Goal: Task Accomplishment & Management: Complete application form

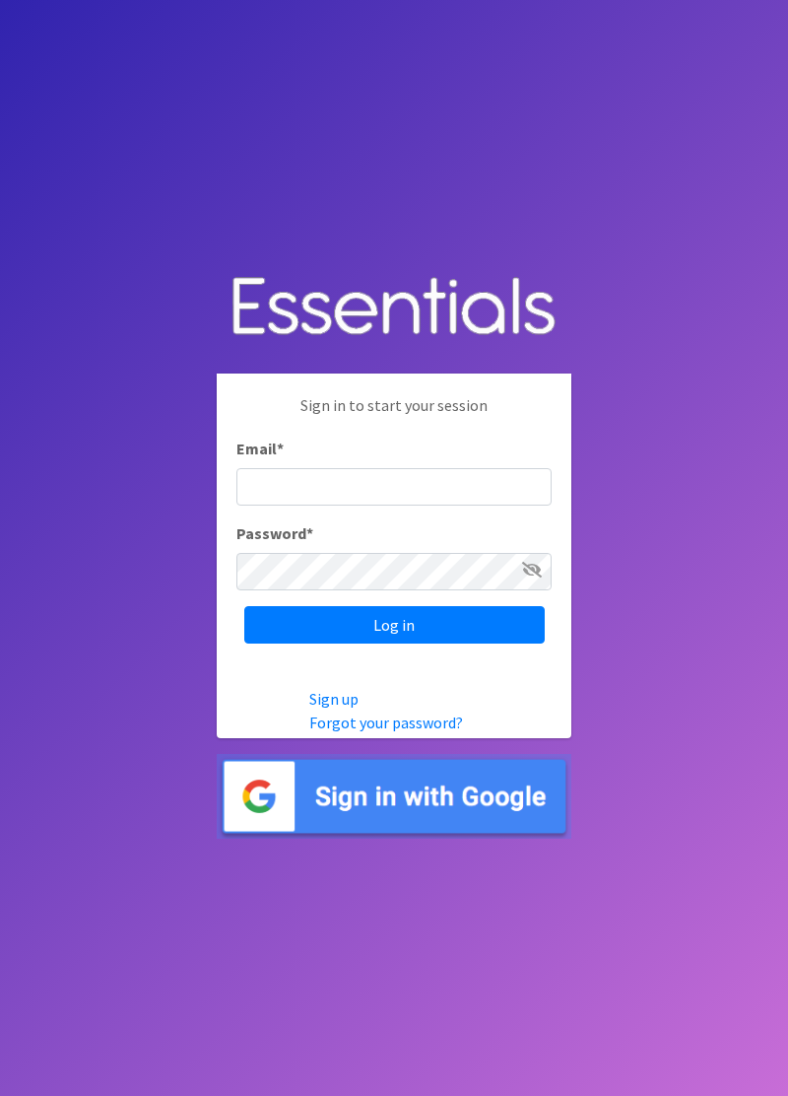
click at [392, 505] on input "Email *" at bounding box center [393, 486] width 315 height 37
type input "diaperbank.warehouse@gmail.com"
click at [244, 606] on input "Log in" at bounding box center [394, 624] width 300 height 37
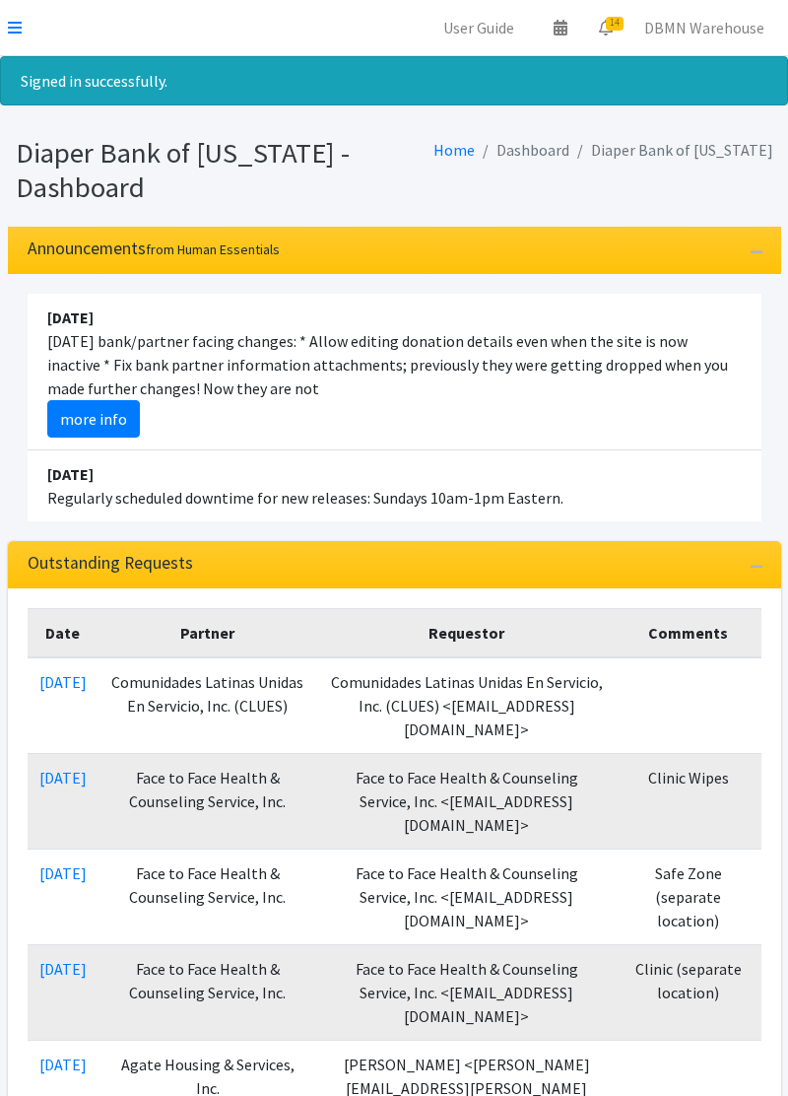
click at [16, 17] on link at bounding box center [15, 28] width 14 height 24
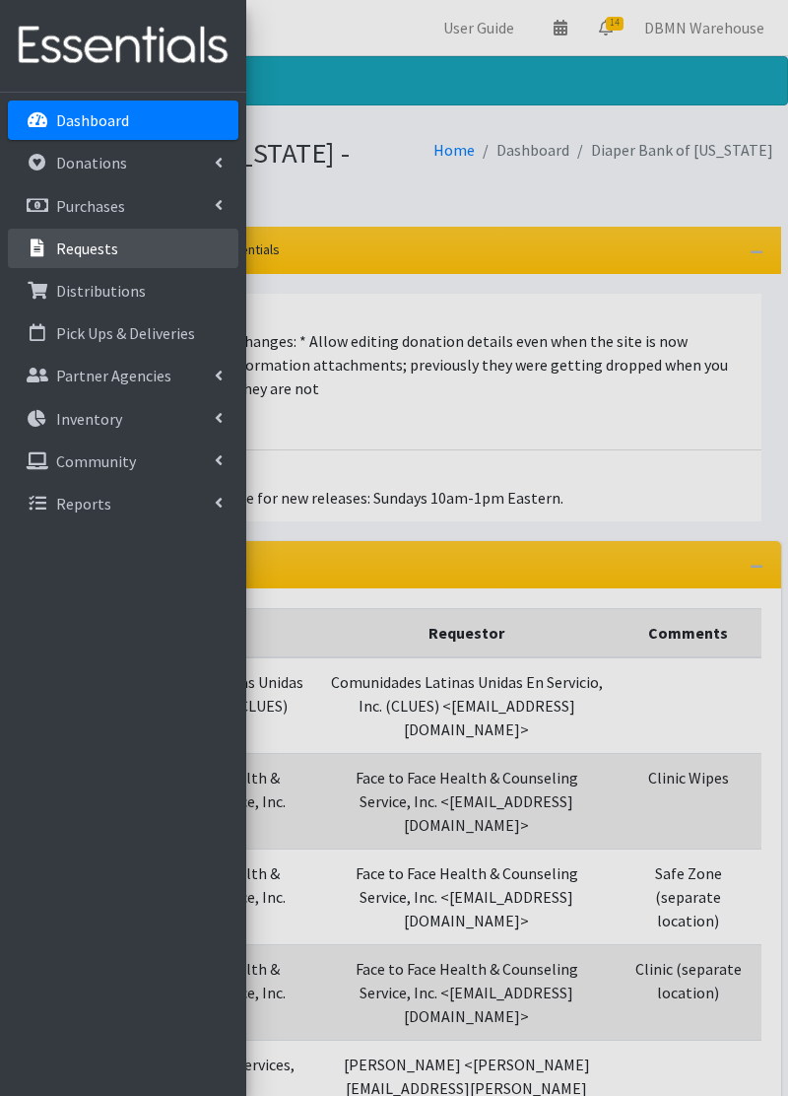
click at [133, 250] on link "Requests" at bounding box center [123, 248] width 231 height 39
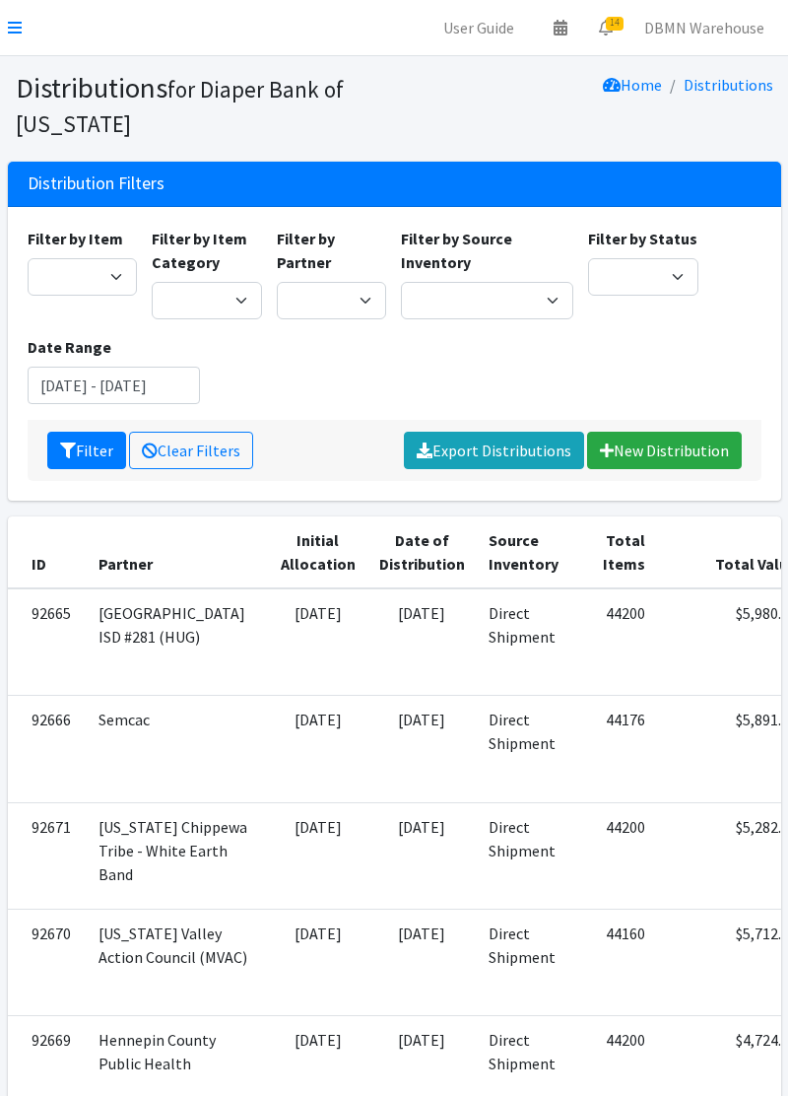
click at [11, 24] on icon at bounding box center [15, 28] width 14 height 16
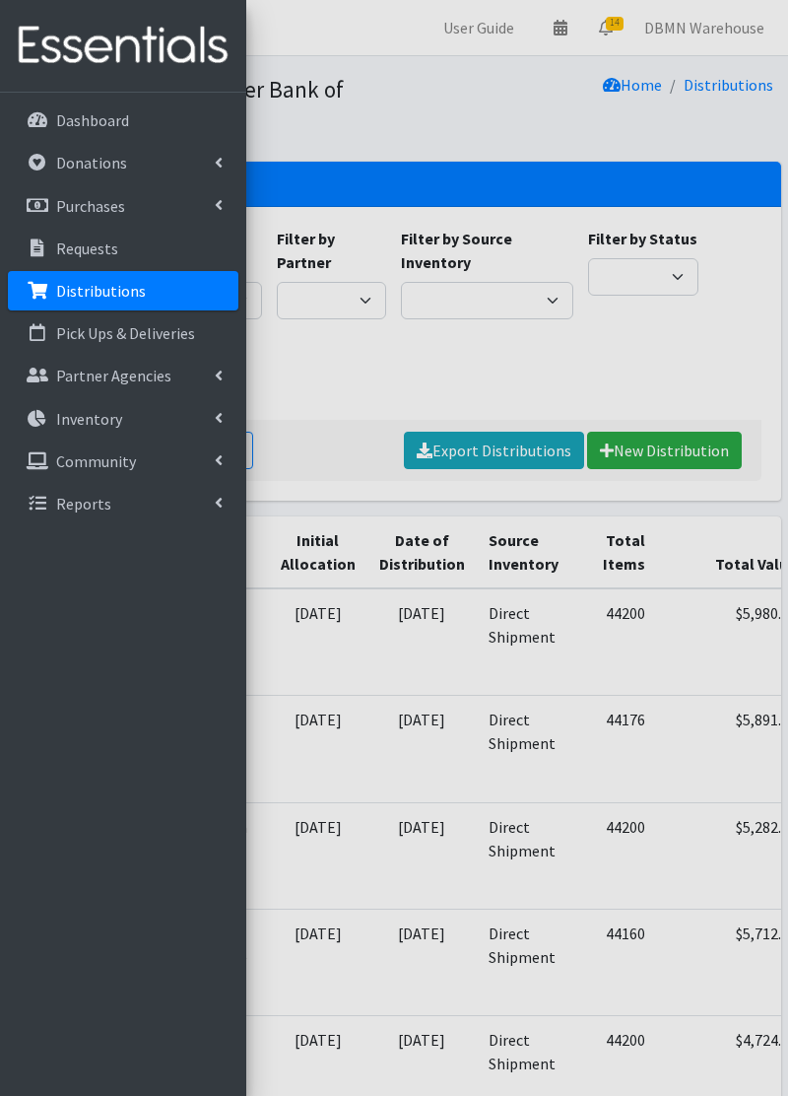
click at [26, 33] on img at bounding box center [123, 46] width 231 height 66
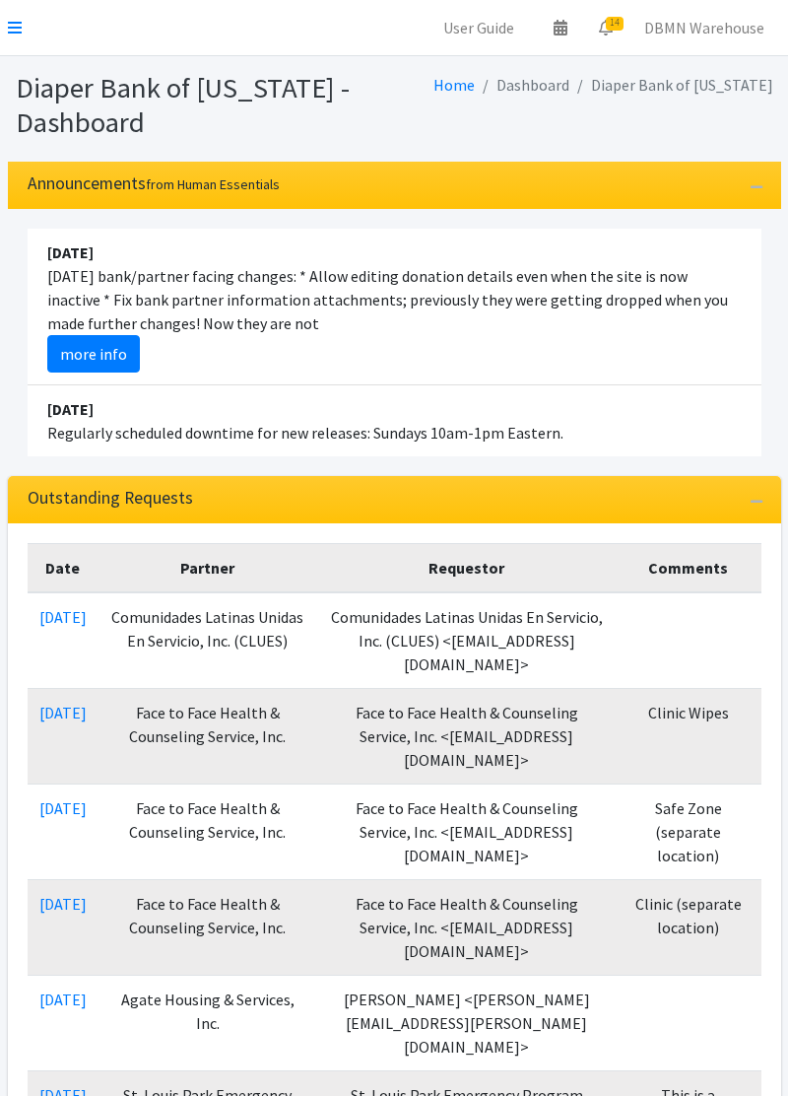
click at [20, 54] on nav "User Guide 0 Pick-ups remaining this week View Calendar 14 14 Requests 0 Partne…" at bounding box center [394, 28] width 788 height 56
click at [20, 31] on icon at bounding box center [15, 28] width 14 height 16
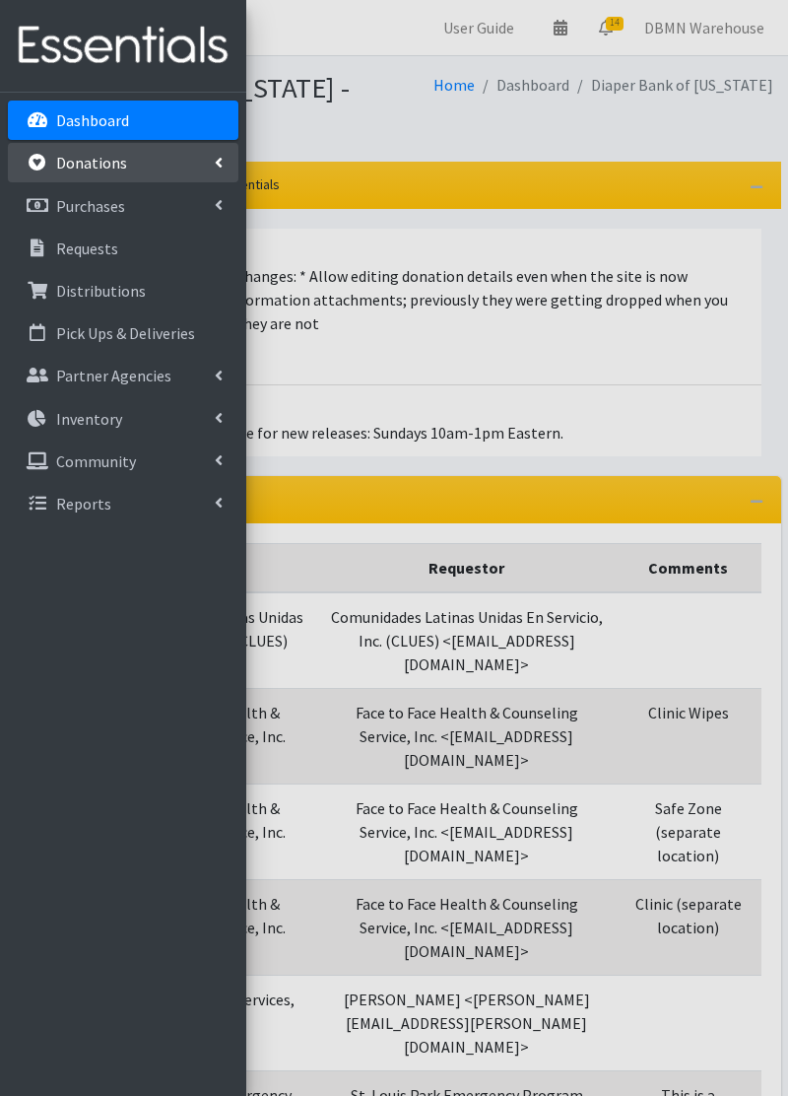
click at [145, 168] on link "Donations" at bounding box center [123, 162] width 231 height 39
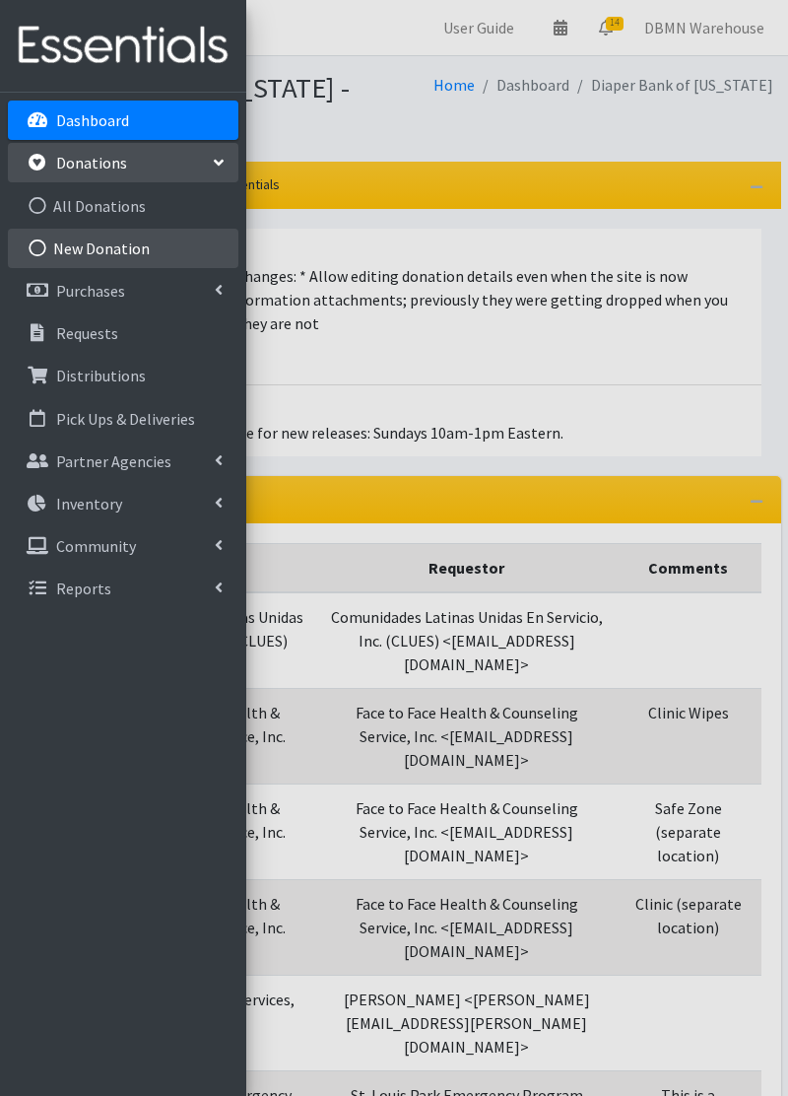
click at [143, 248] on link "New Donation" at bounding box center [123, 248] width 231 height 39
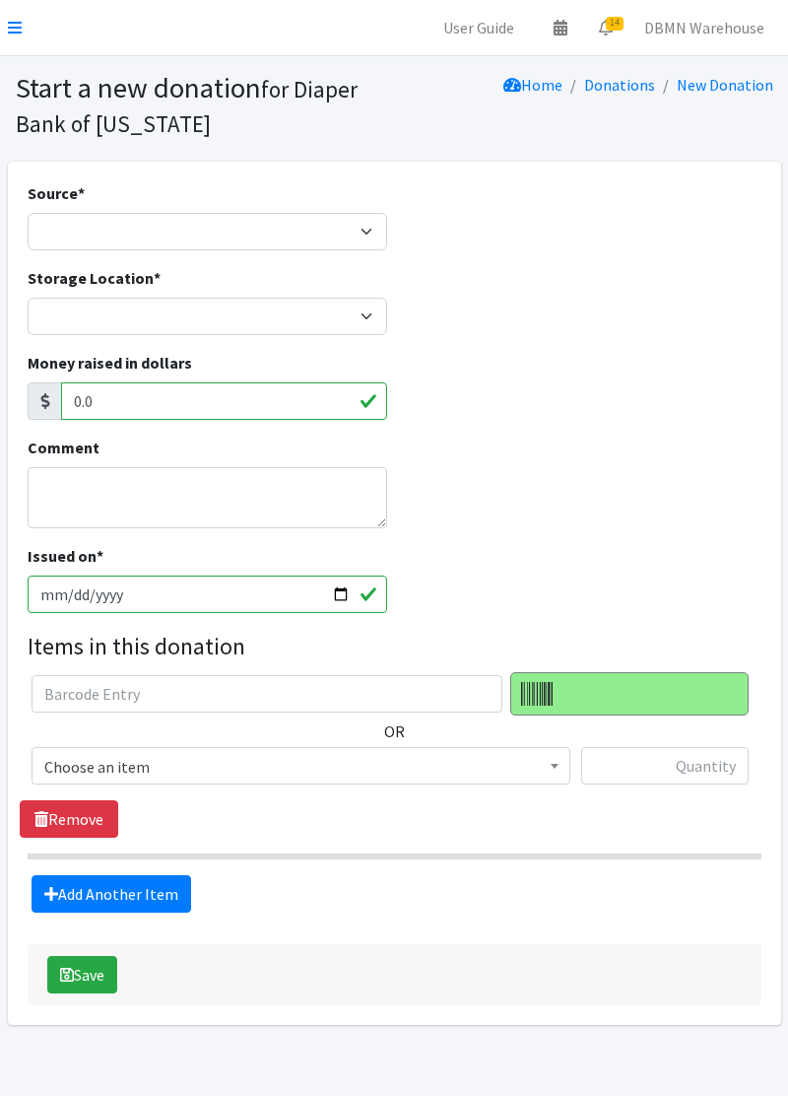
click at [500, 782] on span "Choose an item" at bounding box center [301, 765] width 539 height 37
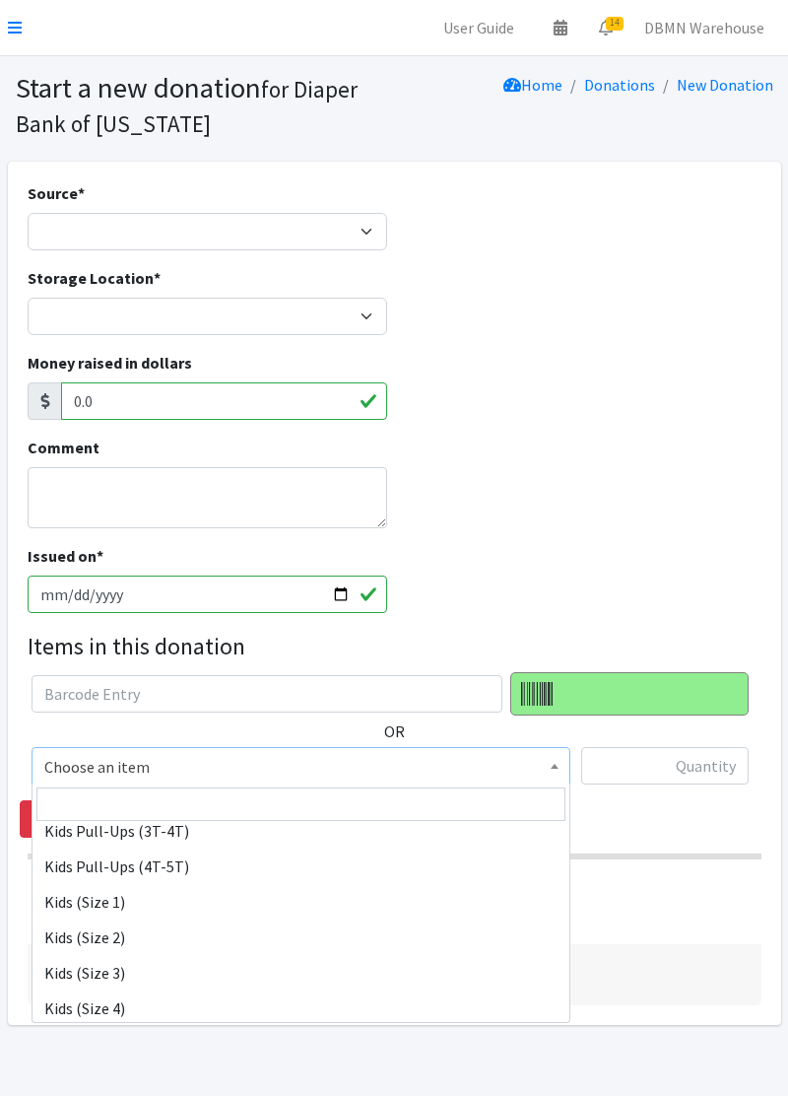
scroll to position [181, 0]
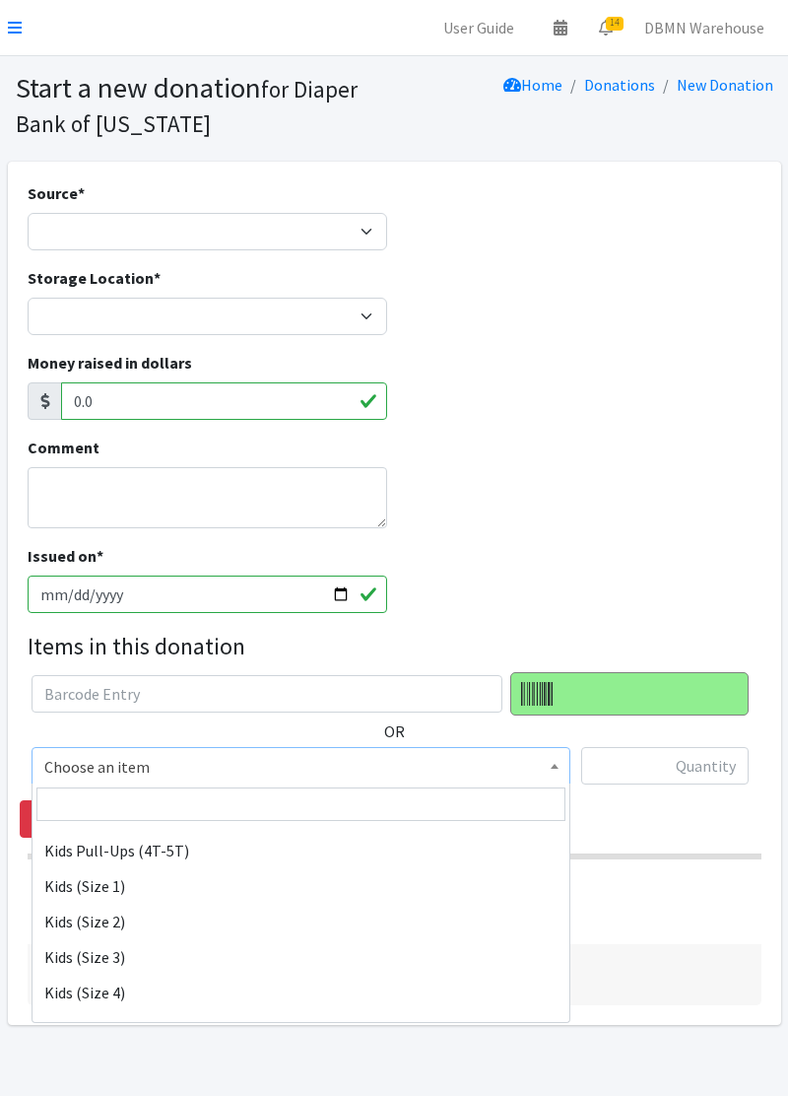
select select "11350"
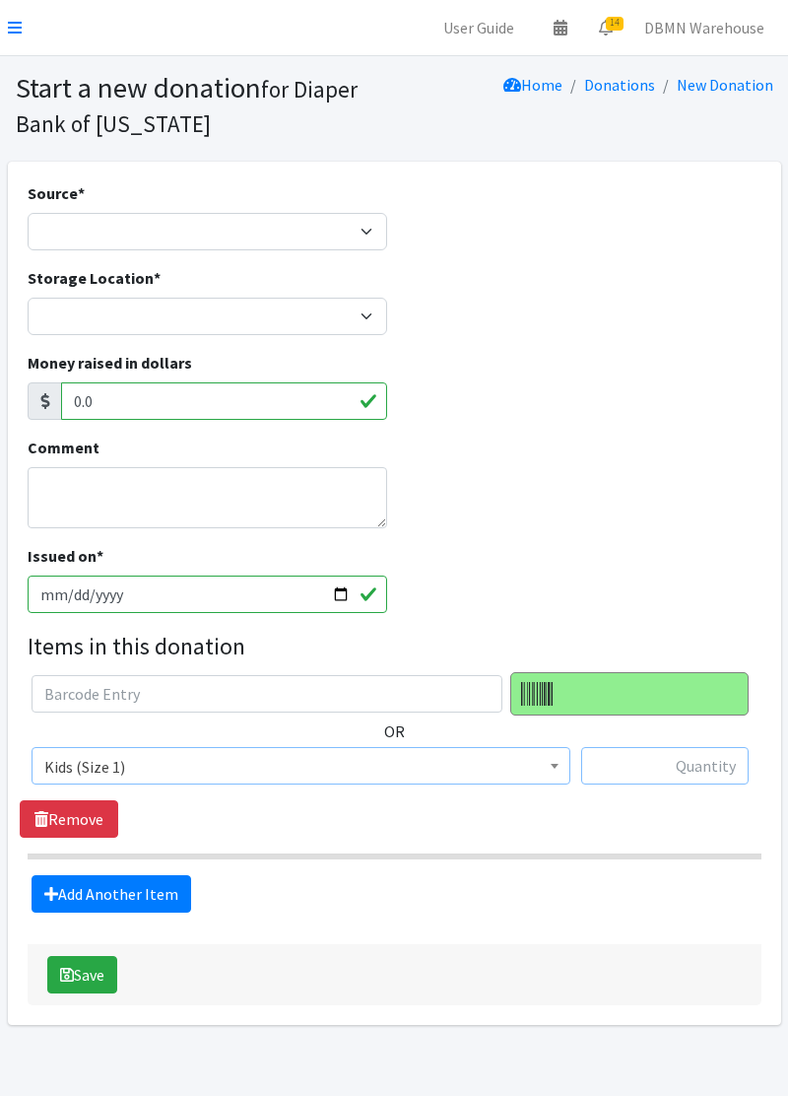
click at [690, 772] on input "text" at bounding box center [664, 765] width 167 height 37
click at [682, 771] on input "text" at bounding box center [664, 765] width 167 height 37
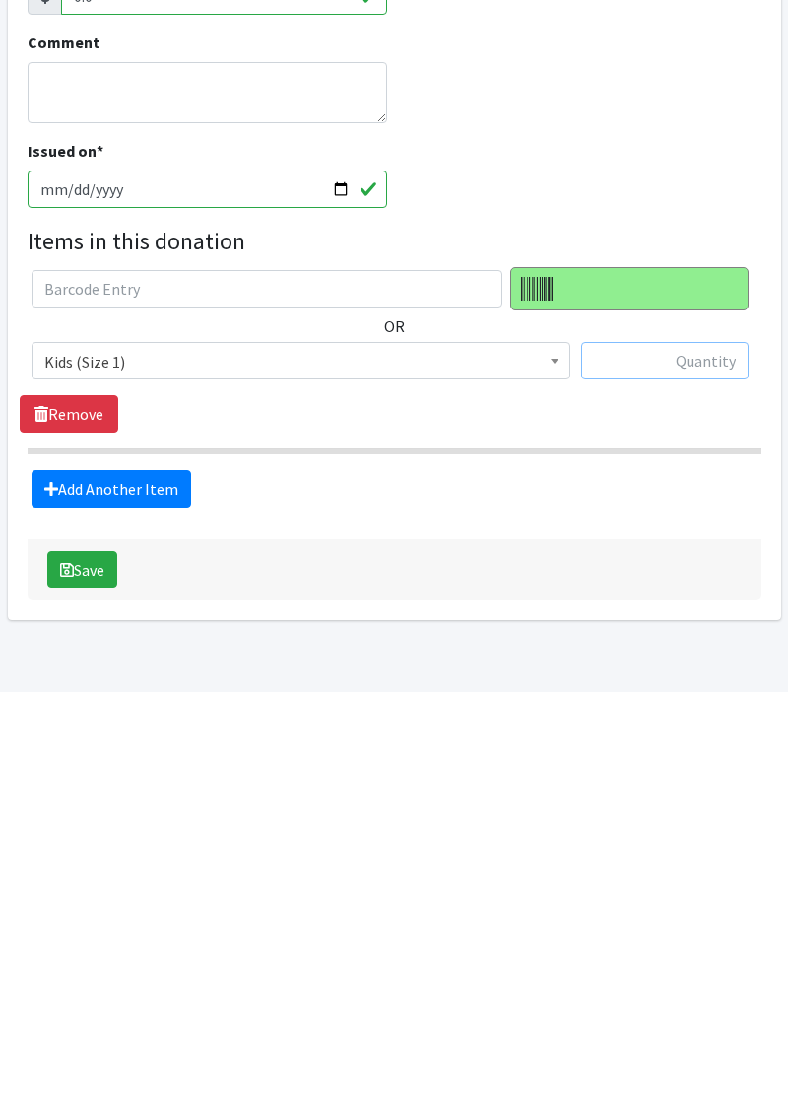
scroll to position [14, 0]
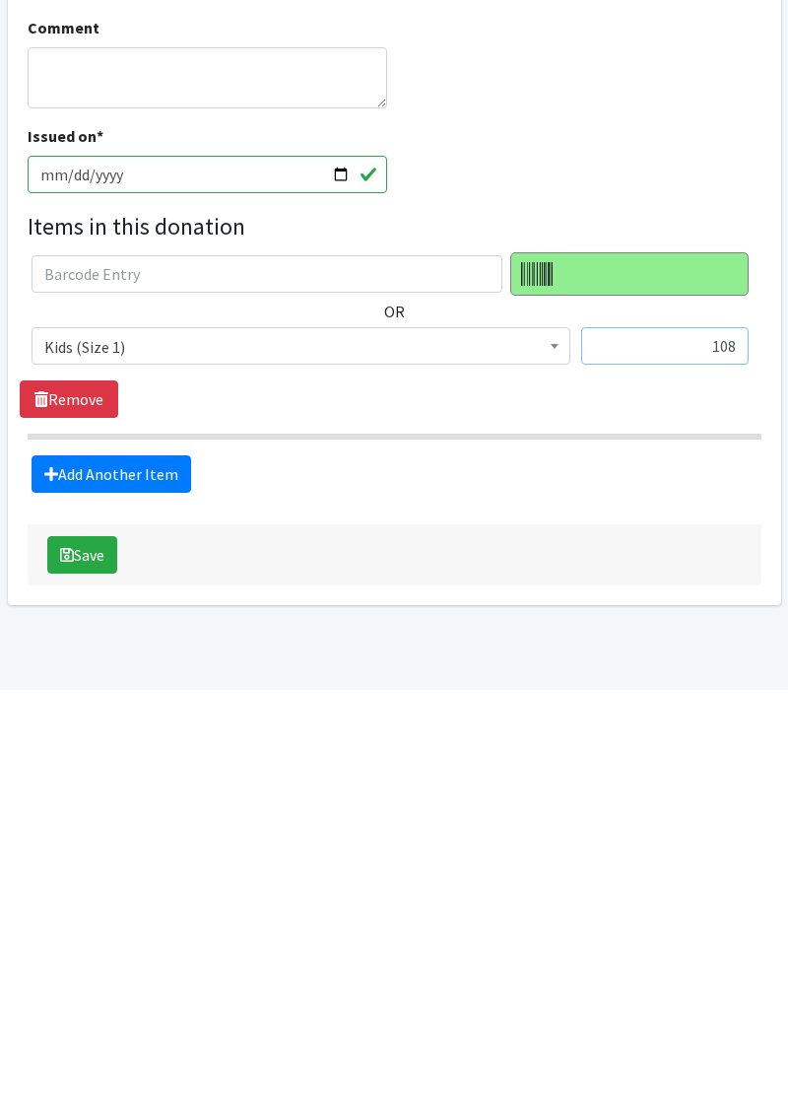
type input "108"
click at [97, 967] on button "Save" at bounding box center [82, 960] width 70 height 37
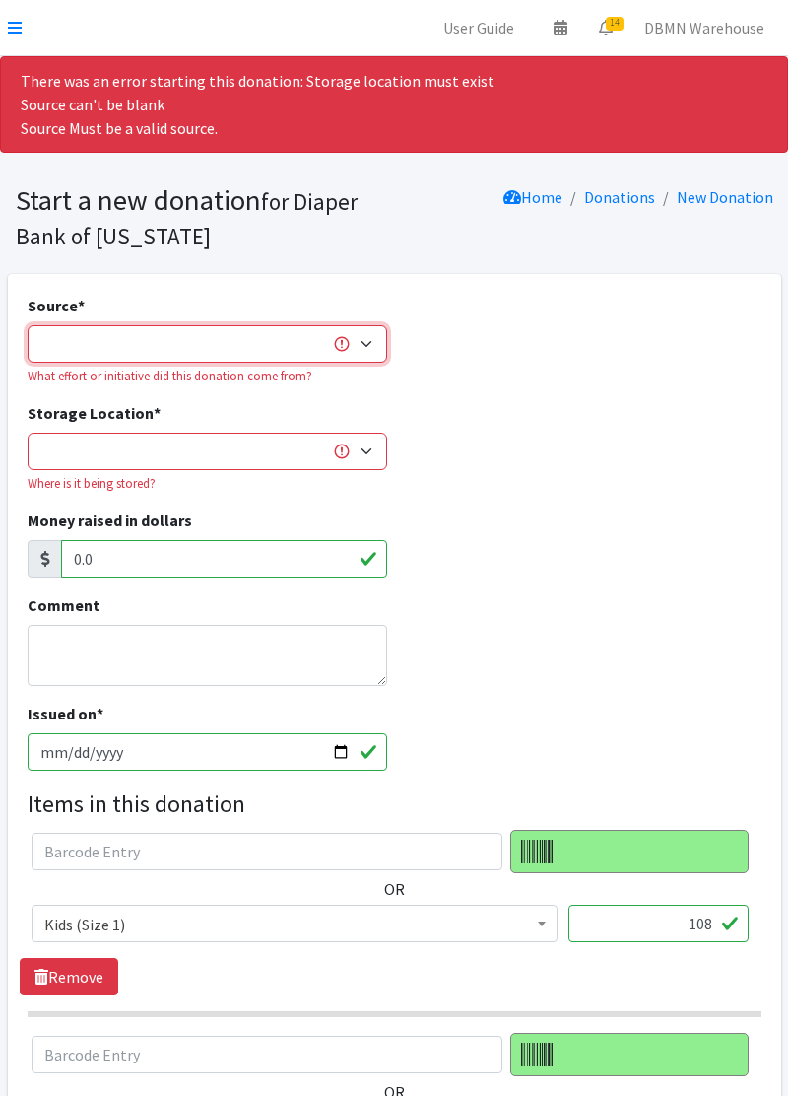
click at [270, 335] on select "Product Drive Manufacturer Donation Site Misc. Donation" at bounding box center [208, 343] width 360 height 37
select select "Misc. Donation"
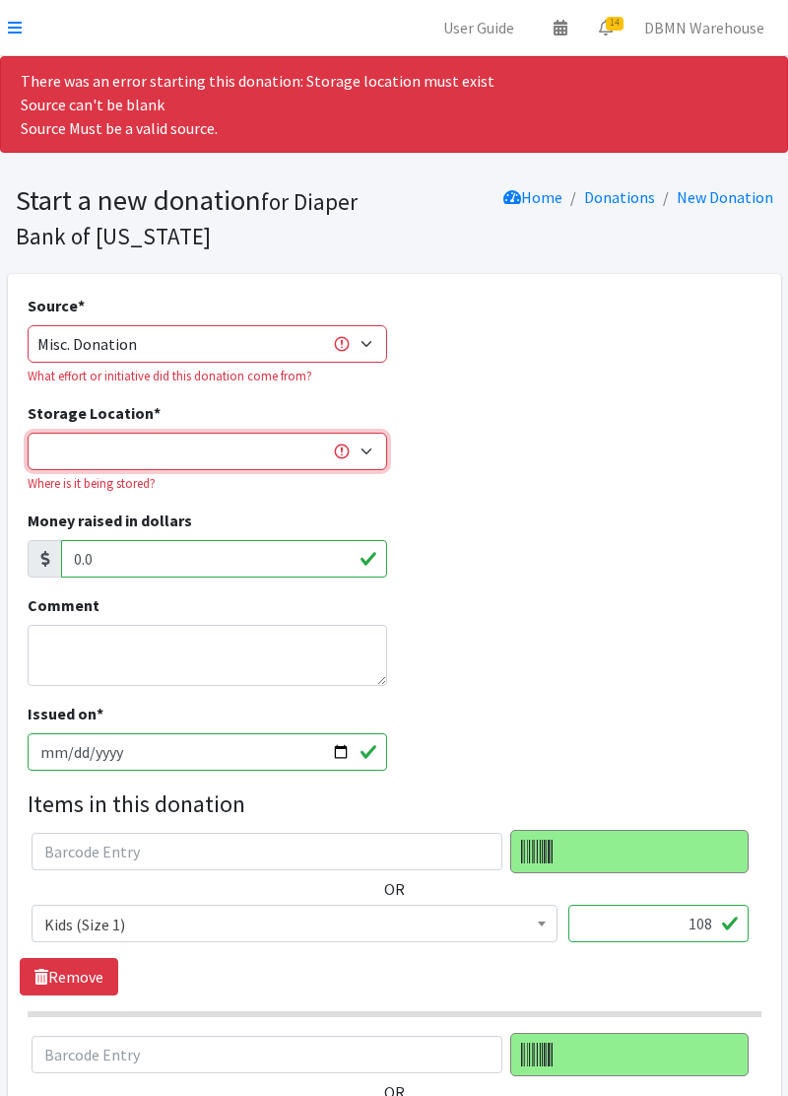
click at [215, 450] on select "Diaper Co-op Direct Shipment Wycliff" at bounding box center [208, 451] width 360 height 37
select select "434"
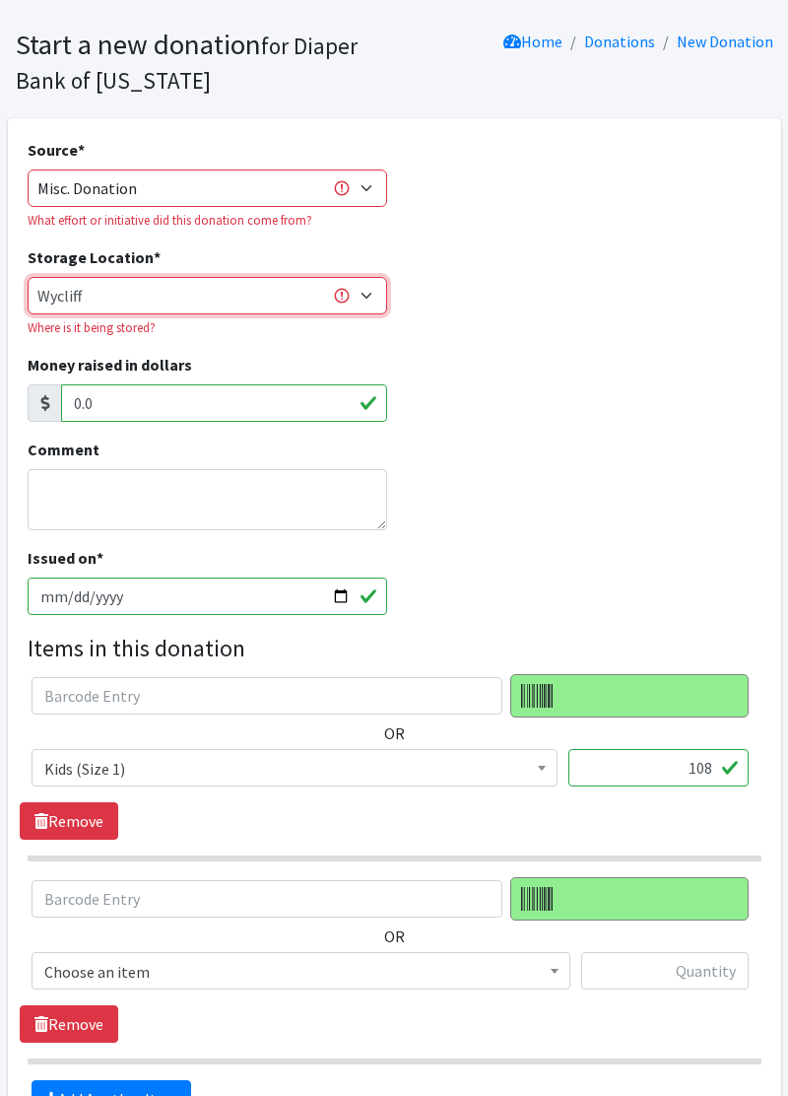
scroll to position [279, 0]
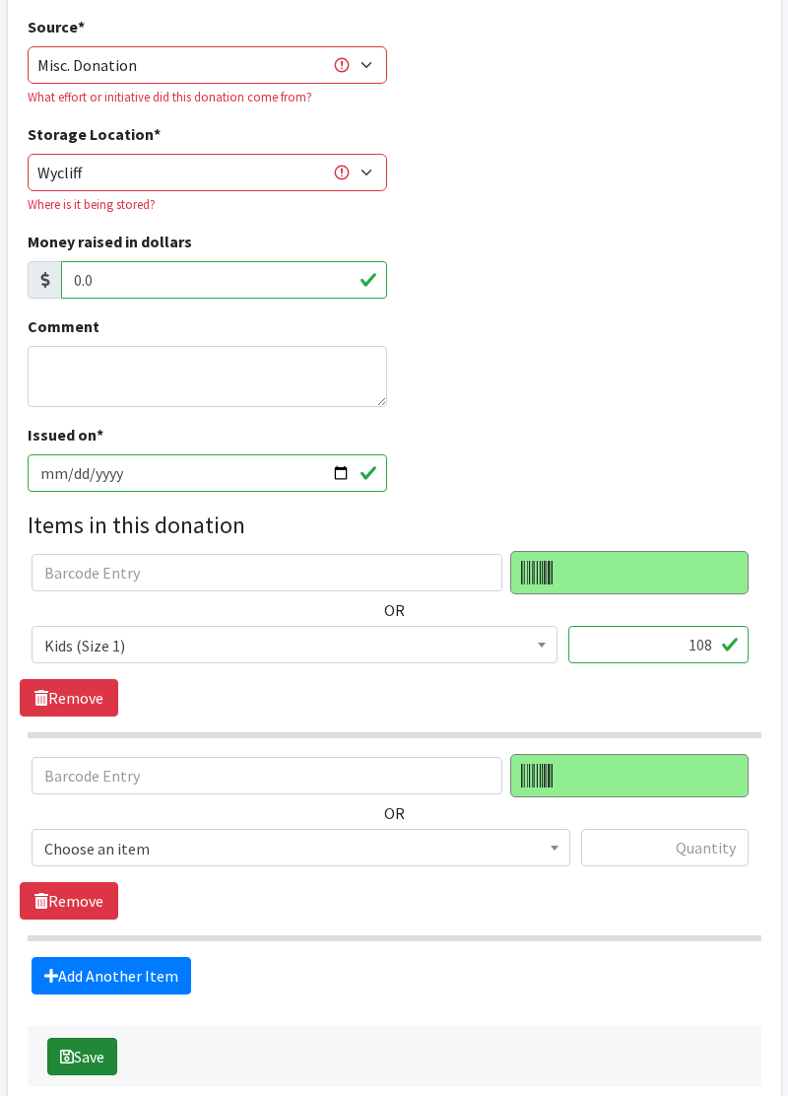
click at [79, 1064] on button "Save" at bounding box center [82, 1055] width 70 height 37
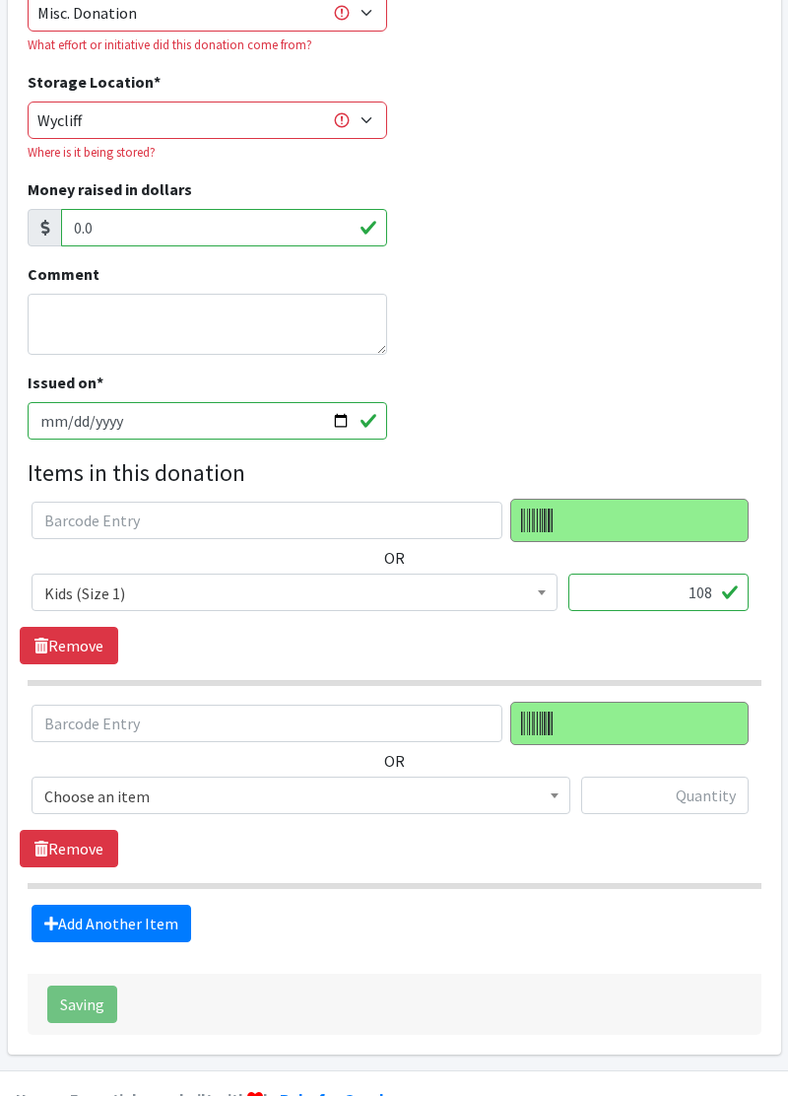
scroll to position [363, 0]
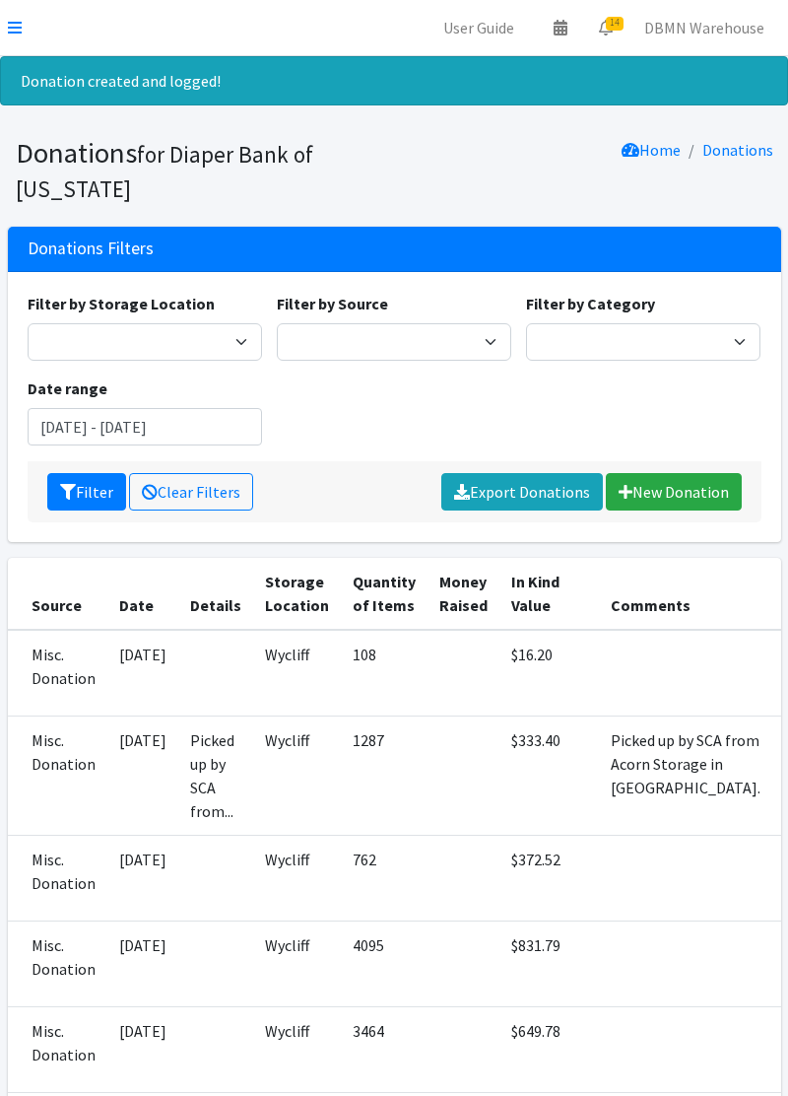
click at [13, 32] on icon at bounding box center [15, 28] width 14 height 16
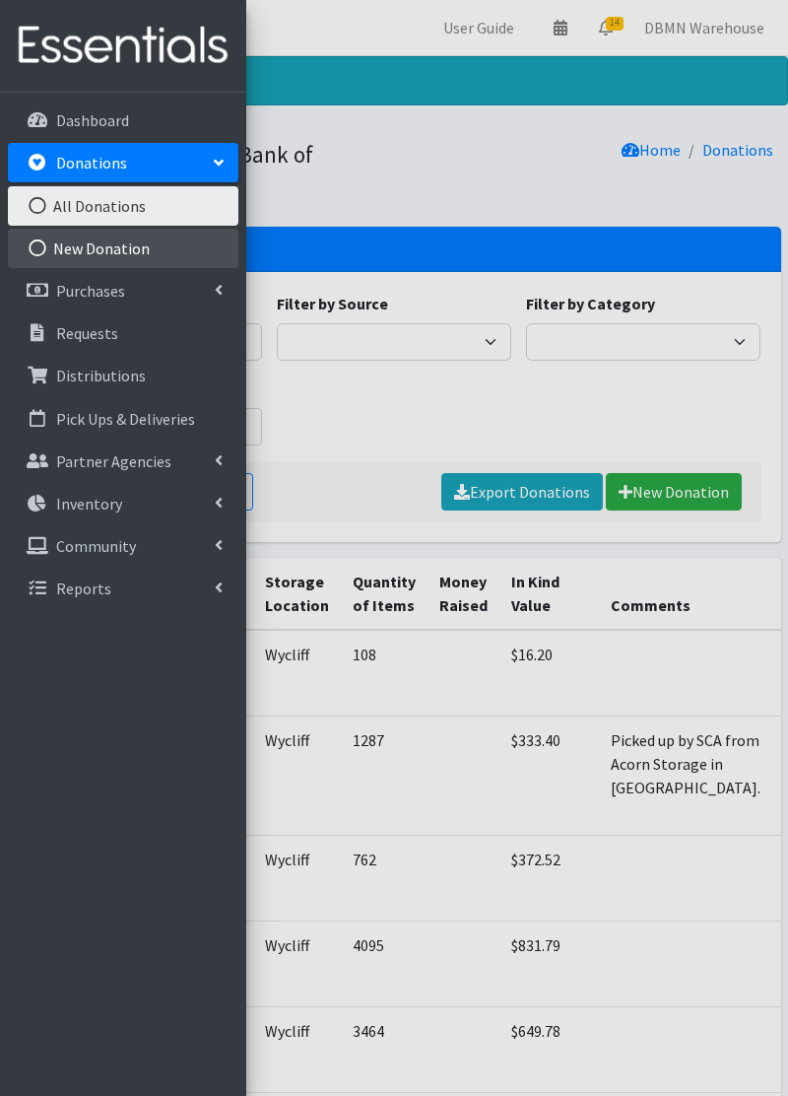
click at [164, 236] on link "New Donation" at bounding box center [123, 248] width 231 height 39
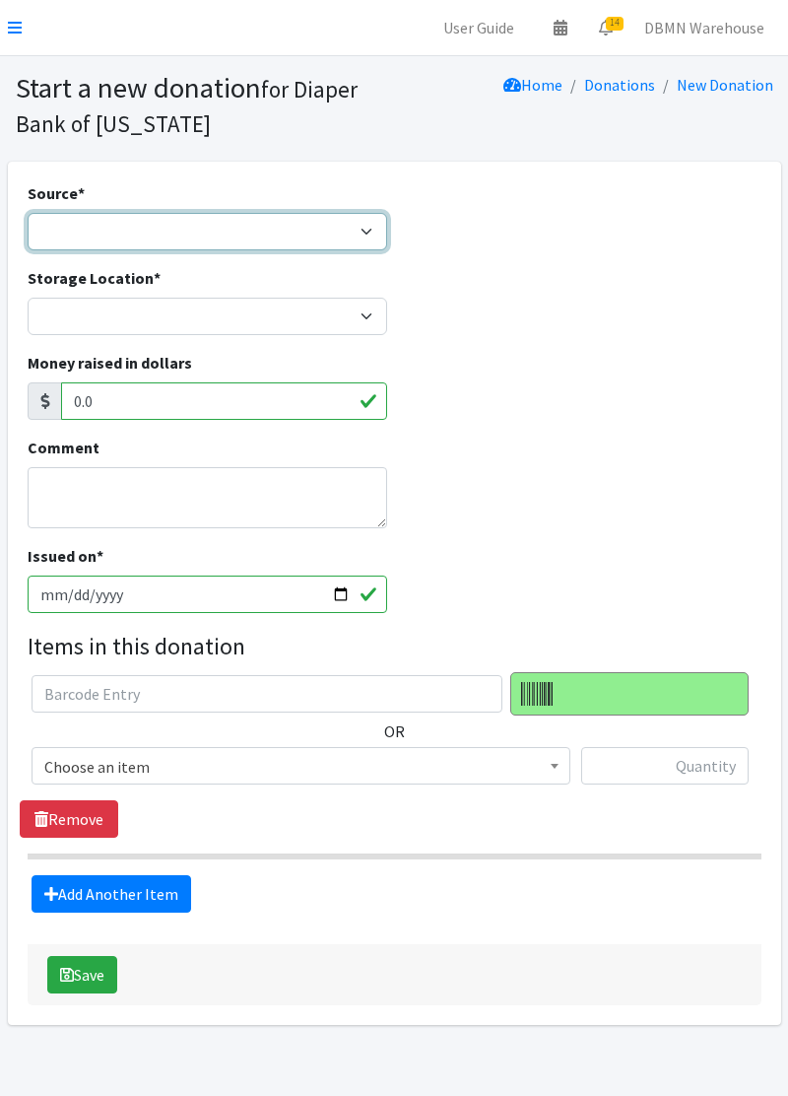
click at [306, 232] on select "Product Drive Manufacturer Donation Site Misc. Donation" at bounding box center [208, 231] width 360 height 37
select select "Misc. Donation"
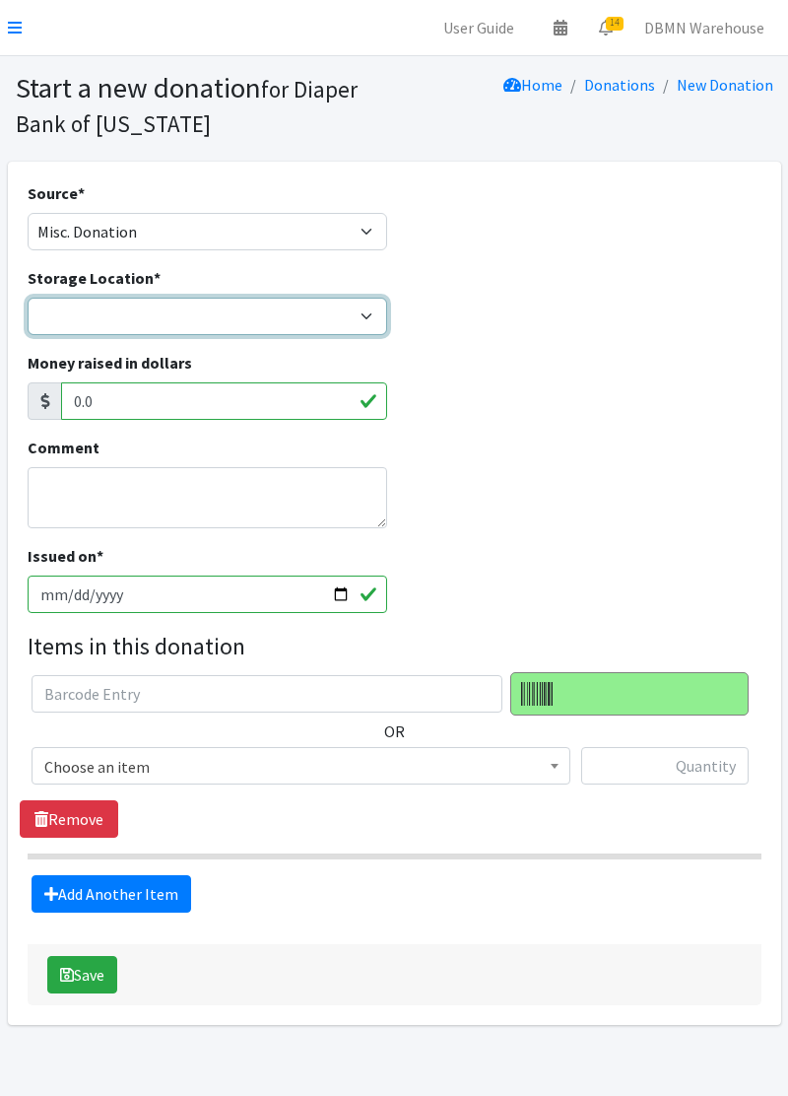
click at [290, 313] on select "Diaper Co-op Direct Shipment Wycliff" at bounding box center [208, 316] width 360 height 37
select select "434"
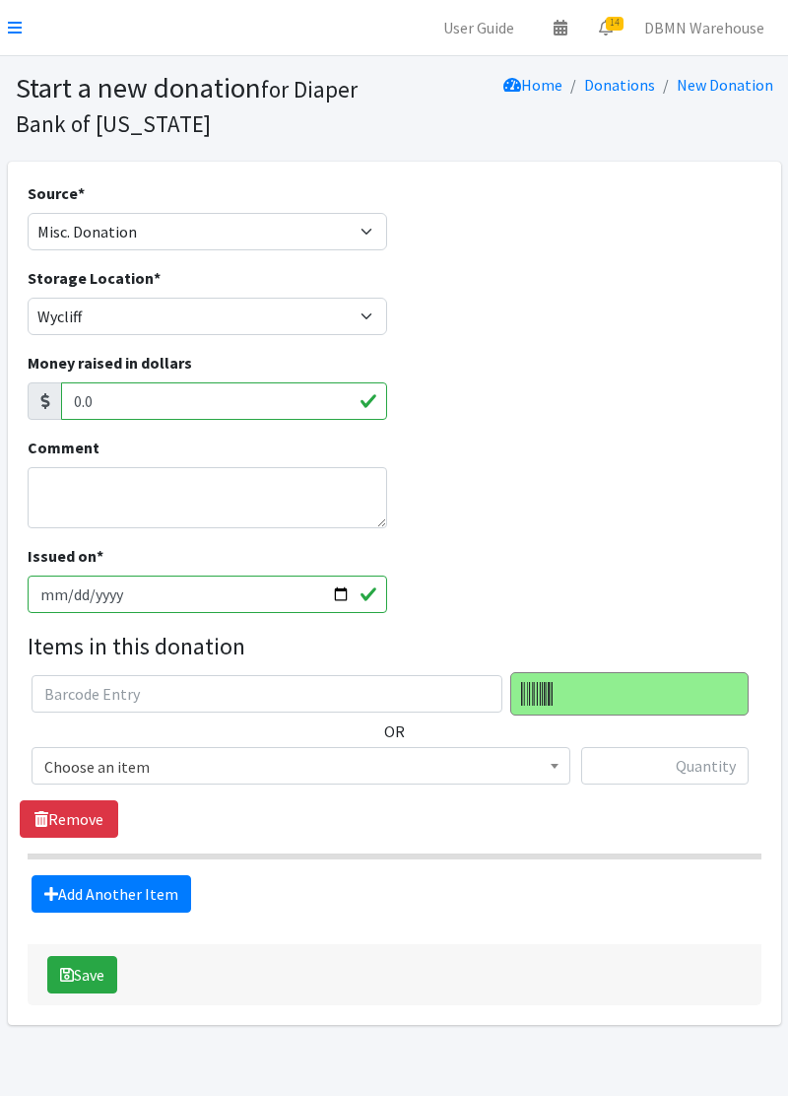
click at [280, 765] on span "Choose an item" at bounding box center [300, 767] width 513 height 28
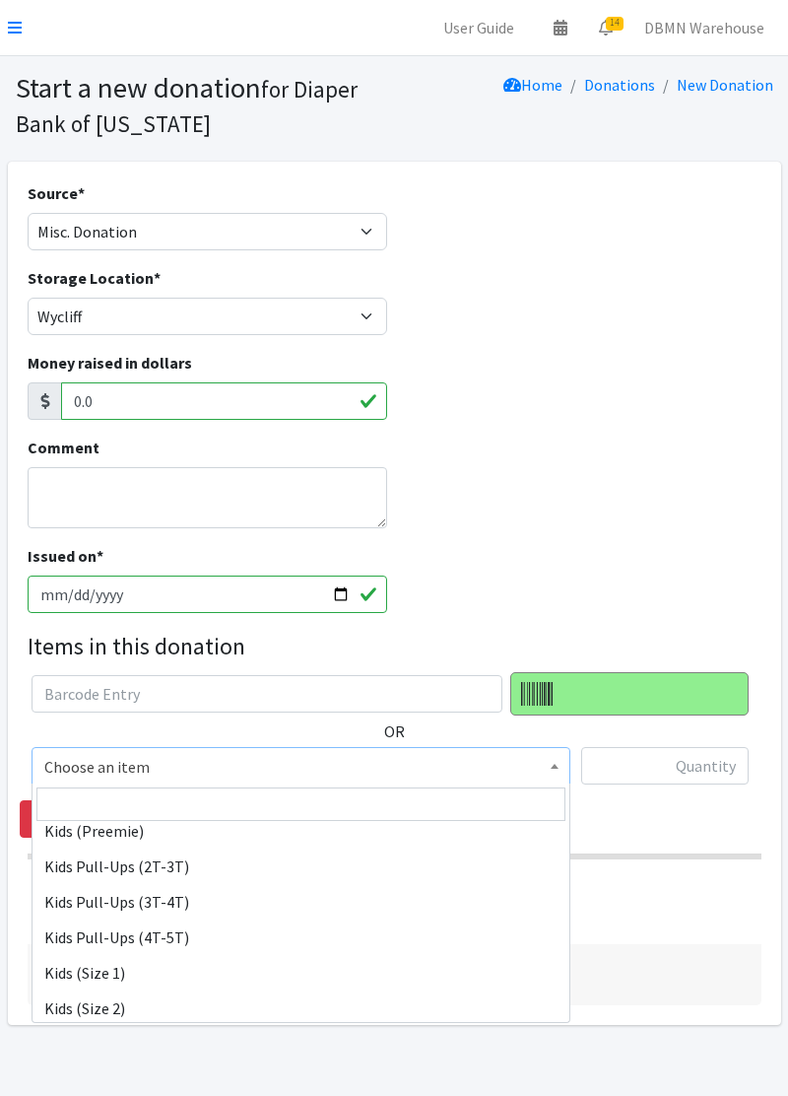
scroll to position [144, 0]
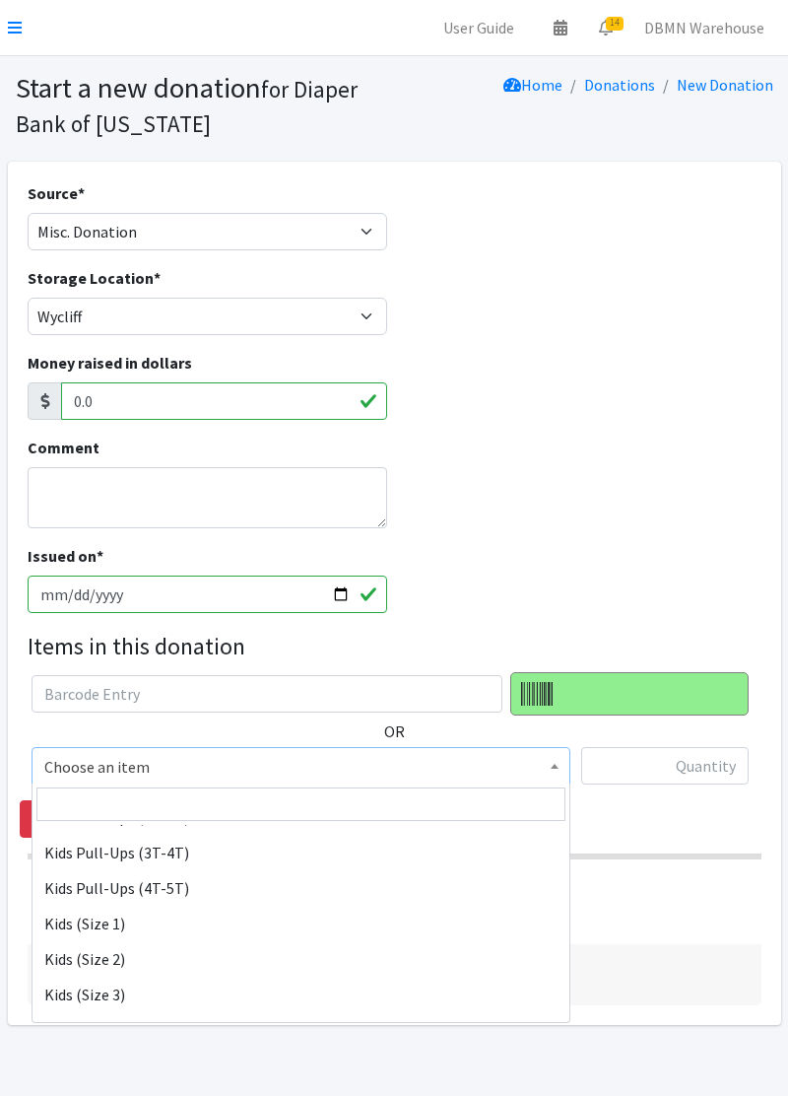
select select "11350"
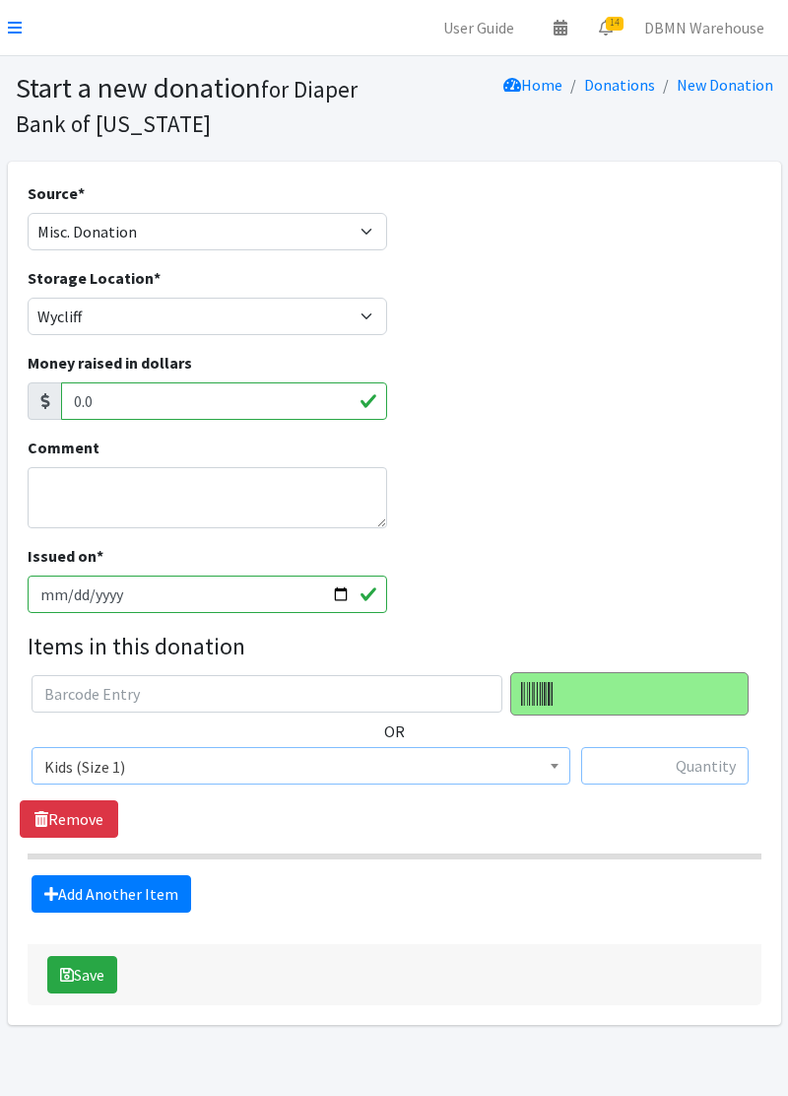
click at [691, 770] on input "text" at bounding box center [664, 765] width 167 height 37
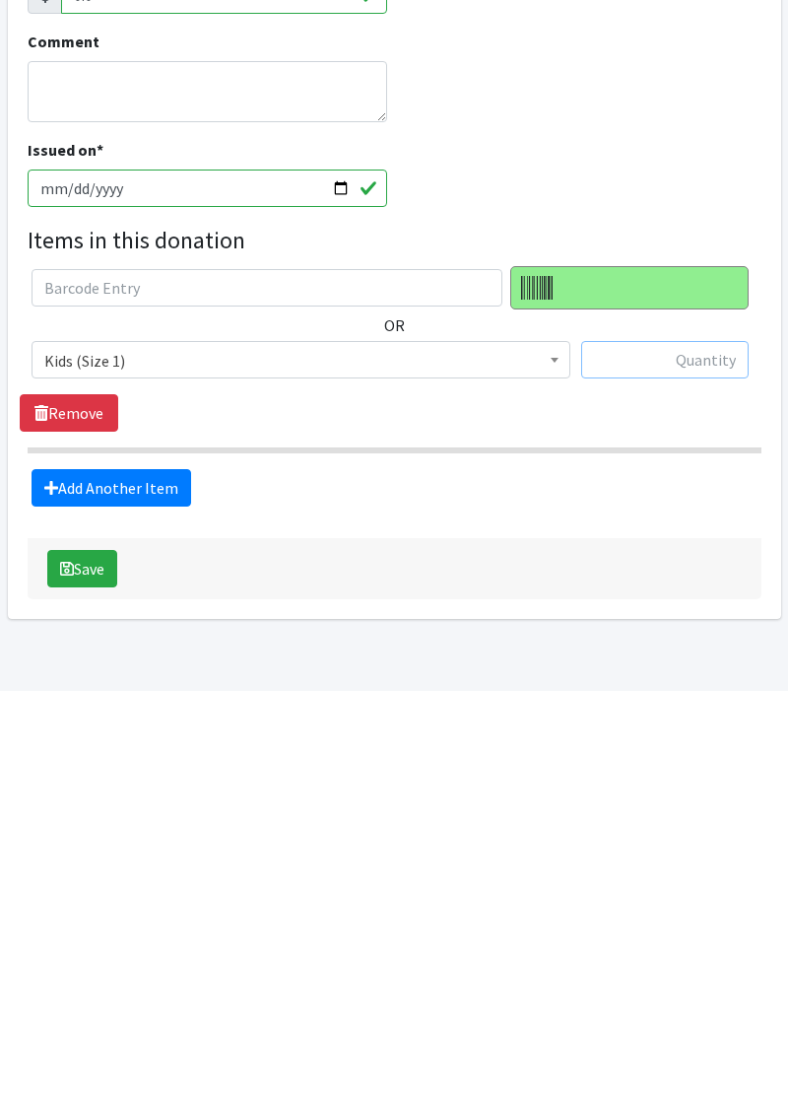
scroll to position [14, 0]
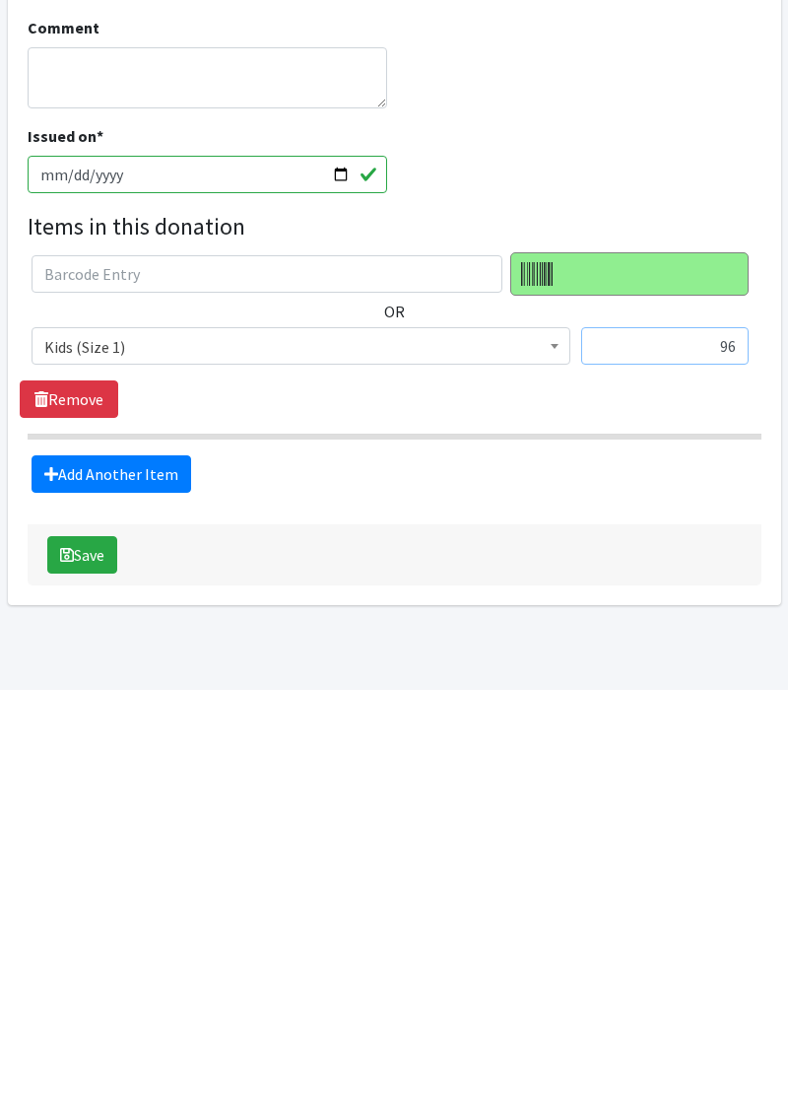
type input "96"
click at [79, 966] on button "Save" at bounding box center [82, 960] width 70 height 37
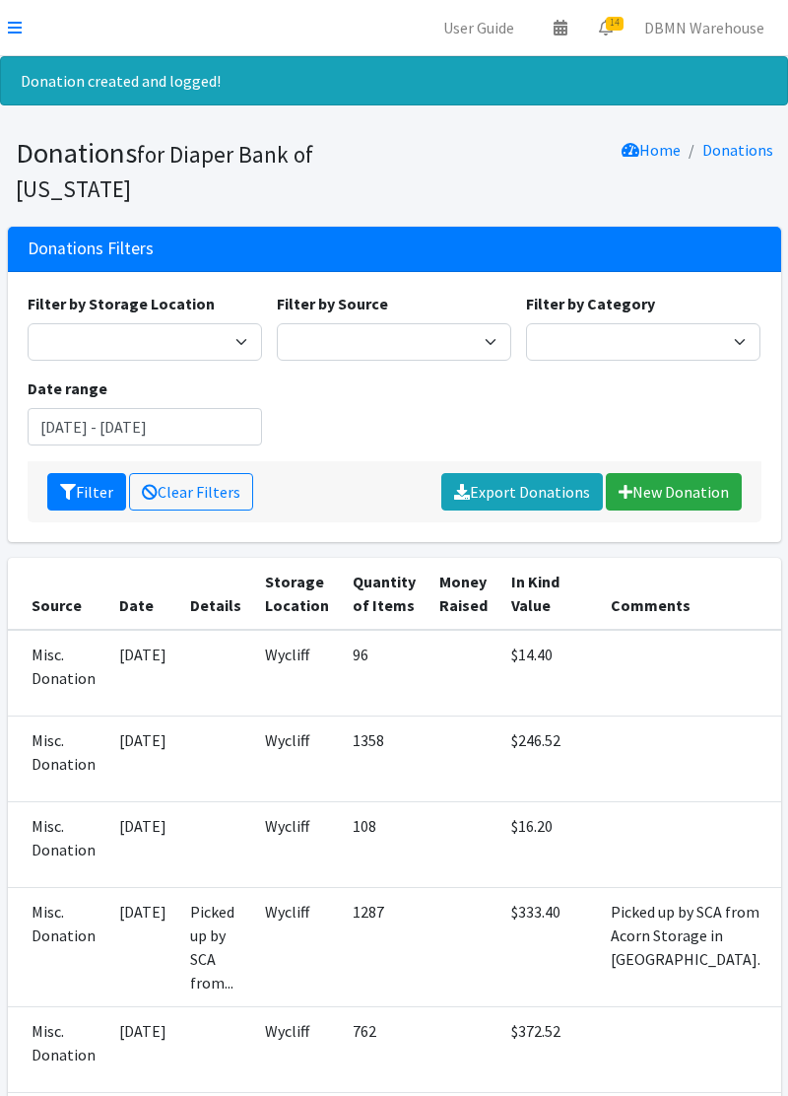
click at [18, 22] on icon at bounding box center [15, 28] width 14 height 16
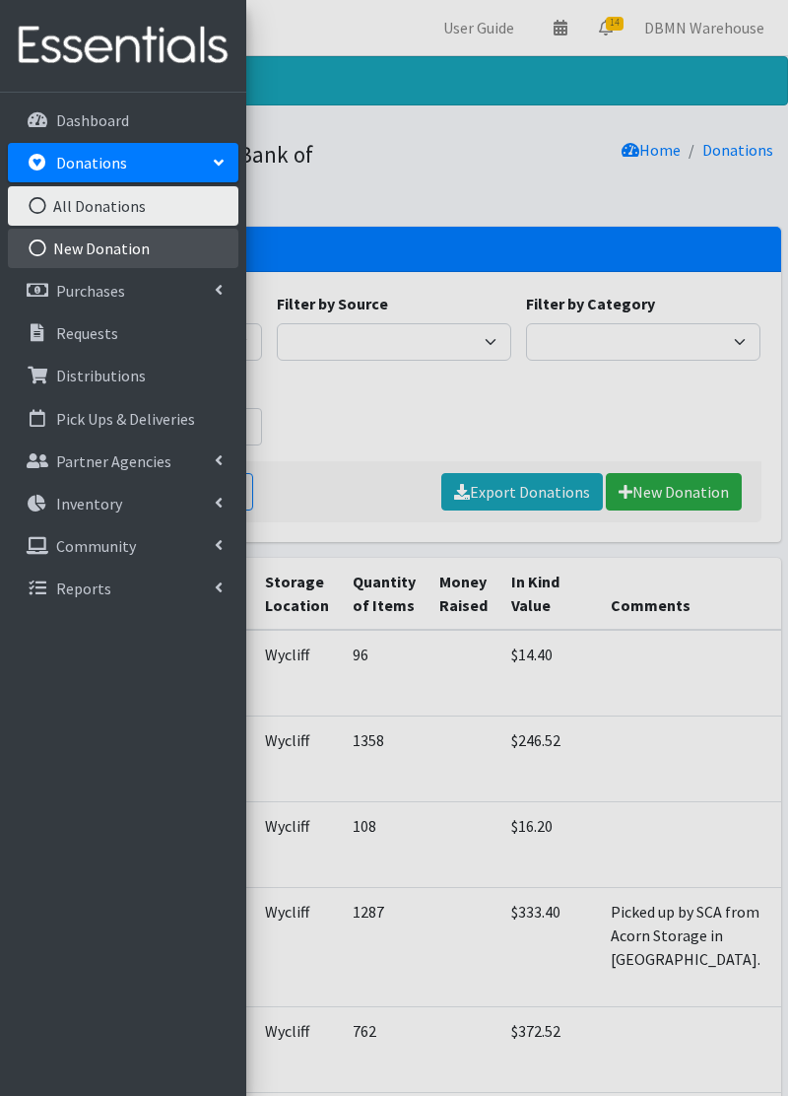
click at [79, 248] on link "New Donation" at bounding box center [123, 248] width 231 height 39
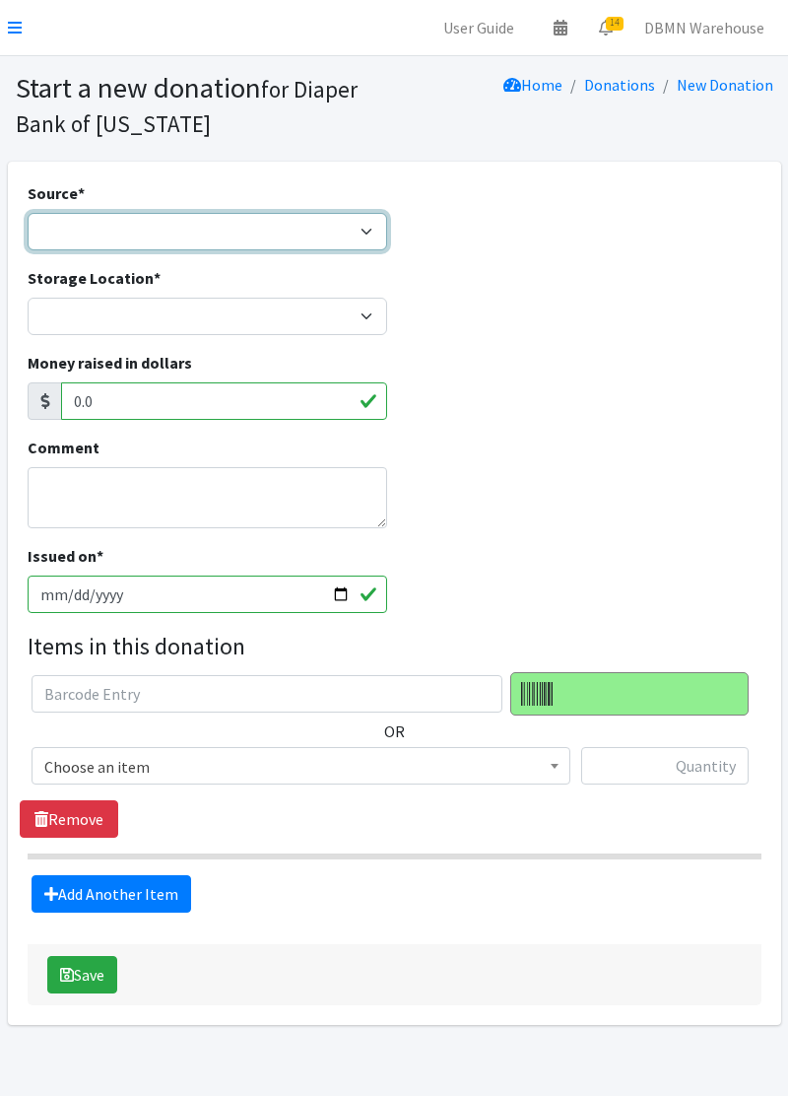
click at [70, 236] on select "Product Drive Manufacturer Donation Site Misc. Donation" at bounding box center [208, 231] width 360 height 37
select select "Misc. Donation"
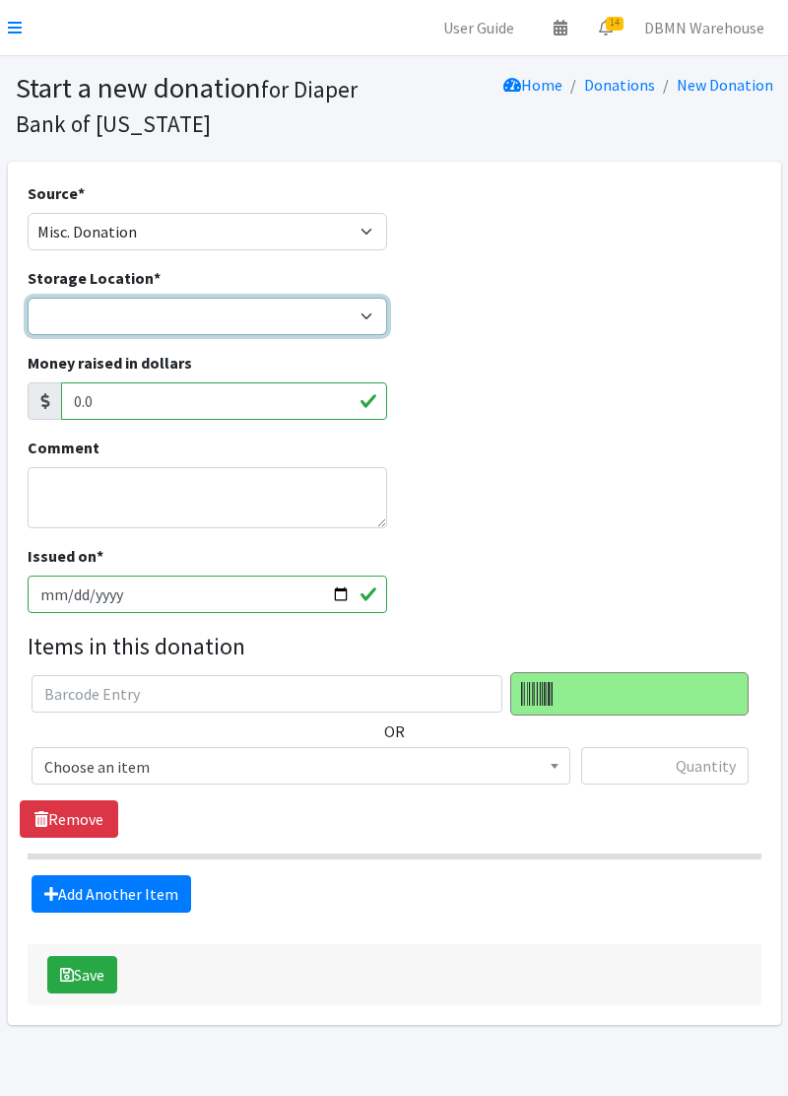
click at [83, 331] on select "Diaper Co-op Direct Shipment Wycliff" at bounding box center [208, 316] width 360 height 37
select select "434"
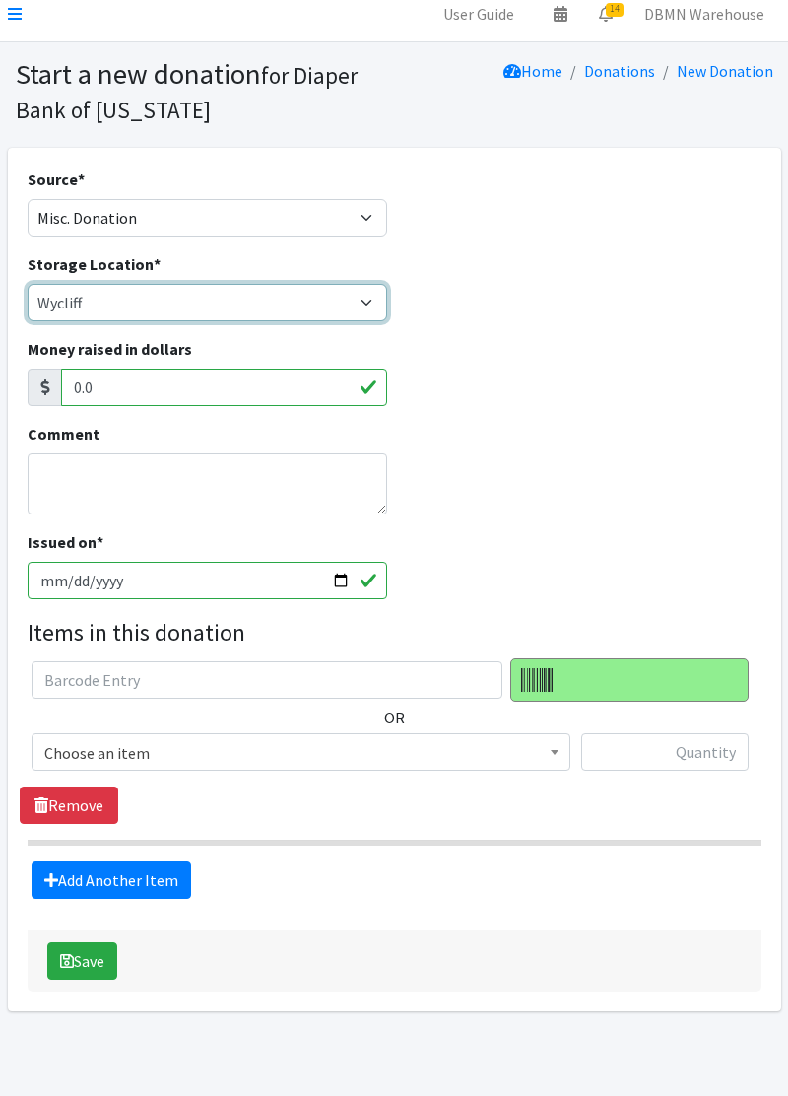
scroll to position [13, 0]
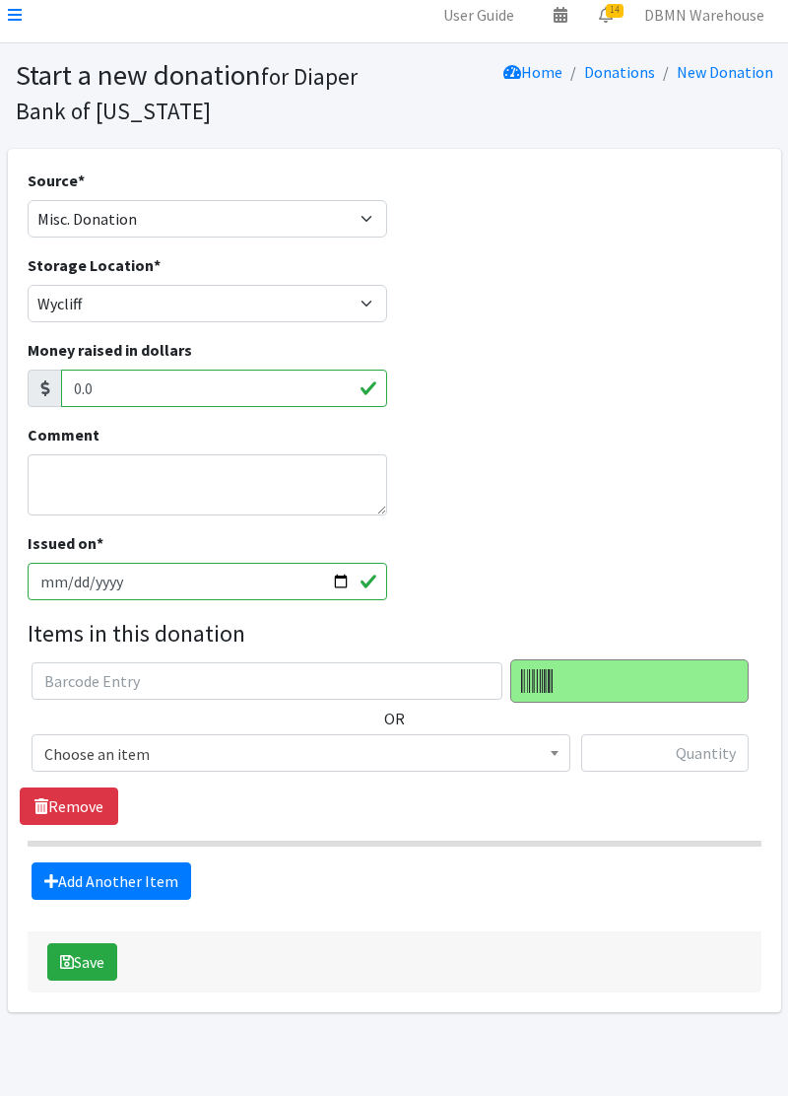
click at [69, 765] on span "Choose an item" at bounding box center [301, 752] width 539 height 37
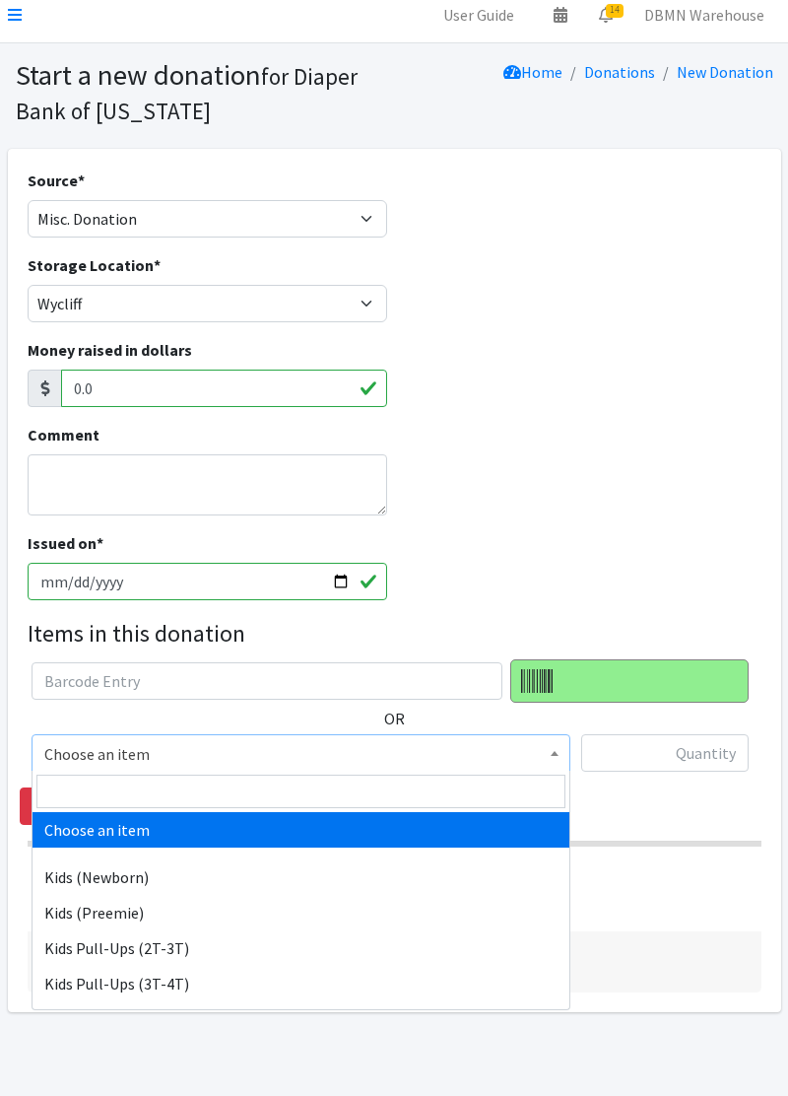
click at [79, 759] on span "Choose an item" at bounding box center [300, 754] width 513 height 28
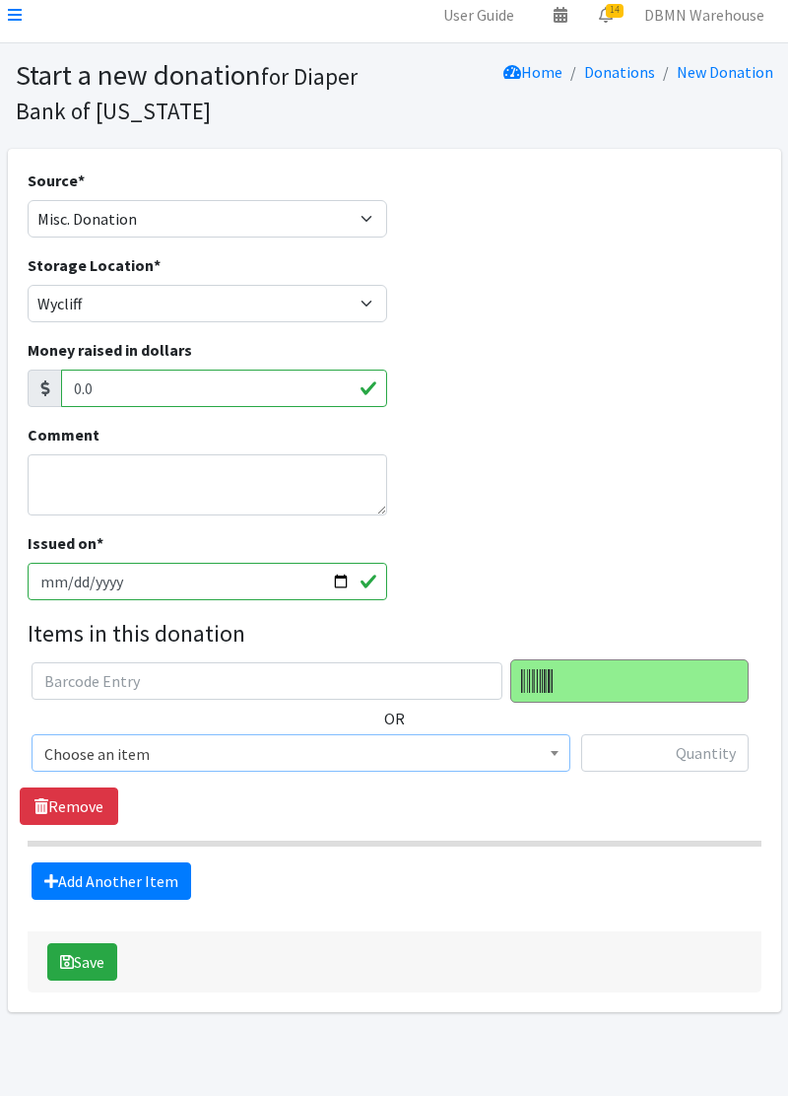
click at [88, 734] on span "Choose an item" at bounding box center [301, 752] width 539 height 37
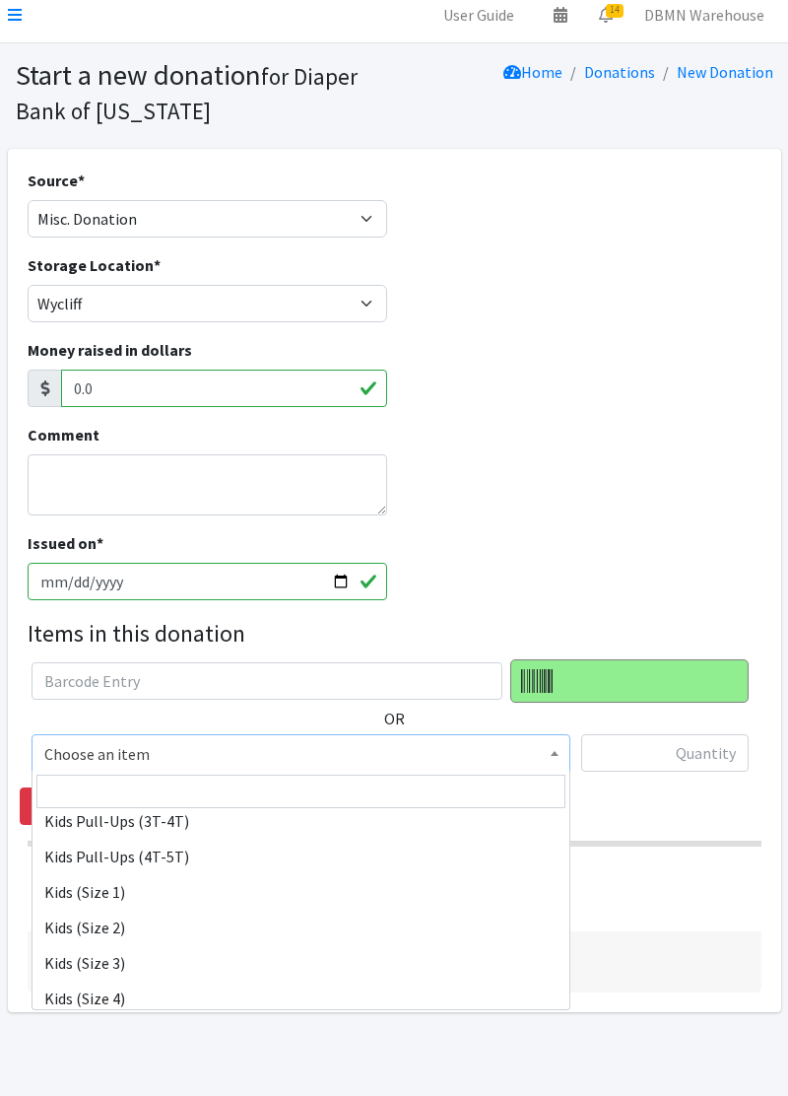
scroll to position [203, 0]
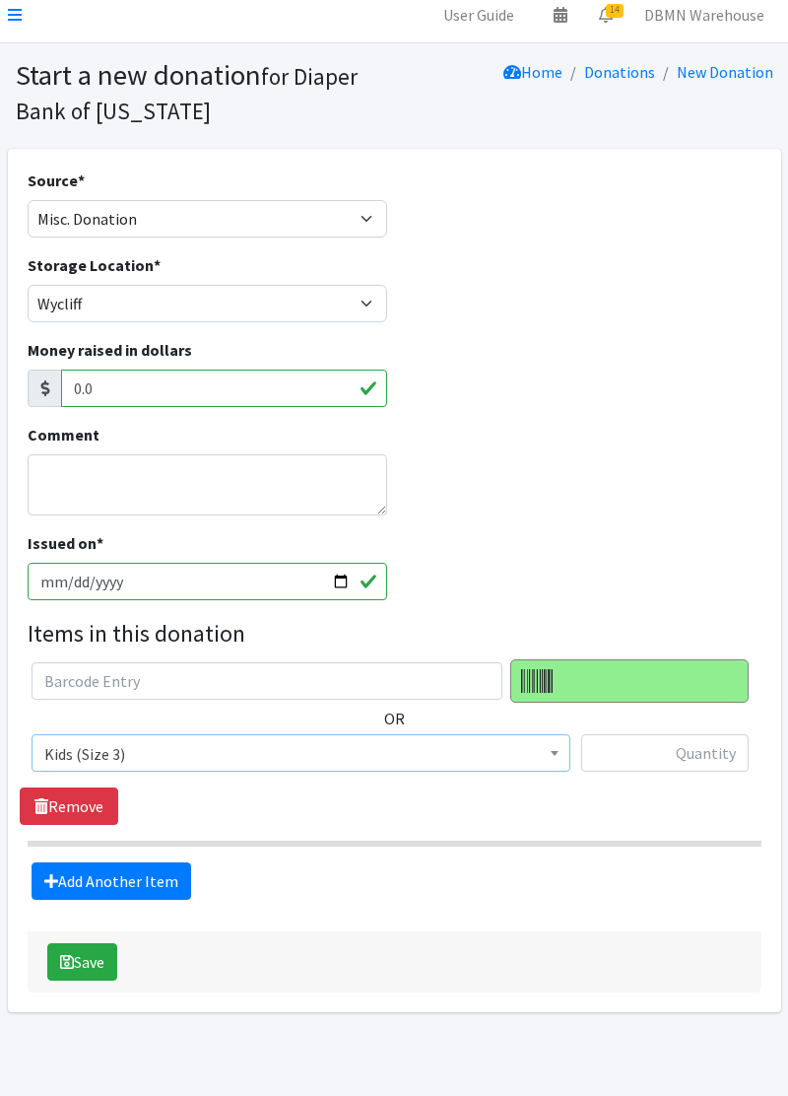
click at [124, 763] on span "Kids (Size 3)" at bounding box center [300, 754] width 513 height 28
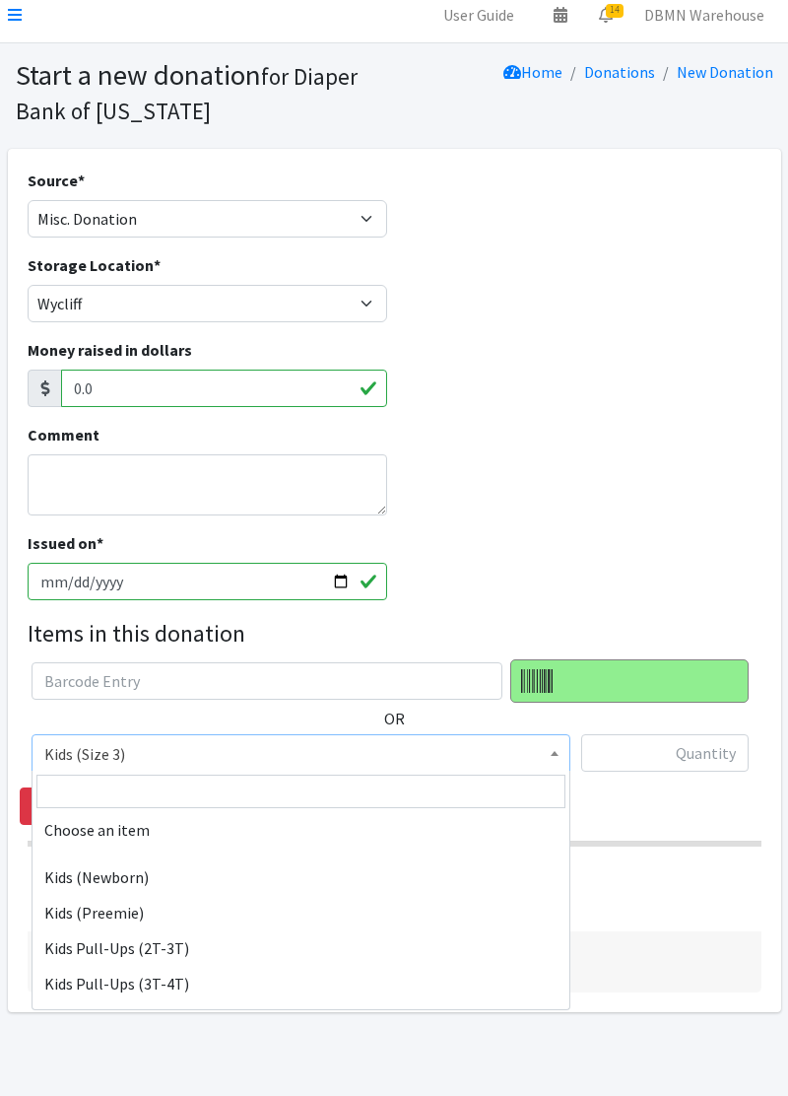
scroll to position [260, 0]
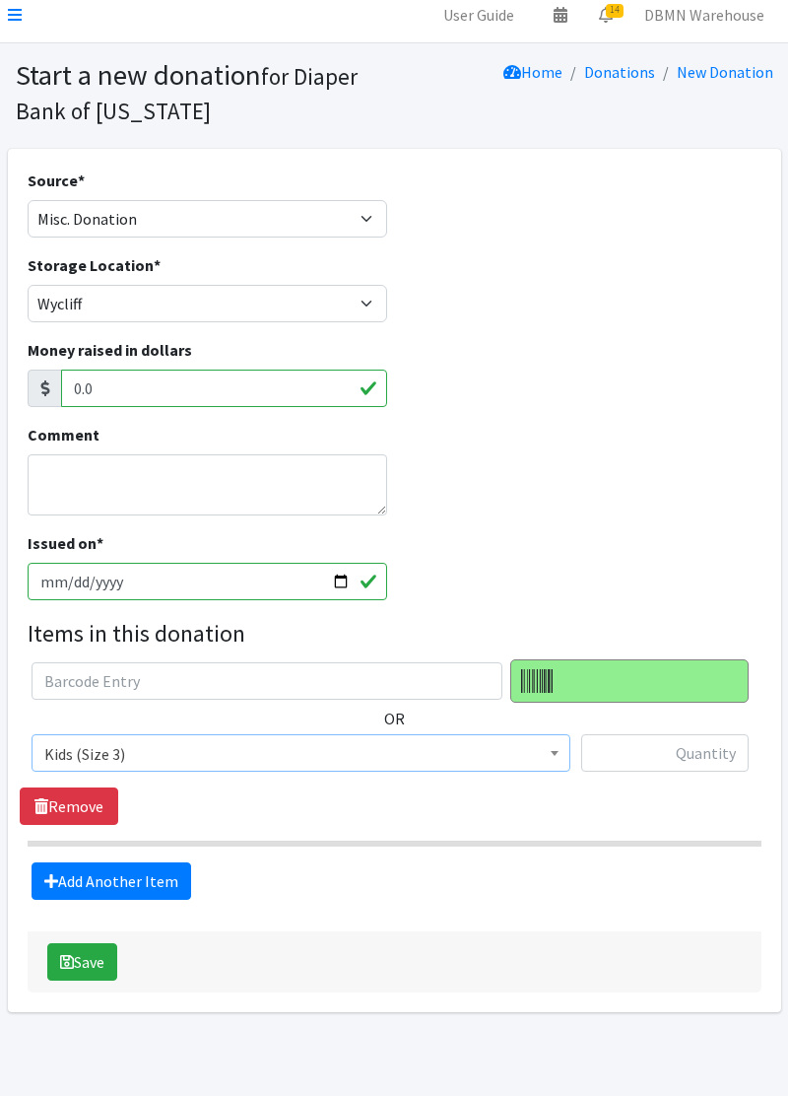
click at [269, 761] on span "Kids (Size 3)" at bounding box center [300, 754] width 513 height 28
click at [226, 768] on span "Kids (Size 3)" at bounding box center [301, 752] width 539 height 37
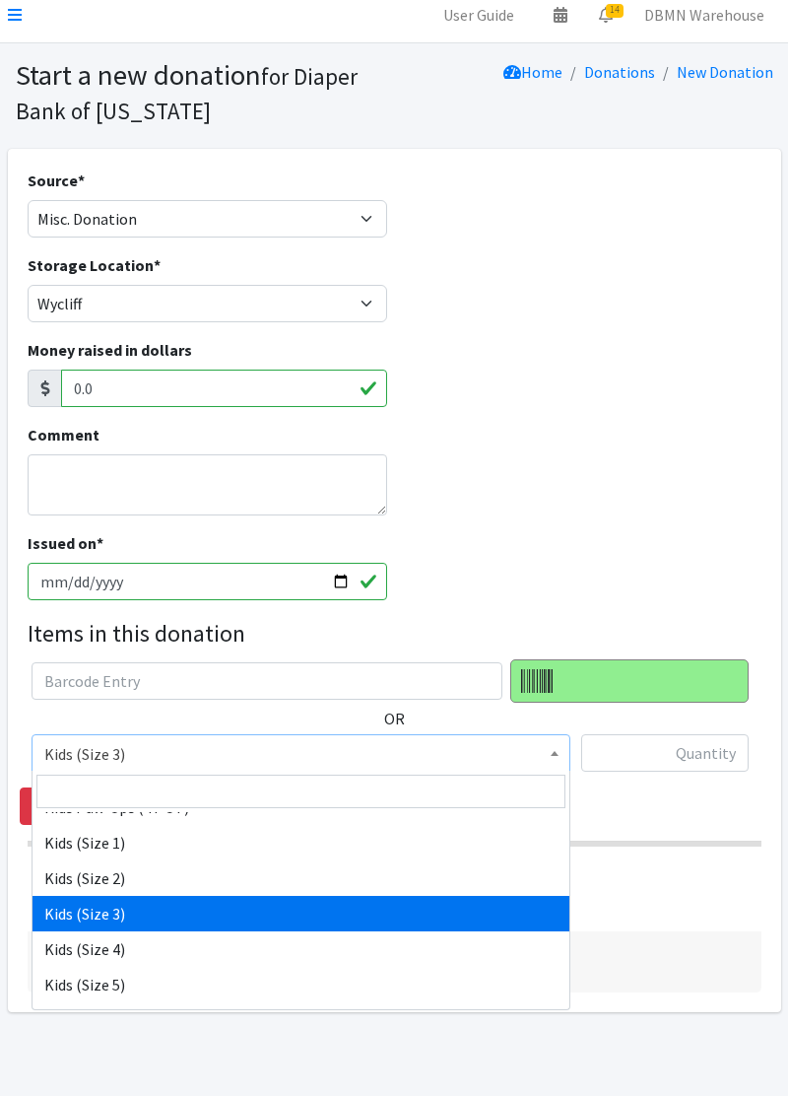
scroll to position [187, 0]
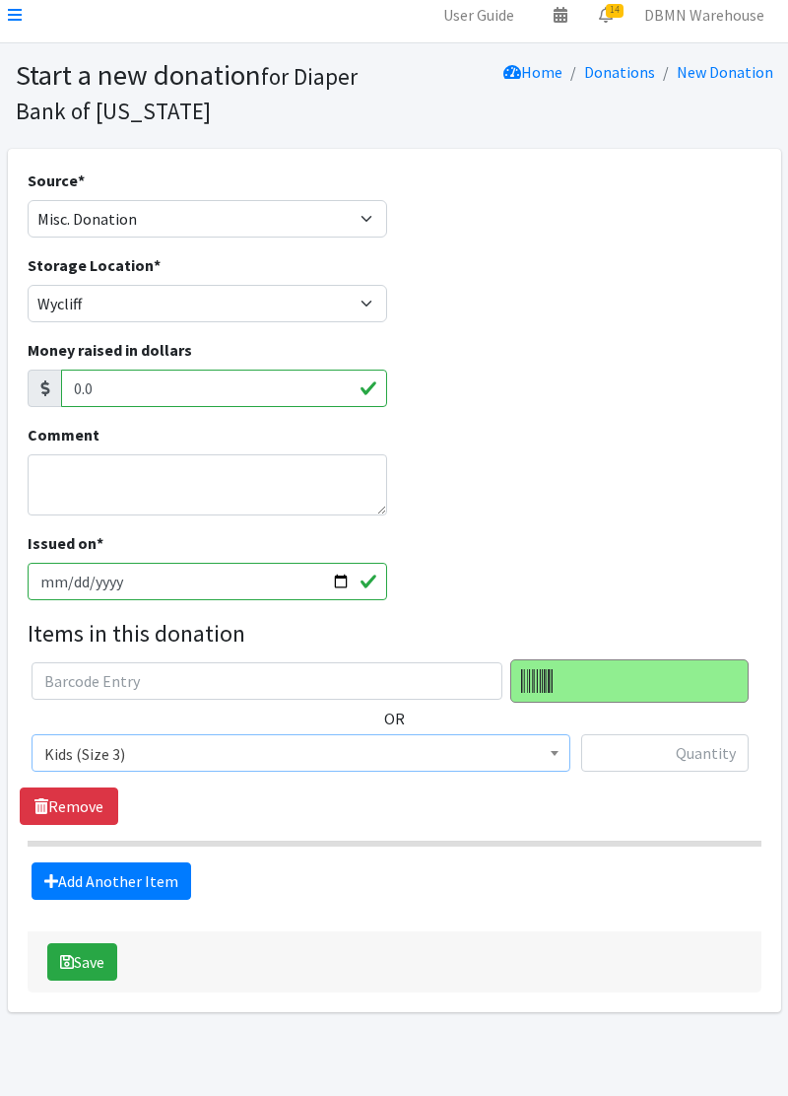
click at [392, 759] on span "Kids (Size 3)" at bounding box center [300, 754] width 513 height 28
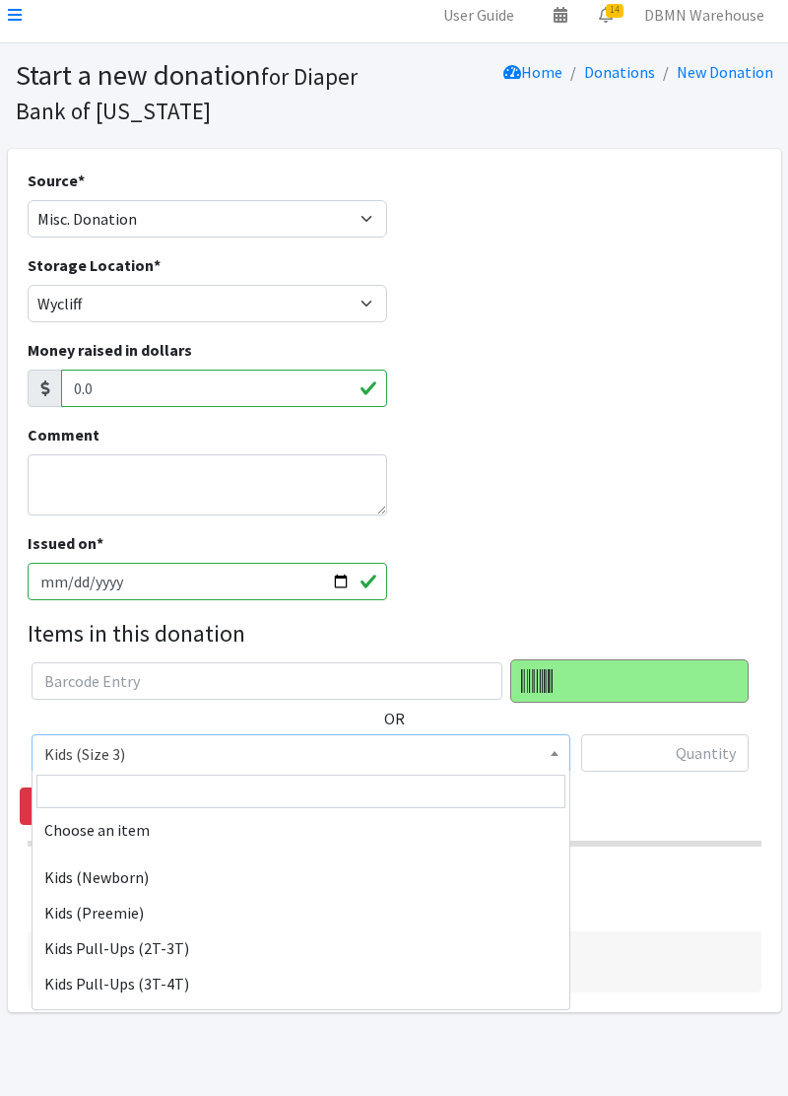
scroll to position [260, 0]
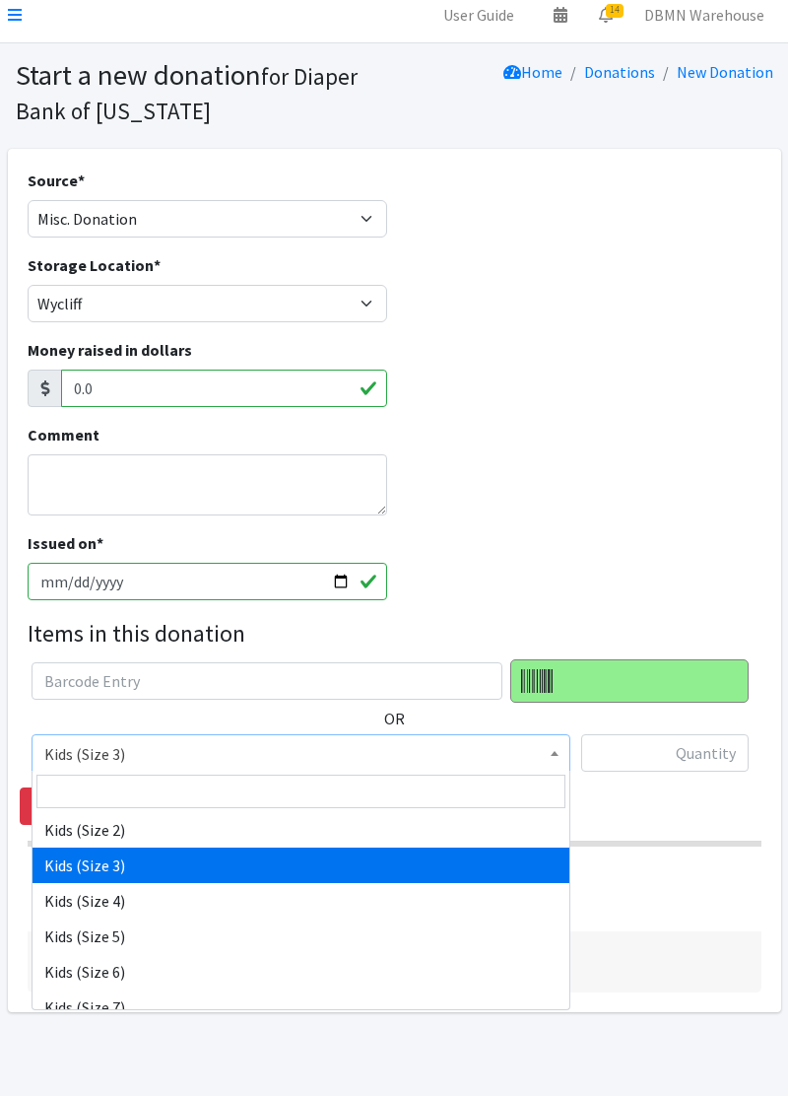
select select "11348"
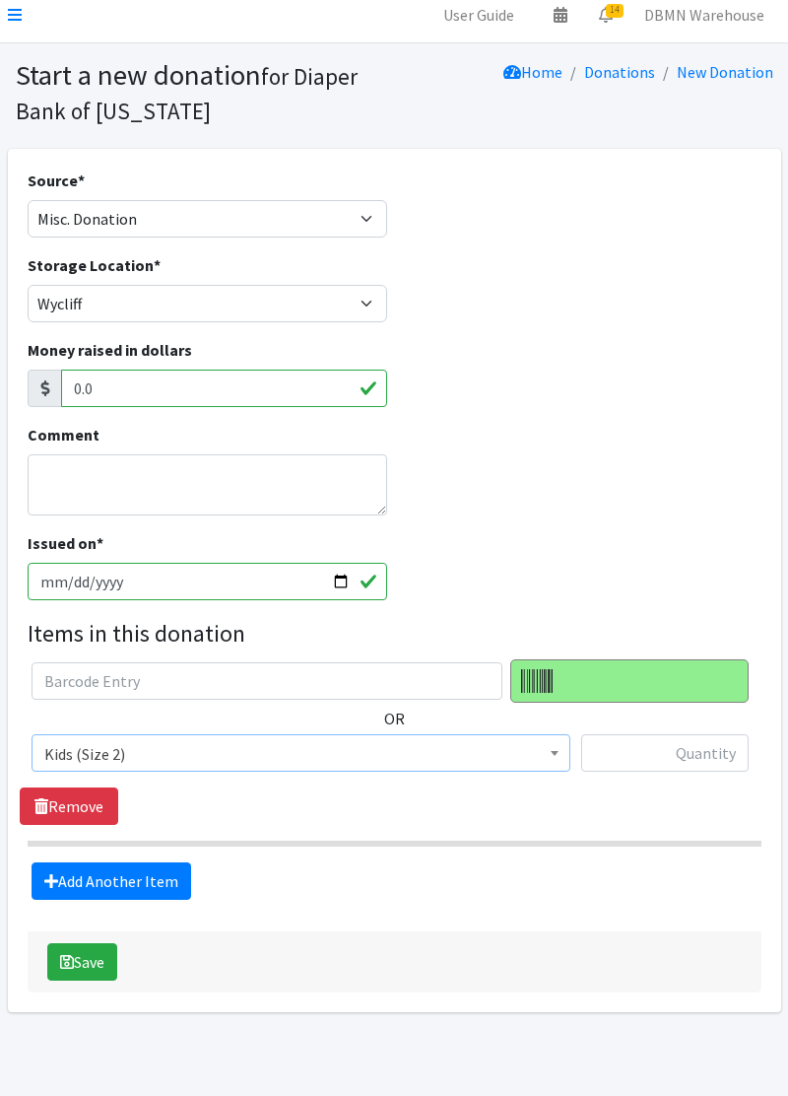
scroll to position [37, 0]
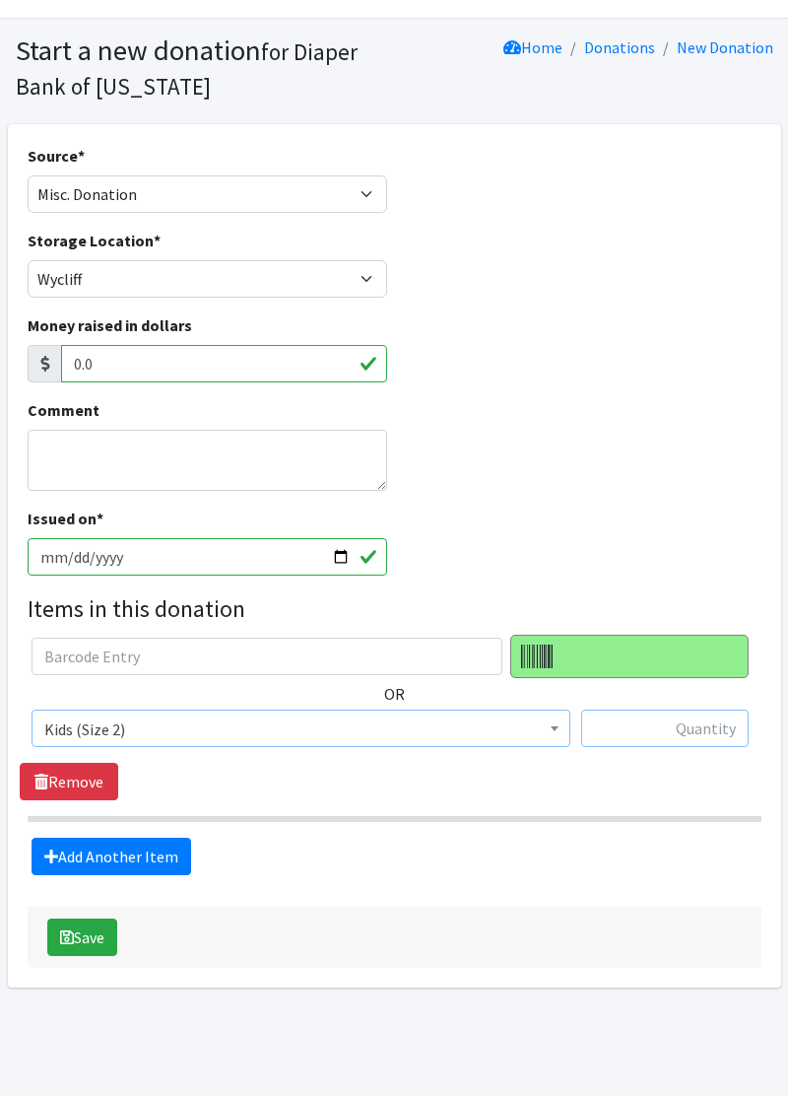
click at [653, 719] on input "text" at bounding box center [664, 727] width 167 height 37
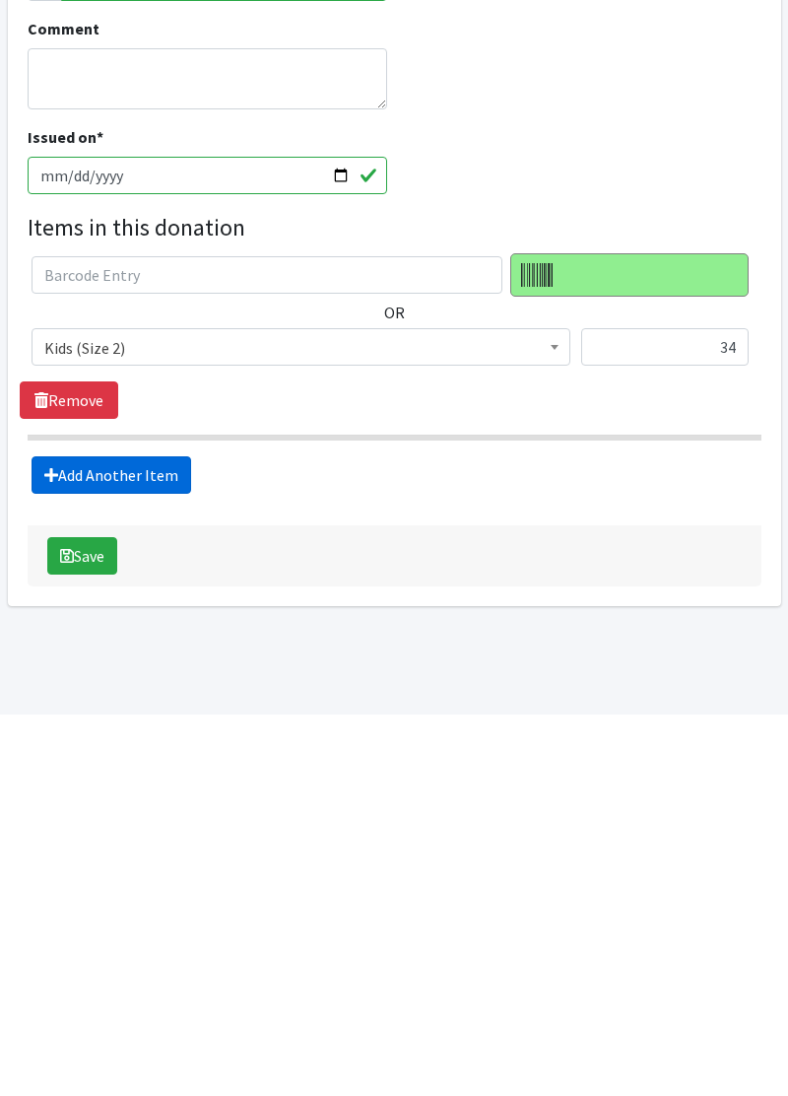
click at [49, 861] on link "Add Another Item" at bounding box center [112, 855] width 160 height 37
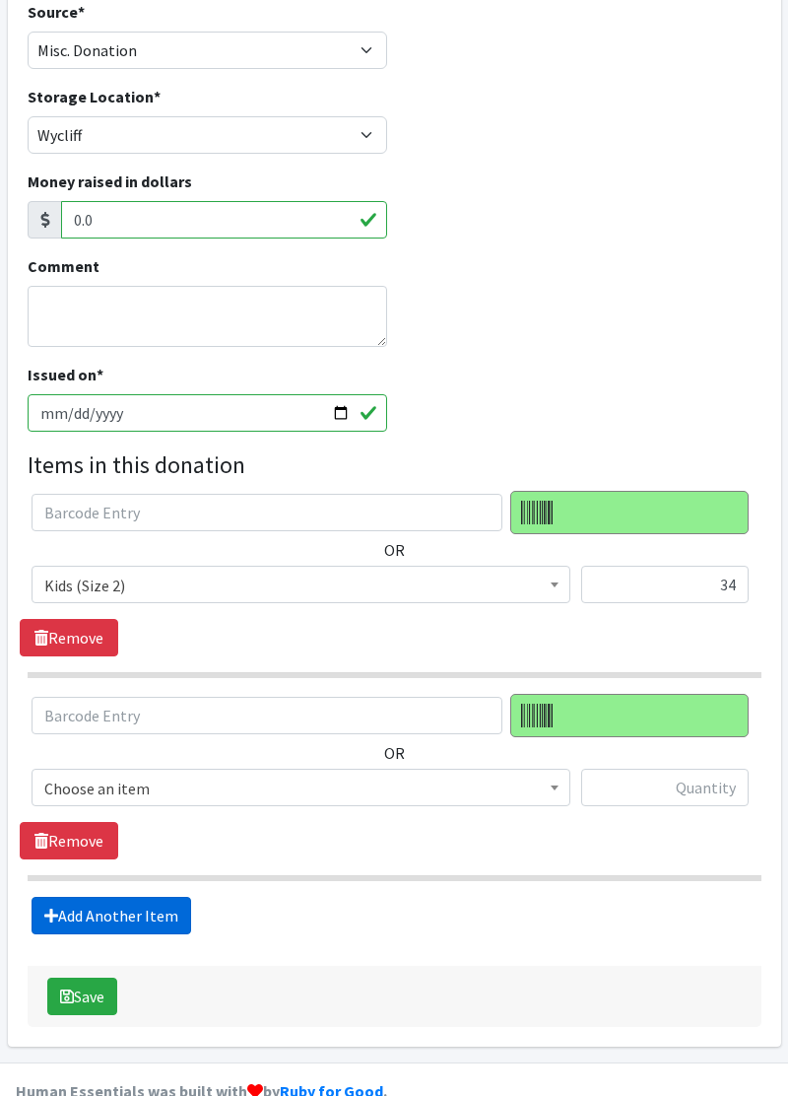
scroll to position [217, 0]
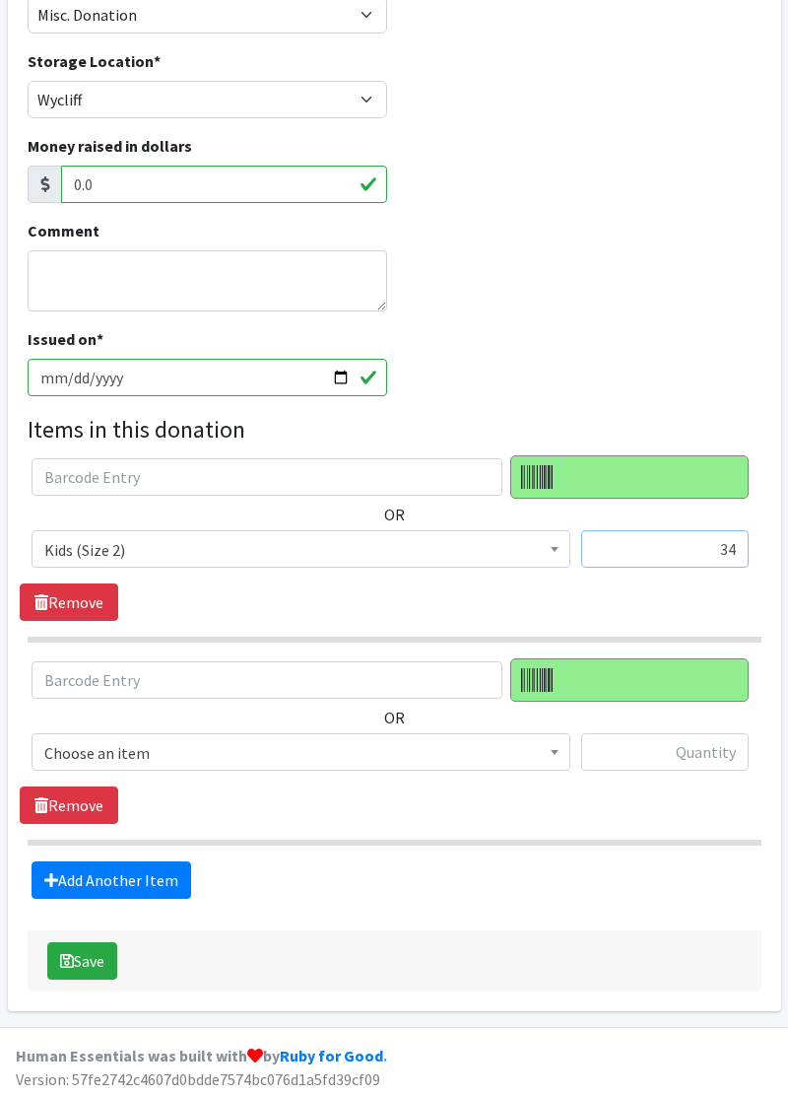
click at [734, 547] on input "34" at bounding box center [664, 548] width 167 height 37
type input "3"
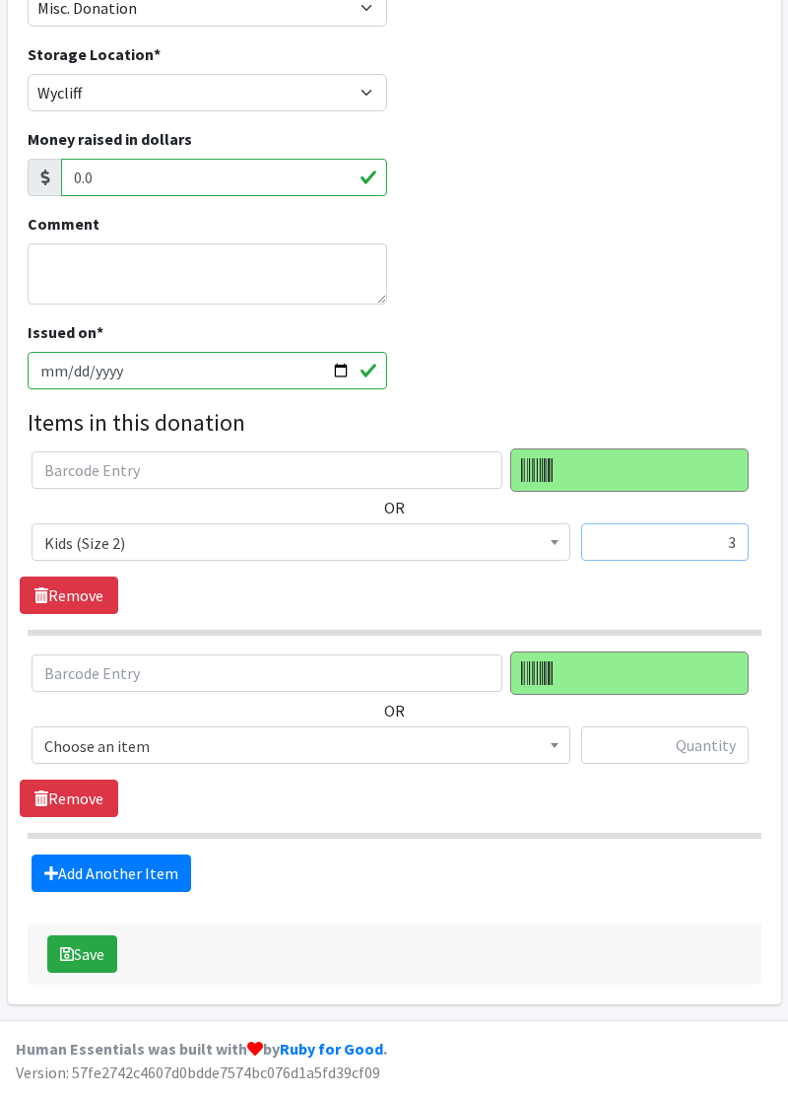
click at [714, 556] on input "3" at bounding box center [664, 548] width 167 height 37
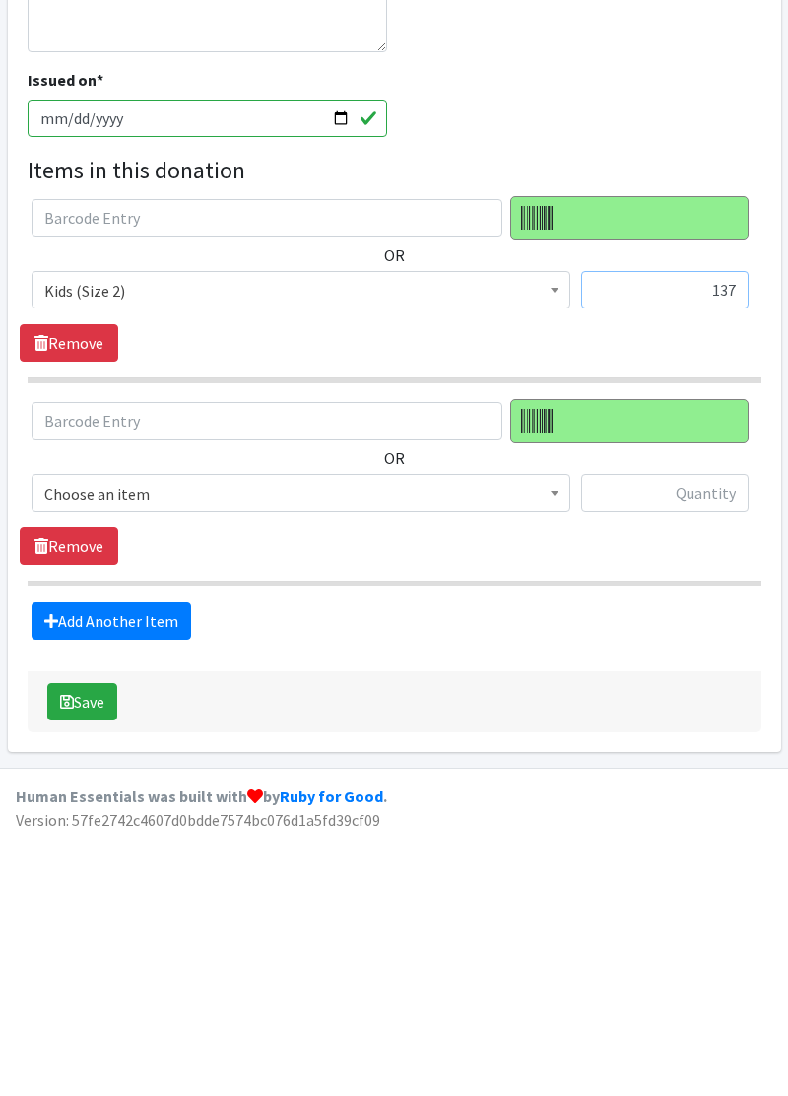
type input "137"
click at [245, 763] on span "Choose an item" at bounding box center [301, 751] width 539 height 37
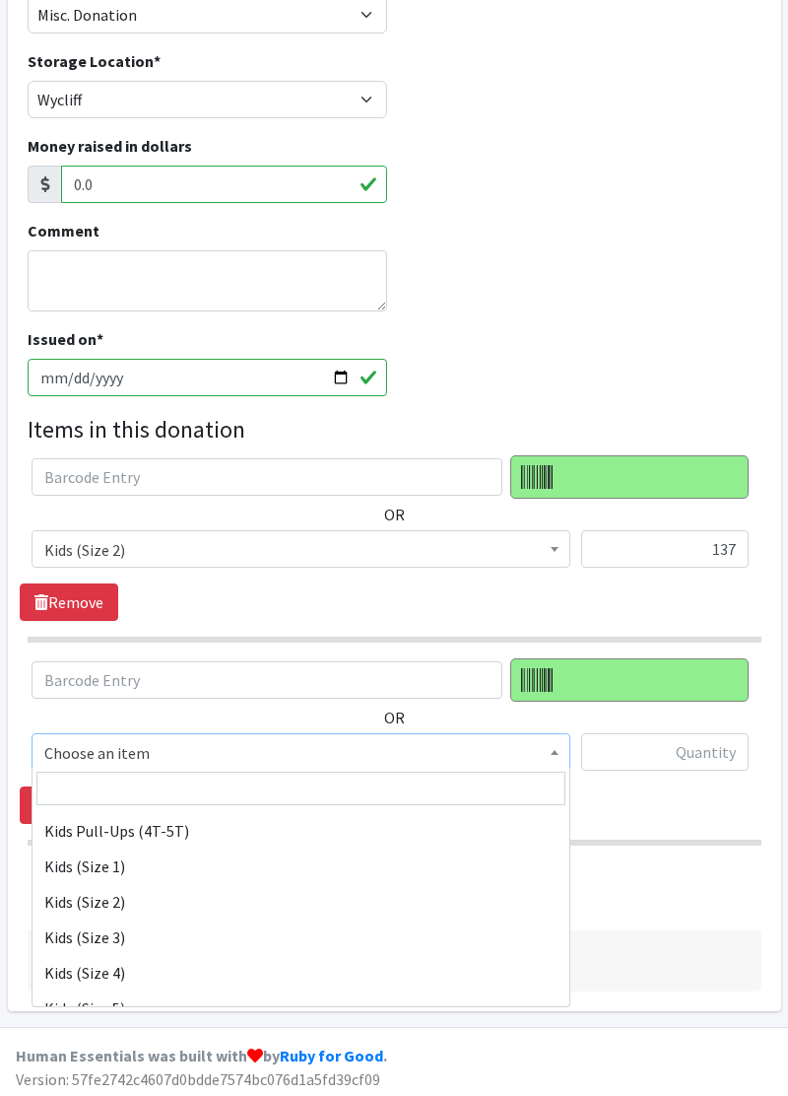
scroll to position [178, 0]
select select "11348"
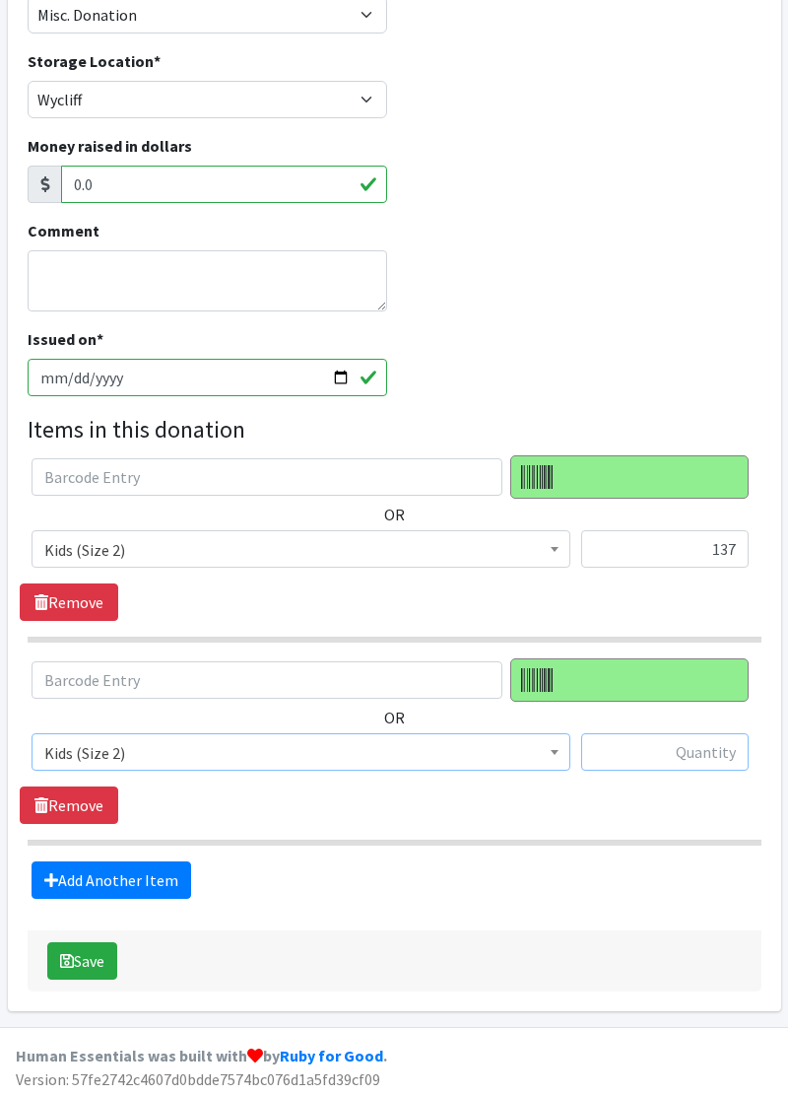
click at [667, 764] on input "text" at bounding box center [664, 751] width 167 height 37
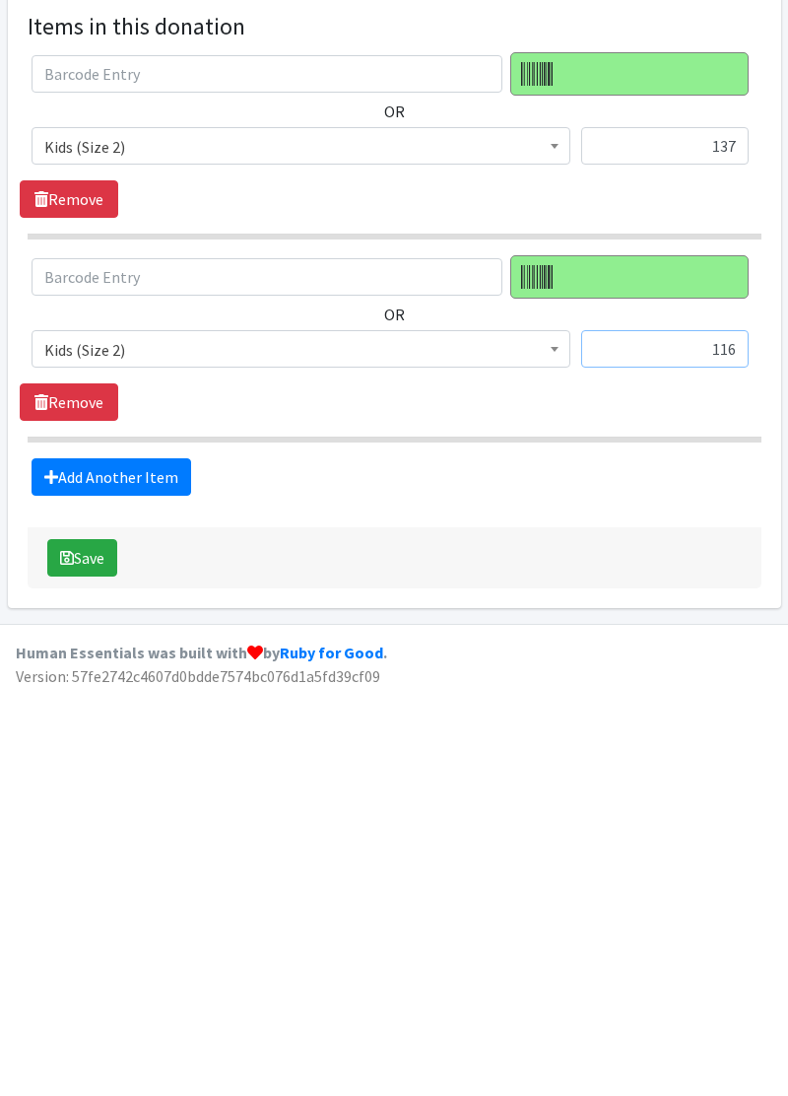
scroll to position [216, 0]
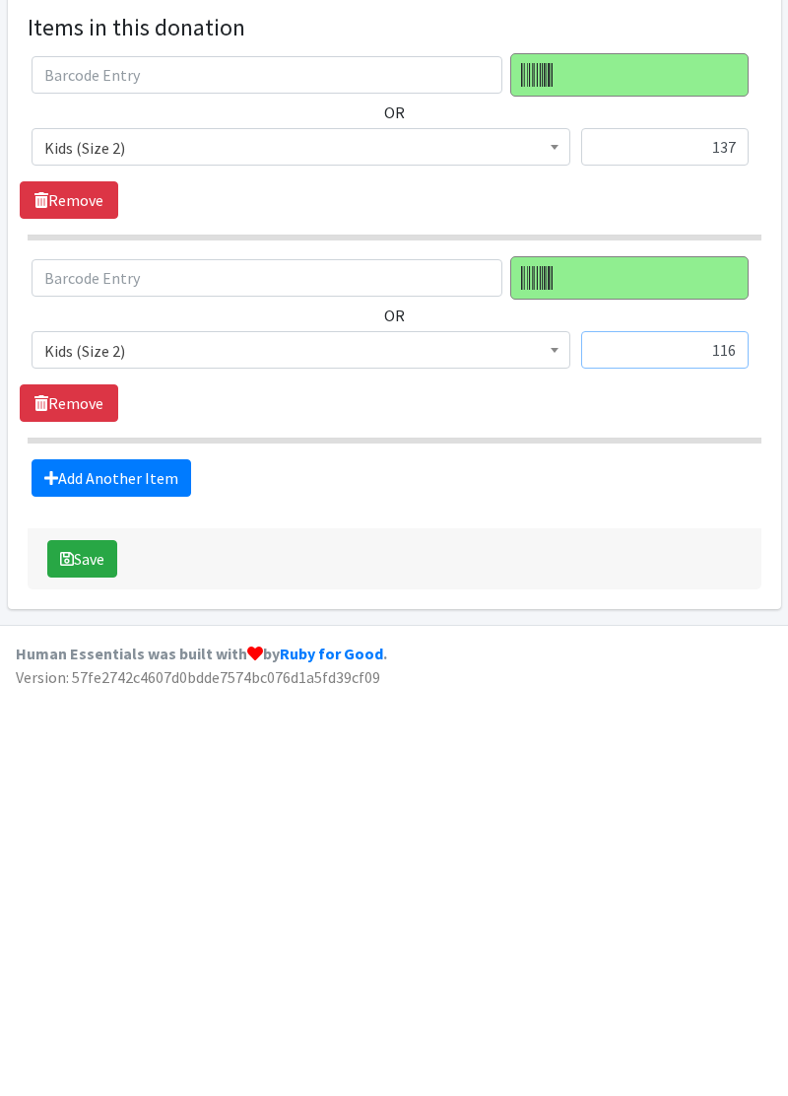
type input "116"
click at [150, 882] on link "Add Another Item" at bounding box center [112, 880] width 160 height 37
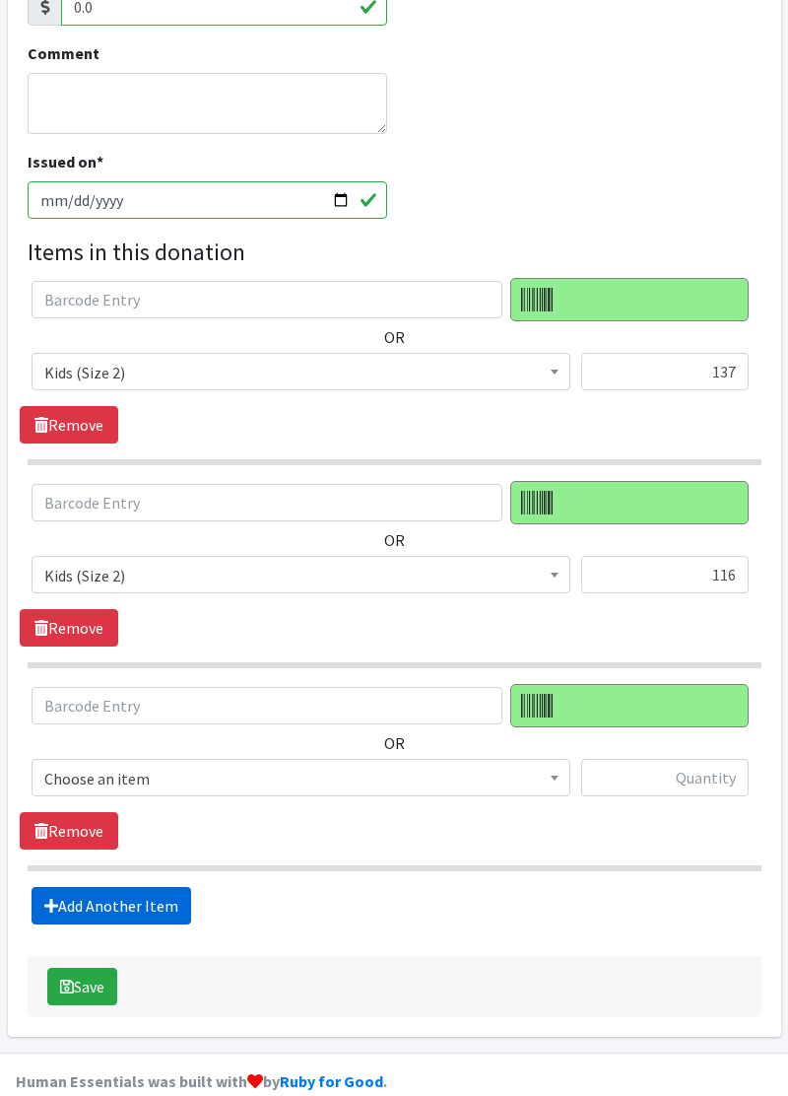
scroll to position [418, 0]
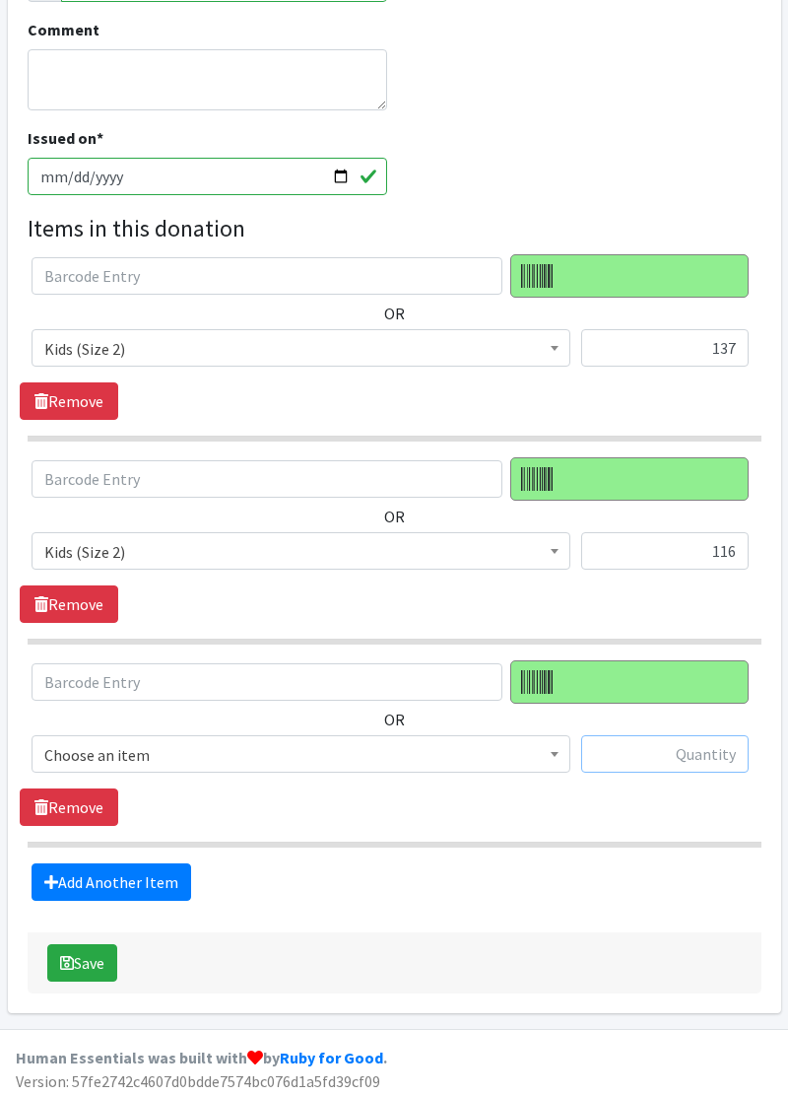
click at [684, 757] on input "text" at bounding box center [664, 753] width 167 height 37
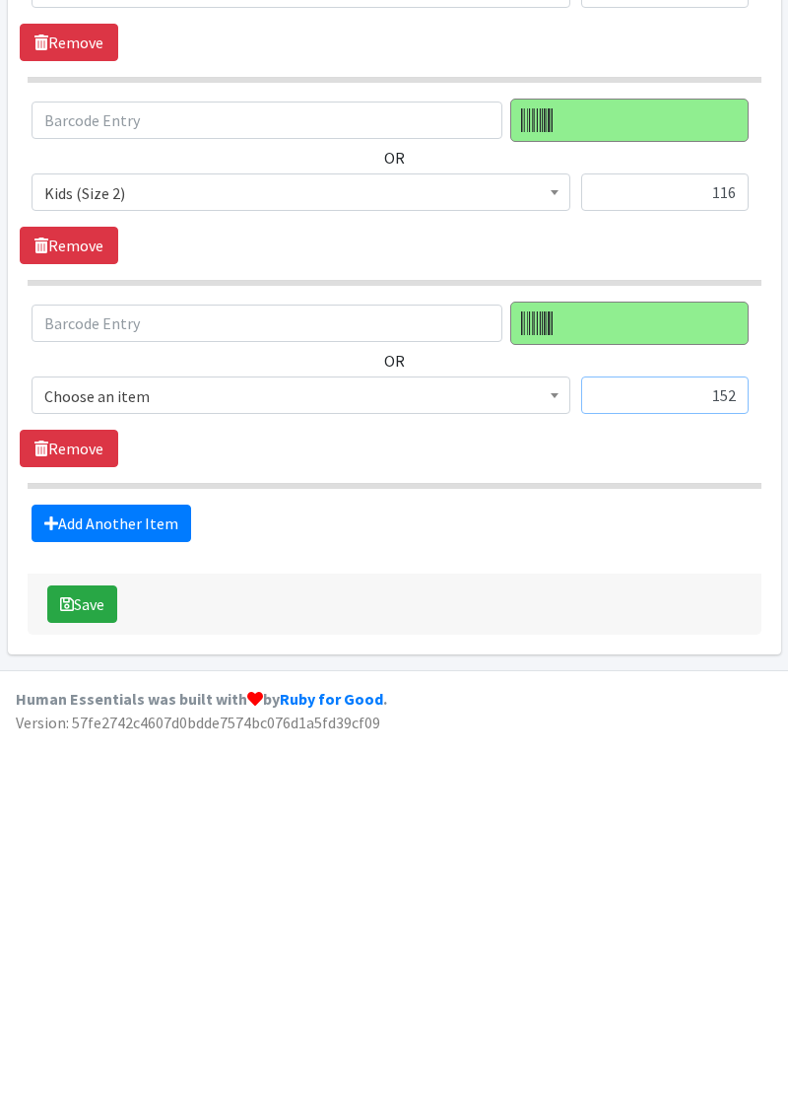
type input "152"
click at [329, 757] on span "Choose an item" at bounding box center [300, 755] width 513 height 28
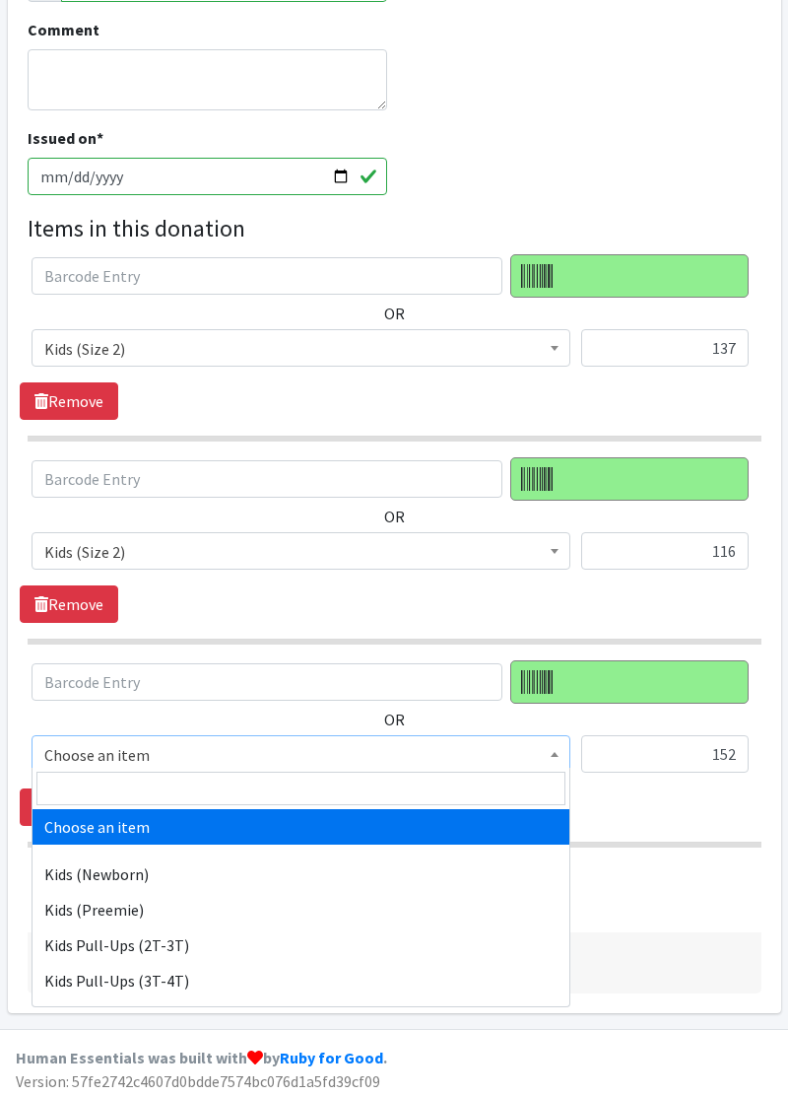
click at [256, 759] on span "Choose an item" at bounding box center [300, 755] width 513 height 28
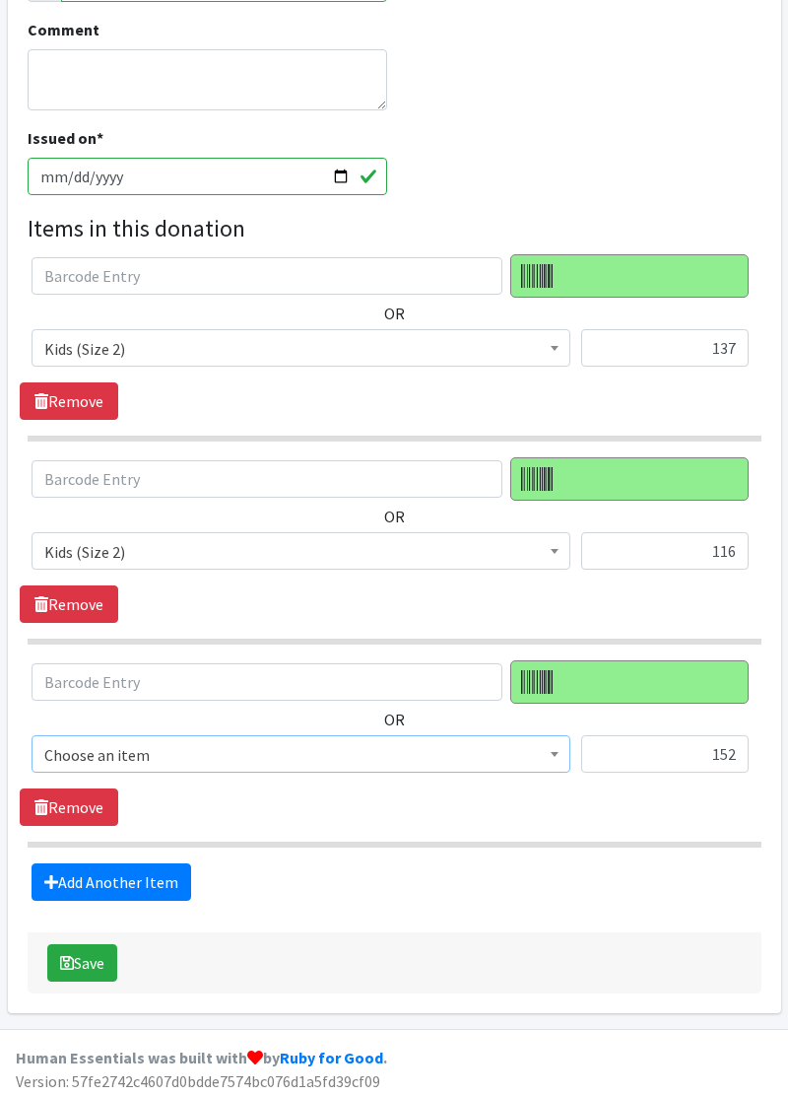
click at [281, 760] on span "Choose an item" at bounding box center [300, 755] width 513 height 28
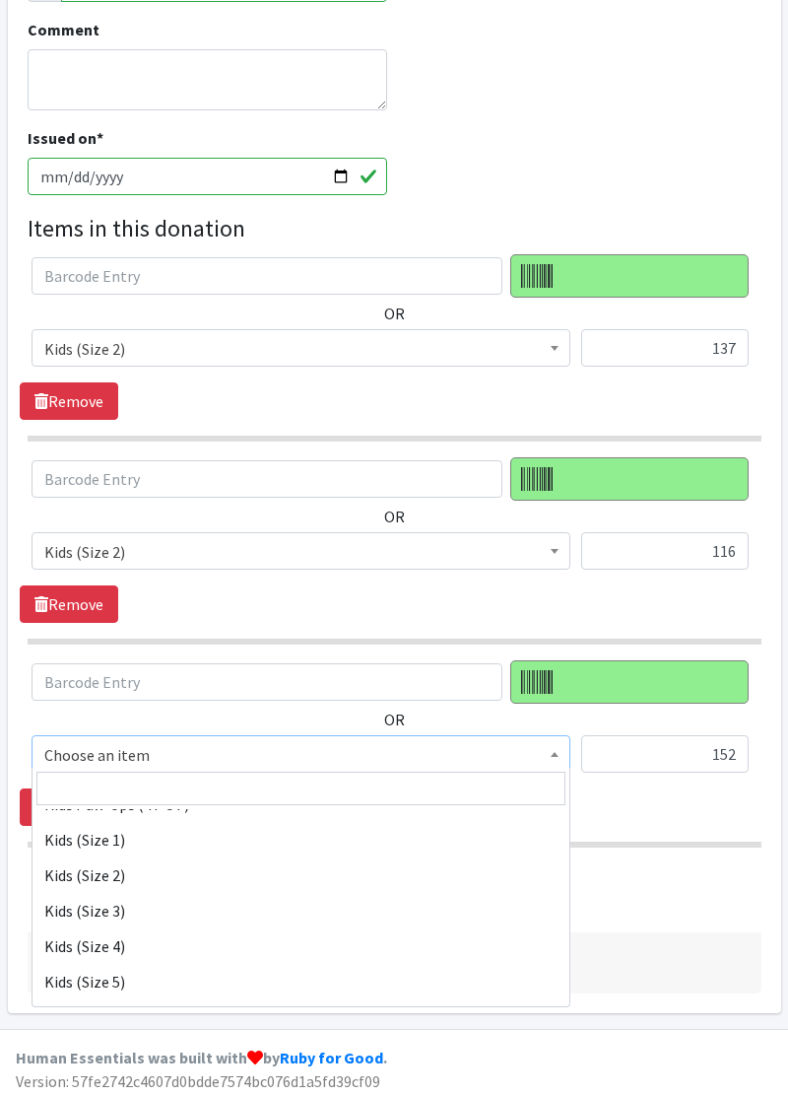
scroll to position [213, 0]
select select "11348"
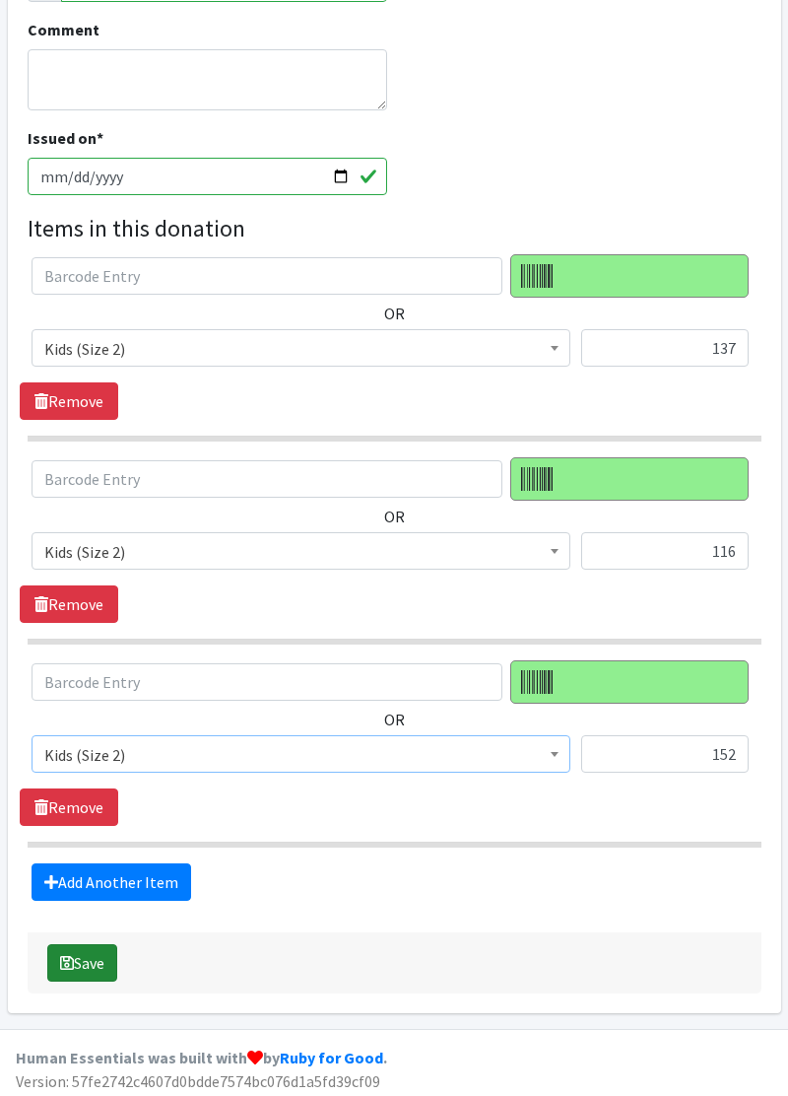
click at [95, 962] on button "Save" at bounding box center [82, 962] width 70 height 37
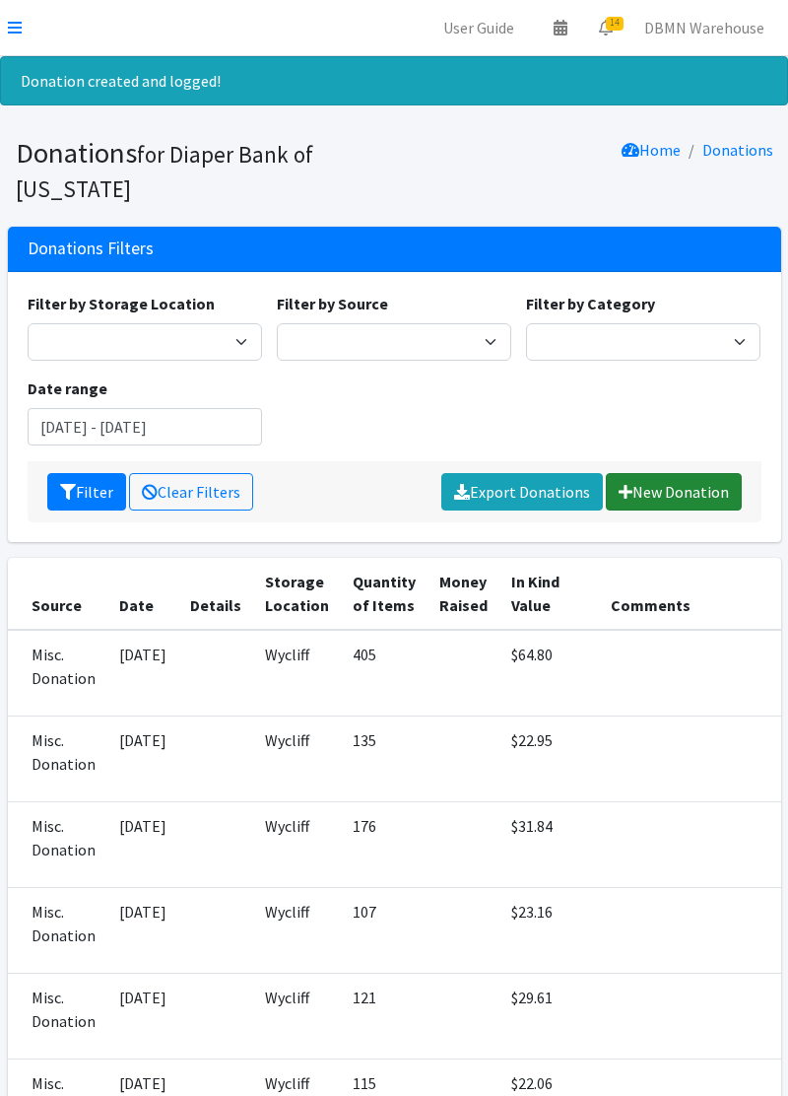
click at [660, 500] on link "New Donation" at bounding box center [674, 491] width 136 height 37
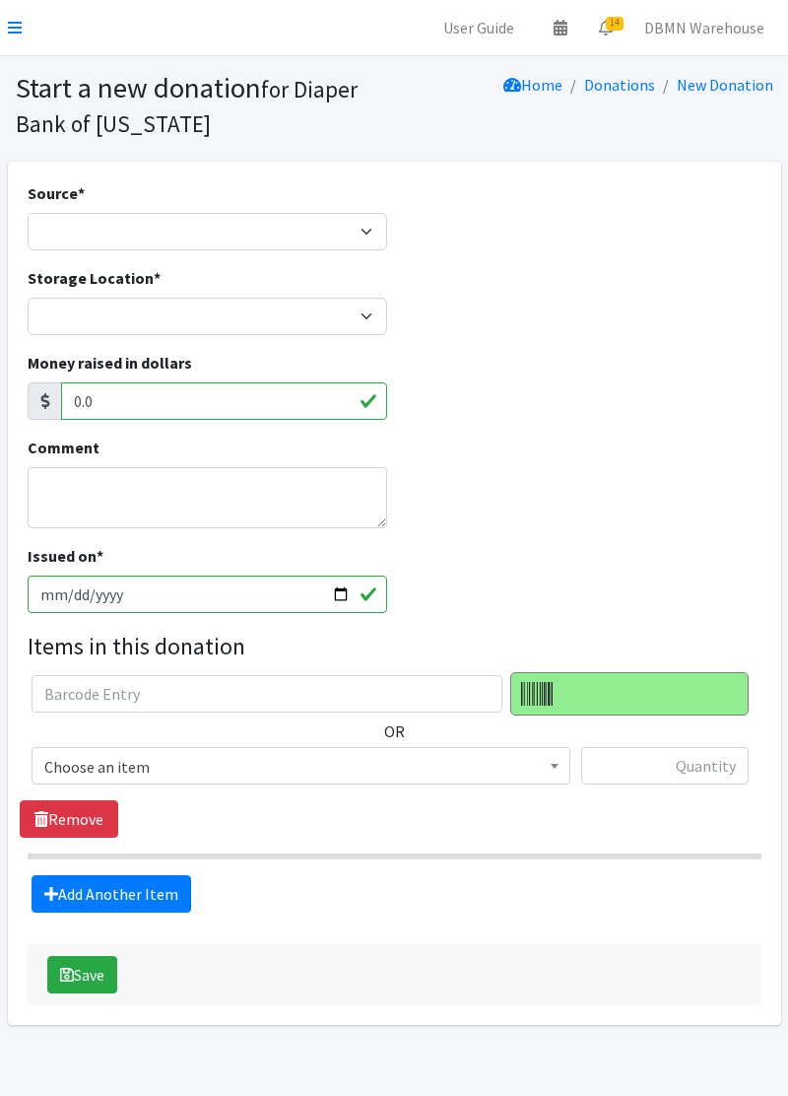
click at [465, 776] on span "Choose an item" at bounding box center [300, 767] width 513 height 28
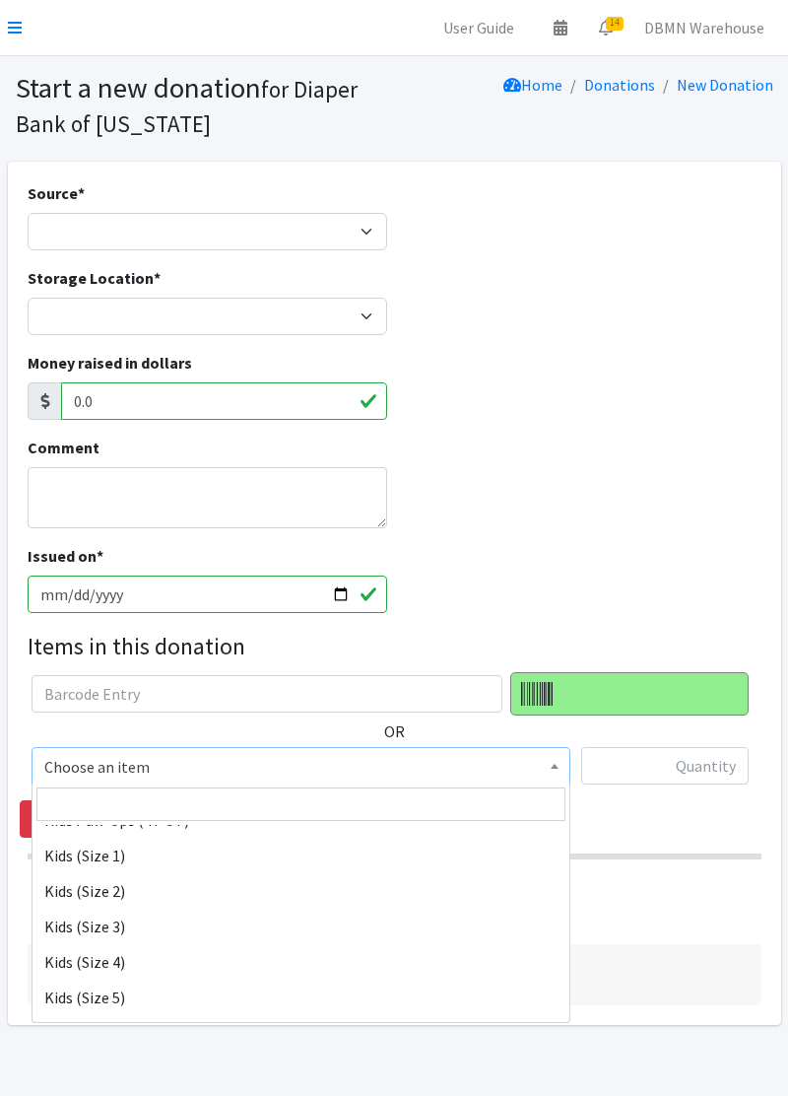
scroll to position [223, 0]
select select "11348"
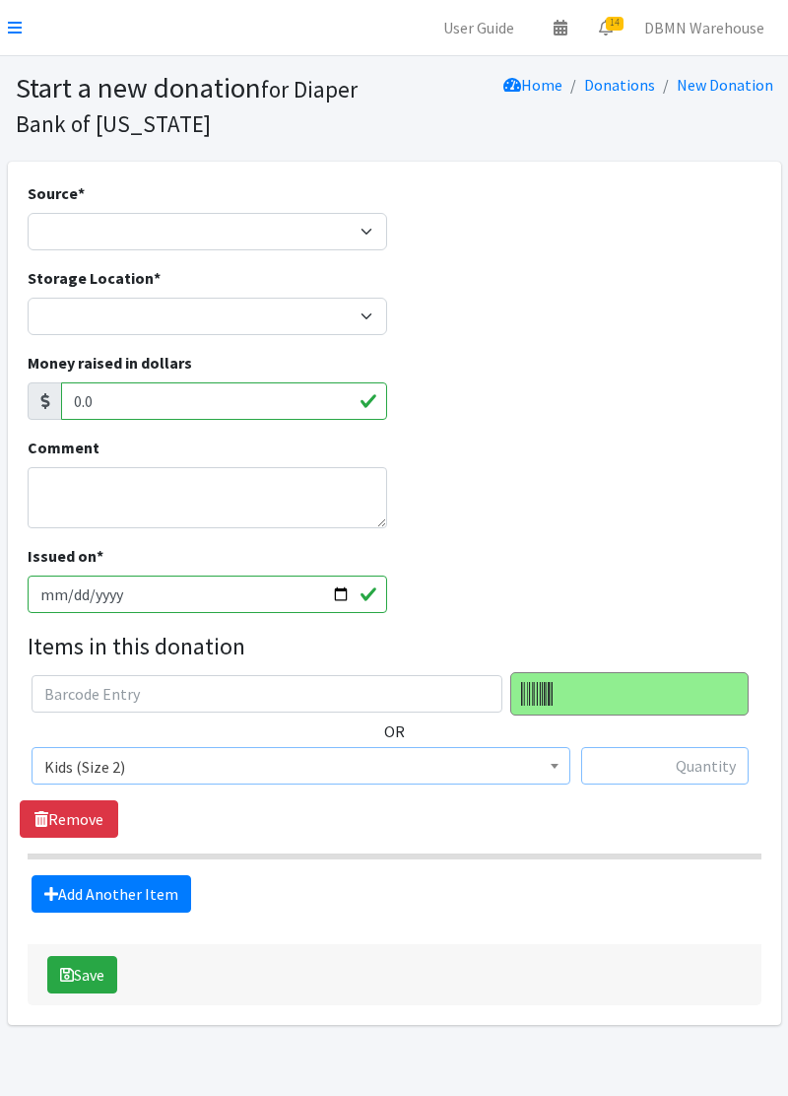
click at [674, 770] on input "text" at bounding box center [664, 765] width 167 height 37
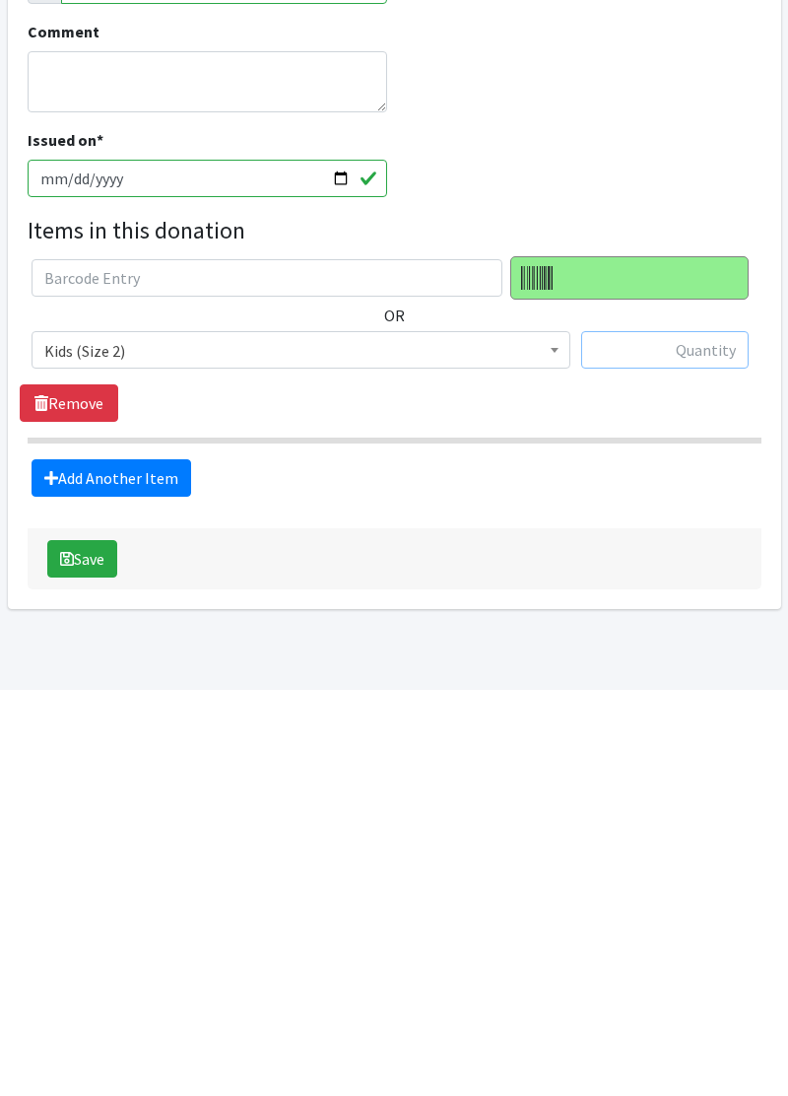
scroll to position [14, 0]
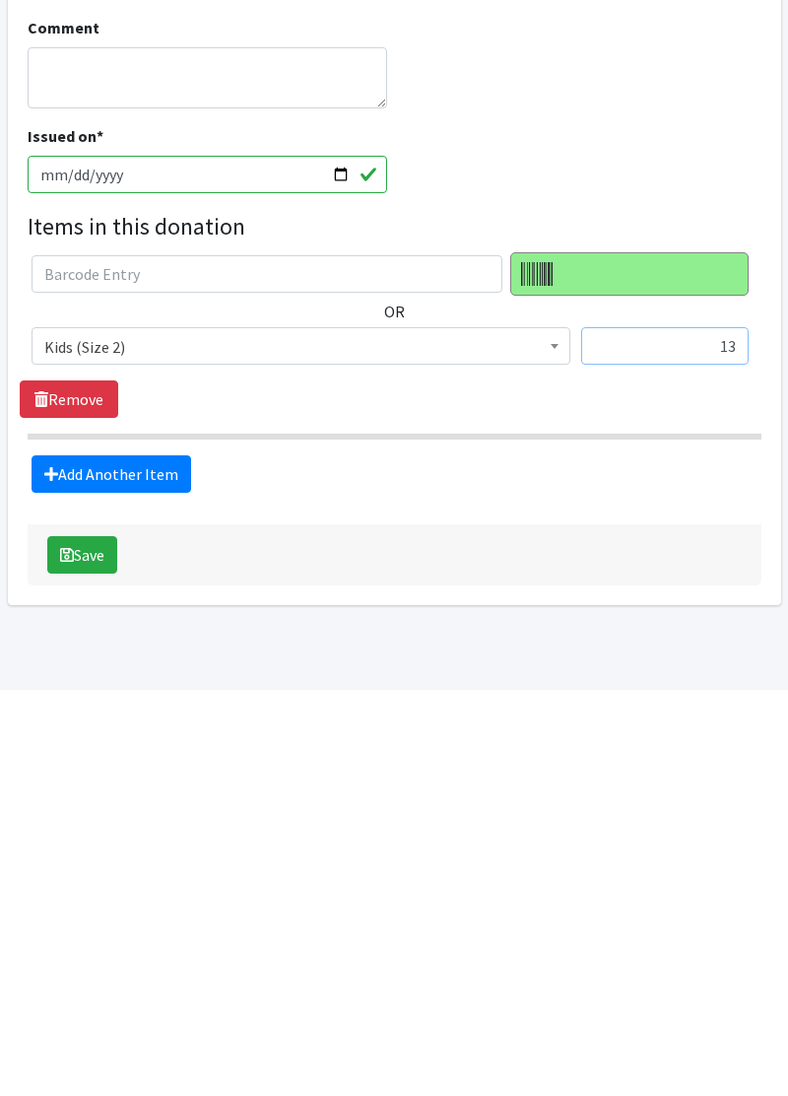
type input "1"
type input "232"
click at [152, 882] on link "Add Another Item" at bounding box center [112, 879] width 160 height 37
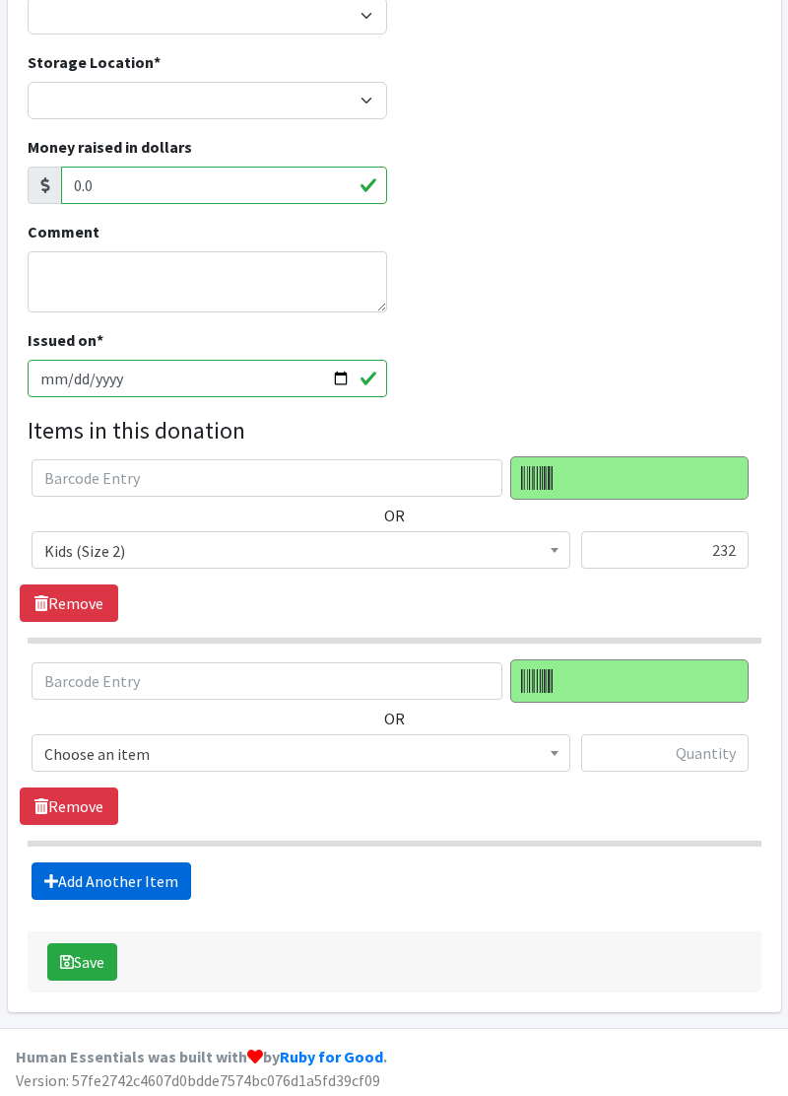
scroll to position [217, 0]
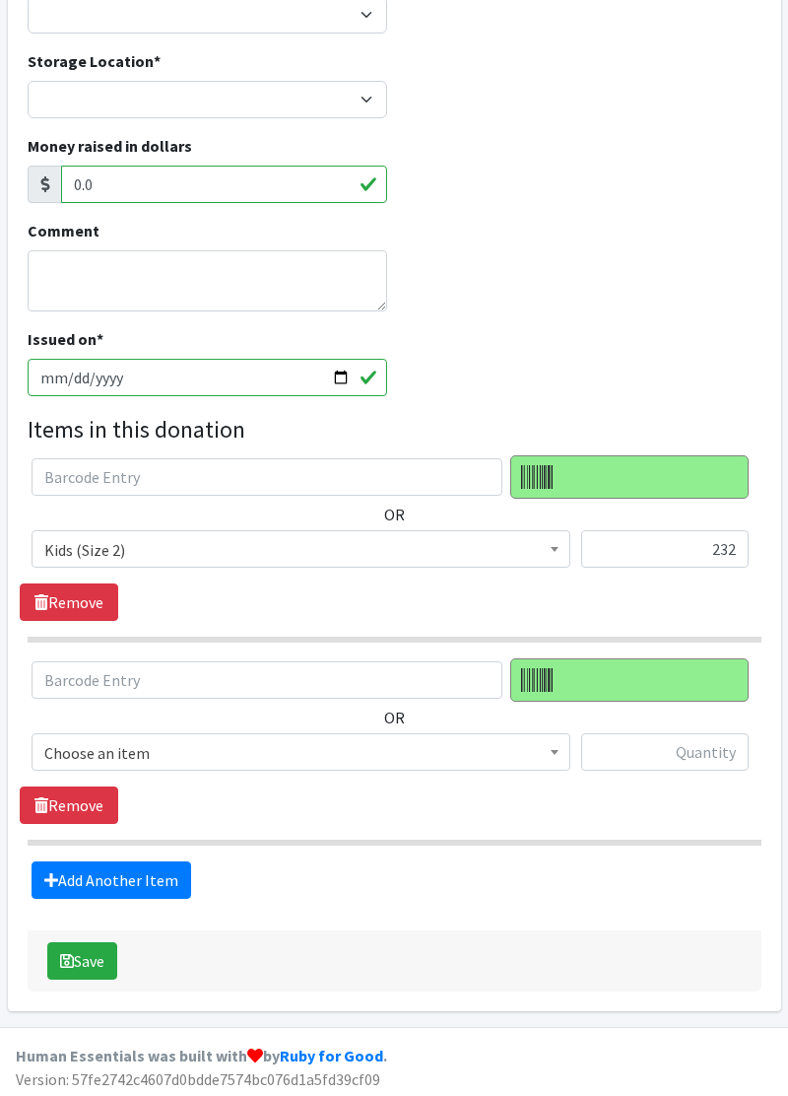
click at [372, 760] on span "Choose an item" at bounding box center [300, 753] width 513 height 28
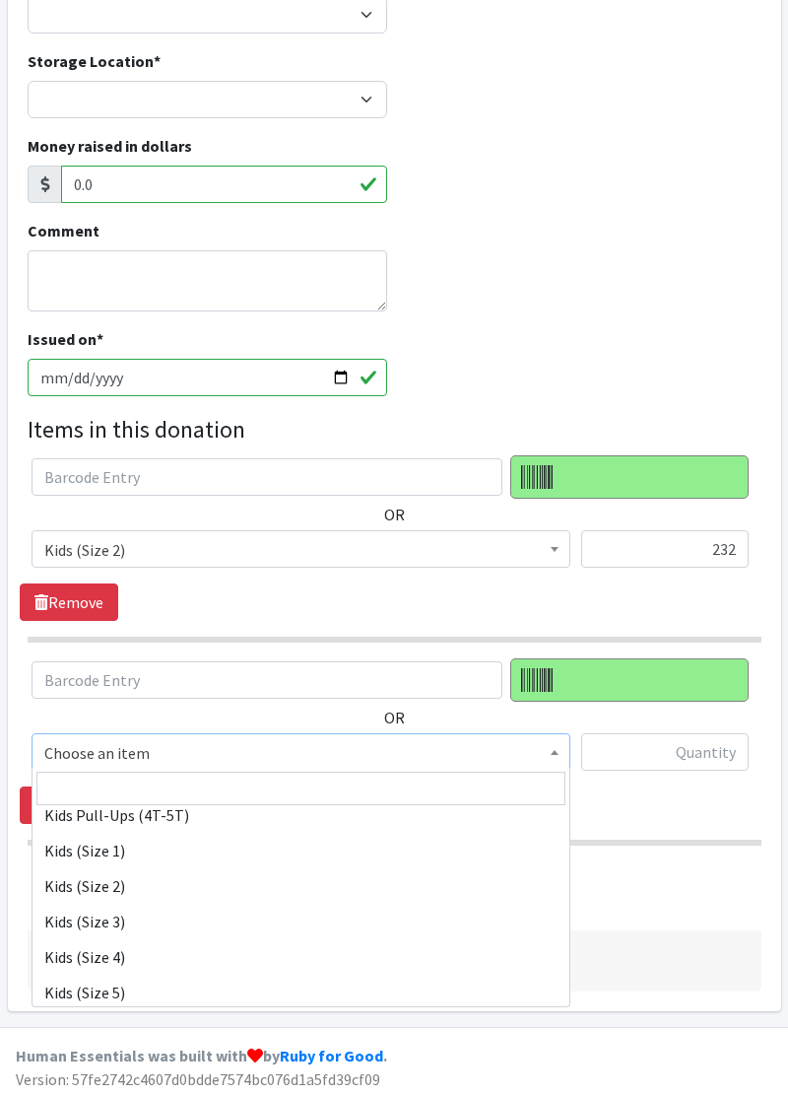
scroll to position [201, 0]
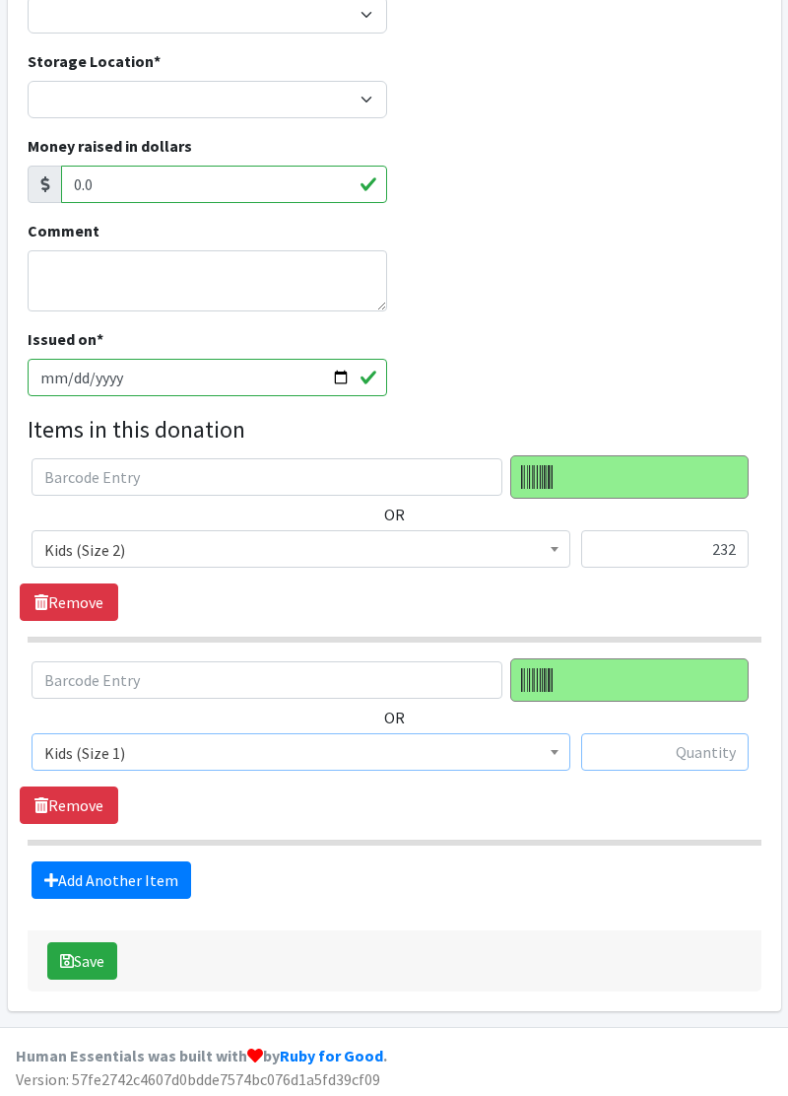
click at [686, 755] on input "text" at bounding box center [664, 751] width 167 height 37
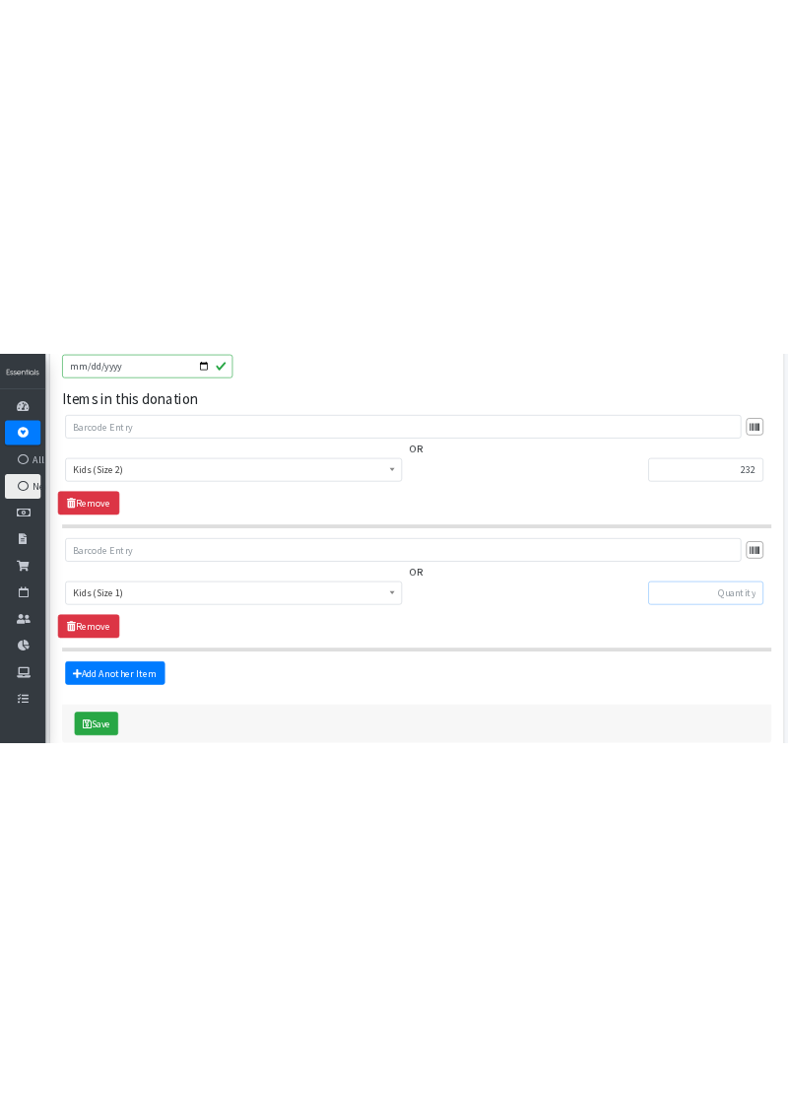
scroll to position [210, 0]
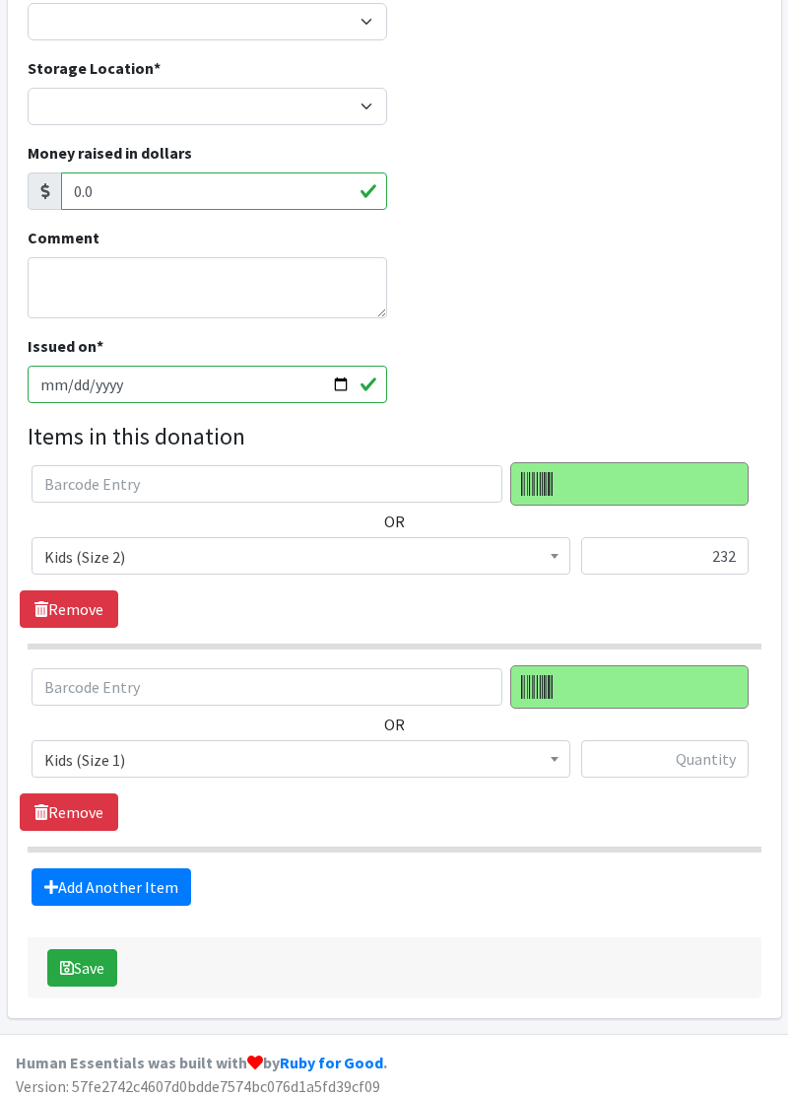
click at [528, 772] on span "Kids (Size 1)" at bounding box center [301, 758] width 539 height 37
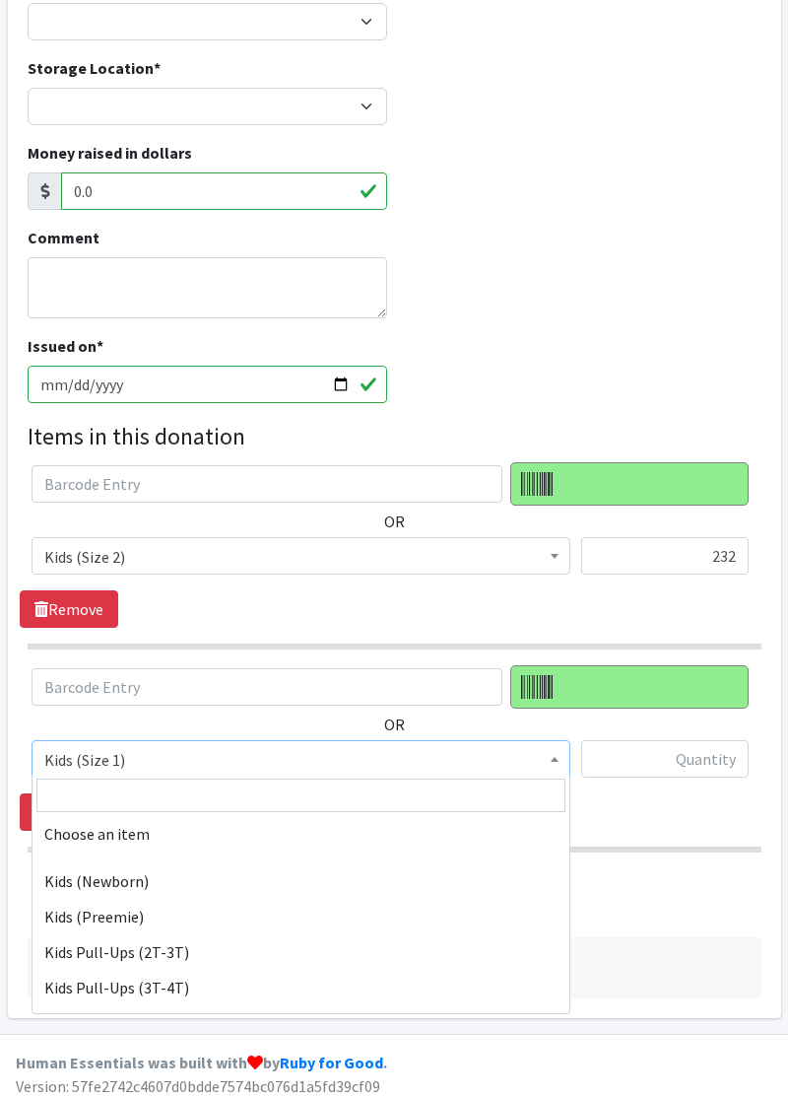
scroll to position [189, 0]
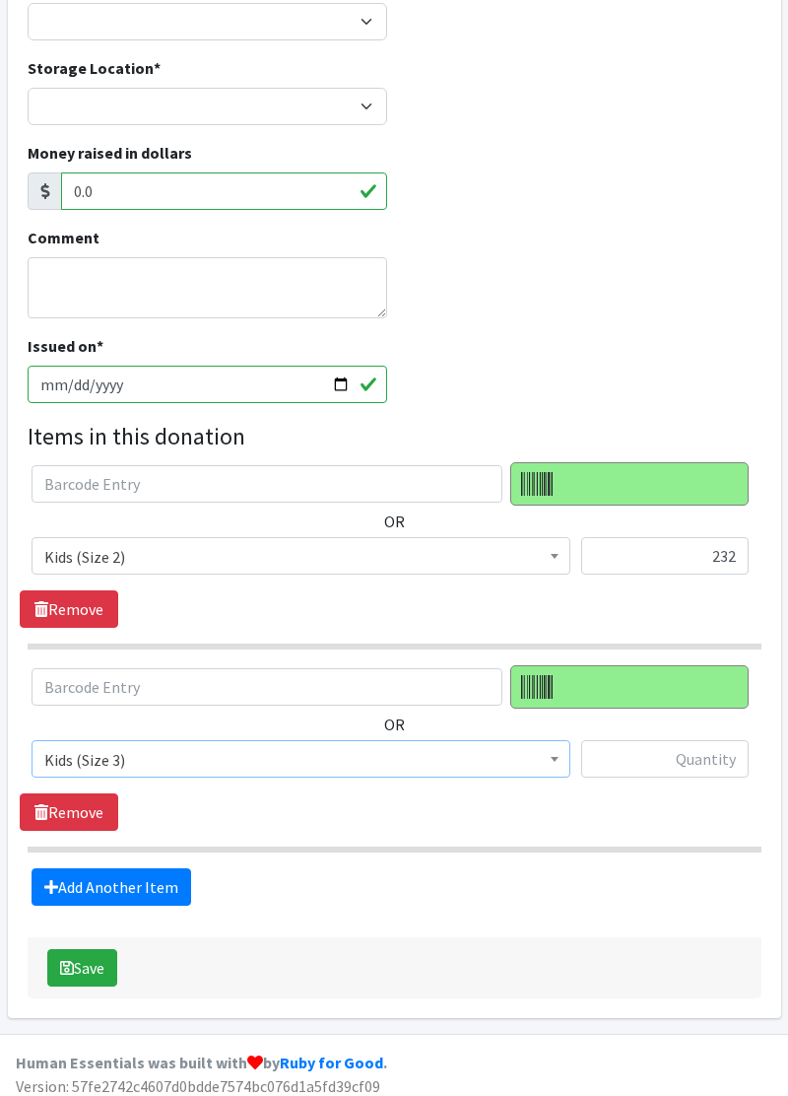
click at [318, 770] on span "Kids (Size 3)" at bounding box center [301, 758] width 539 height 37
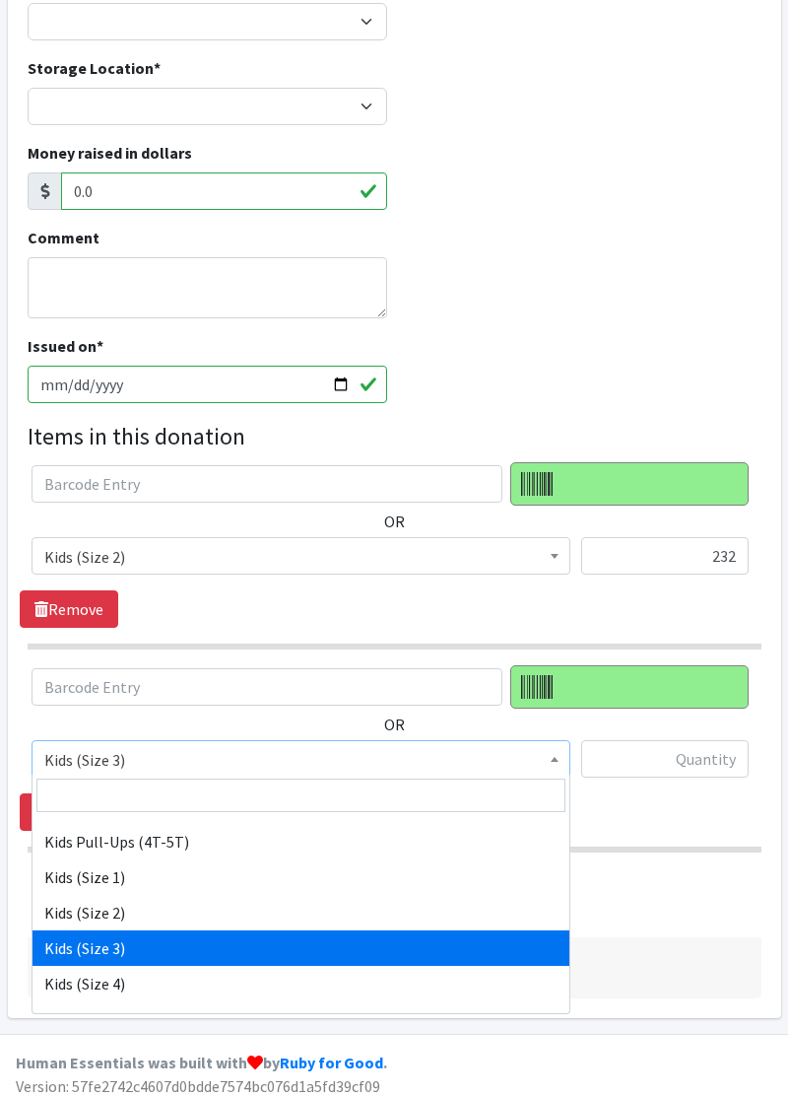
scroll to position [169, 0]
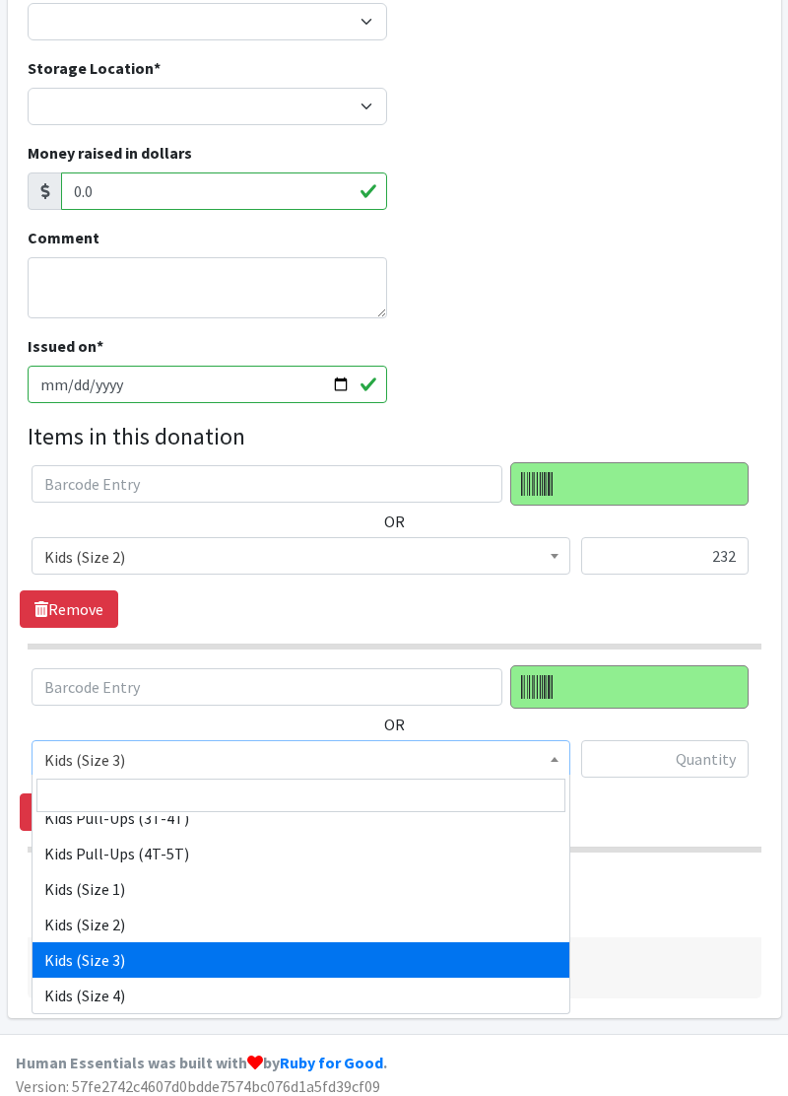
select select "11348"
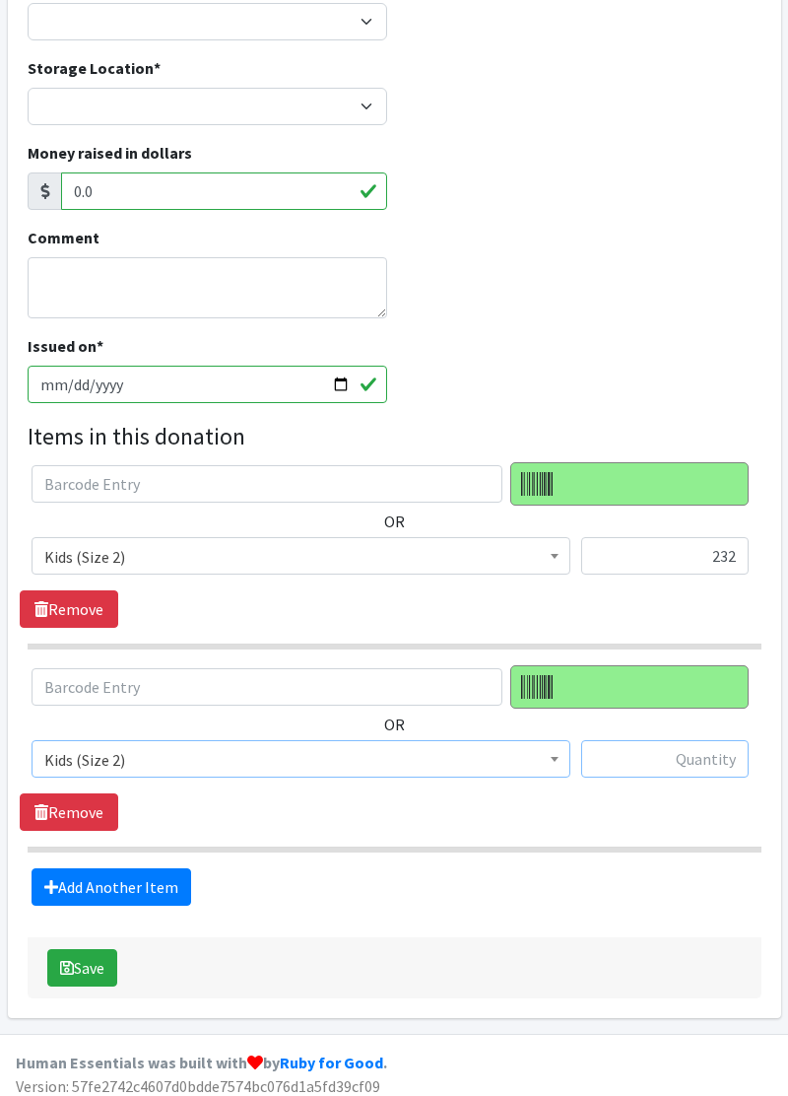
click at [670, 761] on input "text" at bounding box center [664, 758] width 167 height 37
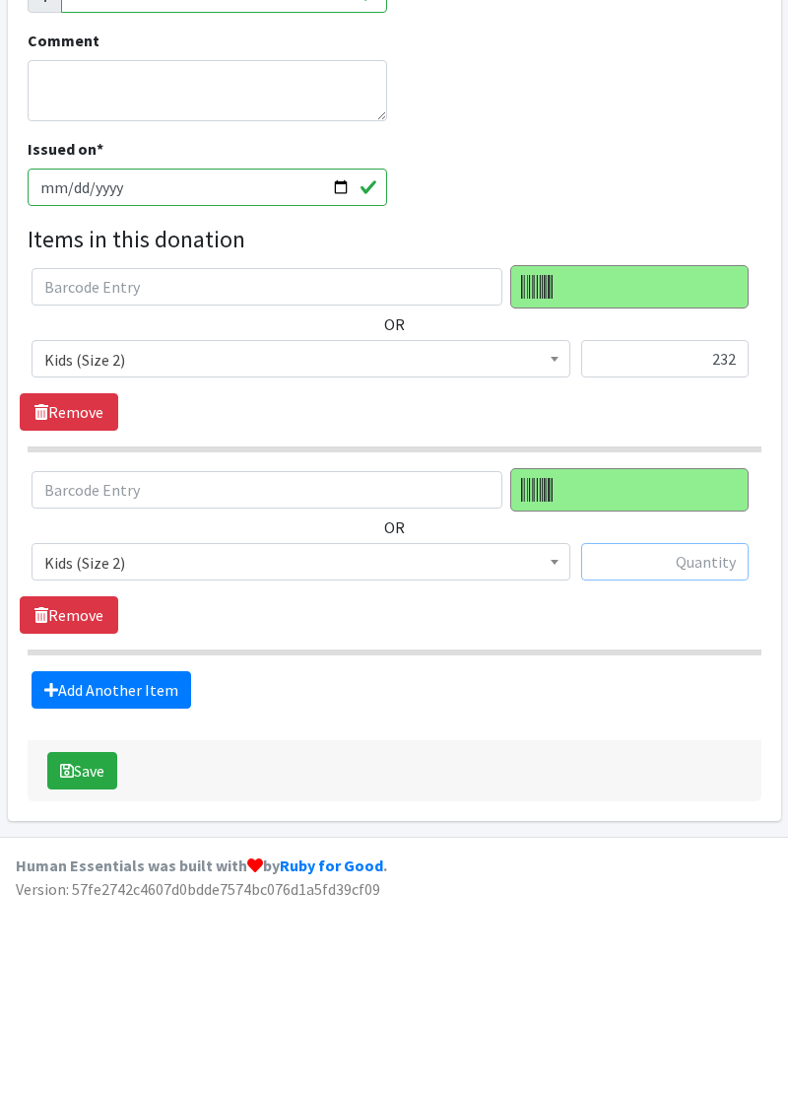
scroll to position [217, 0]
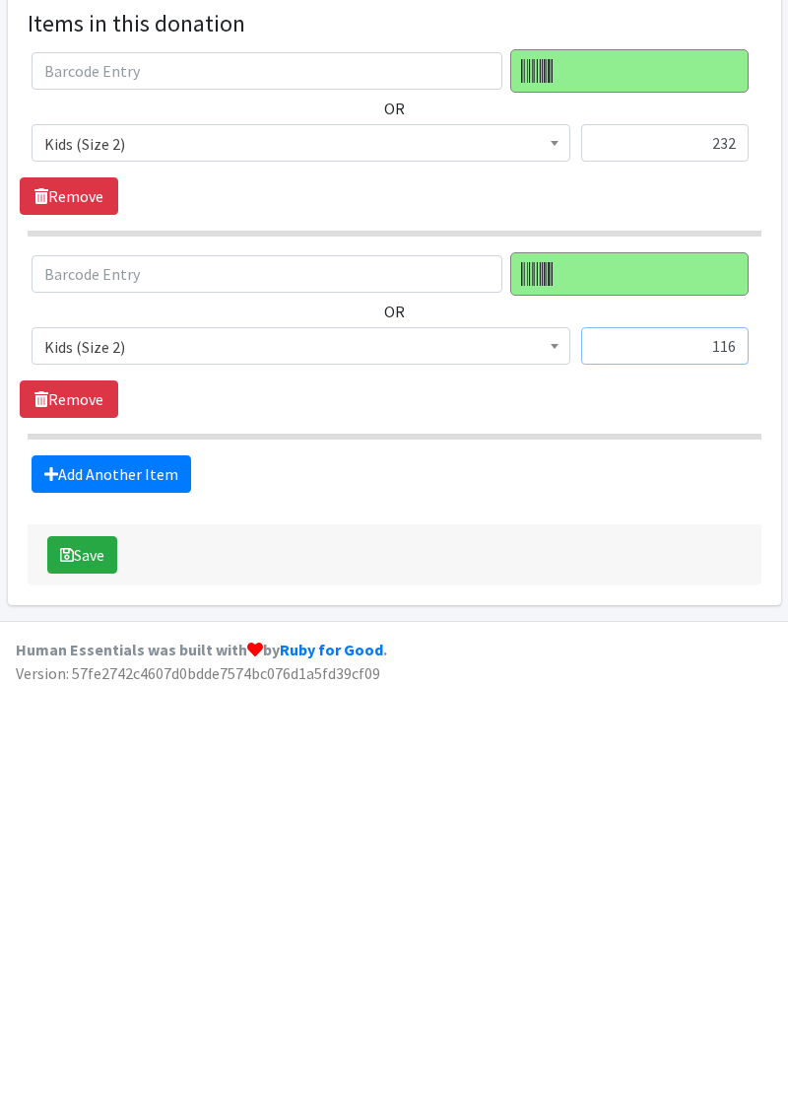
type input "116"
click at [140, 891] on link "Add Another Item" at bounding box center [112, 879] width 160 height 37
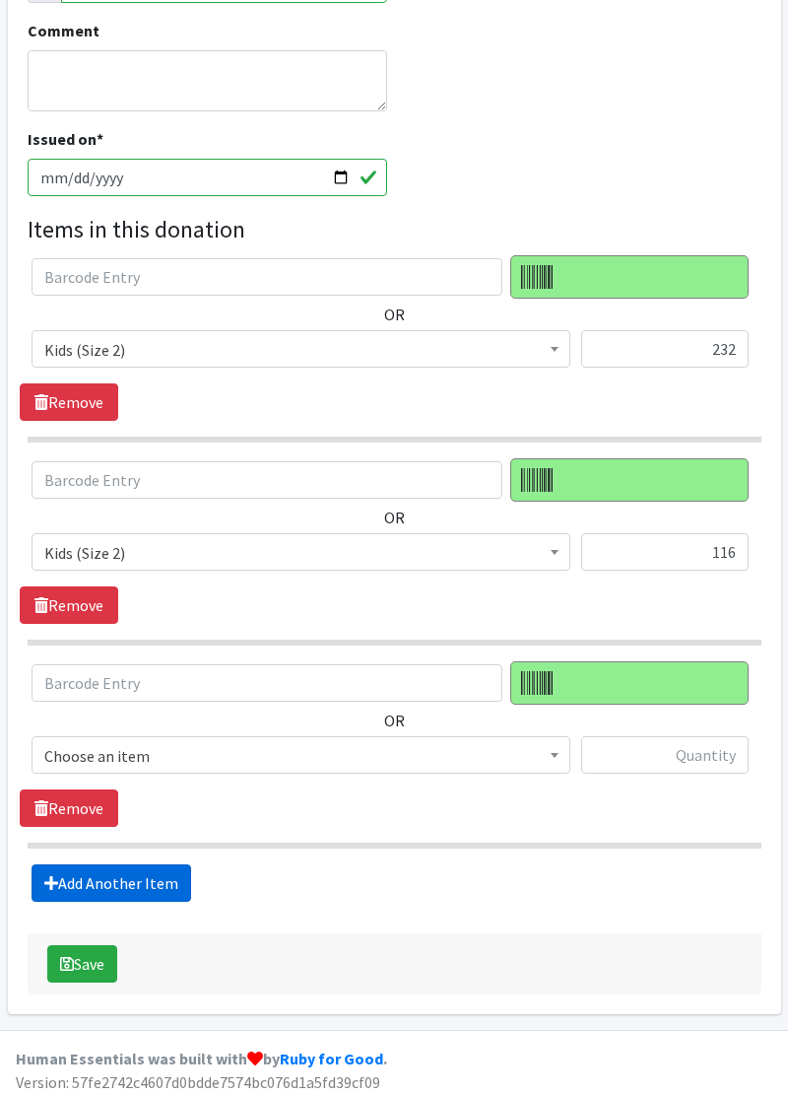
scroll to position [418, 0]
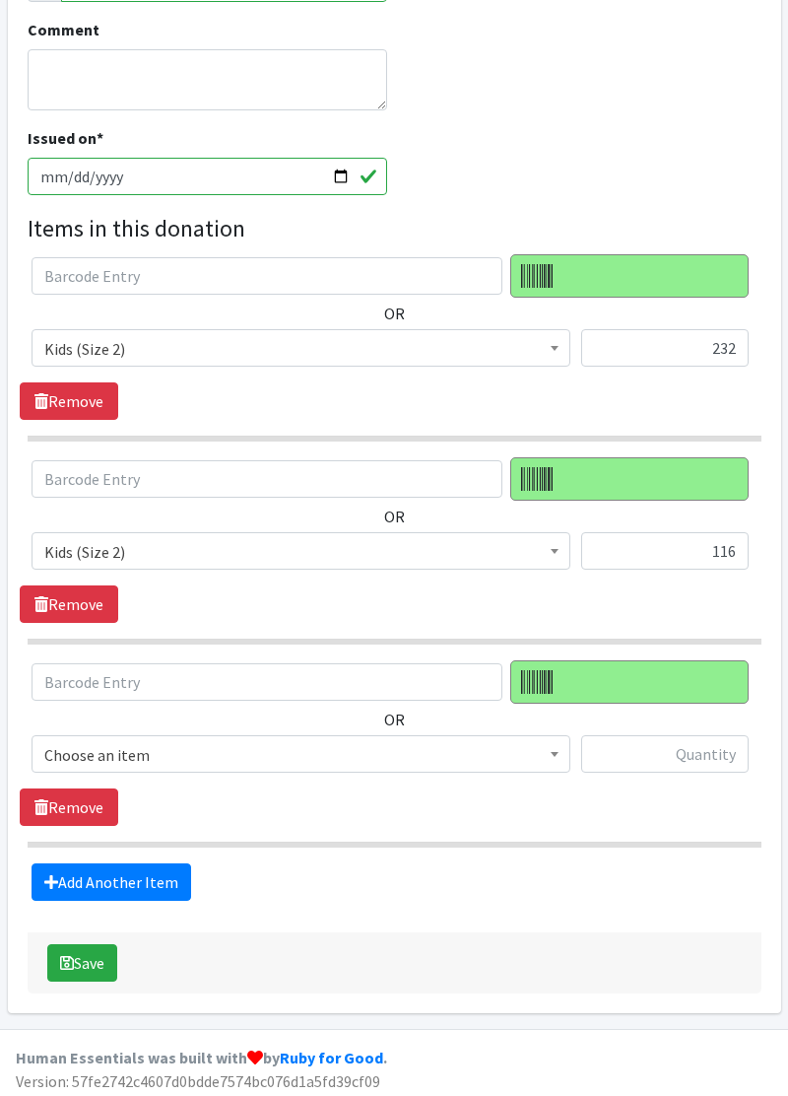
click at [321, 764] on span "Choose an item" at bounding box center [301, 753] width 539 height 37
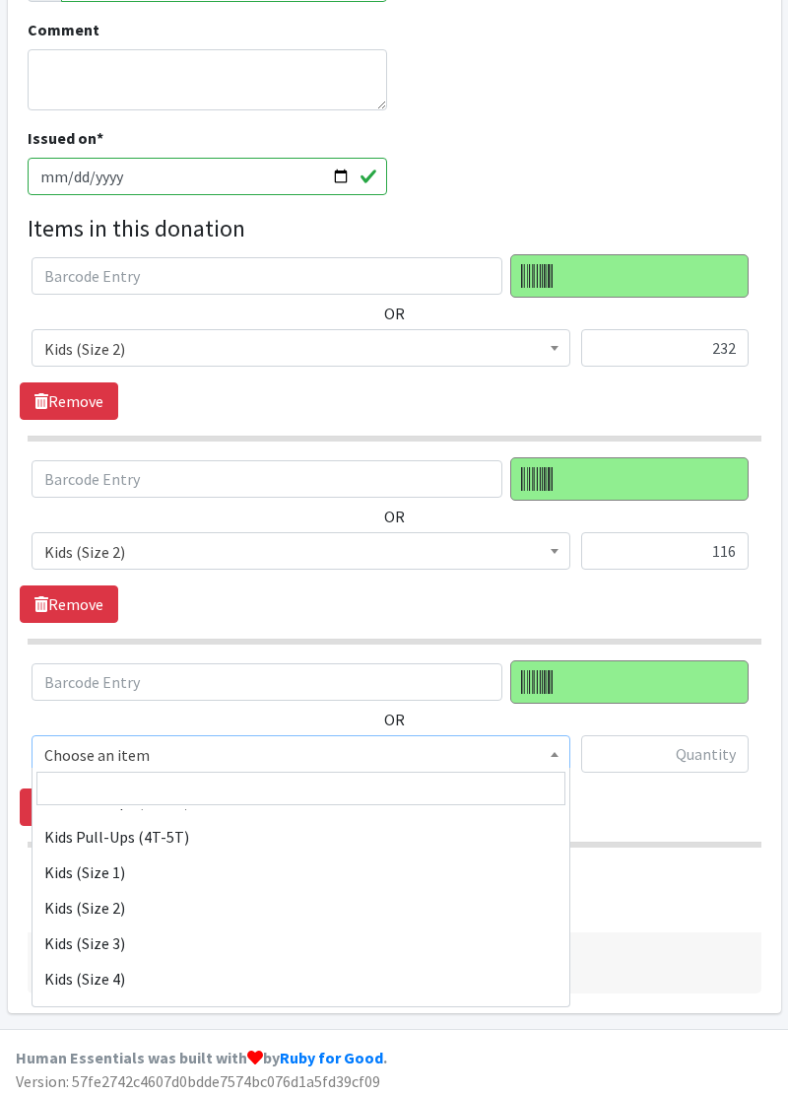
scroll to position [187, 0]
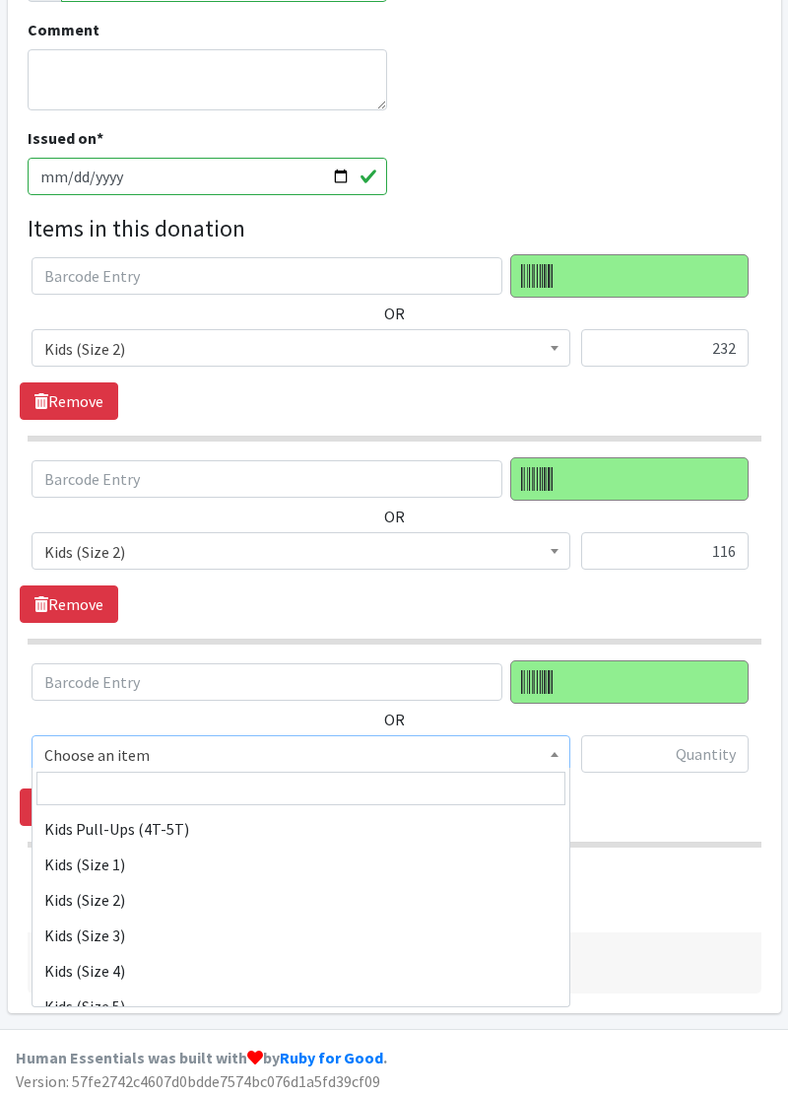
select select "11348"
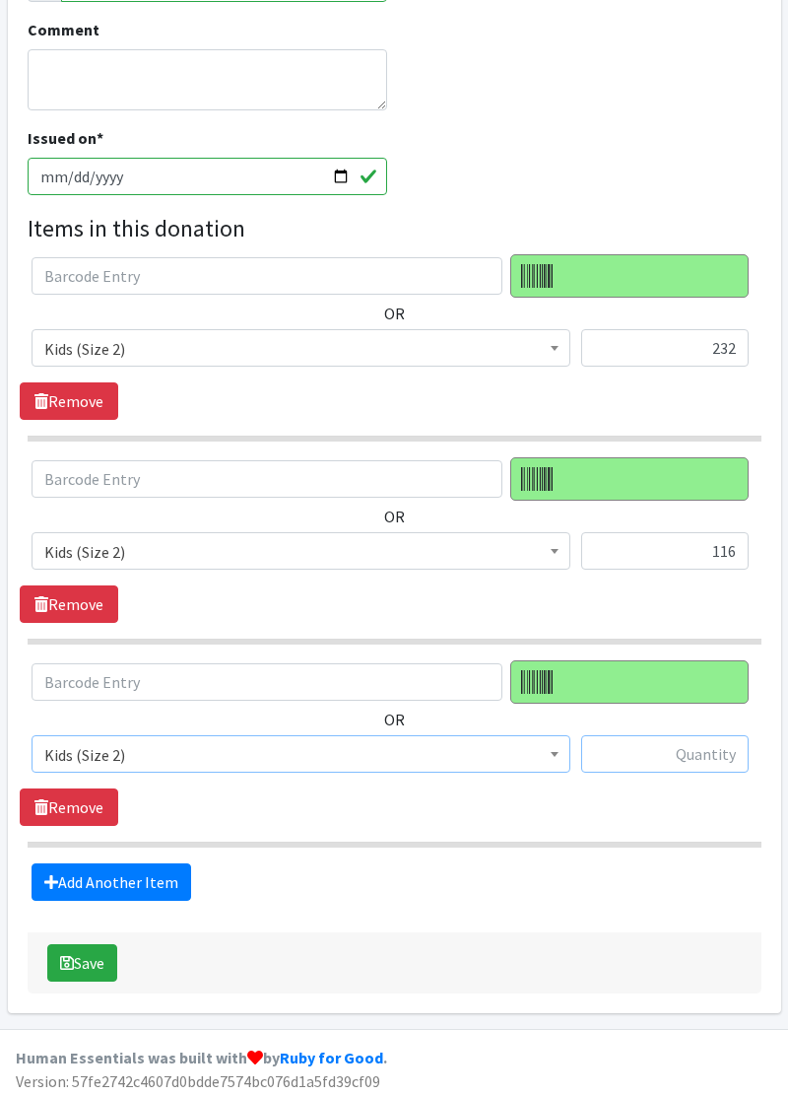
click at [668, 759] on input "text" at bounding box center [664, 753] width 167 height 37
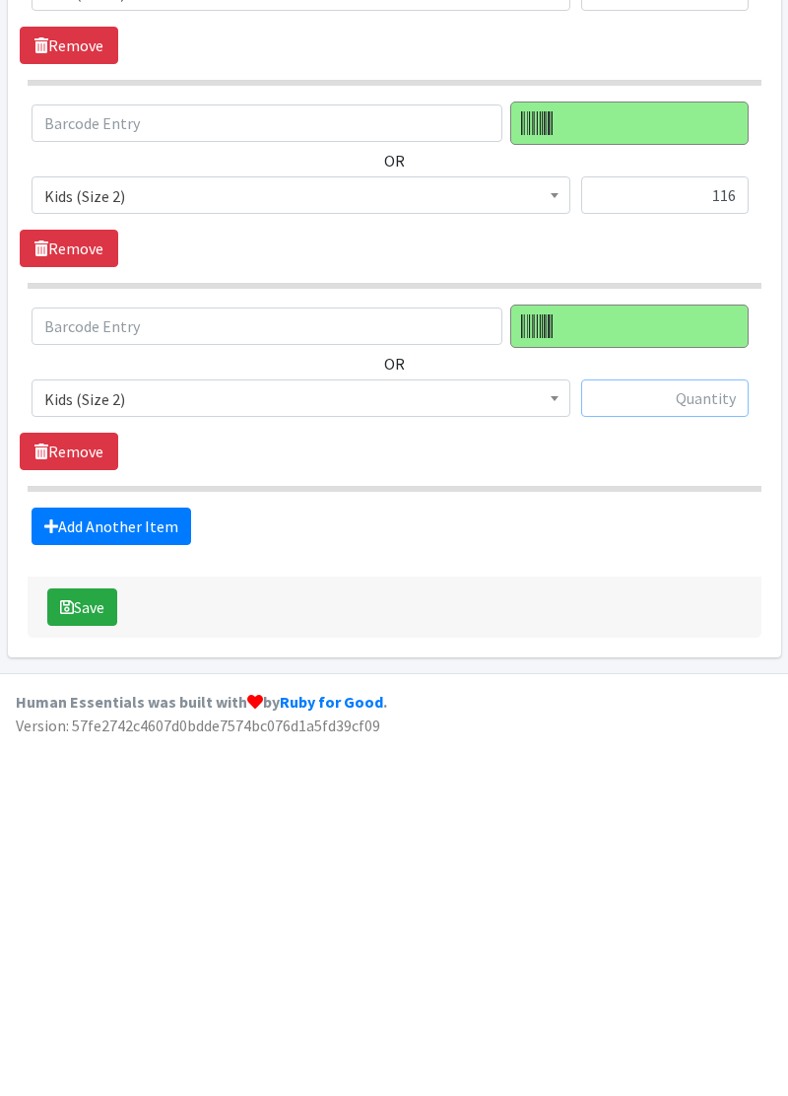
scroll to position [418, 0]
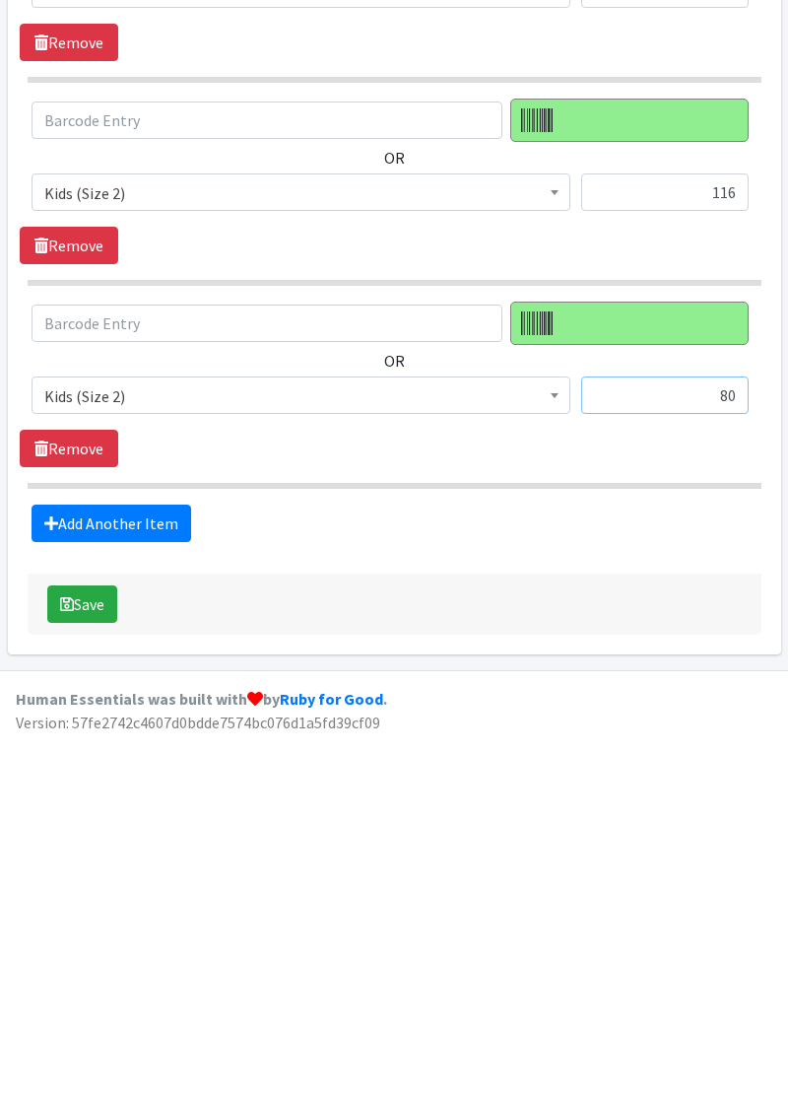
type input "80"
click at [100, 966] on button "Save" at bounding box center [82, 962] width 70 height 37
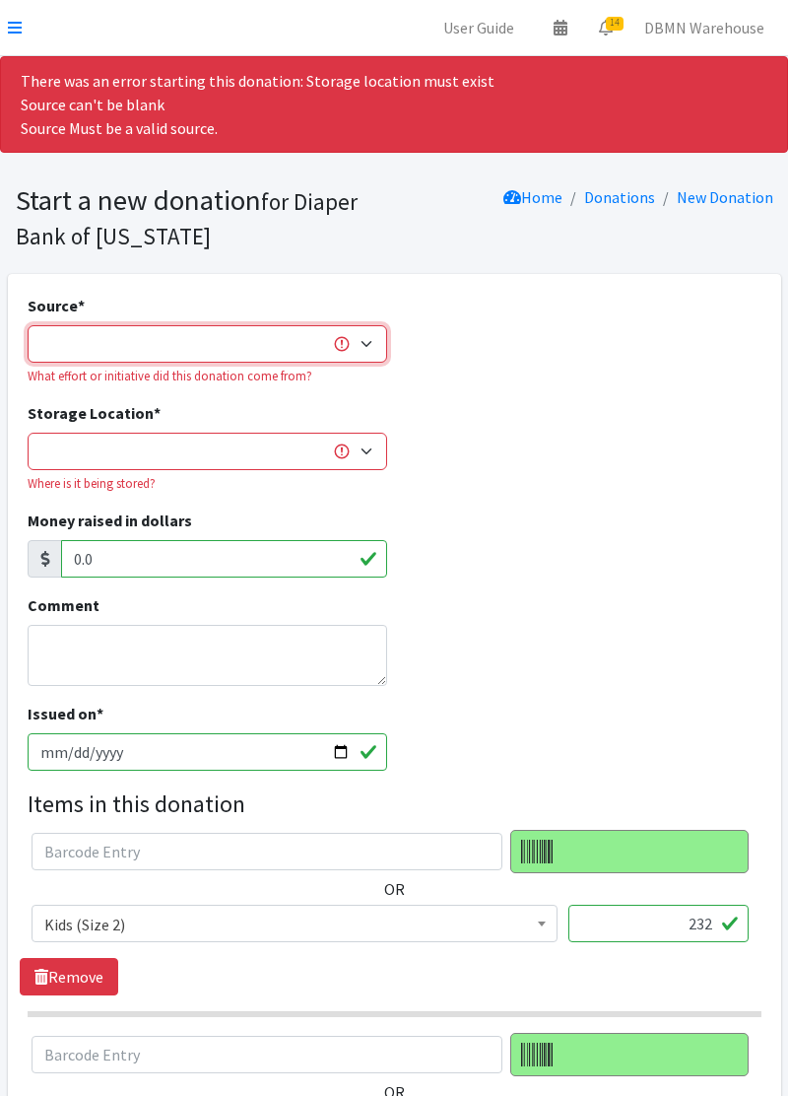
click at [366, 359] on select "Product Drive Manufacturer Donation Site Misc. Donation" at bounding box center [208, 343] width 360 height 37
select select "Misc. Donation"
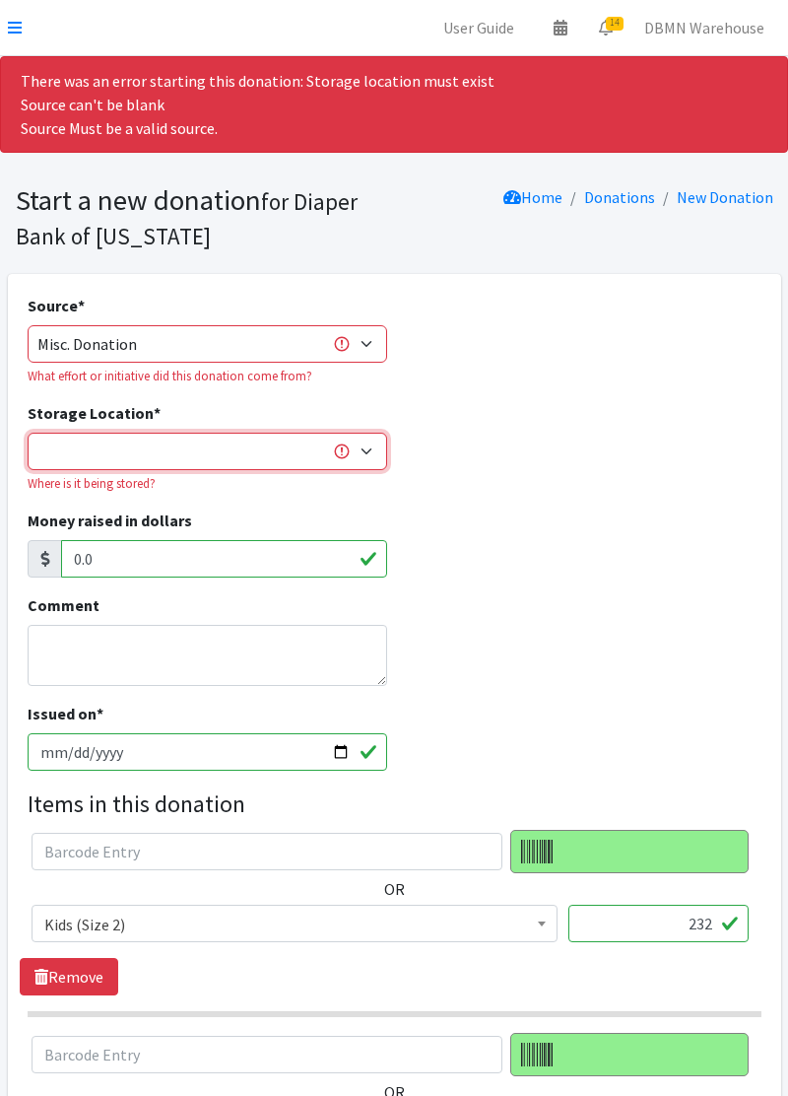
click at [371, 464] on select "Diaper Co-op Direct Shipment Wycliff" at bounding box center [208, 451] width 360 height 37
select select "434"
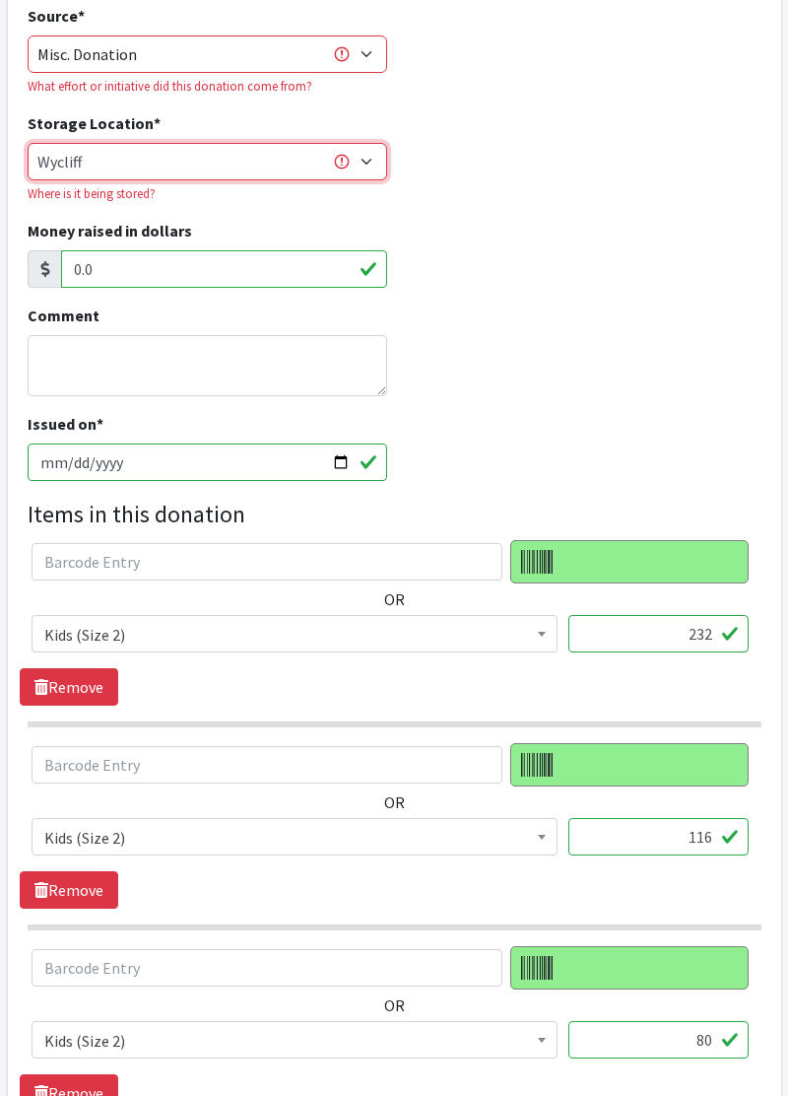
scroll to position [304, 0]
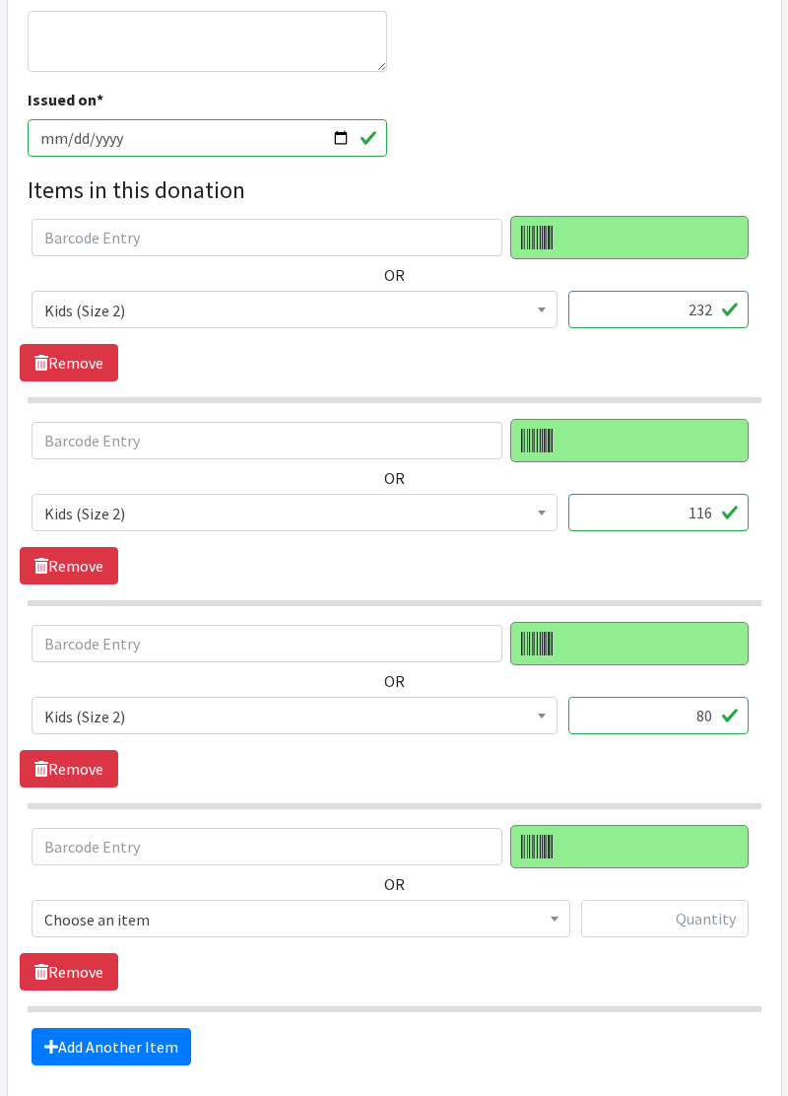
scroll to position [664, 0]
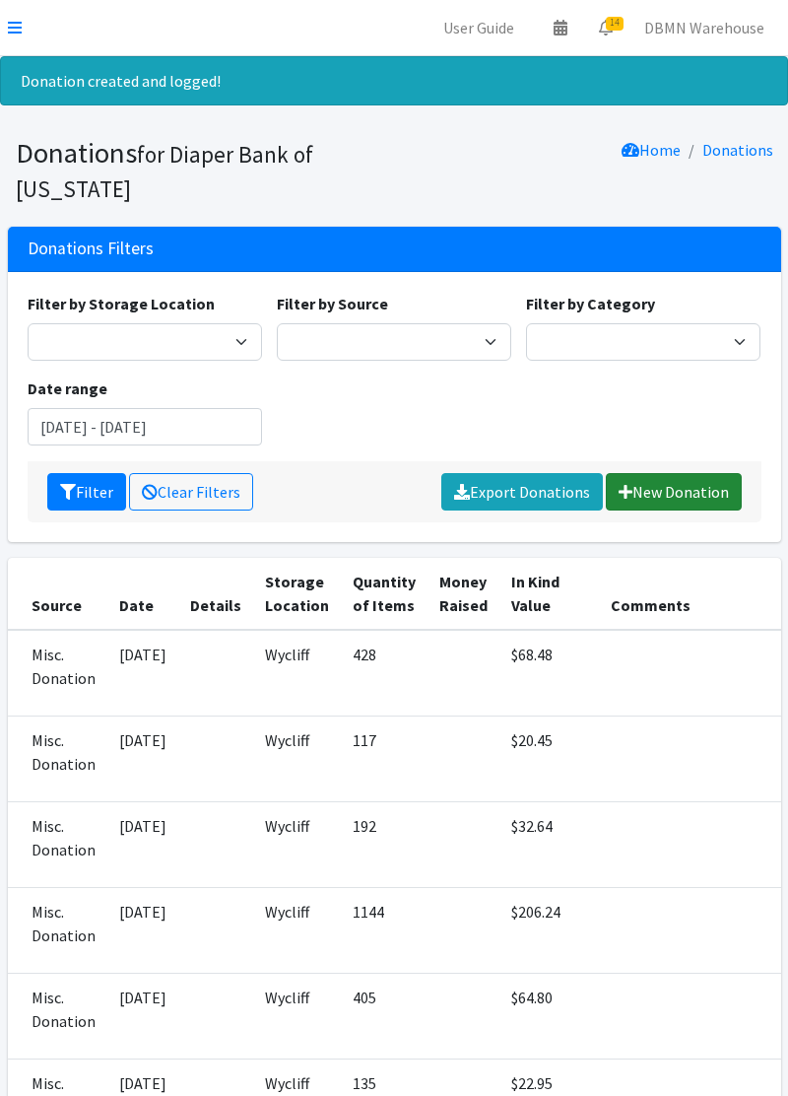
click at [687, 498] on link "New Donation" at bounding box center [674, 491] width 136 height 37
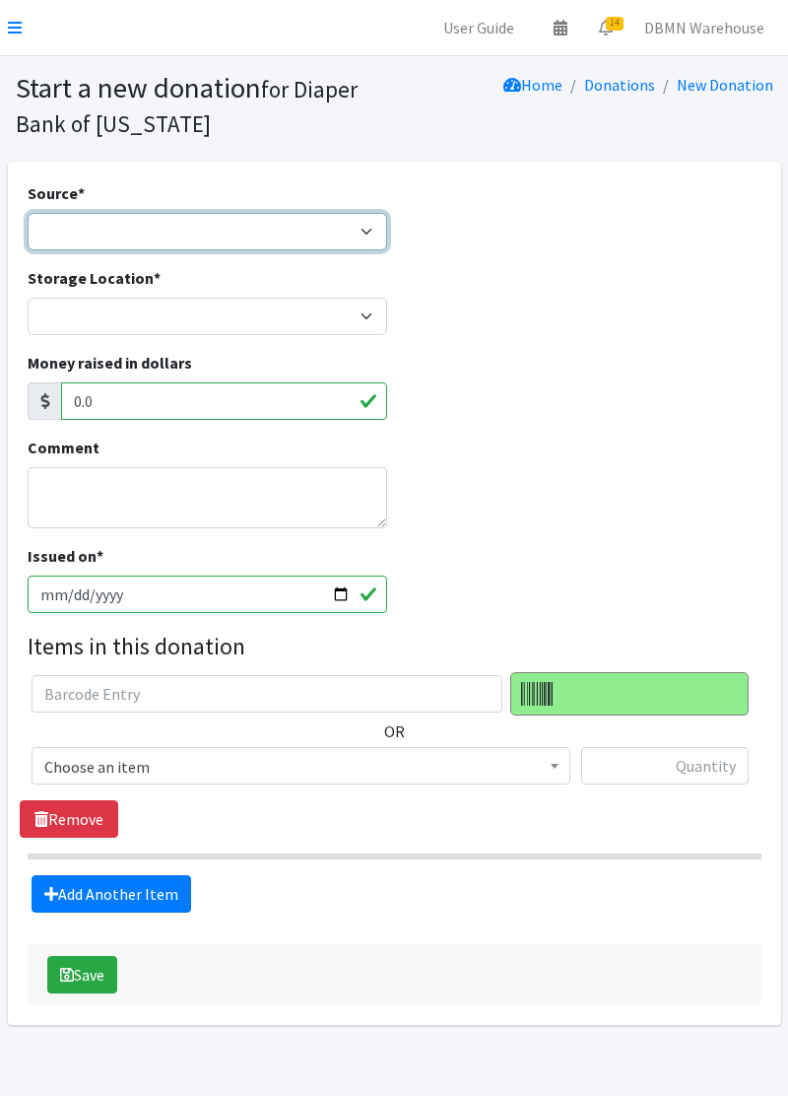
click at [368, 239] on select "Product Drive Manufacturer Donation Site Misc. Donation" at bounding box center [208, 231] width 360 height 37
select select "Misc. Donation"
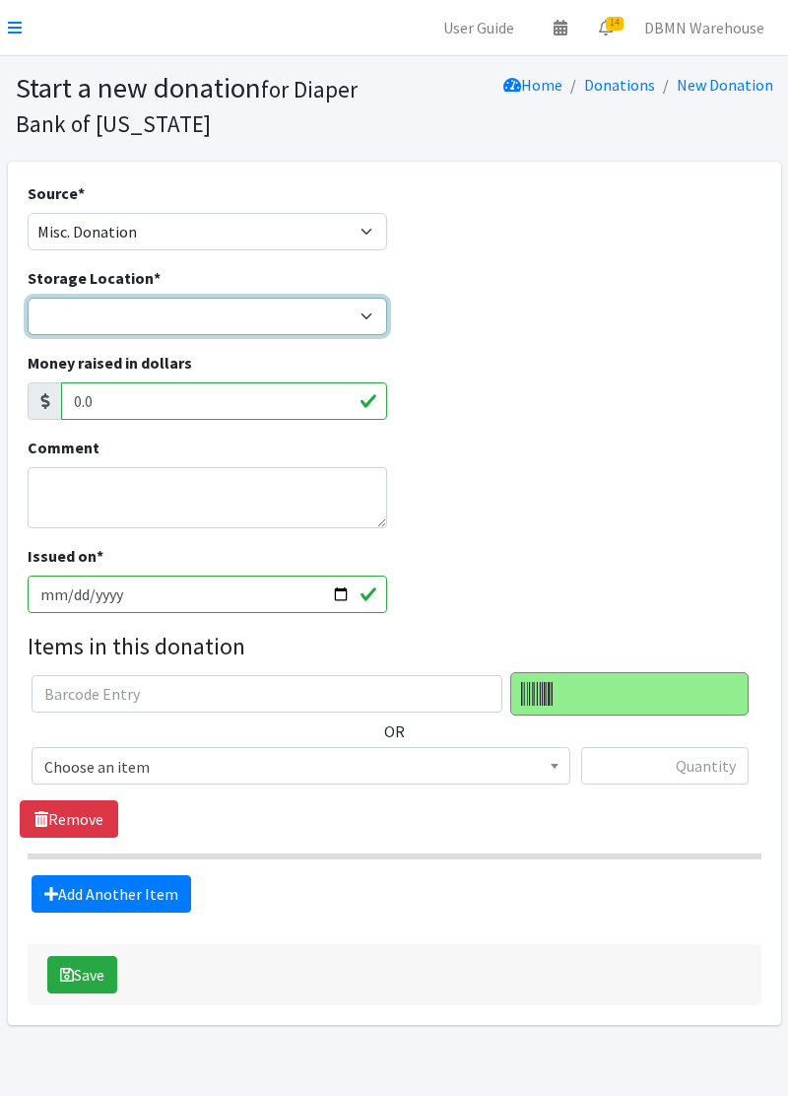
click at [362, 308] on select "Diaper Co-op Direct Shipment Wycliff" at bounding box center [208, 316] width 360 height 37
select select "434"
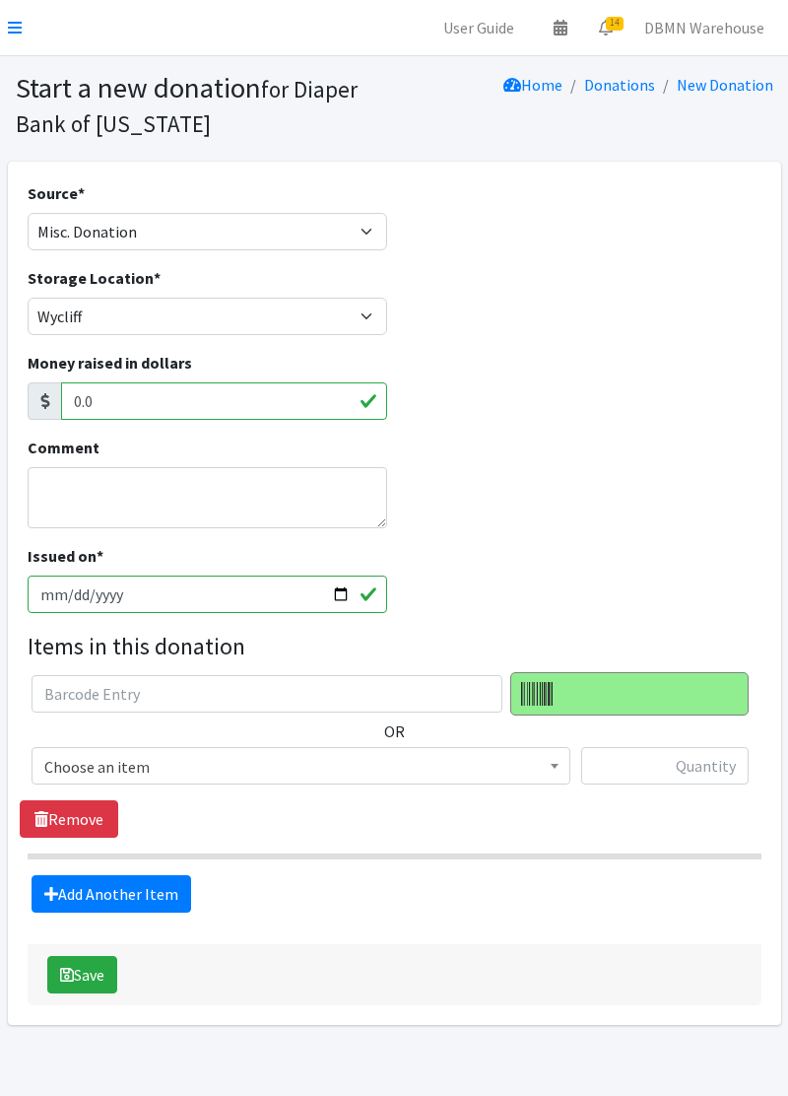
click at [471, 774] on span "Choose an item" at bounding box center [300, 767] width 513 height 28
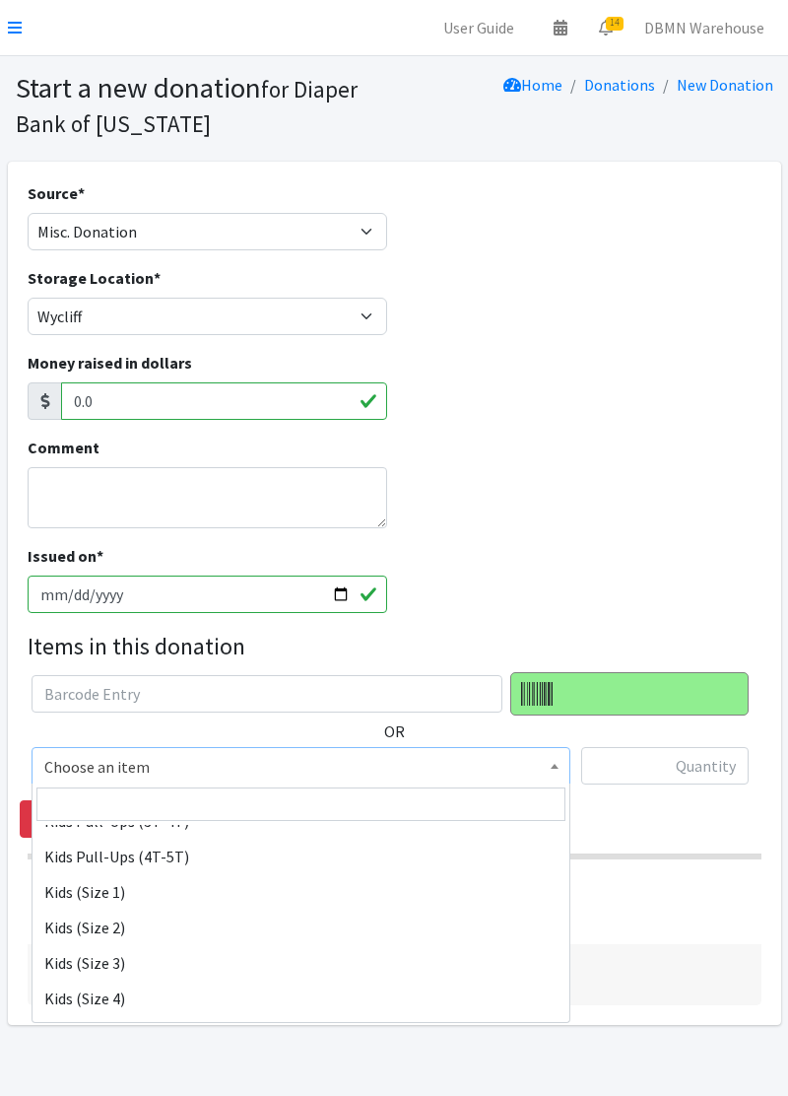
scroll to position [198, 0]
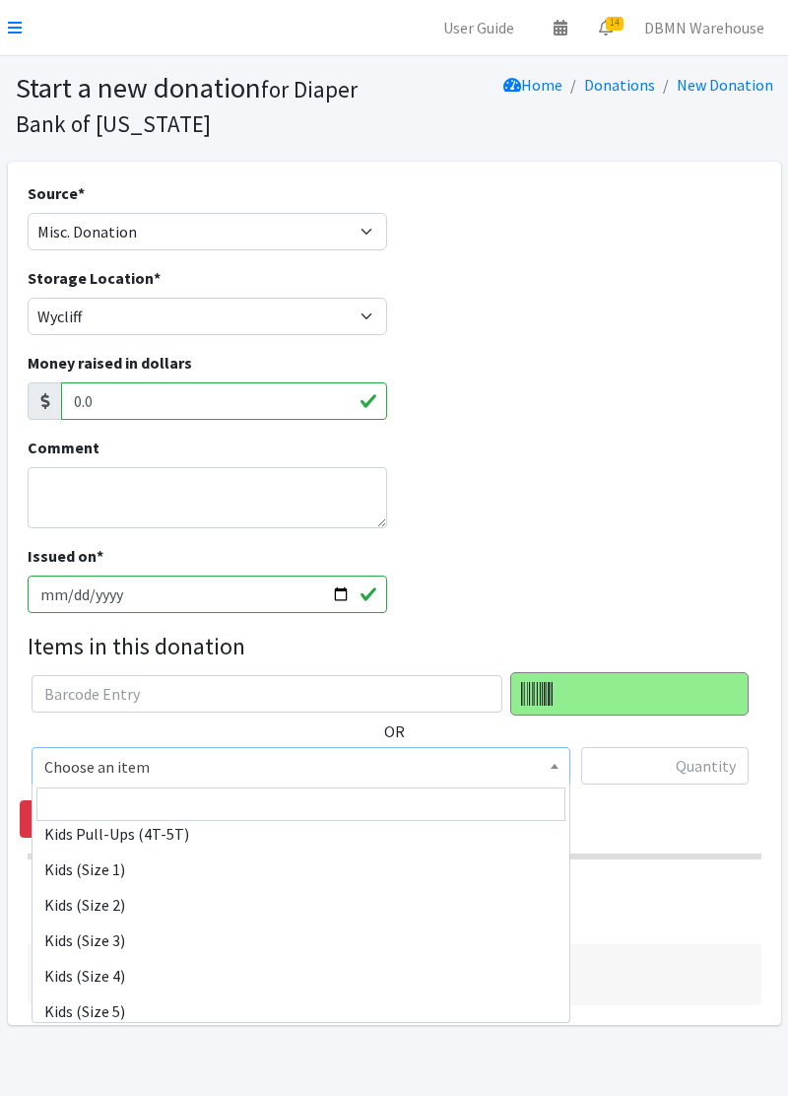
select select "11348"
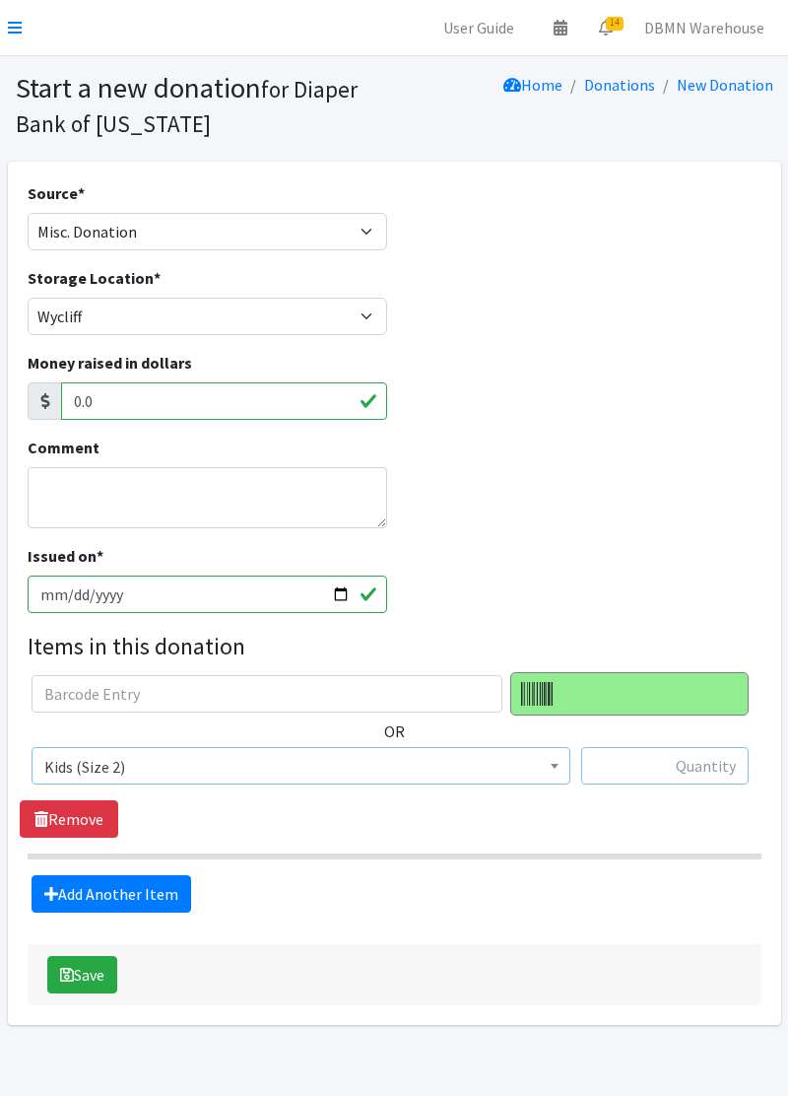
click at [670, 772] on input "text" at bounding box center [664, 765] width 167 height 37
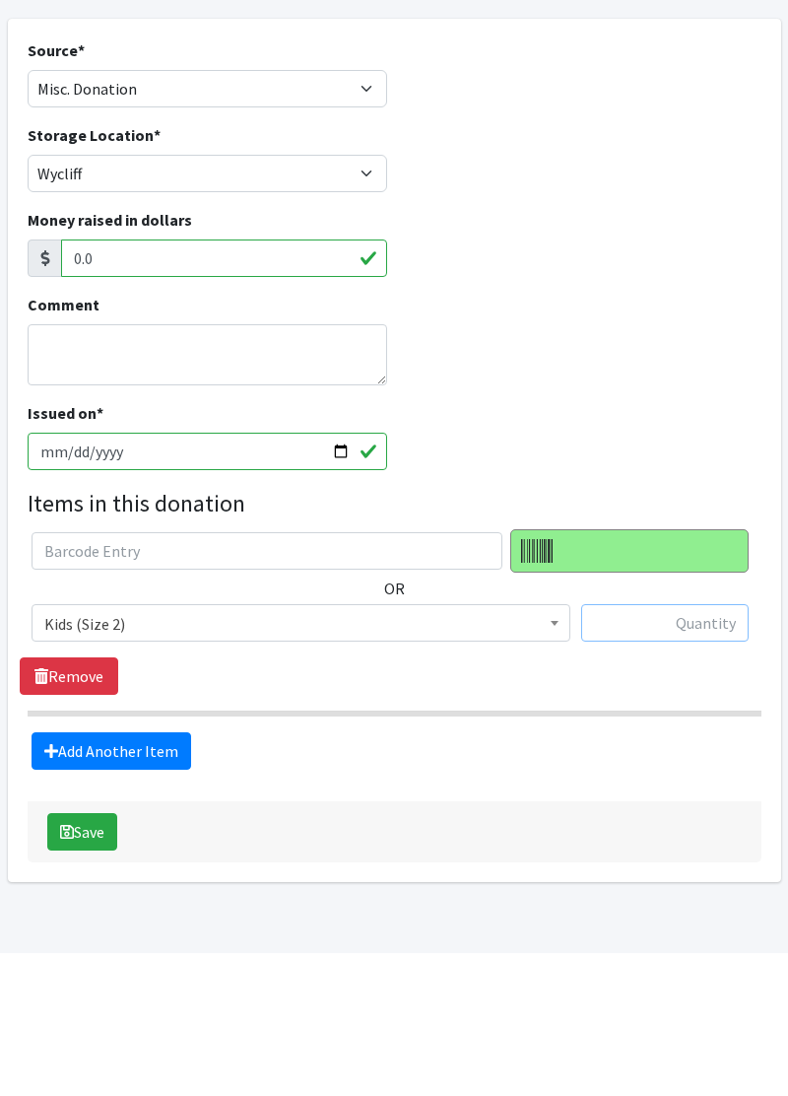
scroll to position [14, 0]
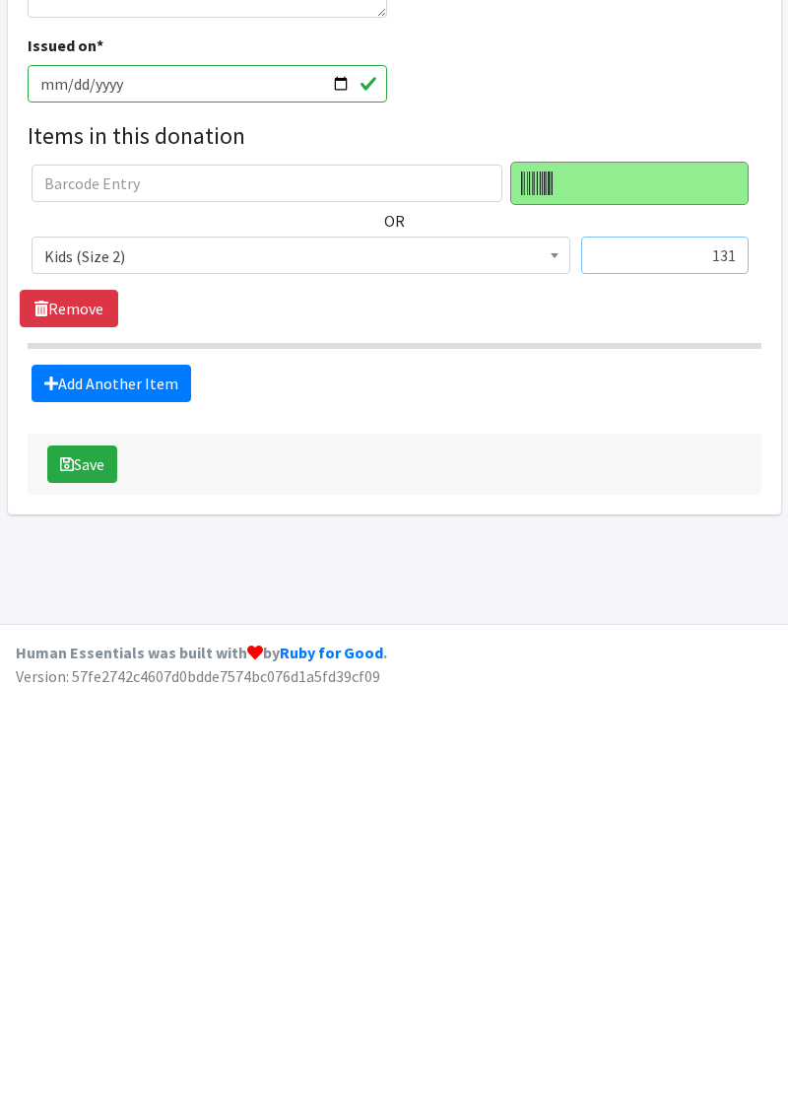
type input "131"
click at [146, 780] on link "Add Another Item" at bounding box center [112, 781] width 160 height 37
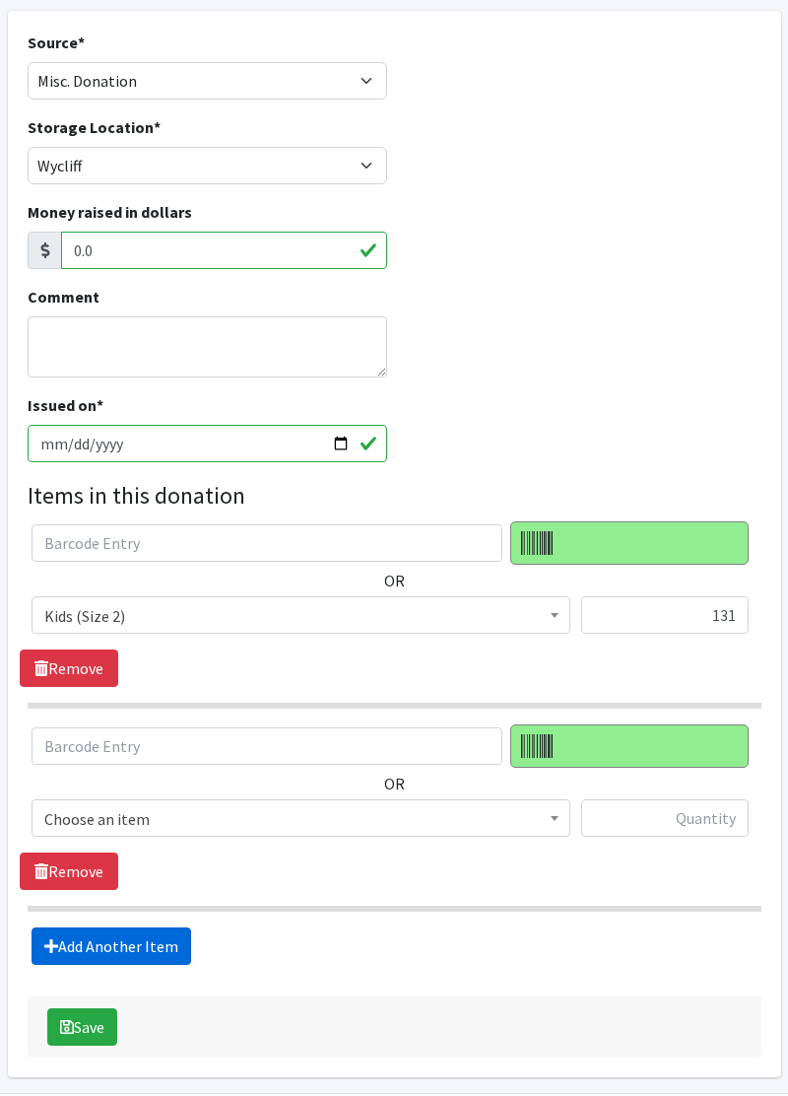
scroll to position [217, 0]
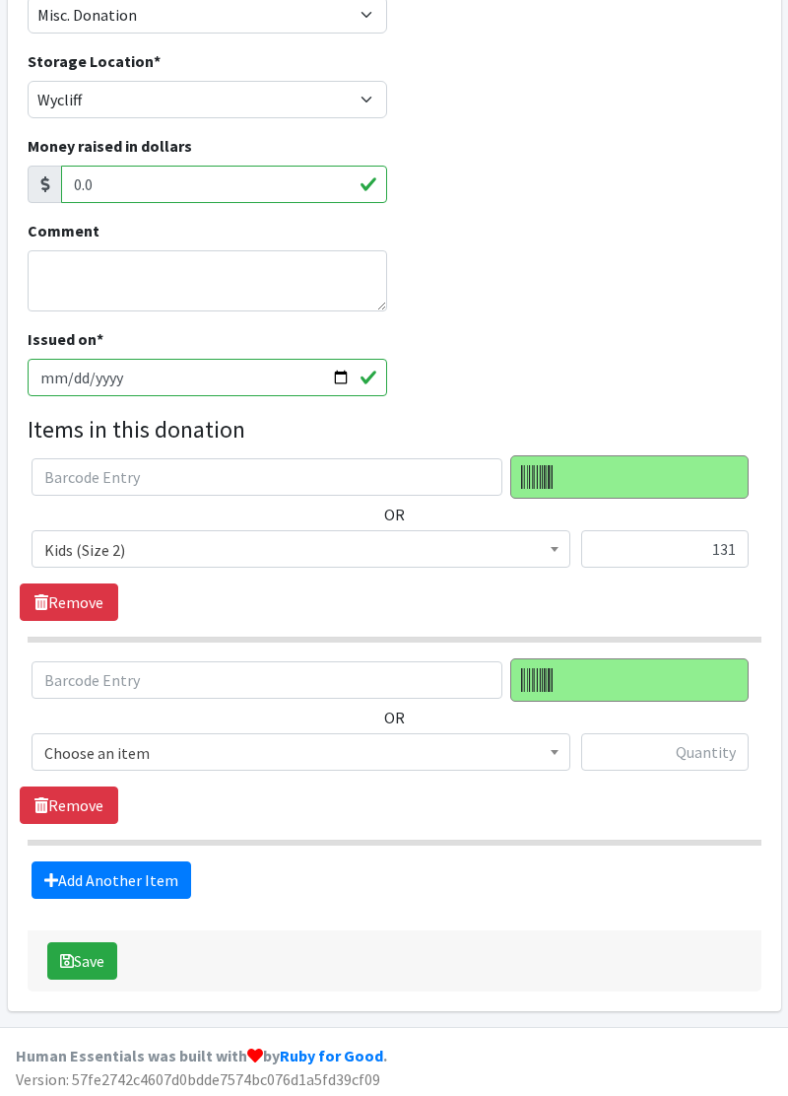
click at [550, 765] on span "Choose an item" at bounding box center [301, 751] width 539 height 37
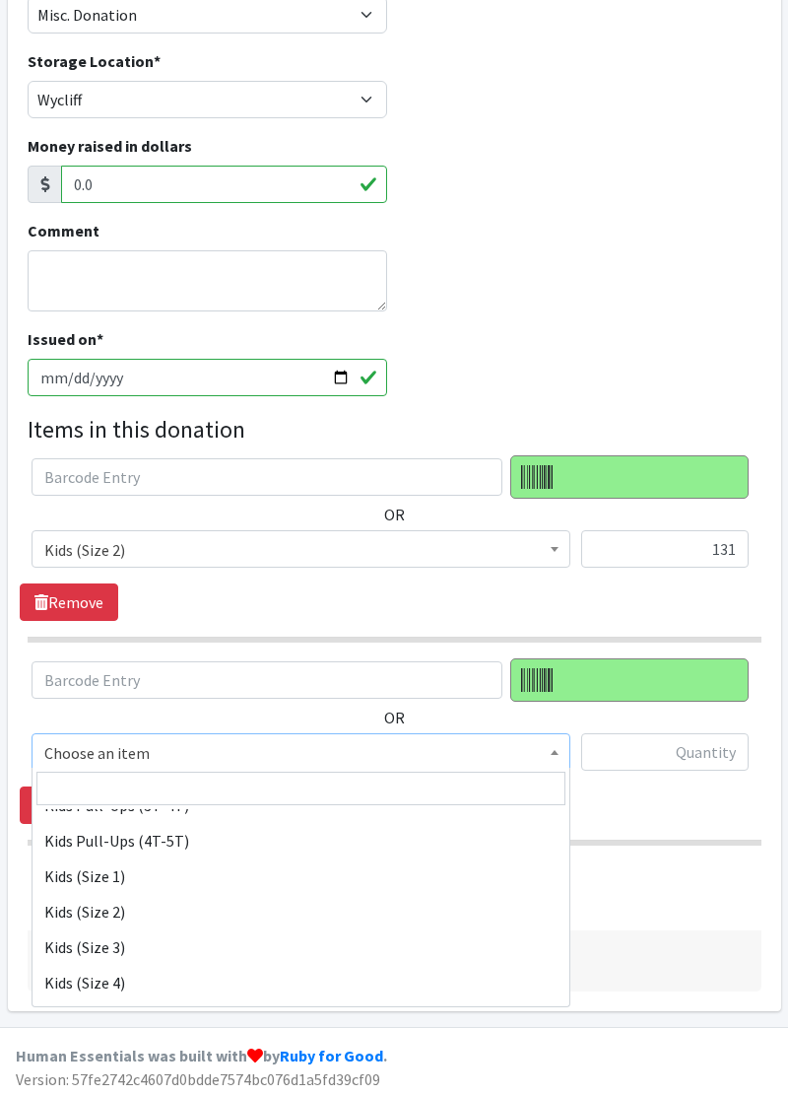
scroll to position [181, 0]
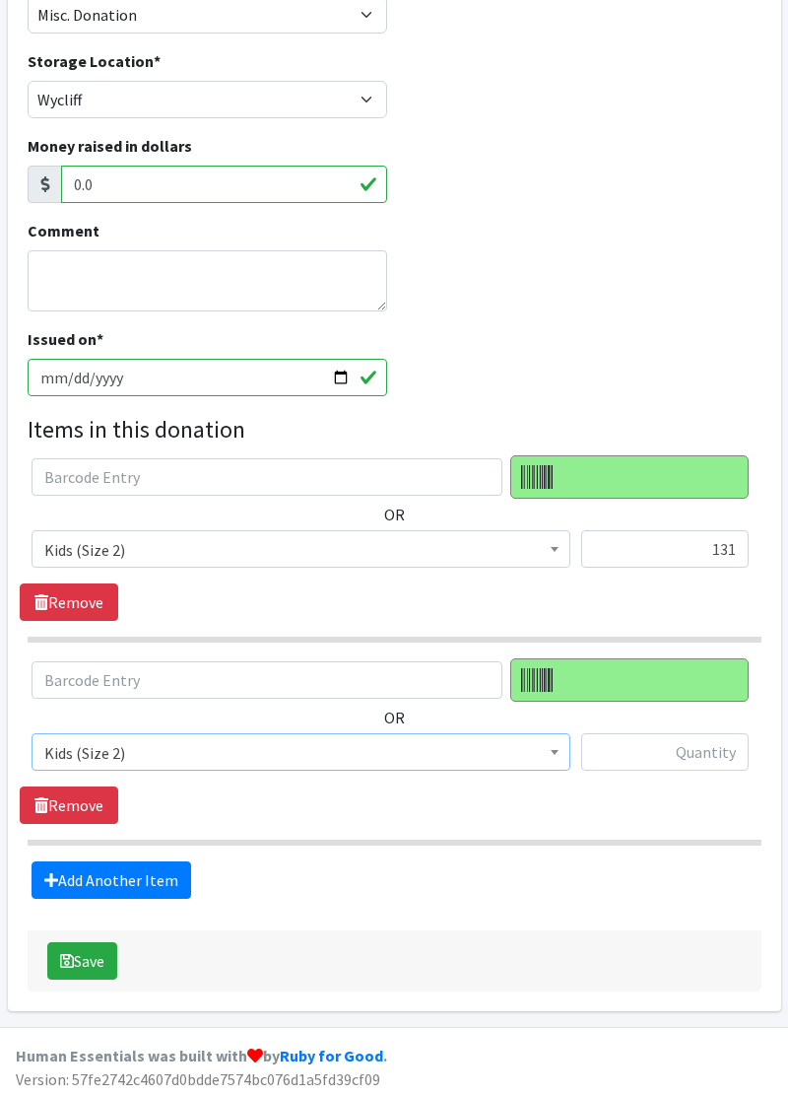
click at [309, 765] on span "Kids (Size 2)" at bounding box center [301, 751] width 539 height 37
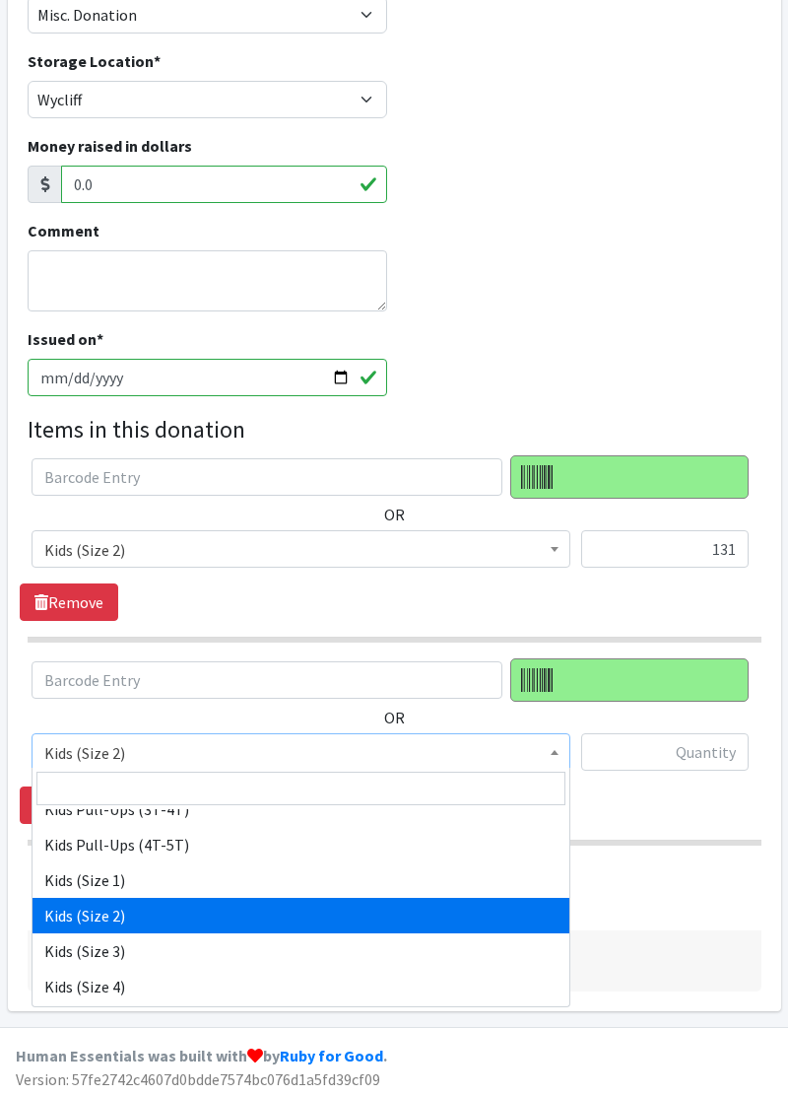
scroll to position [166, 0]
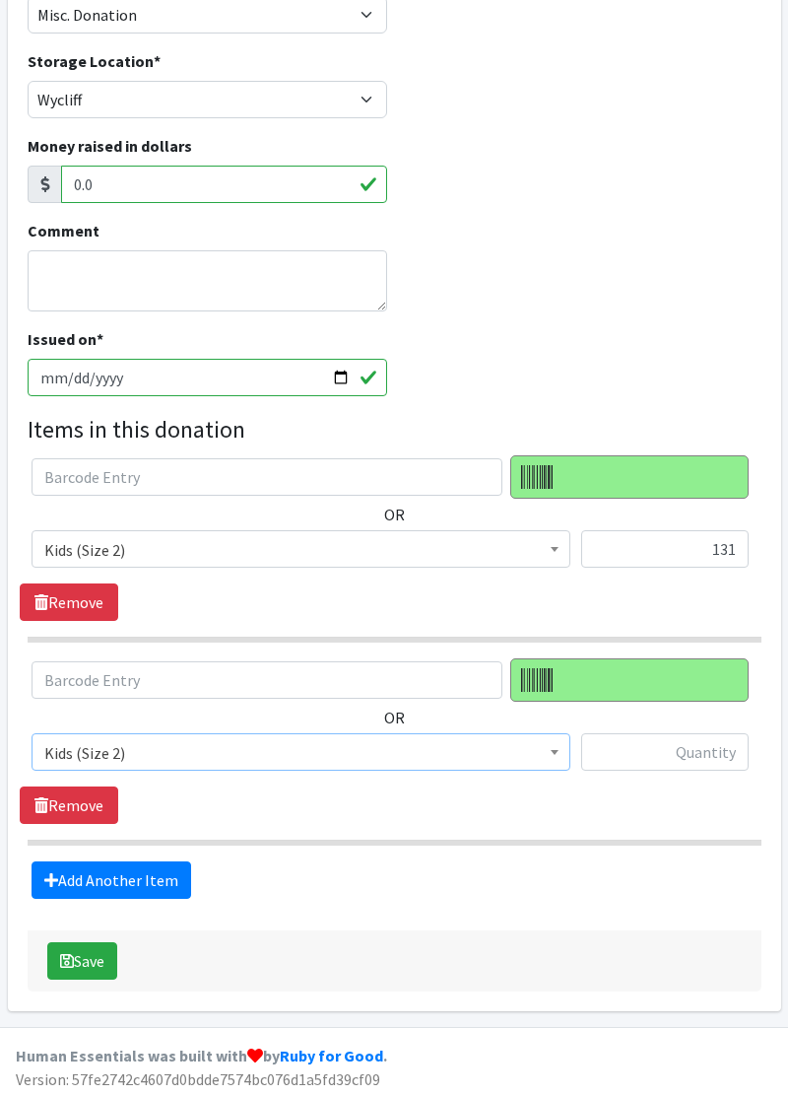
click at [210, 762] on span "Kids (Size 2)" at bounding box center [300, 753] width 513 height 28
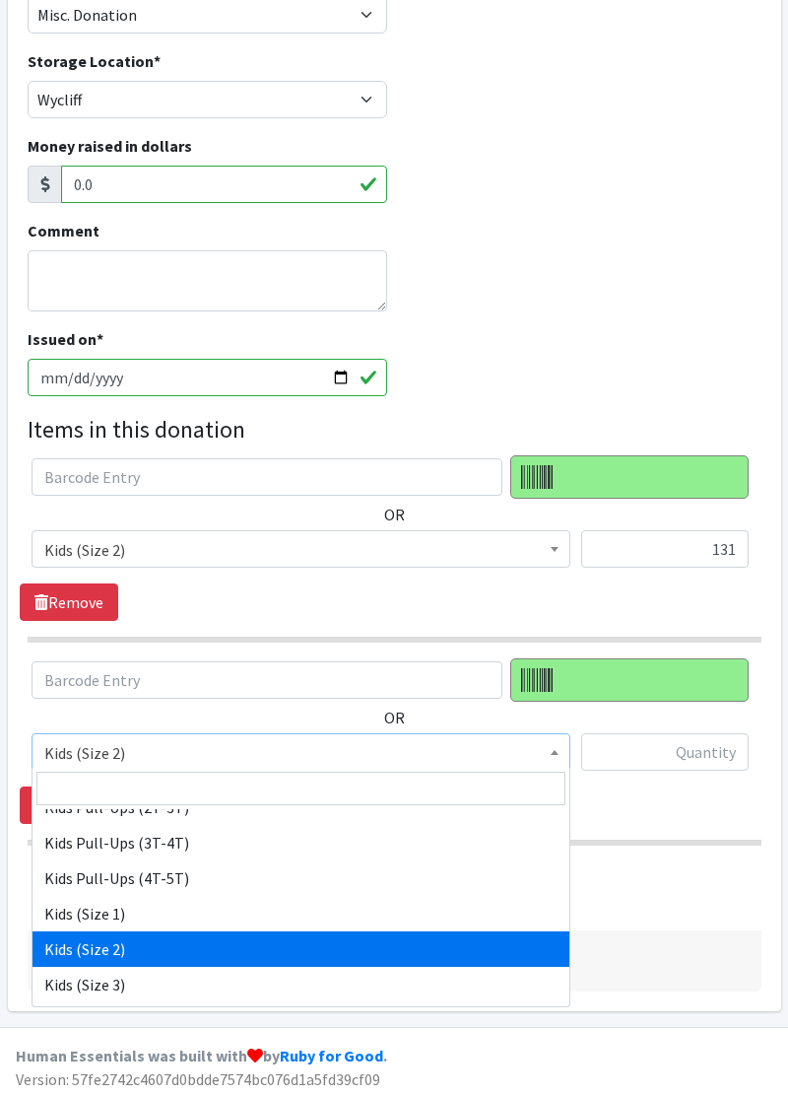
scroll to position [124, 0]
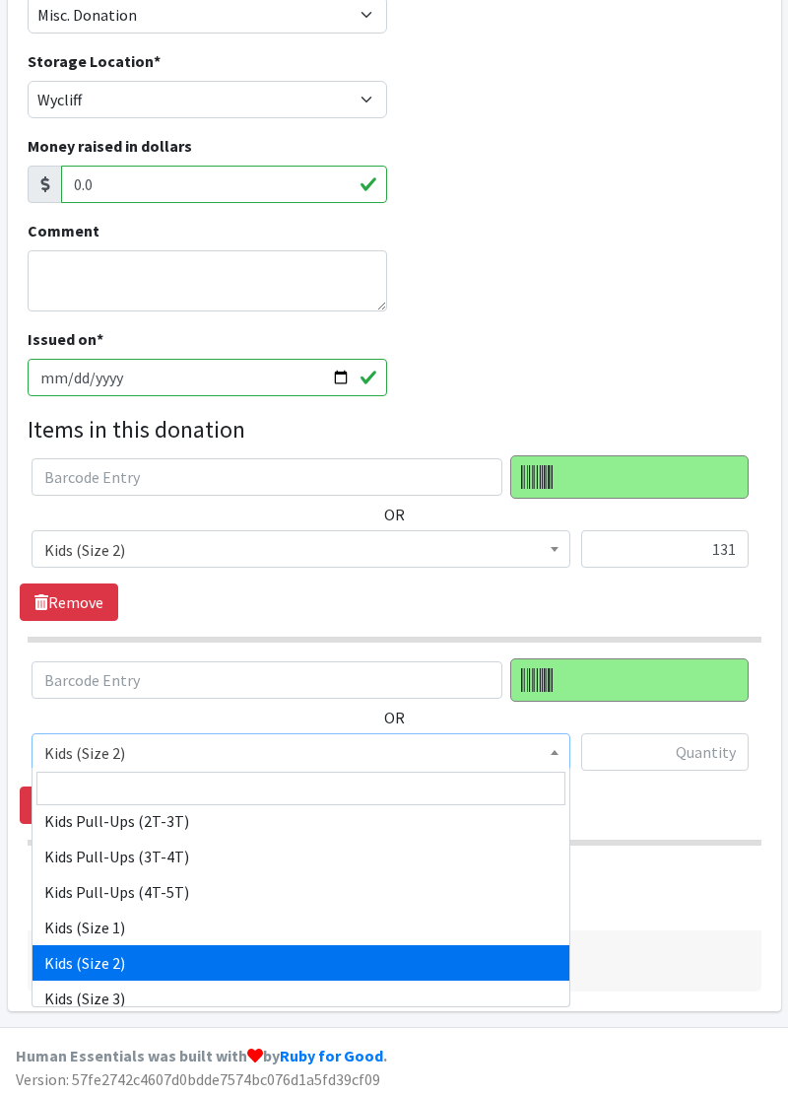
select select "11350"
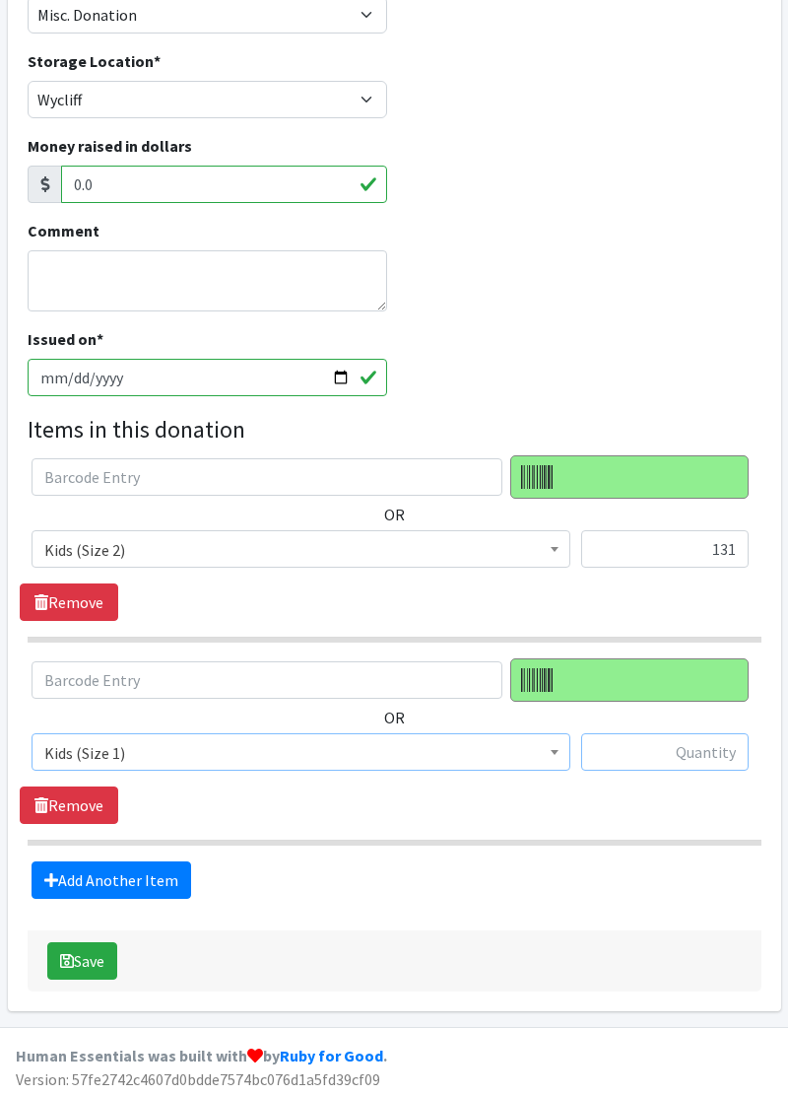
click at [656, 753] on input "text" at bounding box center [664, 751] width 167 height 37
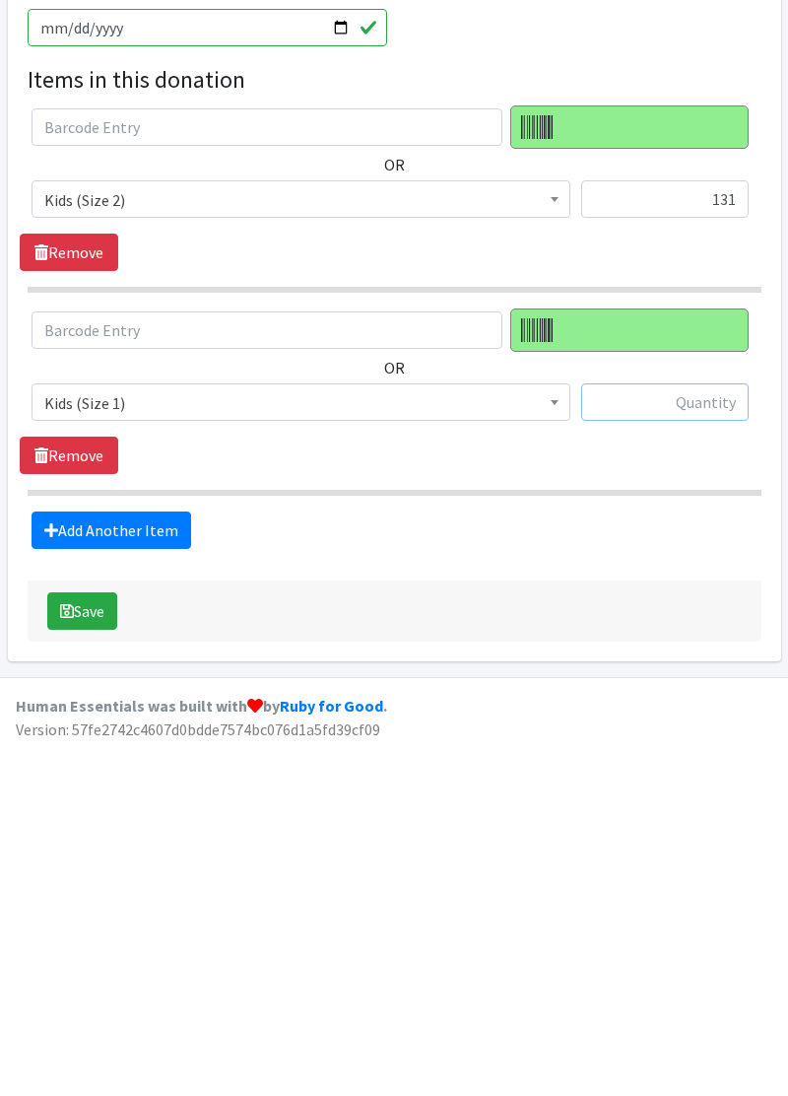
scroll to position [217, 0]
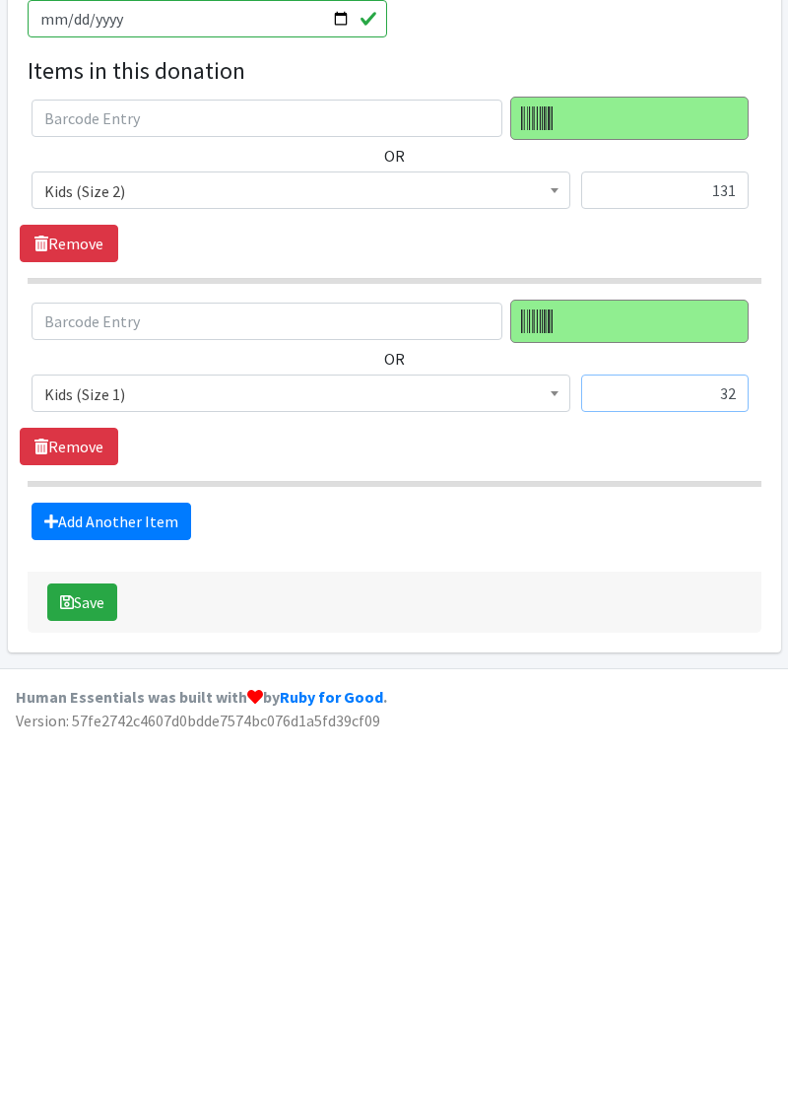
type input "3"
type input "60"
click at [154, 883] on link "Add Another Item" at bounding box center [112, 879] width 160 height 37
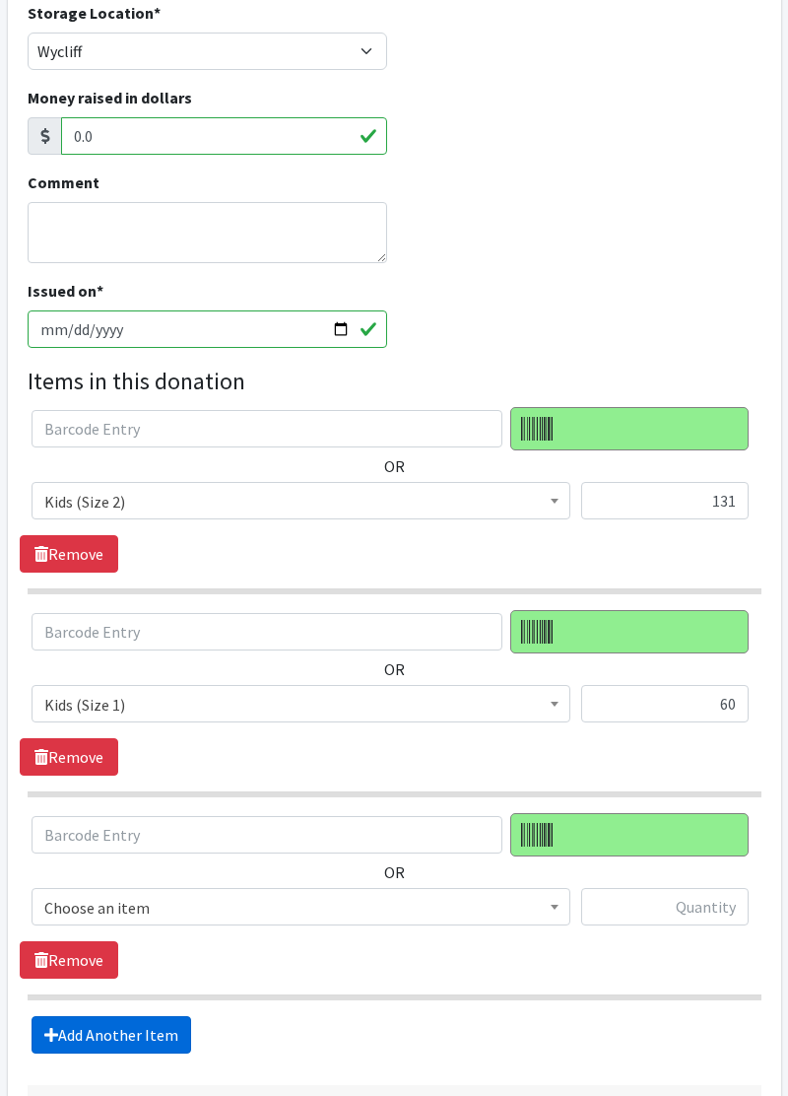
scroll to position [418, 0]
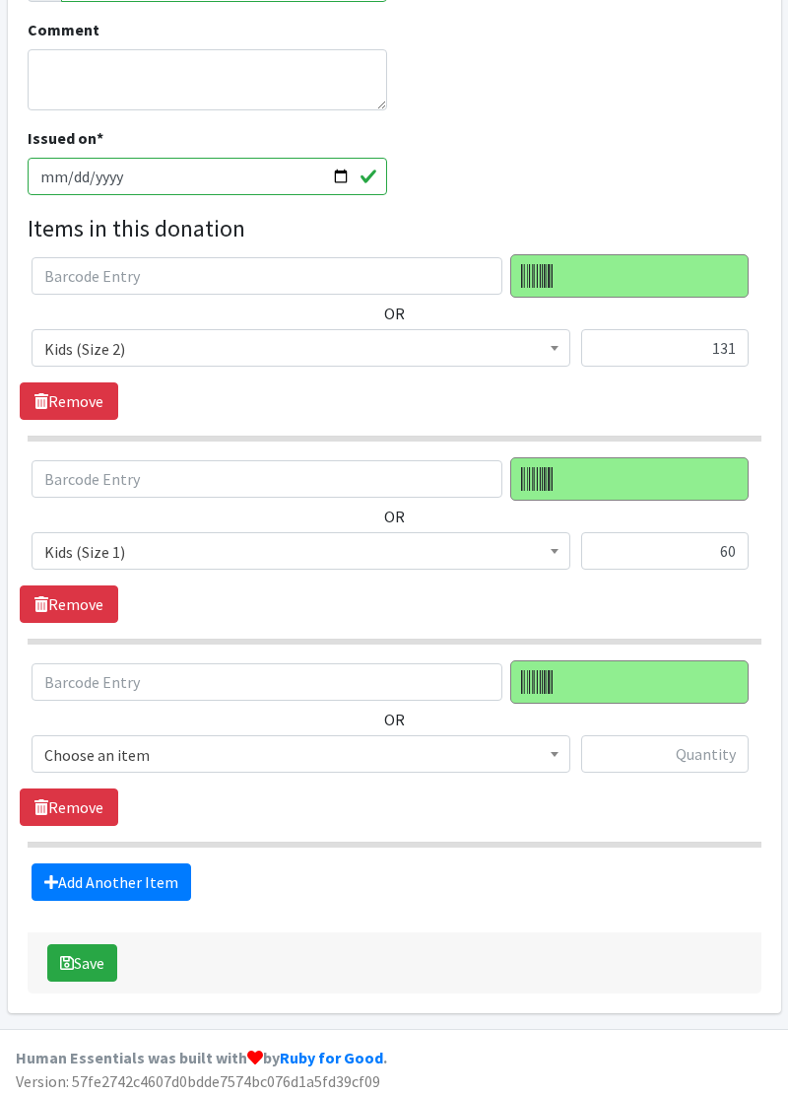
click at [423, 753] on span "Choose an item" at bounding box center [300, 755] width 513 height 28
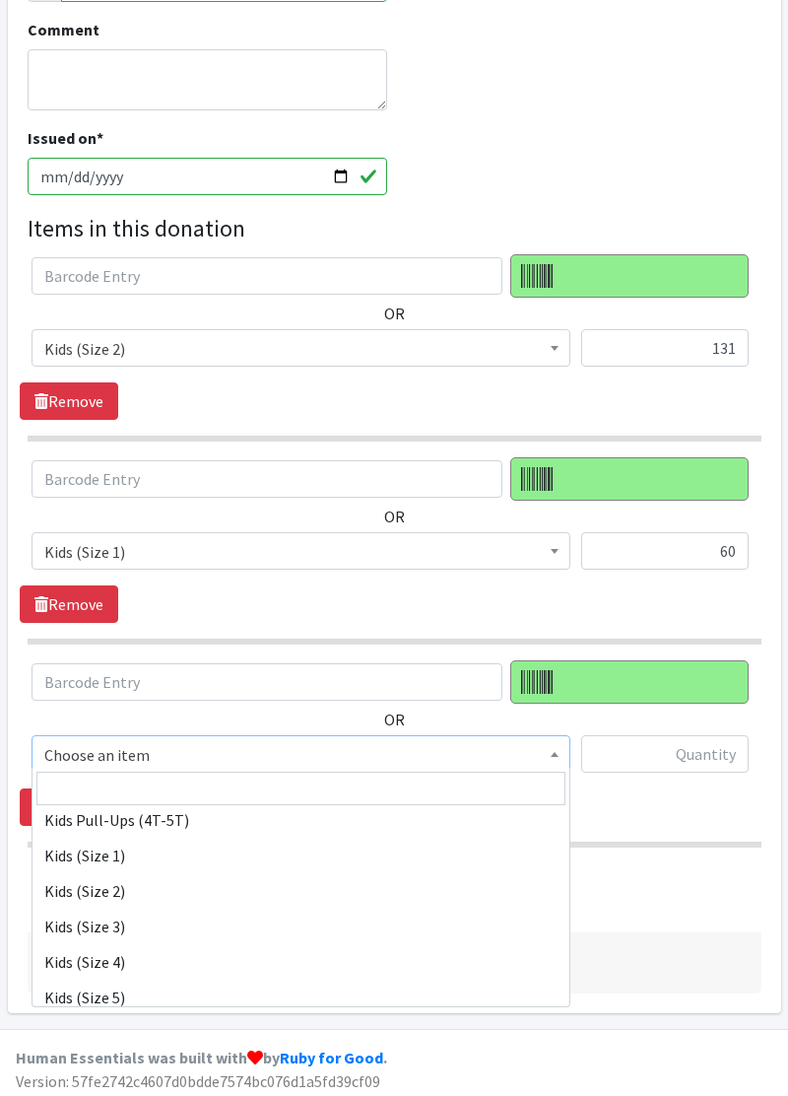
scroll to position [194, 0]
select select "11350"
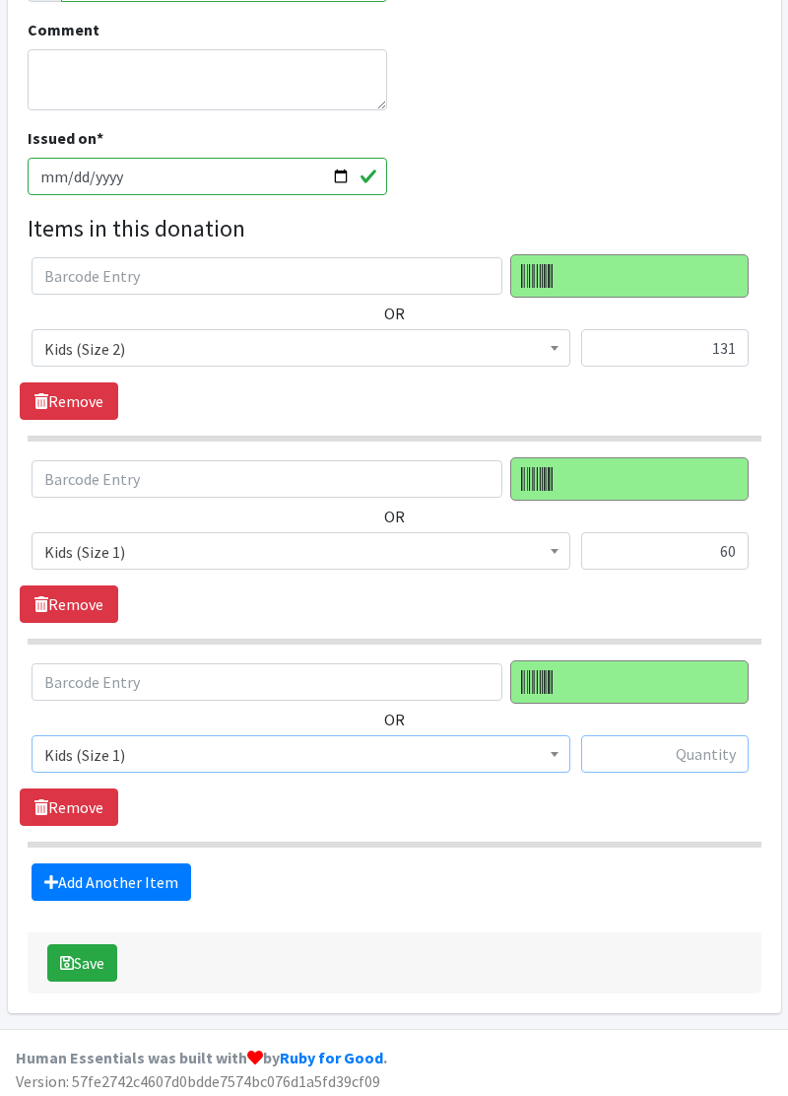
click at [721, 757] on input "text" at bounding box center [664, 753] width 167 height 37
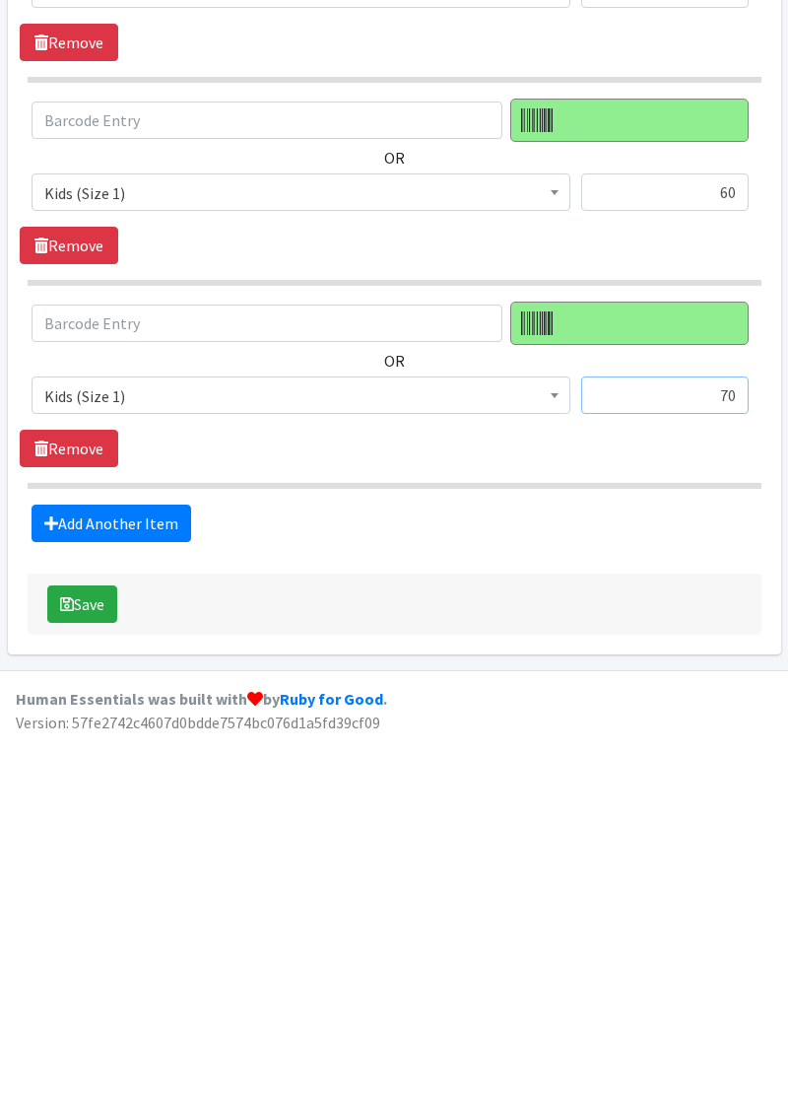
type input "70"
click at [128, 881] on link "Add Another Item" at bounding box center [112, 881] width 160 height 37
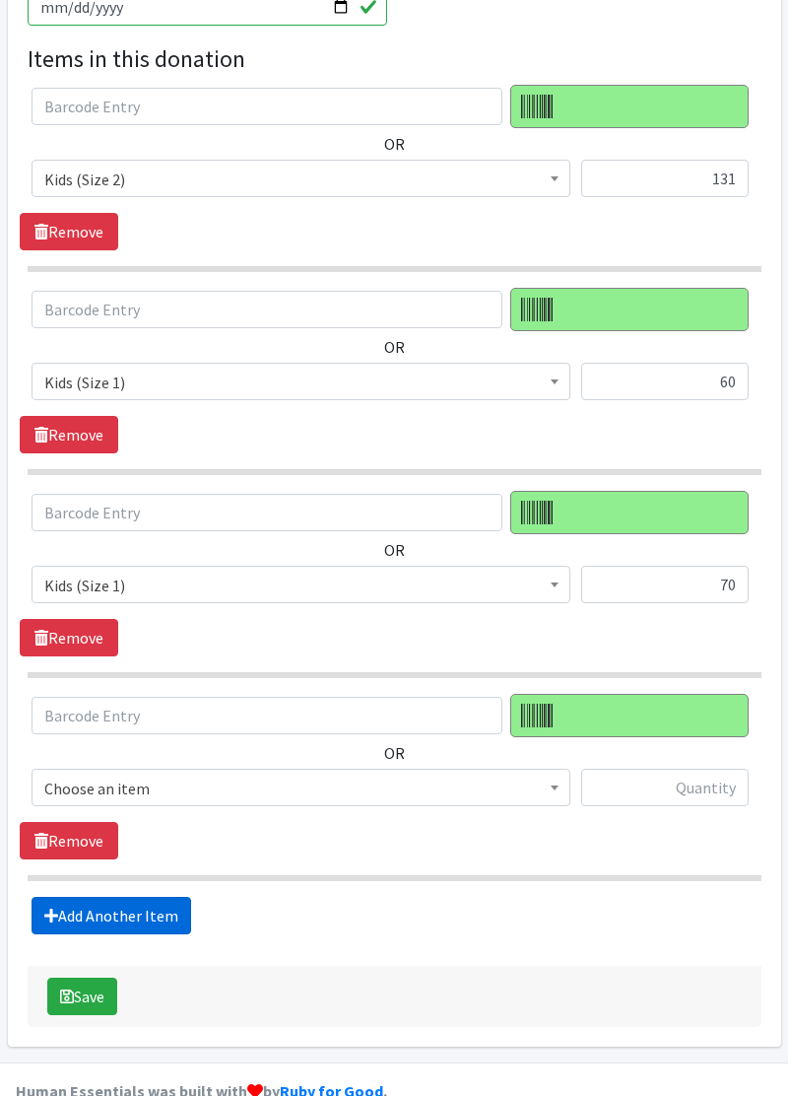
scroll to position [619, 0]
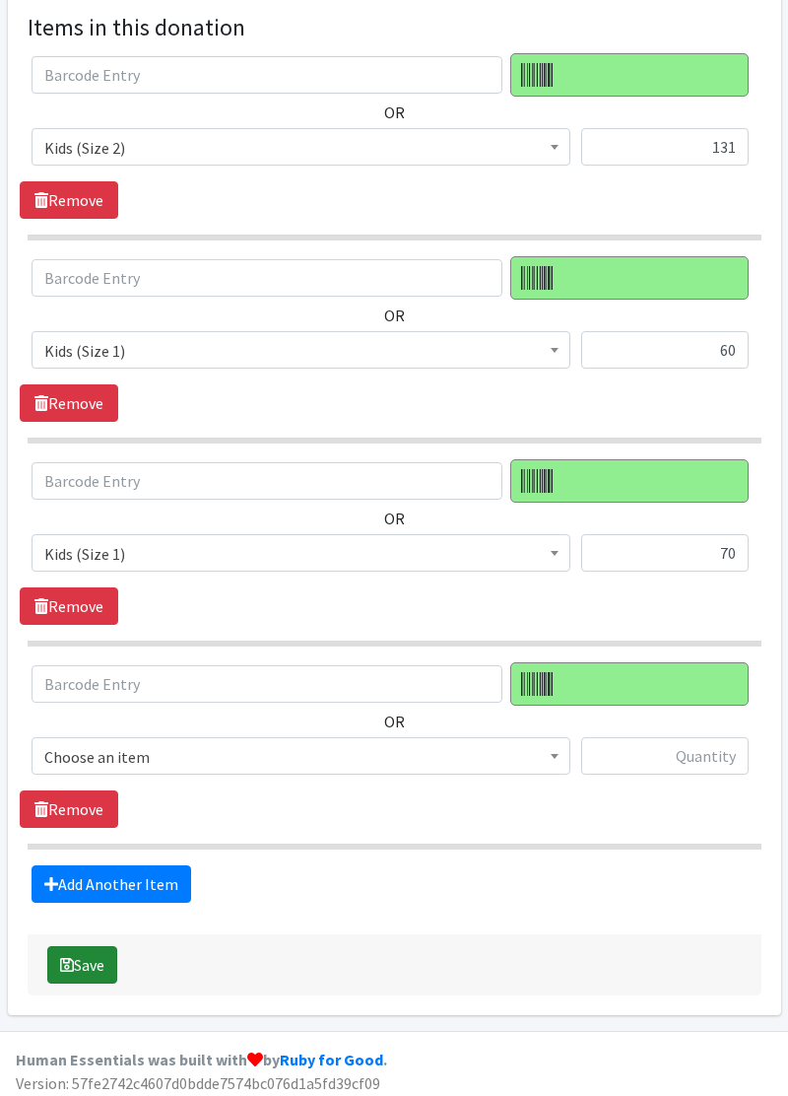
click at [99, 967] on button "Save" at bounding box center [82, 964] width 70 height 37
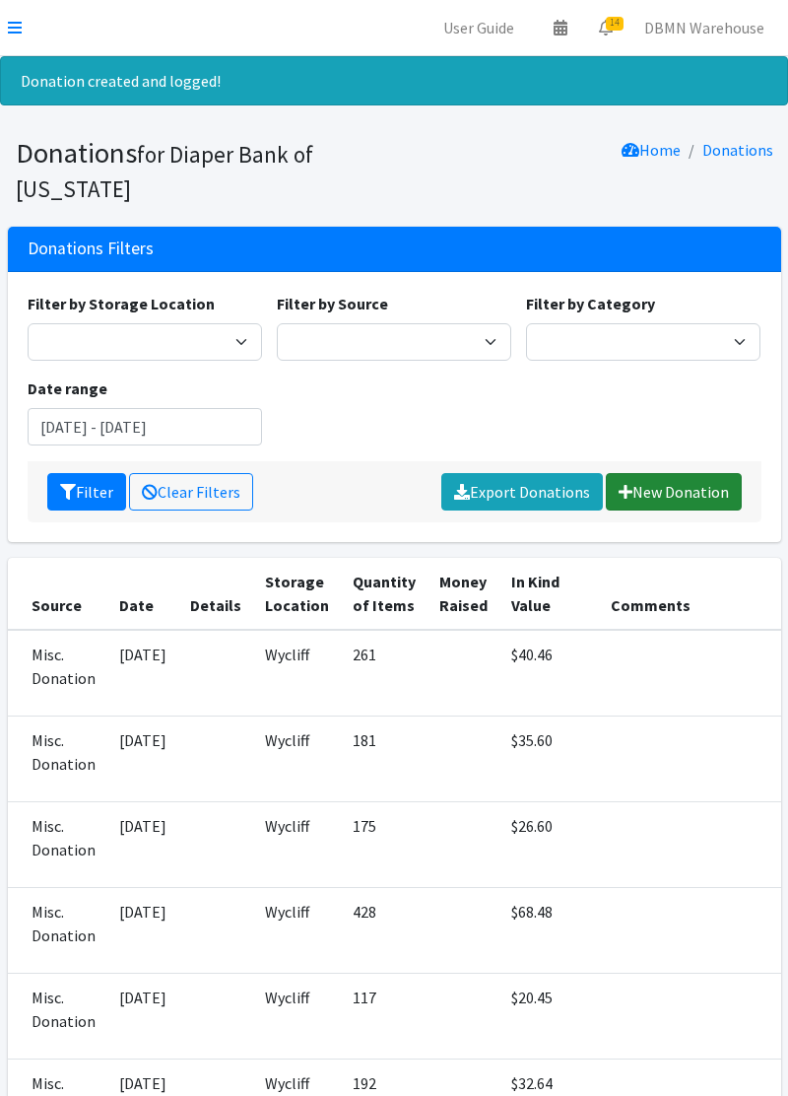
click at [668, 500] on link "New Donation" at bounding box center [674, 491] width 136 height 37
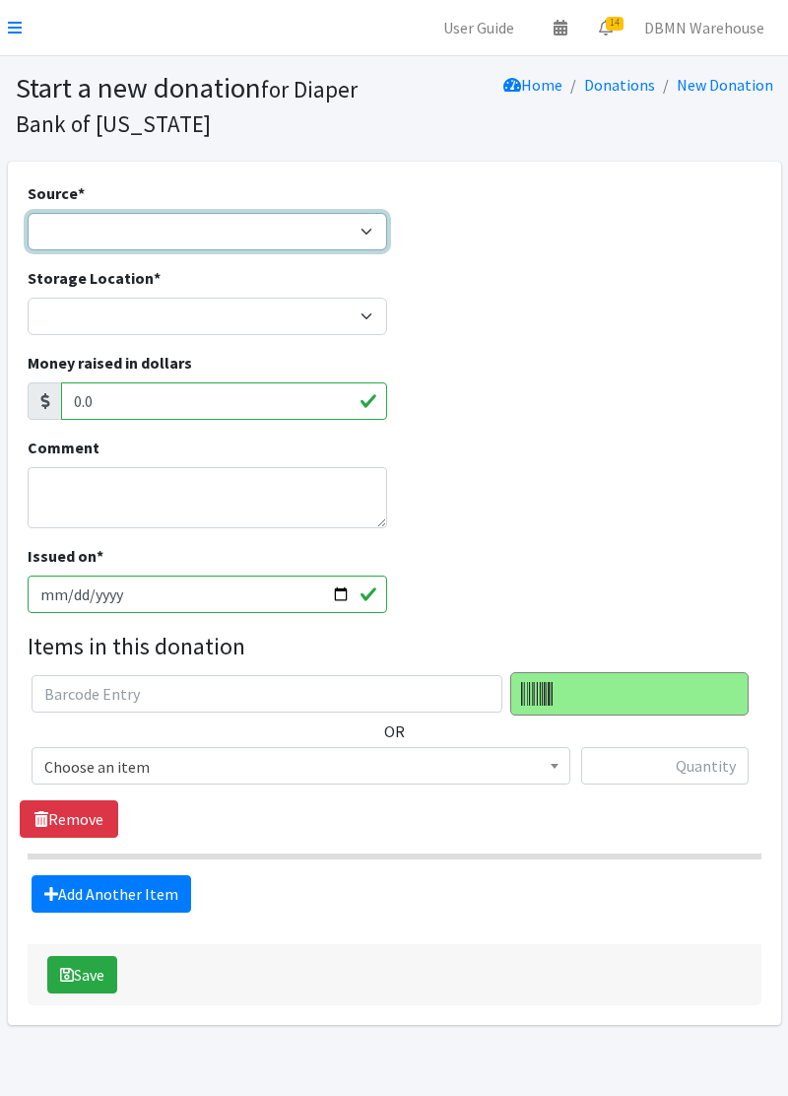
click at [357, 225] on select "Product Drive Manufacturer Donation Site Misc. Donation" at bounding box center [208, 231] width 360 height 37
select select "Misc. Donation"
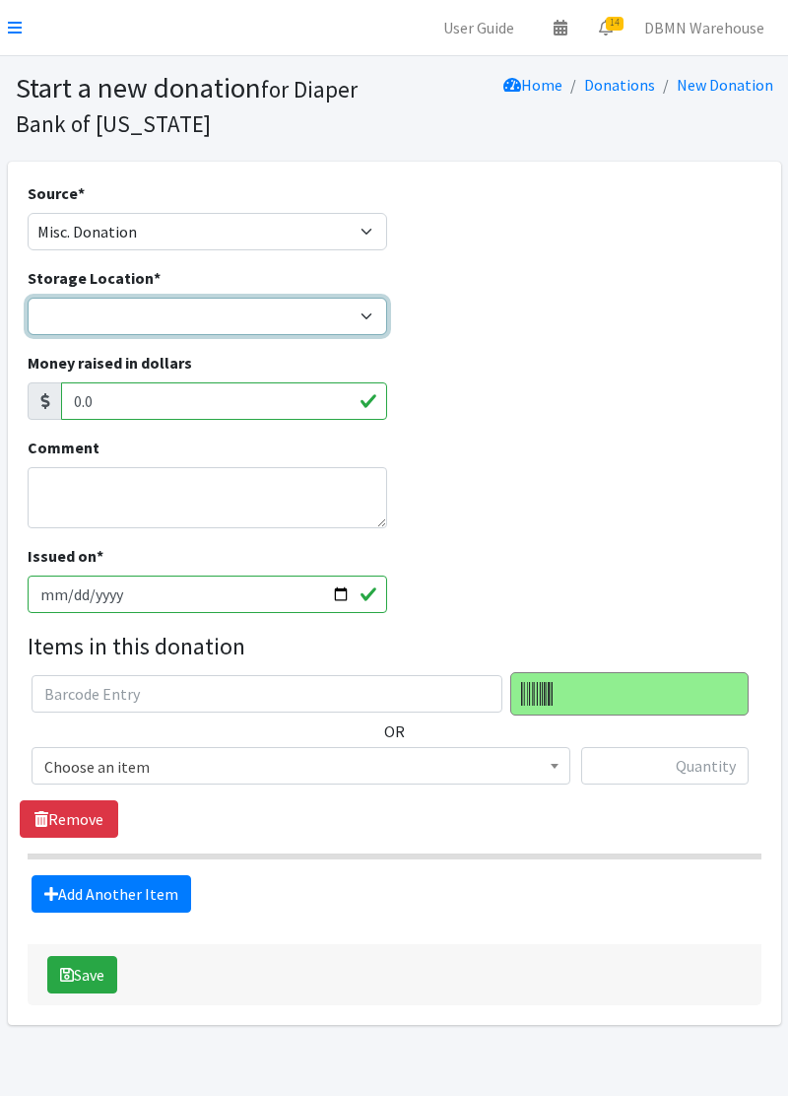
click at [358, 316] on select "Diaper Co-op Direct Shipment Wycliff" at bounding box center [208, 316] width 360 height 37
select select "434"
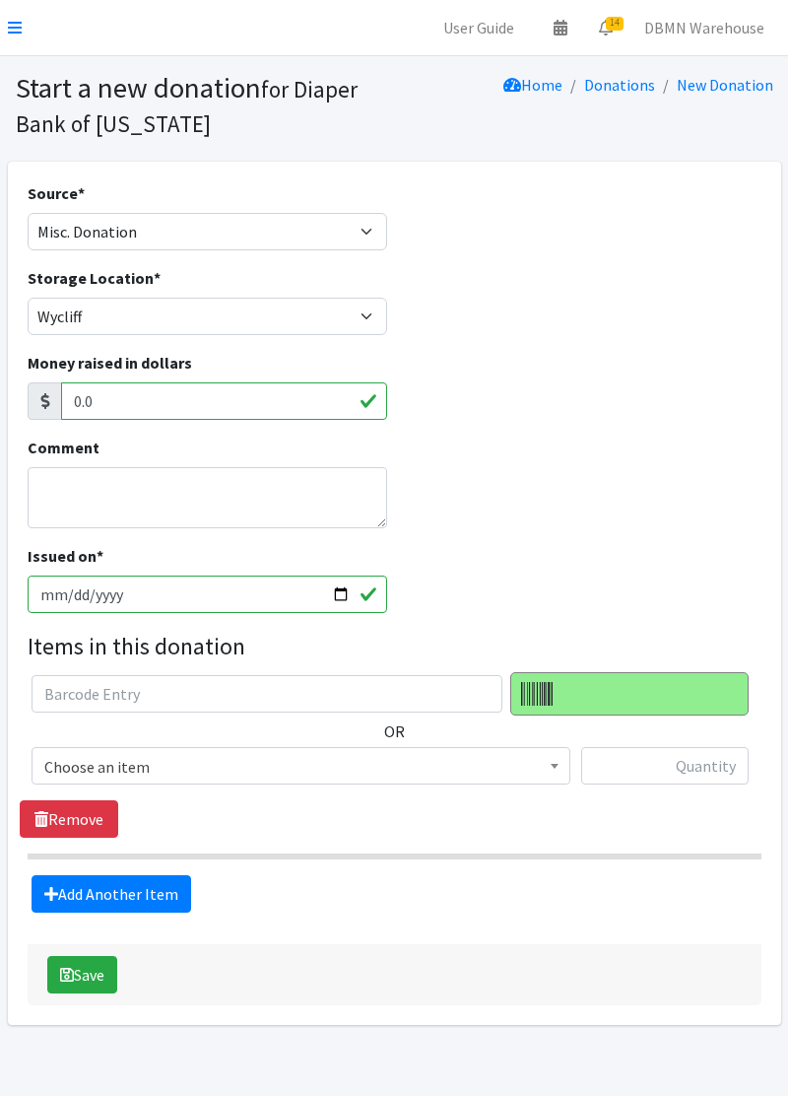
click at [300, 773] on span "Choose an item" at bounding box center [300, 767] width 513 height 28
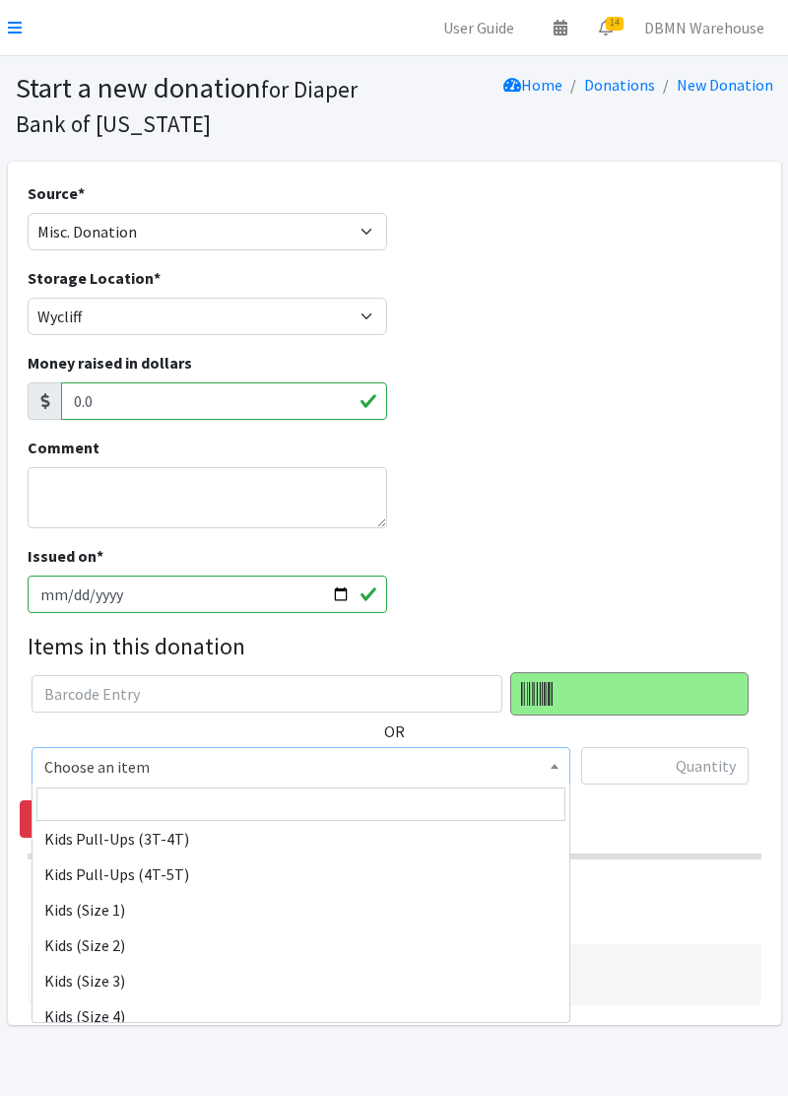
scroll to position [156, 0]
select select "11350"
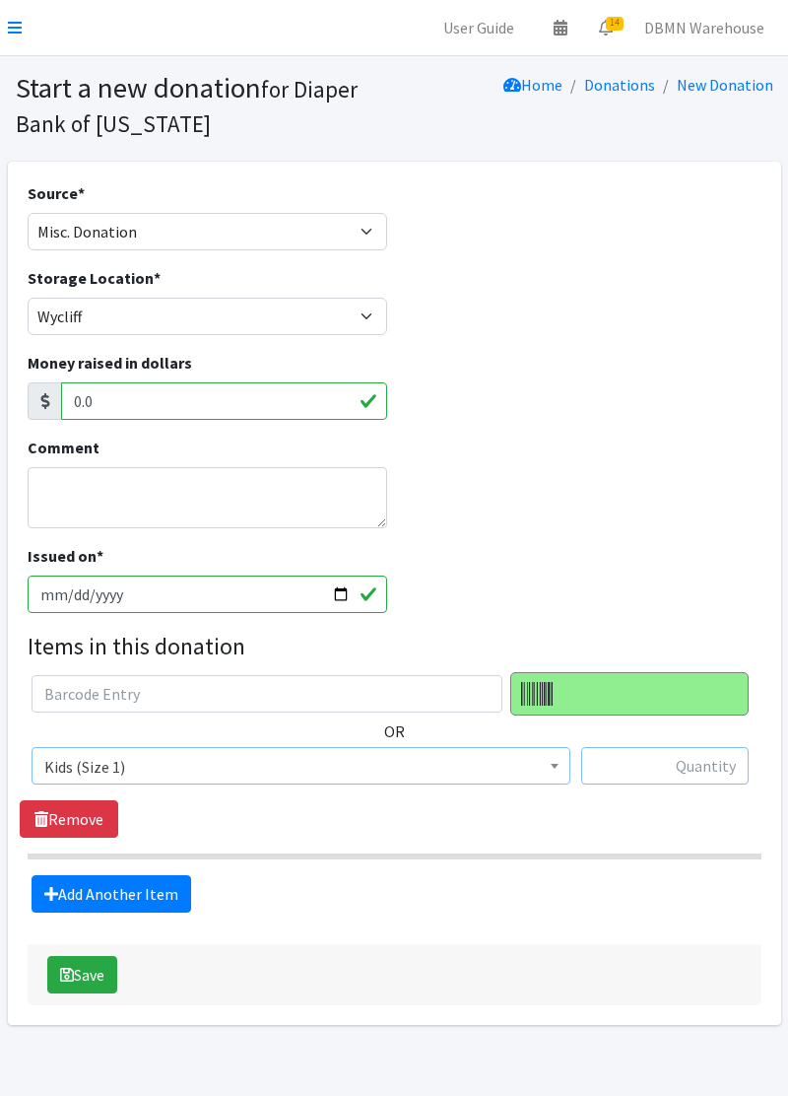
click at [658, 771] on input "text" at bounding box center [664, 765] width 167 height 37
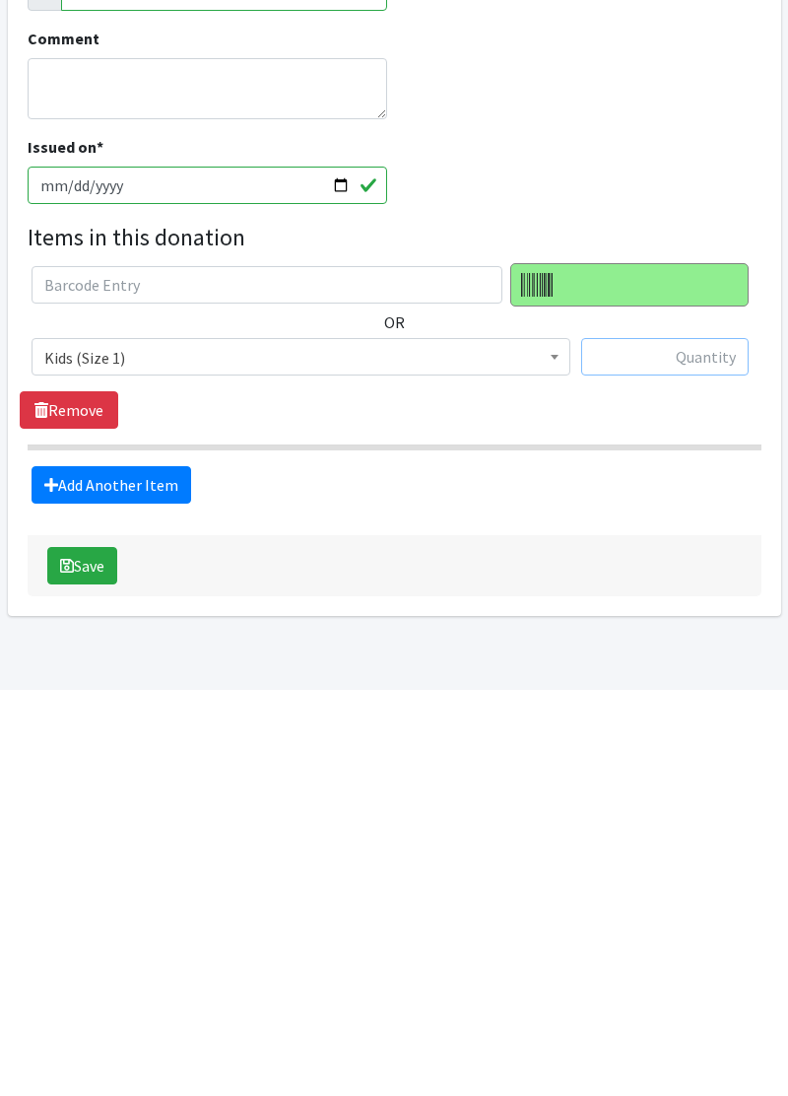
scroll to position [14, 0]
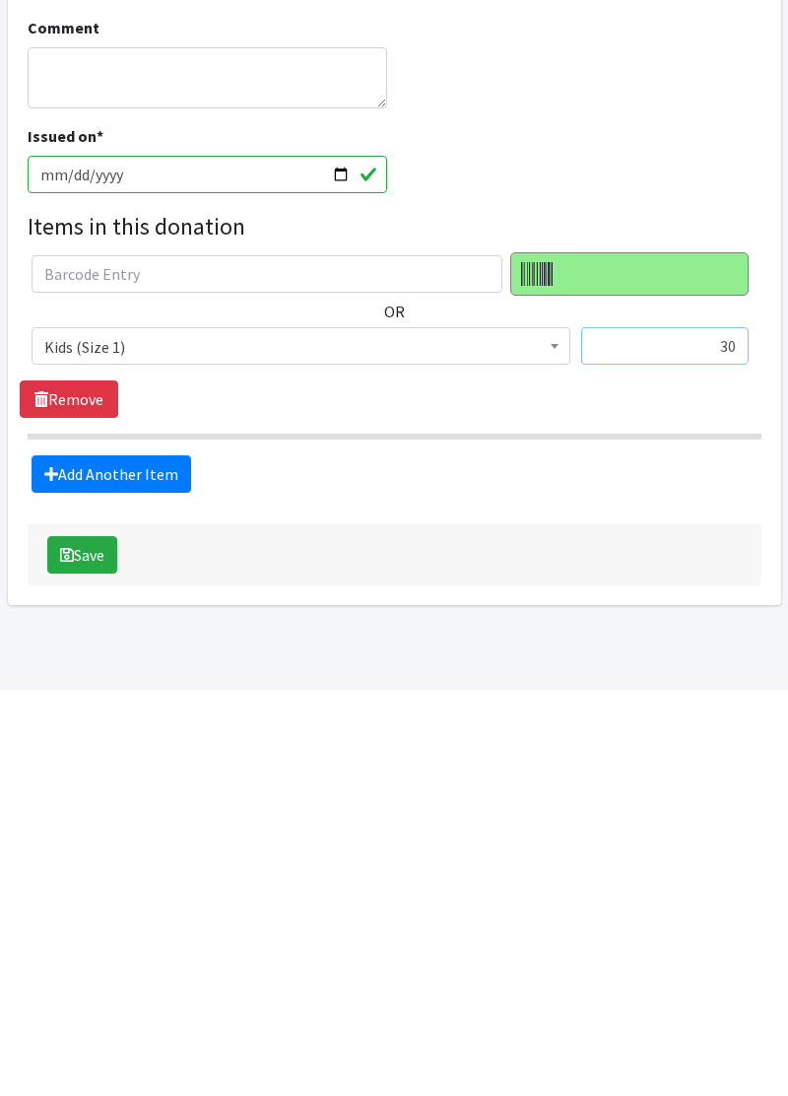
type input "3"
type input "4"
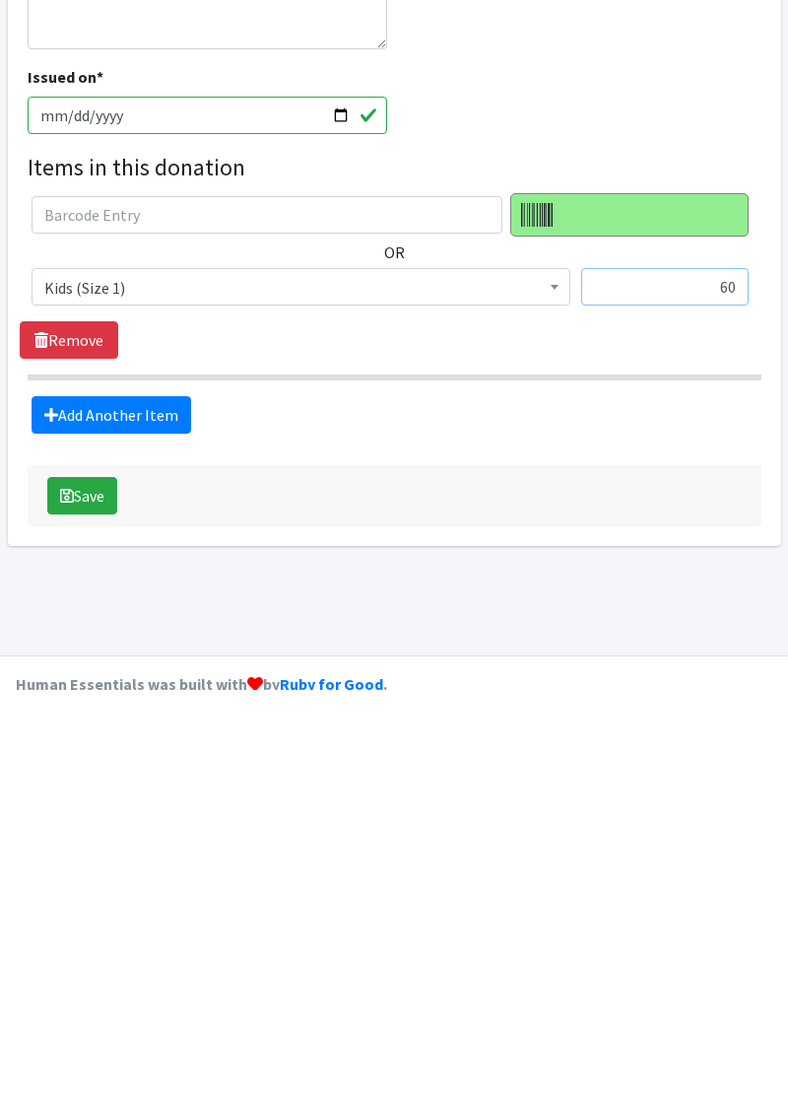
type input "60"
click at [144, 833] on link "Add Another Item" at bounding box center [112, 820] width 160 height 37
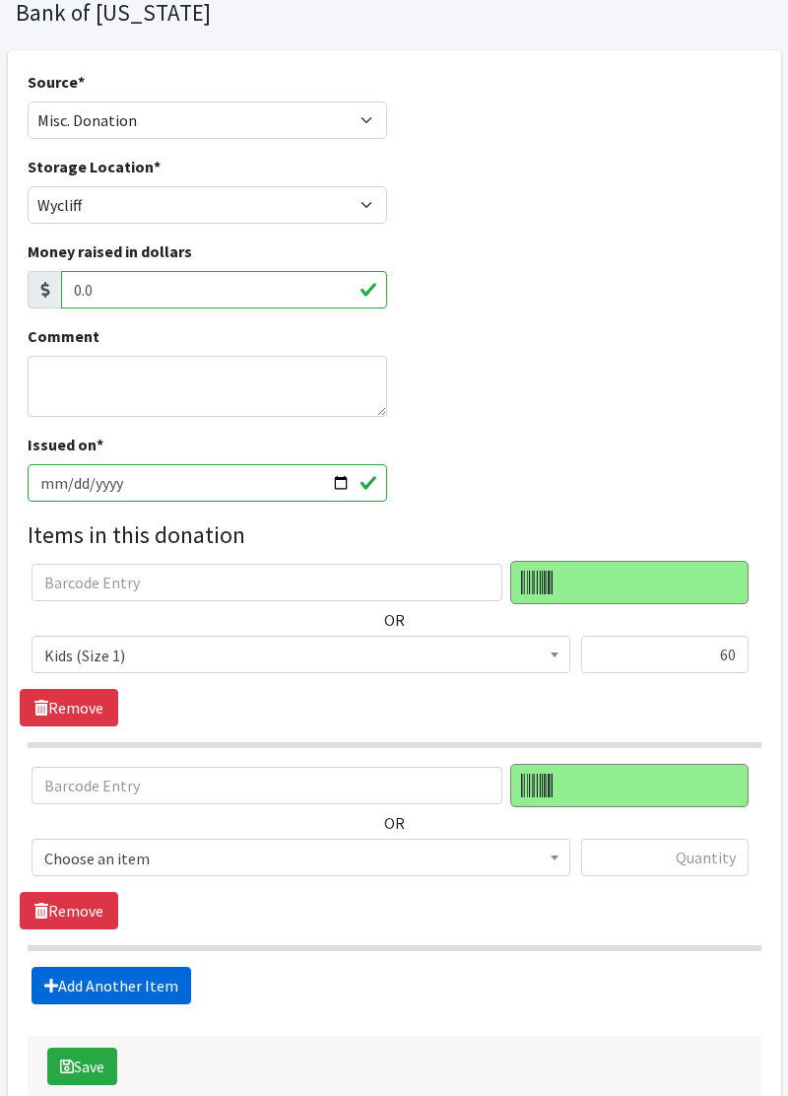
scroll to position [217, 0]
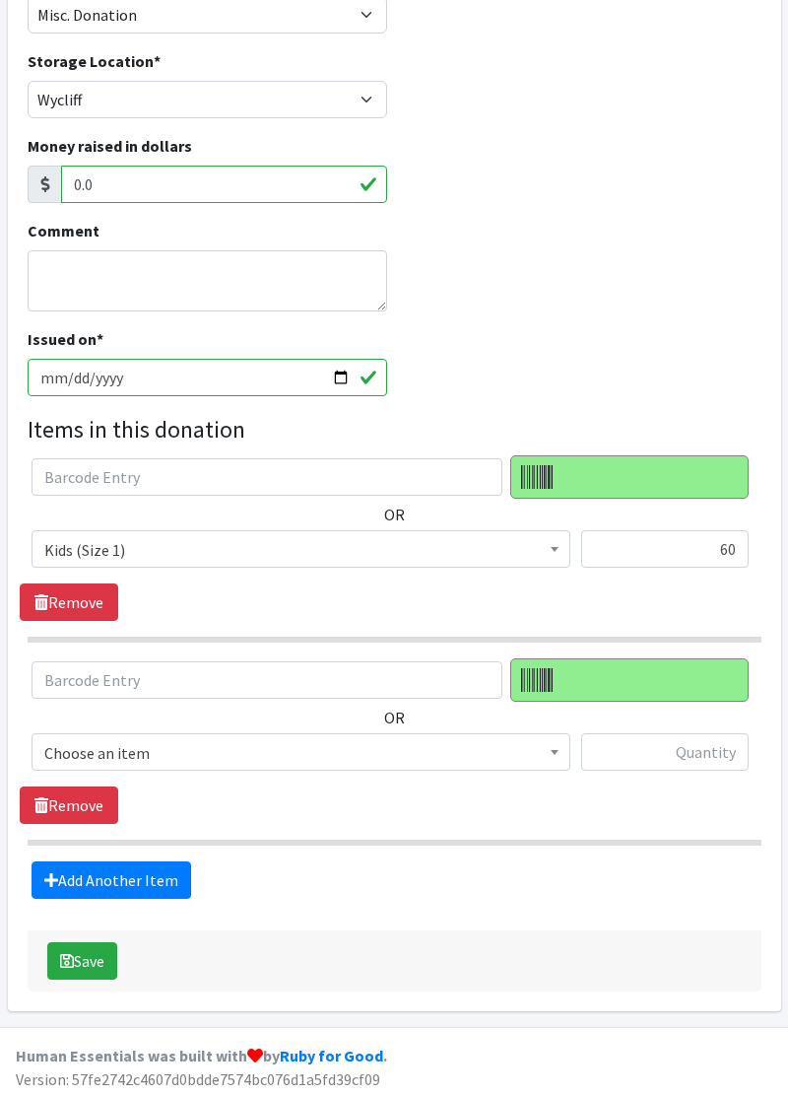
click at [505, 755] on span "Choose an item" at bounding box center [300, 753] width 513 height 28
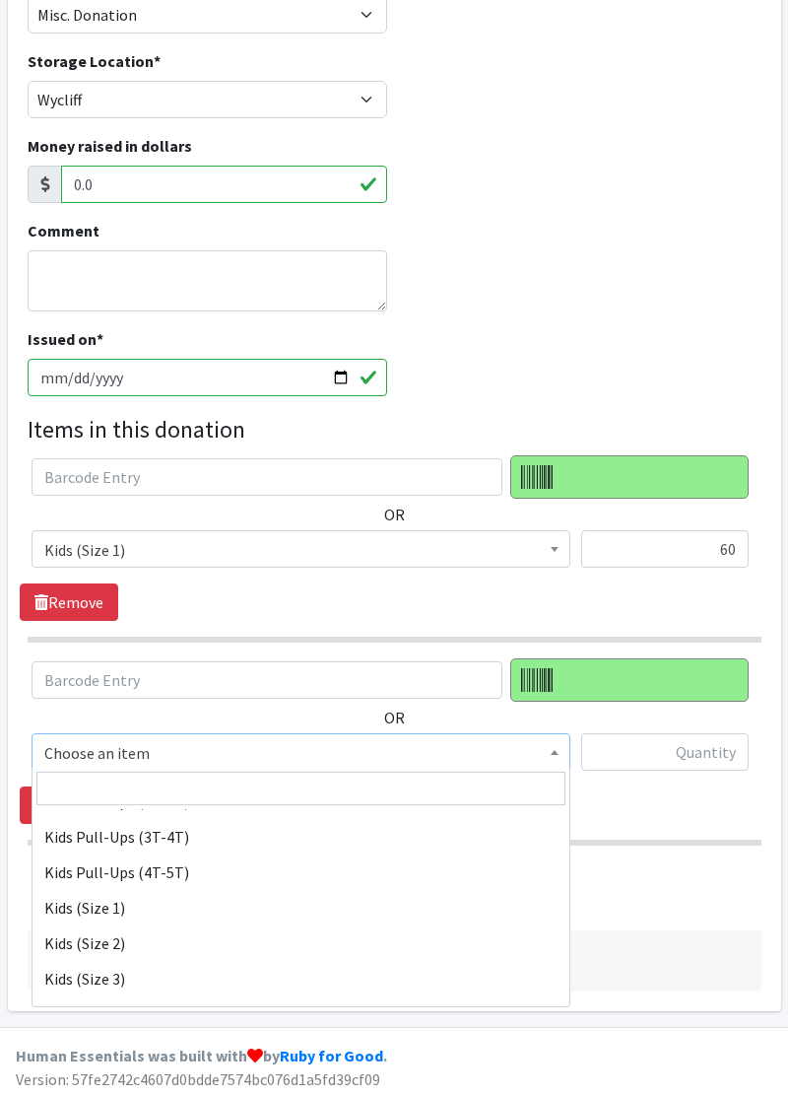
scroll to position [145, 0]
select select "11350"
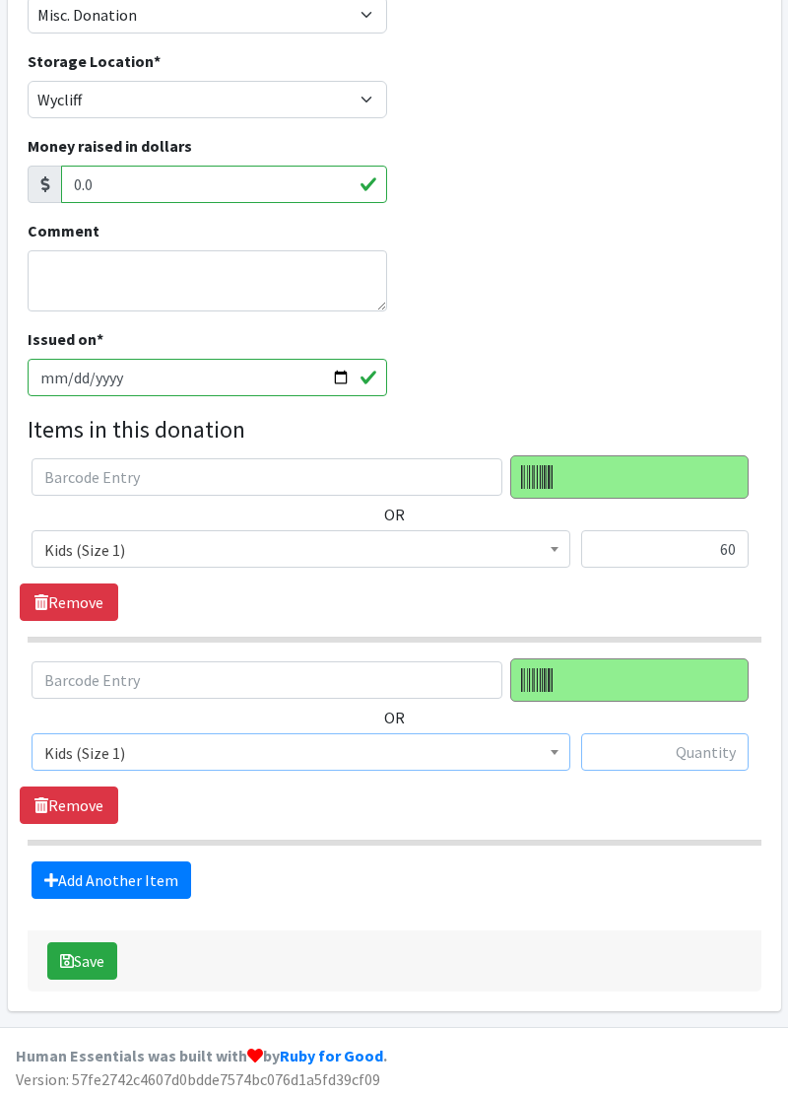
click at [678, 748] on input "text" at bounding box center [664, 751] width 167 height 37
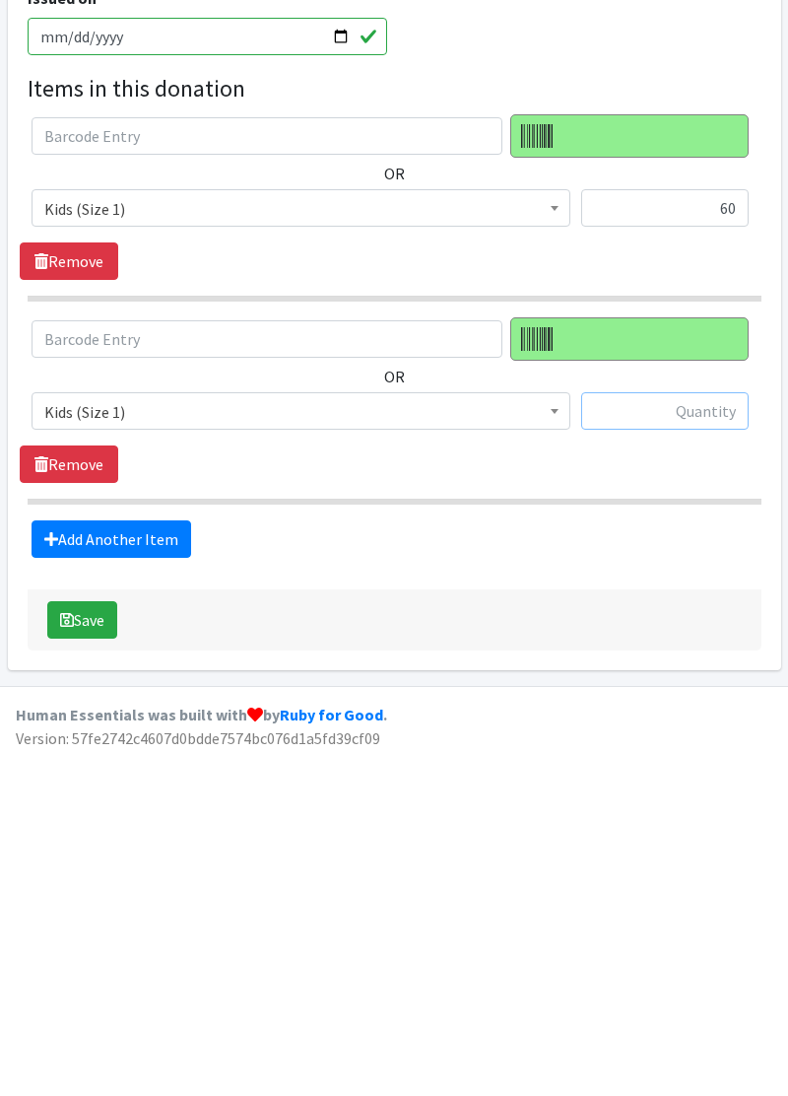
scroll to position [217, 0]
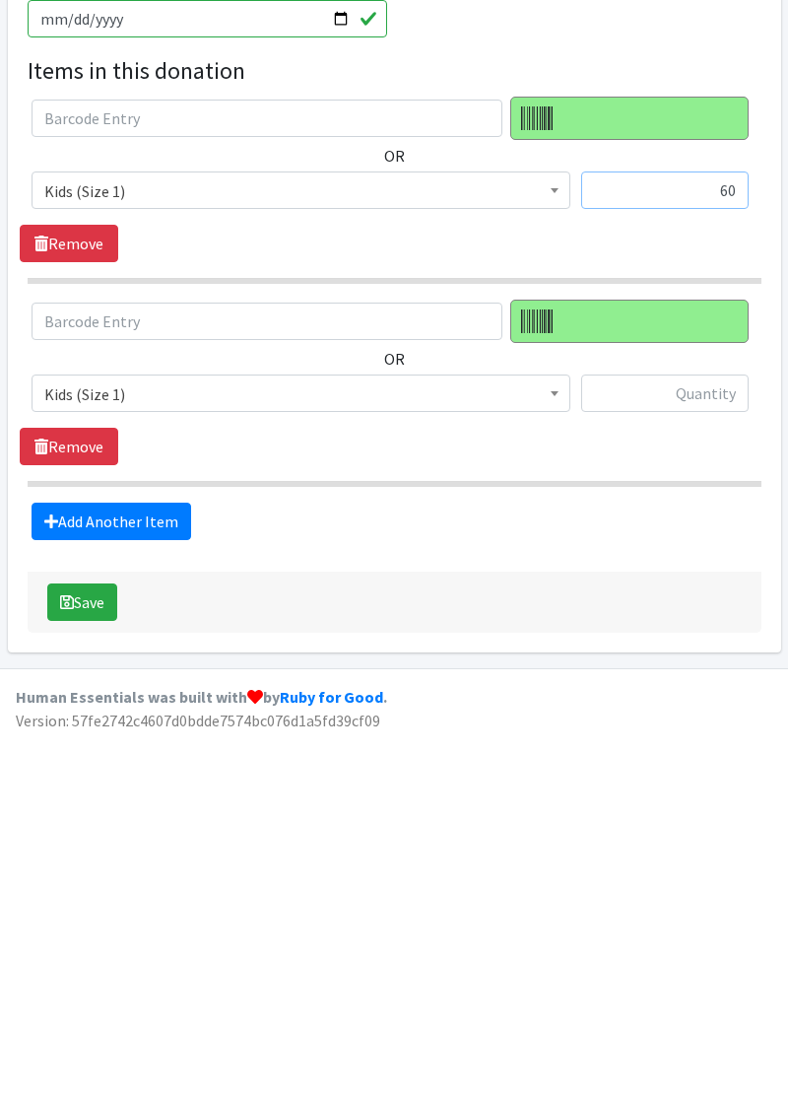
click at [728, 554] on input "60" at bounding box center [664, 548] width 167 height 37
type input "6"
click at [673, 745] on input "text" at bounding box center [664, 751] width 167 height 37
click at [731, 556] on input "130" at bounding box center [664, 548] width 167 height 37
type input "1"
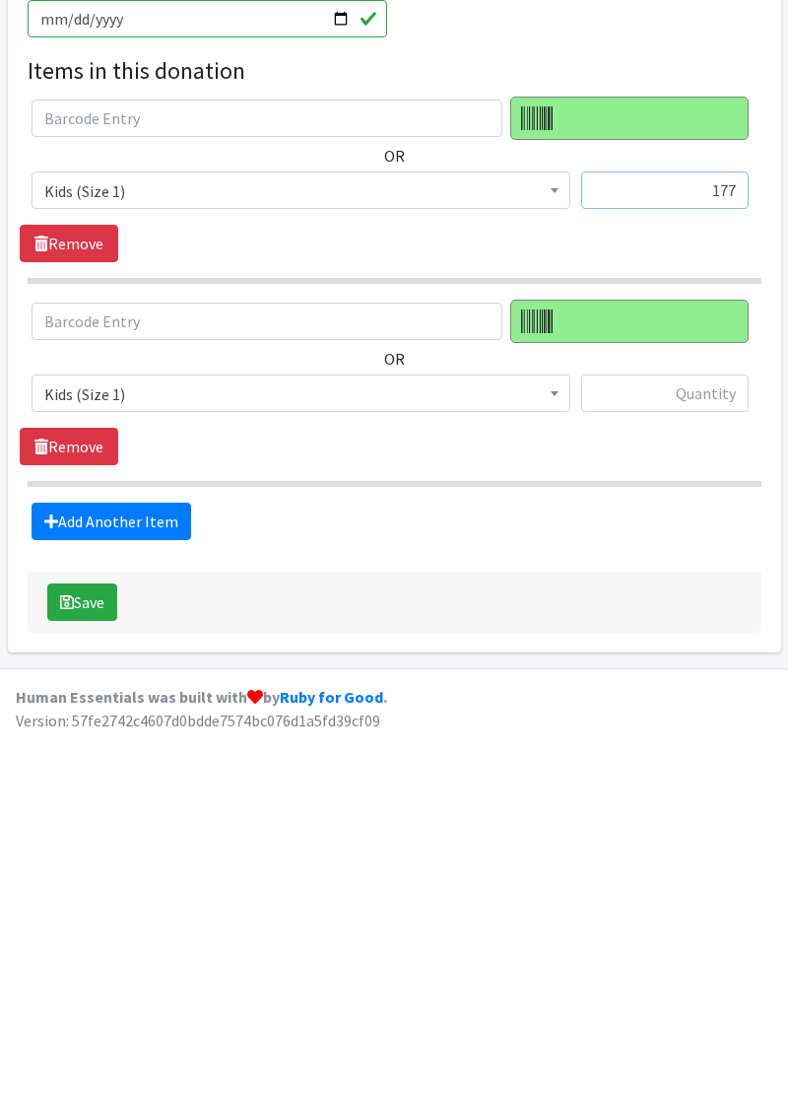
type input "177"
click at [712, 755] on input "text" at bounding box center [664, 751] width 167 height 37
type input "3"
type input "5"
type input "6"
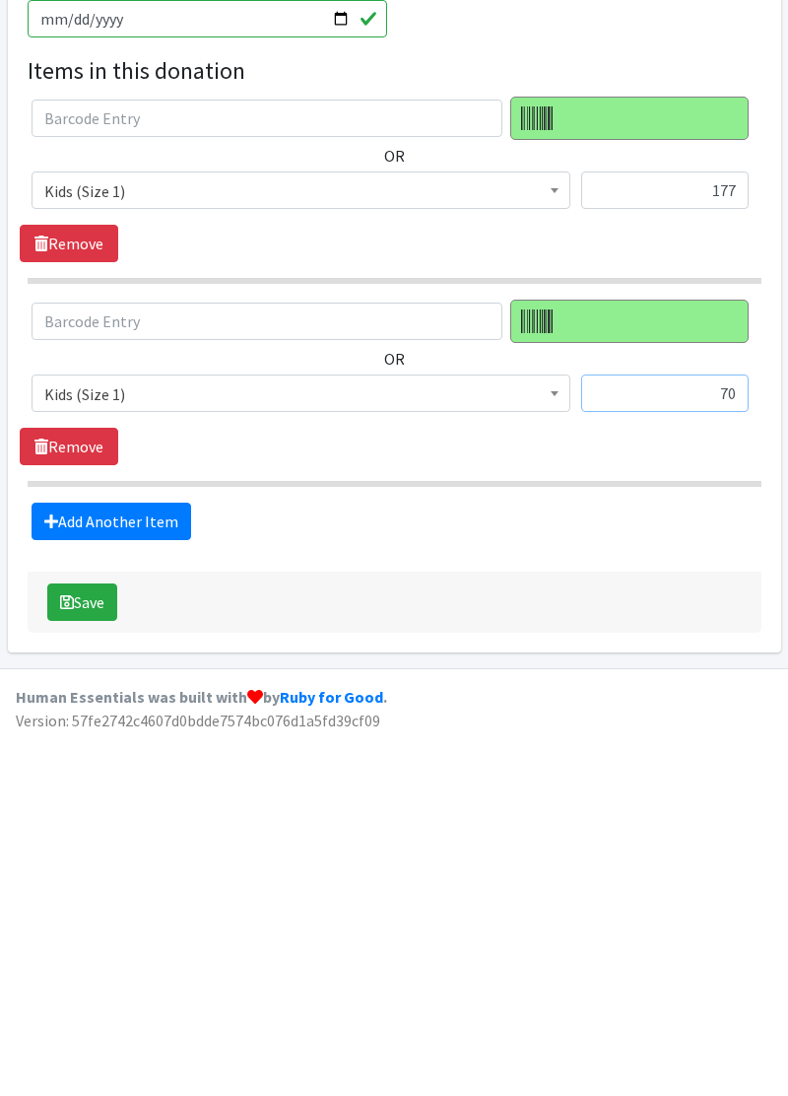
type input "7"
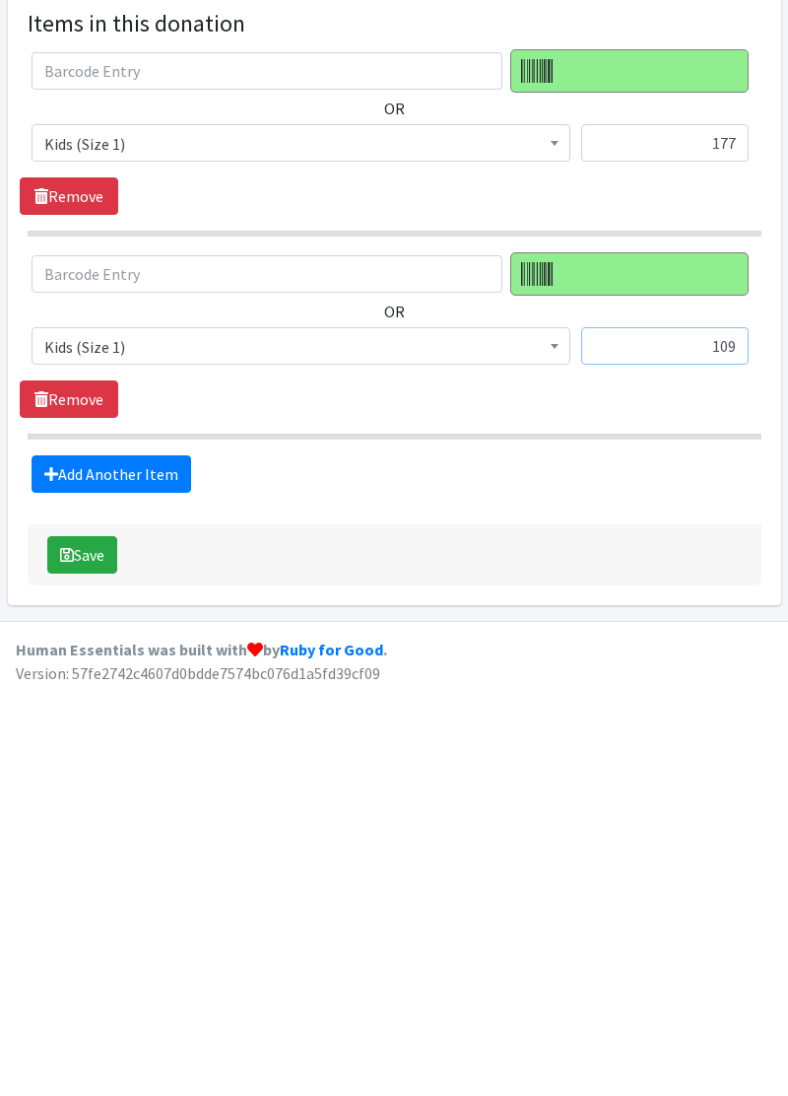
scroll to position [216, 0]
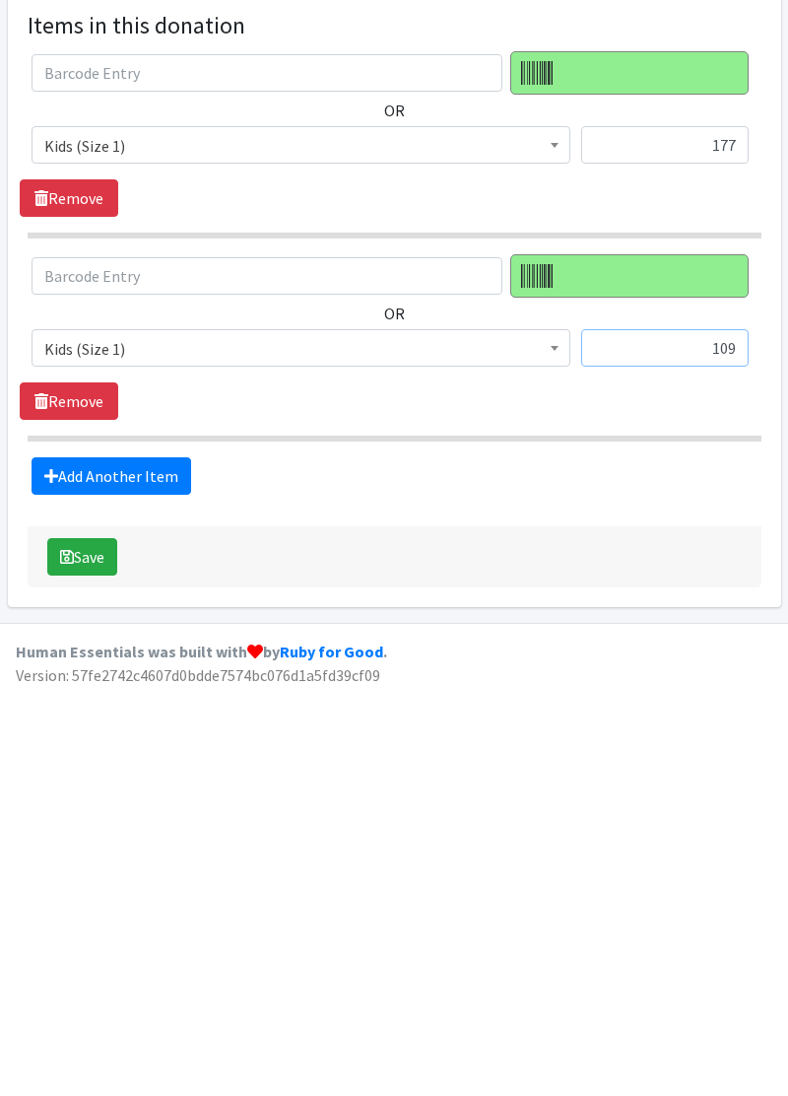
type input "109"
click at [93, 958] on button "Save" at bounding box center [82, 961] width 70 height 37
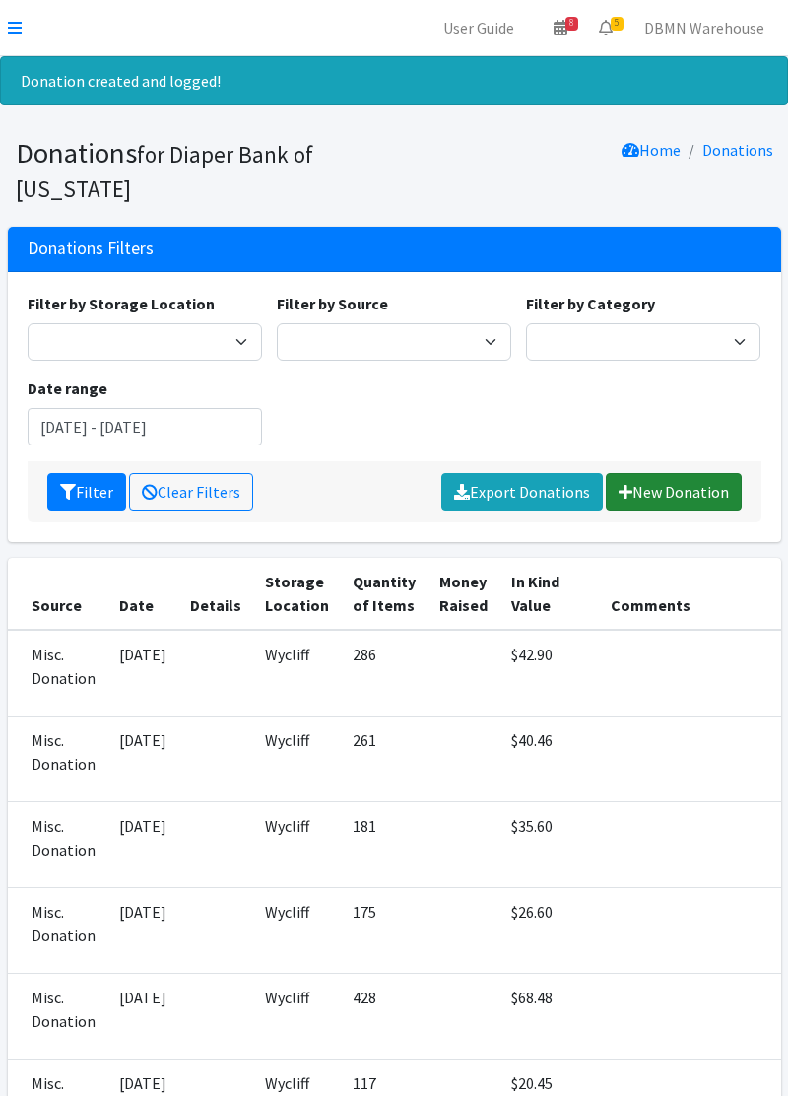
click at [670, 504] on link "New Donation" at bounding box center [674, 491] width 136 height 37
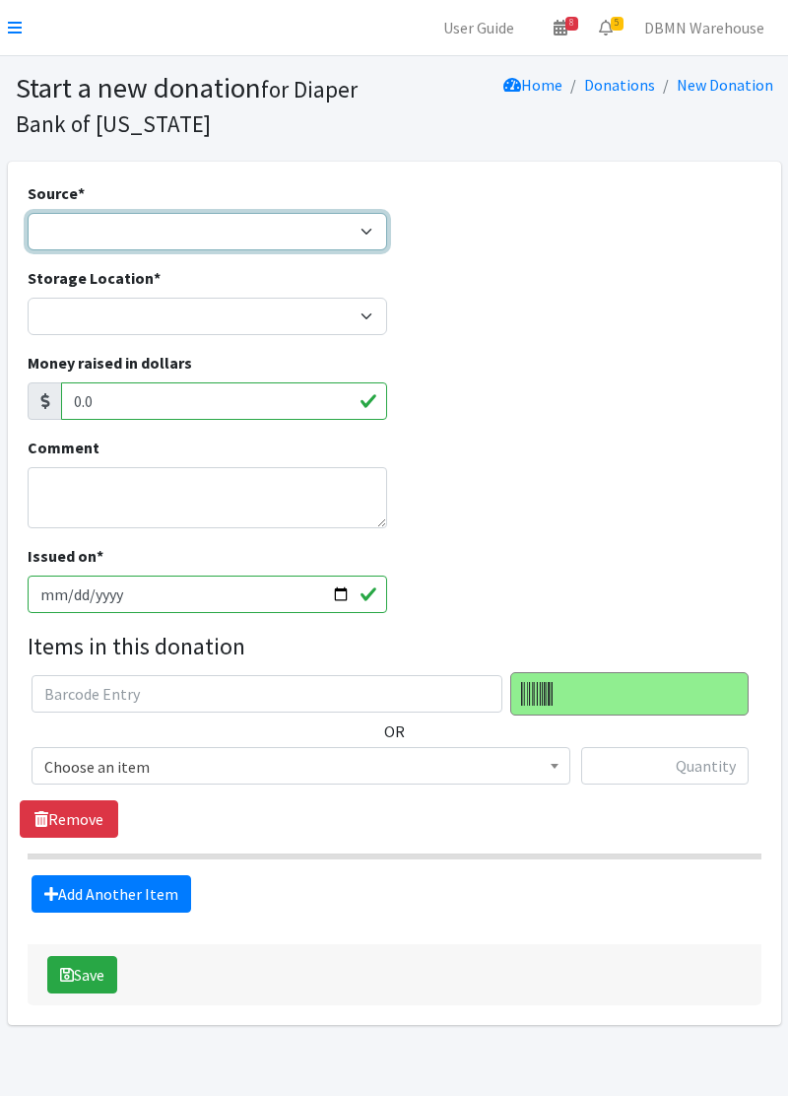
click at [344, 233] on select "Product Drive Manufacturer Donation Site Misc. Donation" at bounding box center [208, 231] width 360 height 37
select select "Misc. Donation"
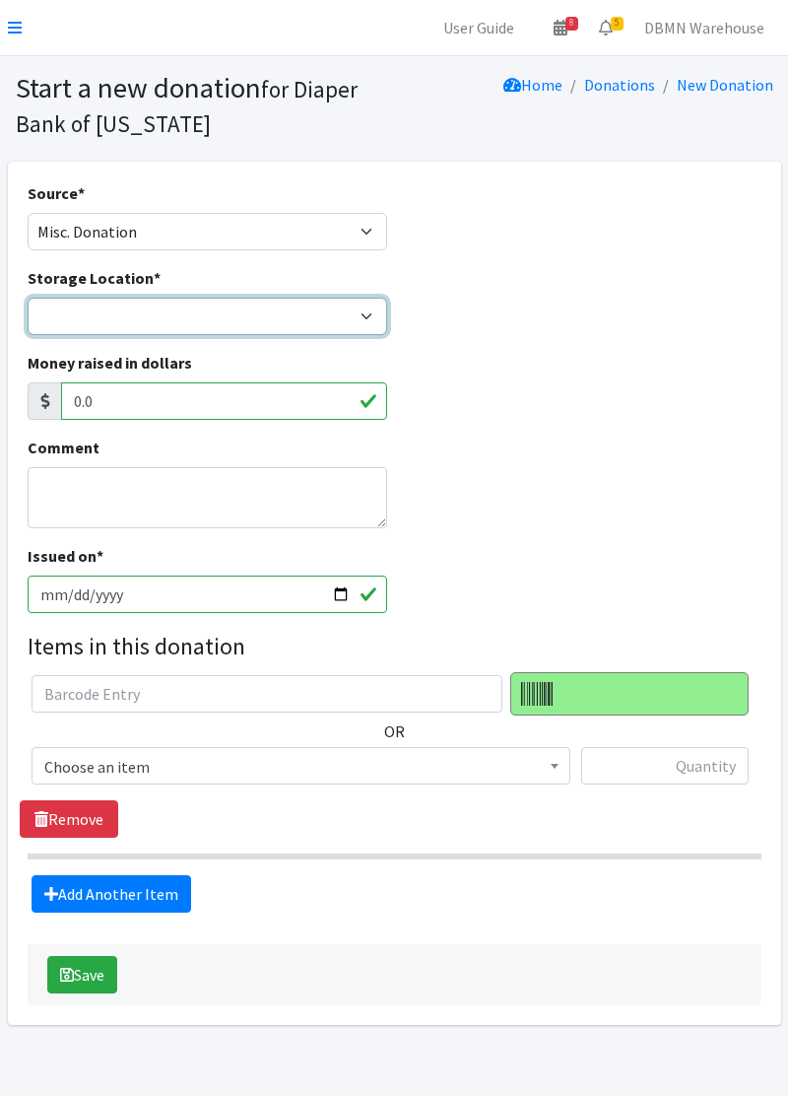
click at [367, 315] on select "Diaper Co-op Direct Shipment Wycliff" at bounding box center [208, 316] width 360 height 37
select select "434"
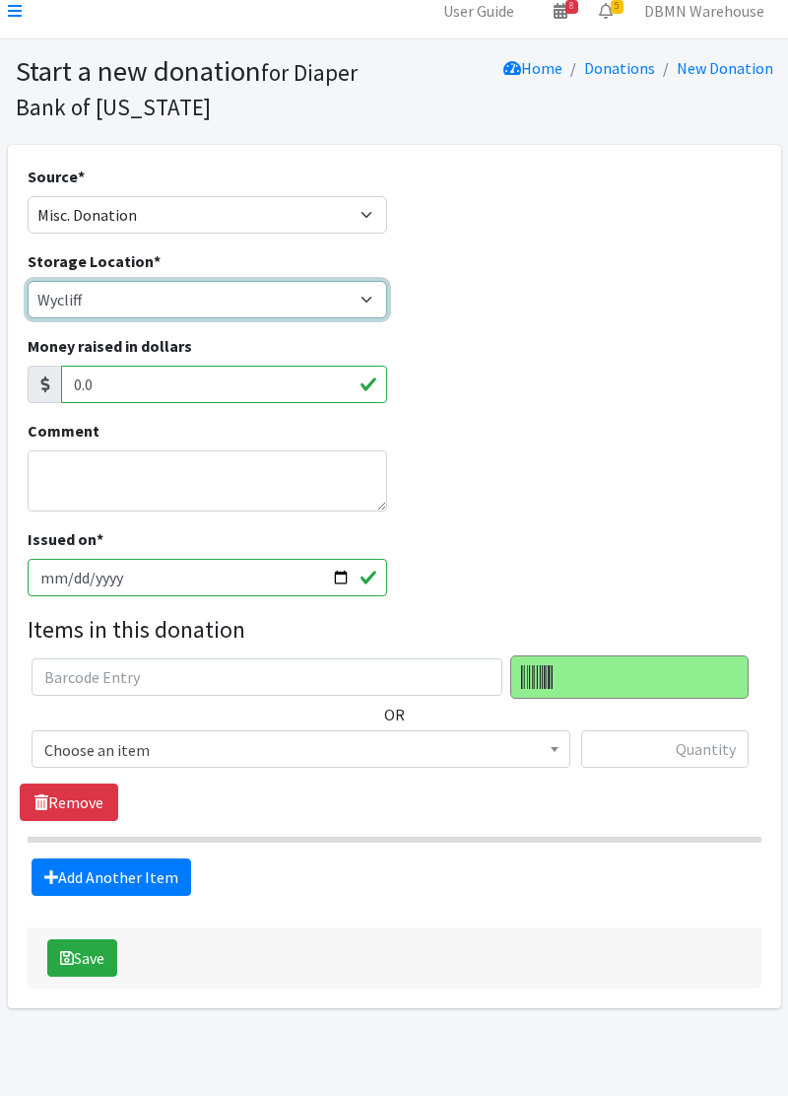
scroll to position [18, 0]
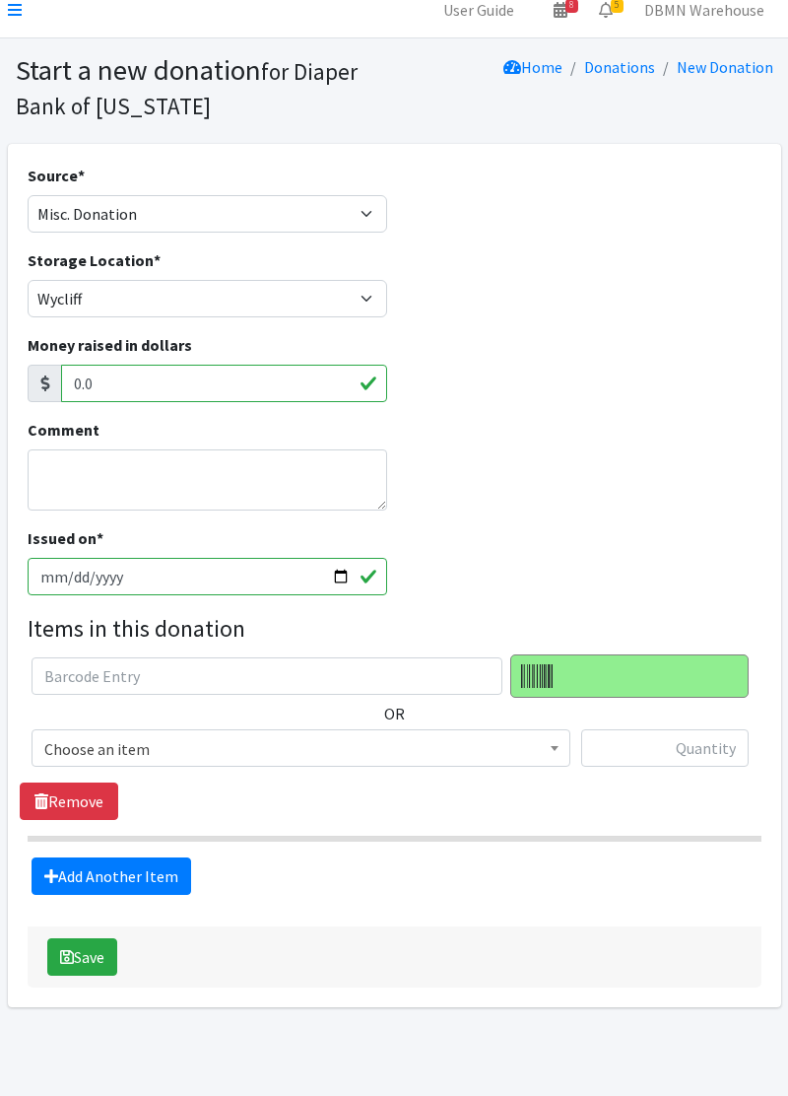
click at [508, 760] on span "Choose an item" at bounding box center [300, 749] width 513 height 28
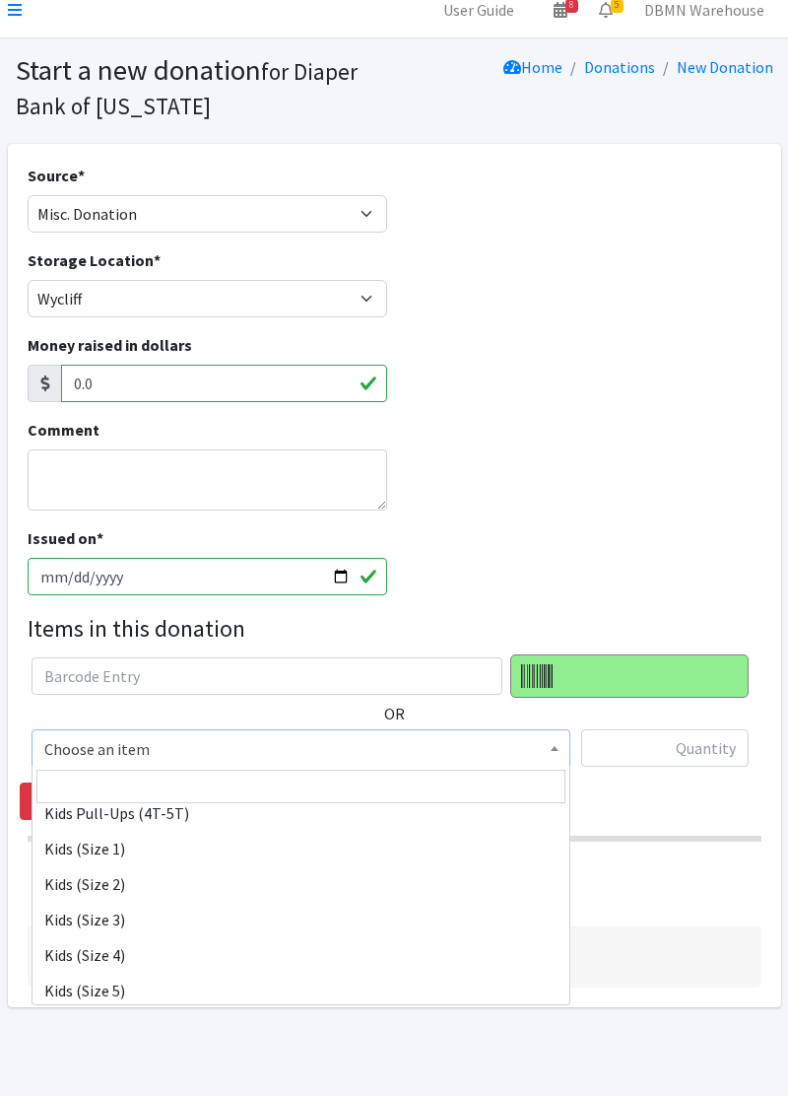
scroll to position [199, 0]
select select "11350"
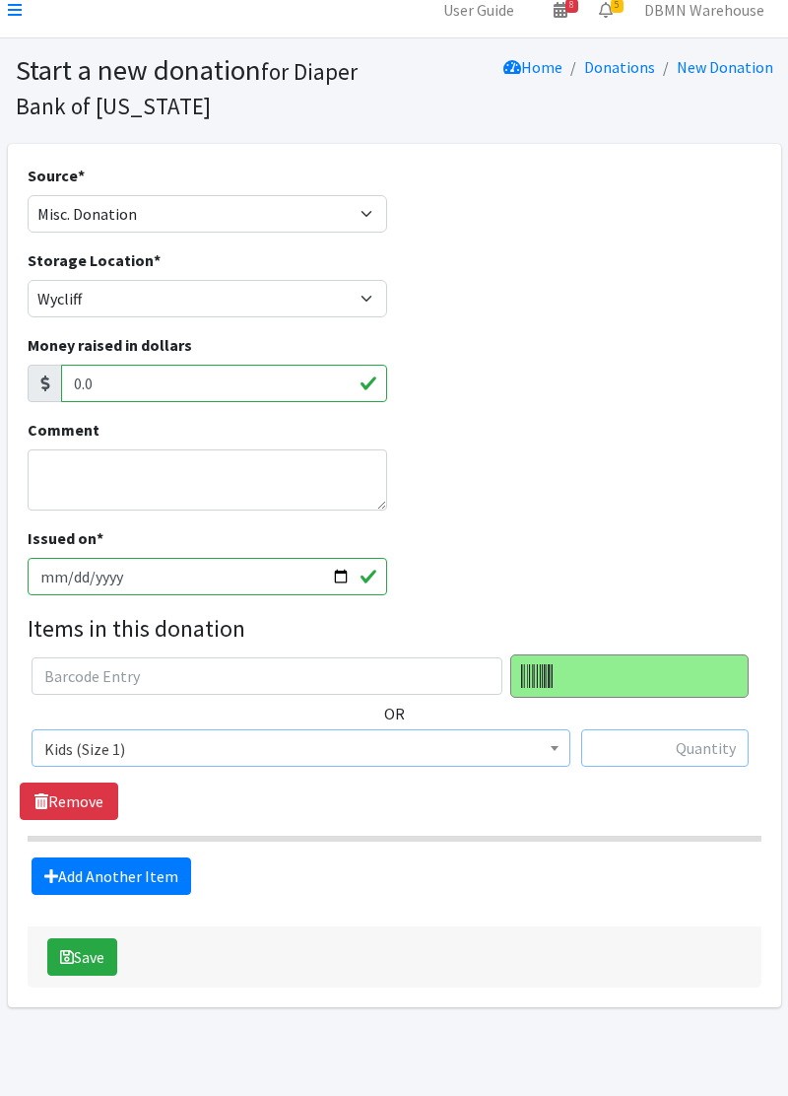
click at [703, 743] on input "text" at bounding box center [664, 747] width 167 height 37
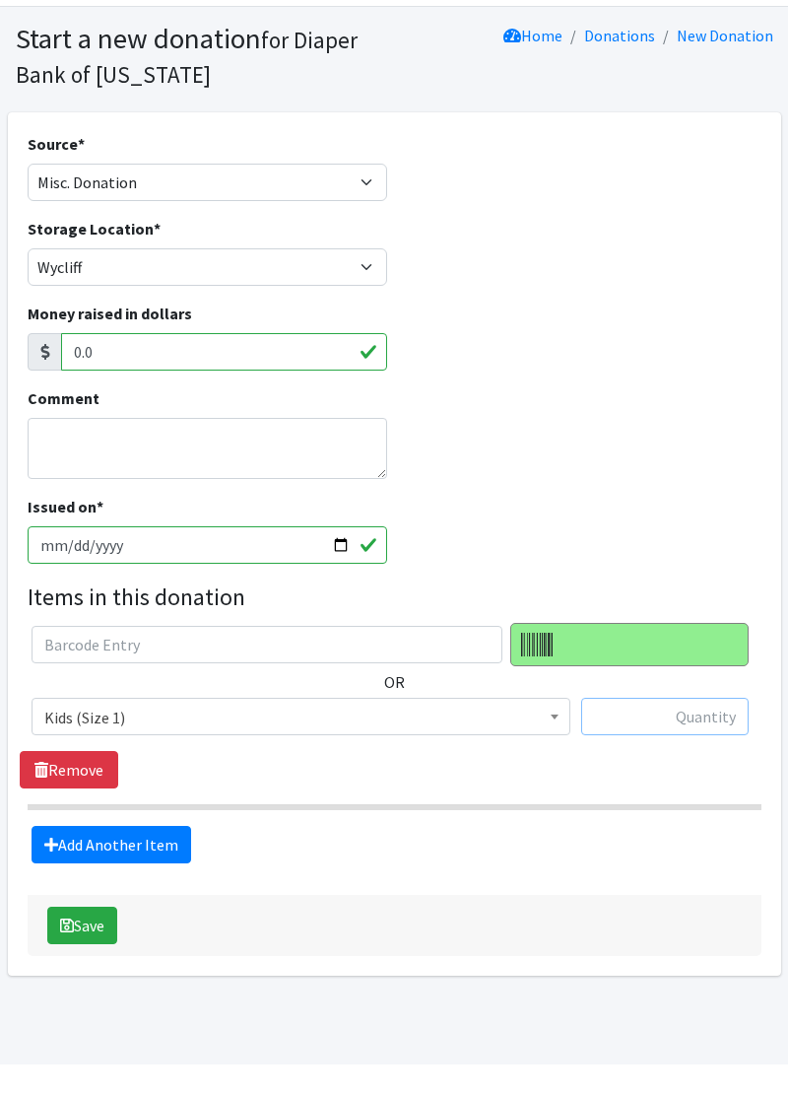
scroll to position [64, 0]
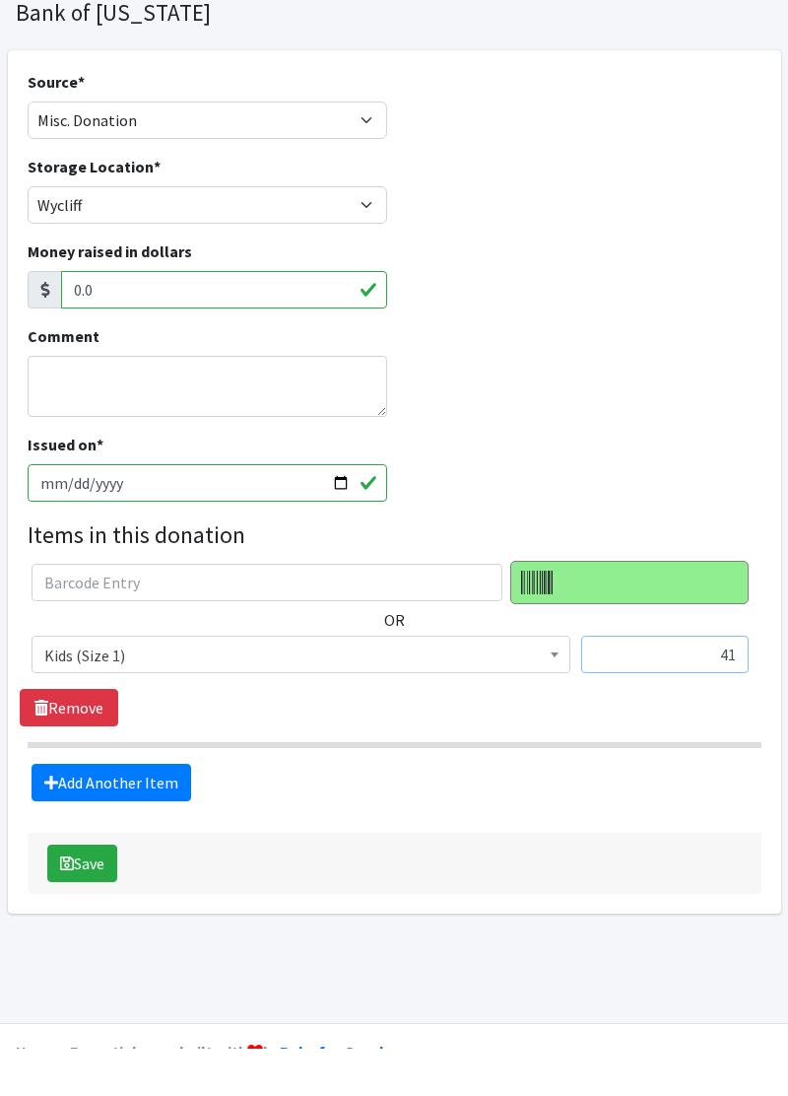
type input "4"
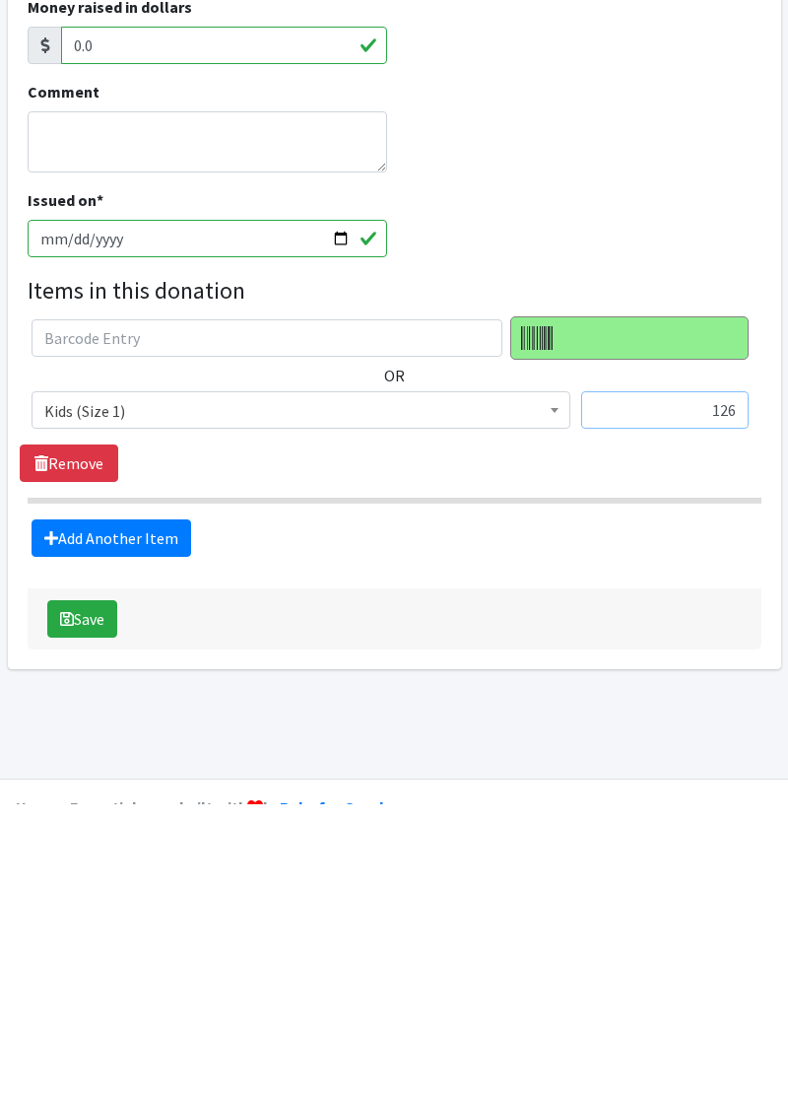
type input "126"
click at [120, 841] on link "Add Another Item" at bounding box center [112, 829] width 160 height 37
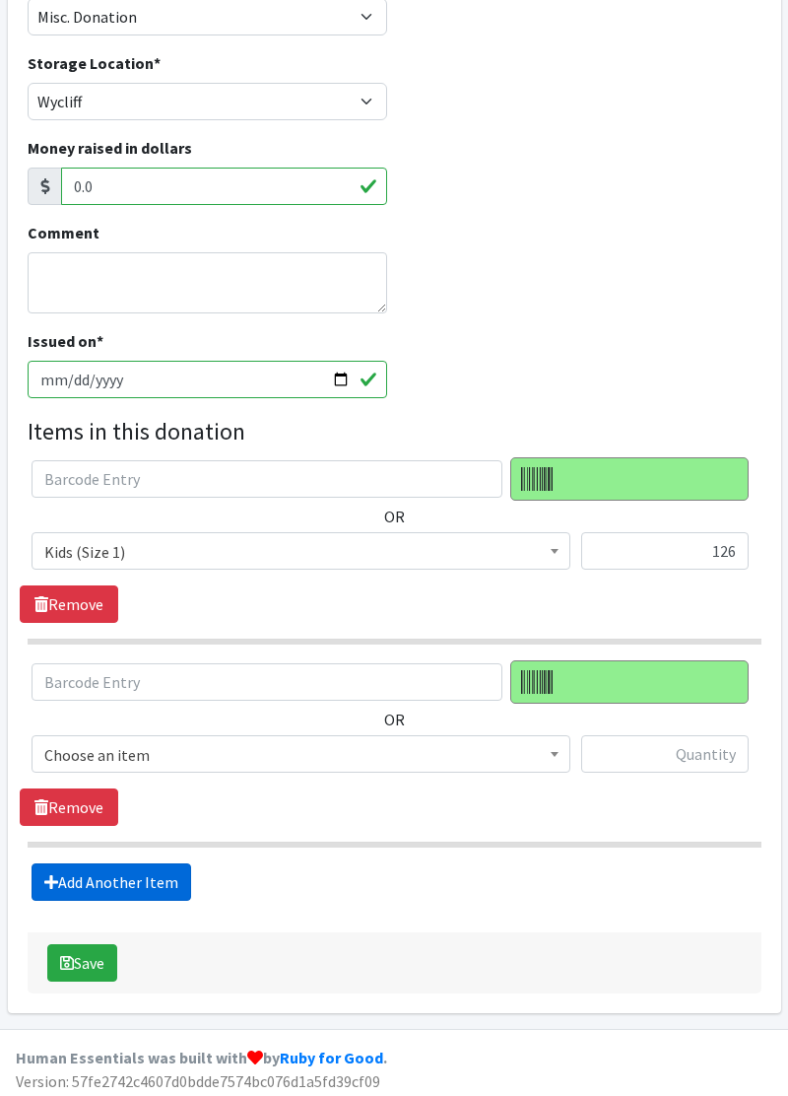
scroll to position [217, 0]
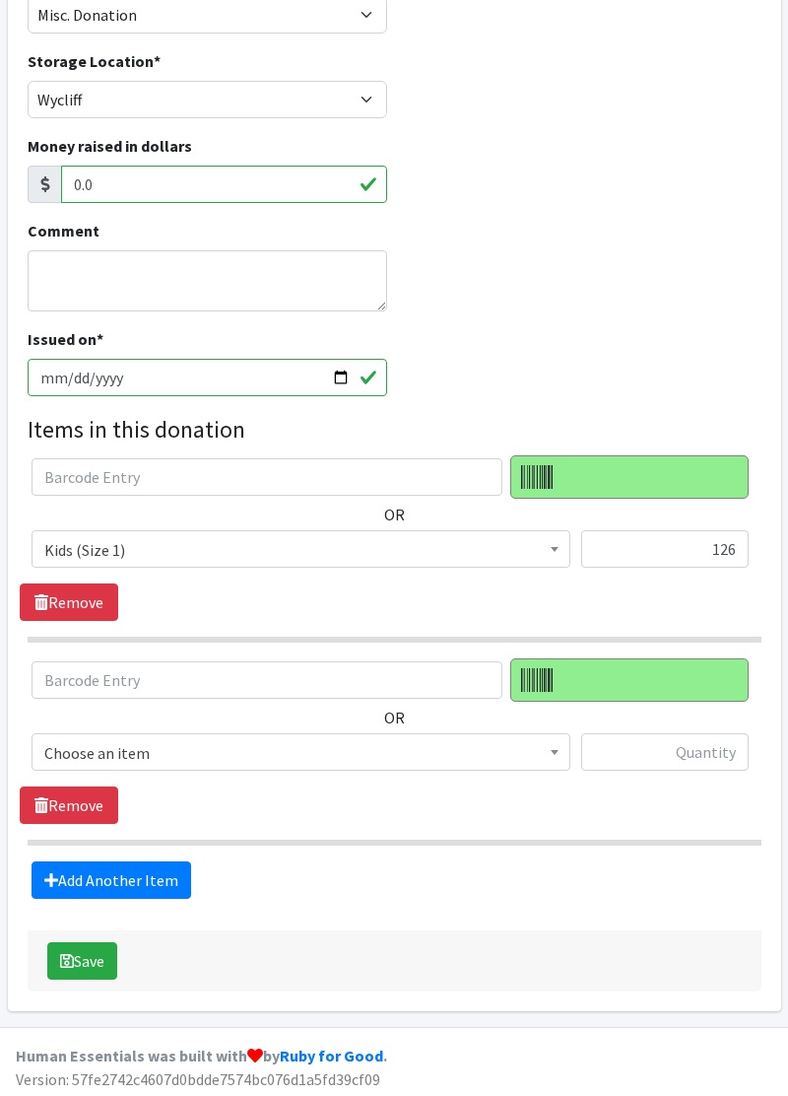
click at [453, 764] on span "Choose an item" at bounding box center [301, 751] width 539 height 37
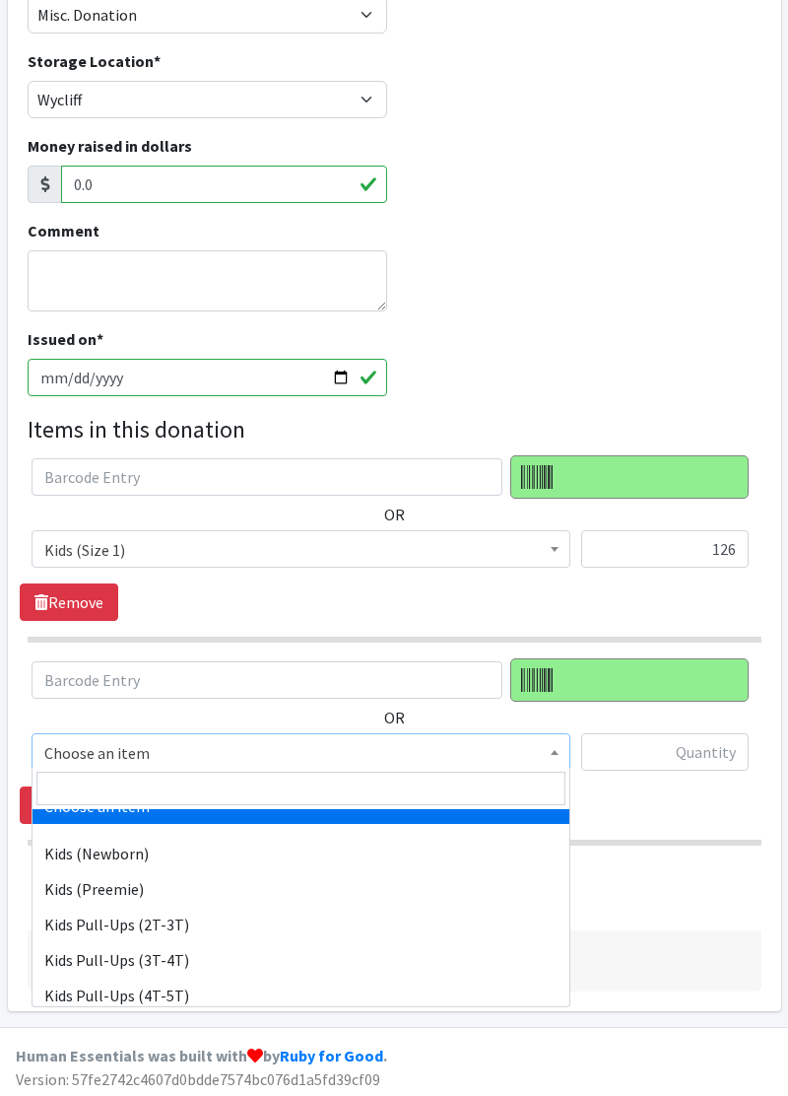
scroll to position [0, 0]
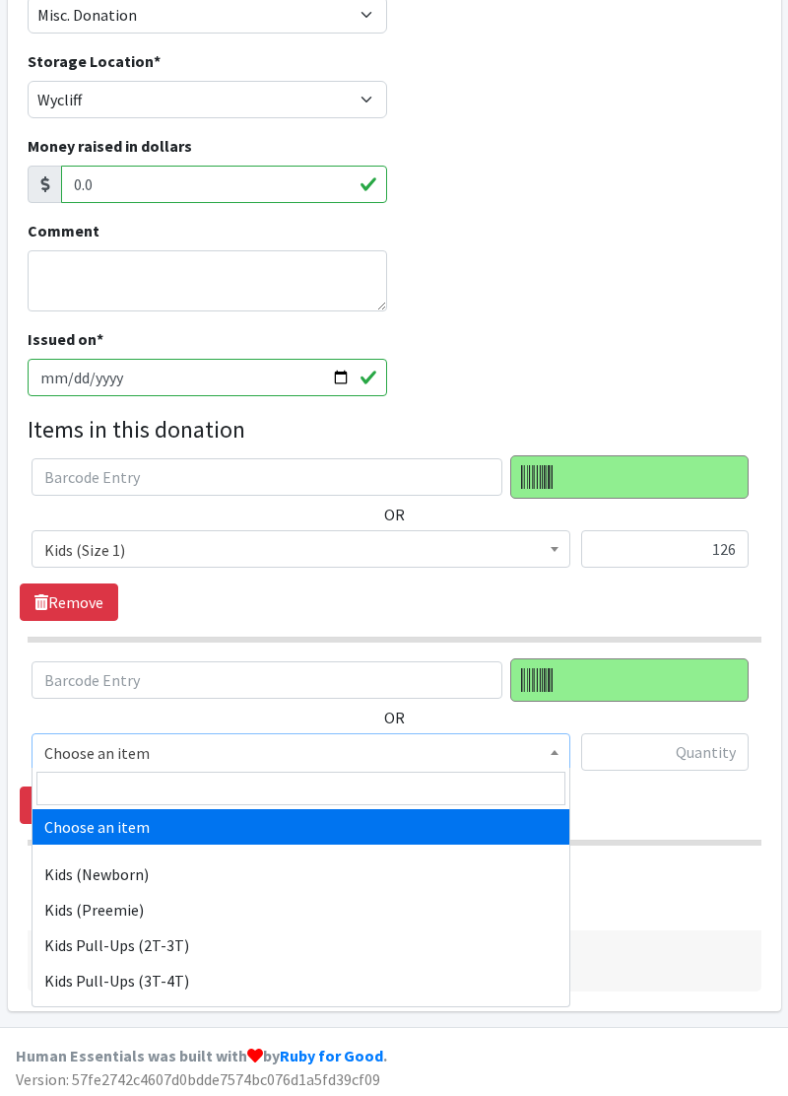
select select "11351"
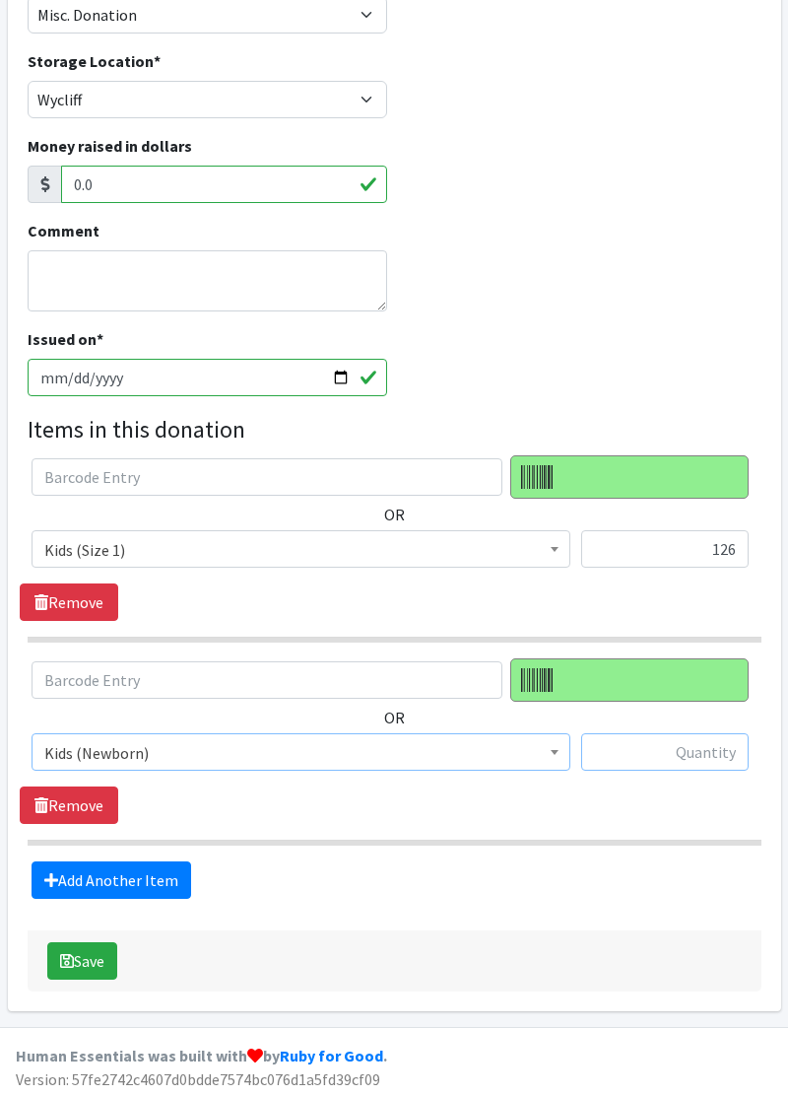
click at [682, 755] on input "text" at bounding box center [664, 751] width 167 height 37
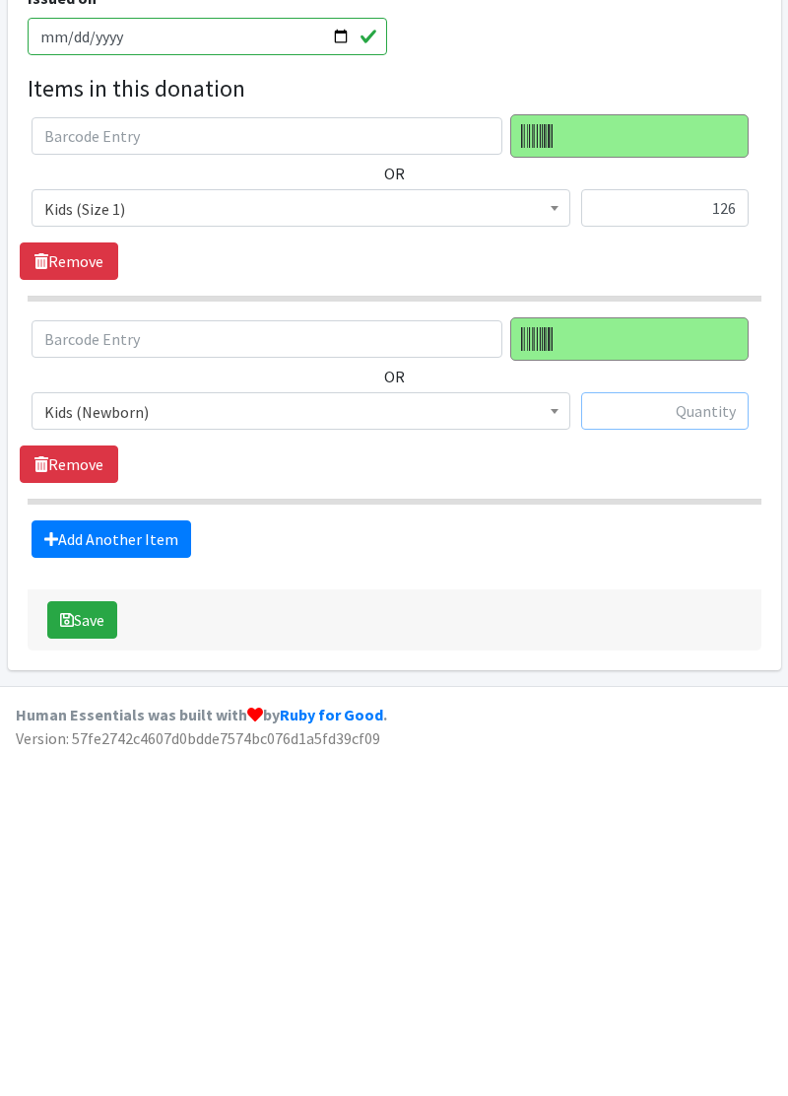
scroll to position [217, 0]
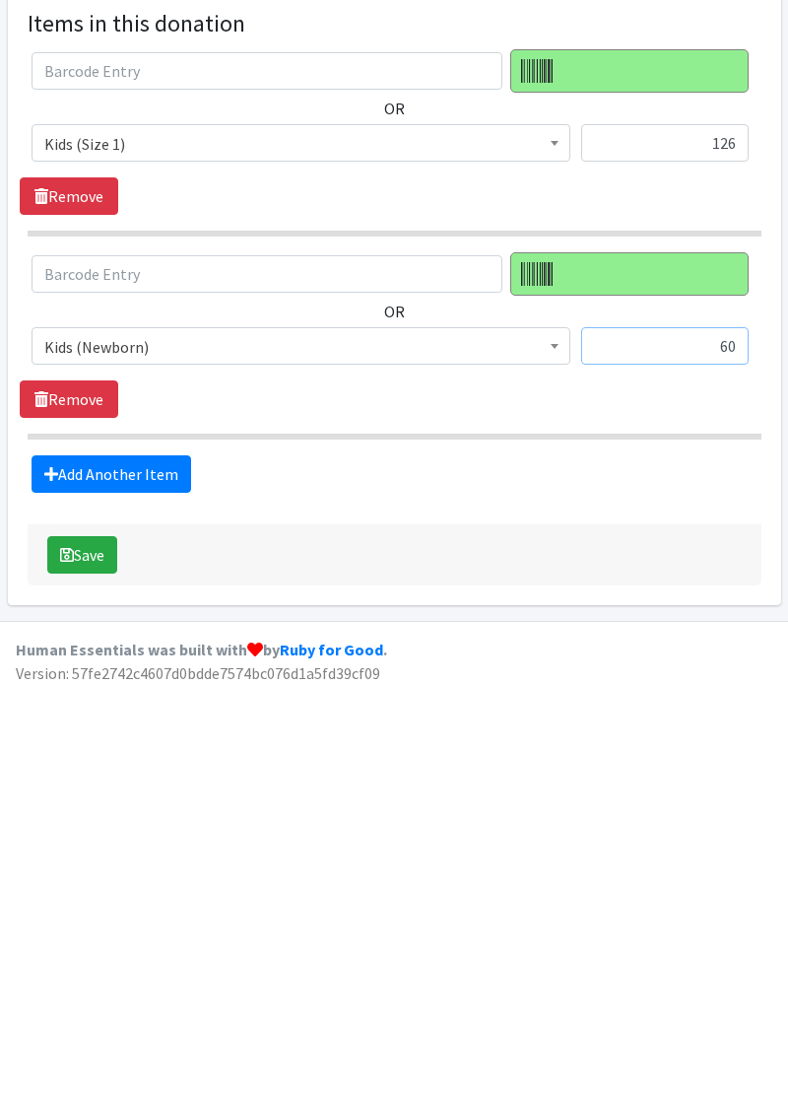
type input "60"
click at [146, 887] on link "Add Another Item" at bounding box center [112, 879] width 160 height 37
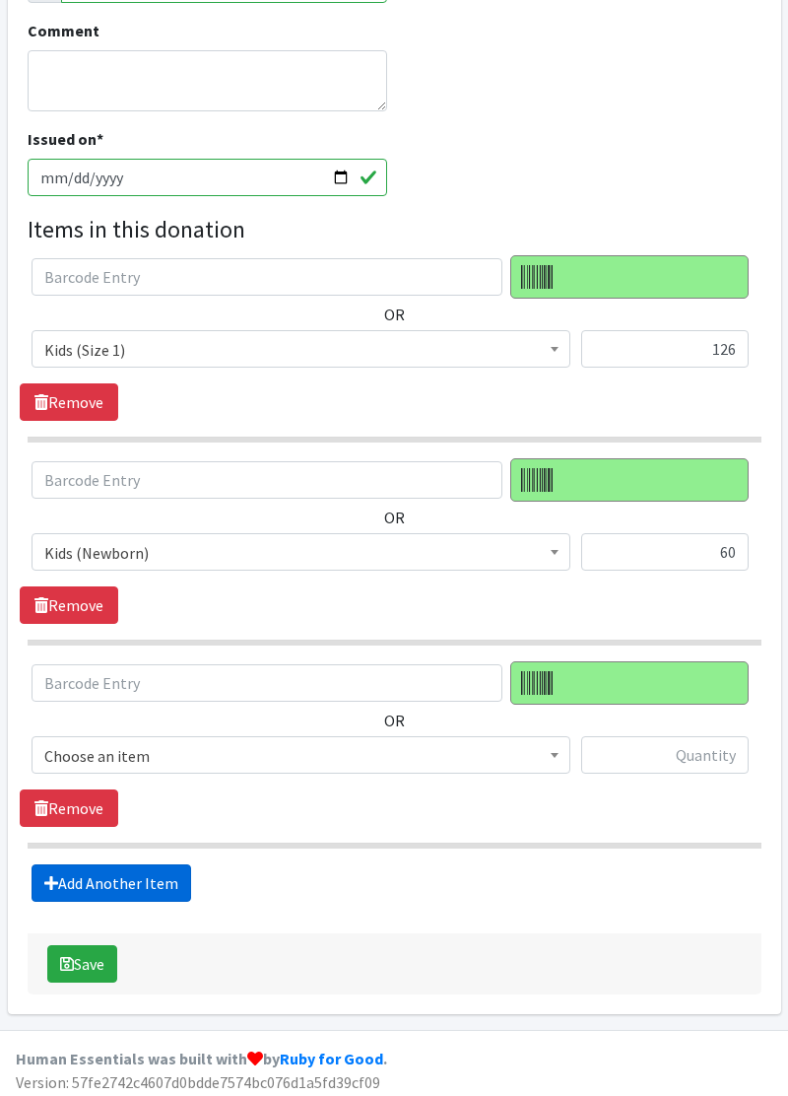
scroll to position [418, 0]
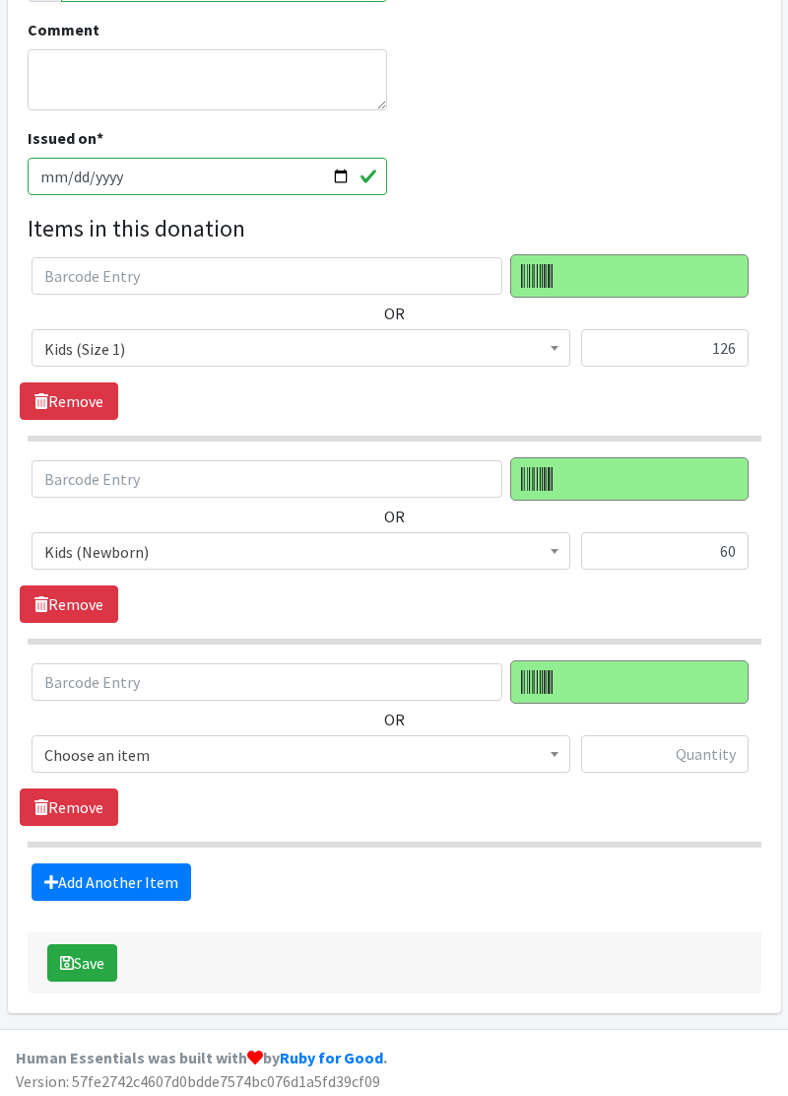
click at [545, 758] on span at bounding box center [555, 751] width 20 height 31
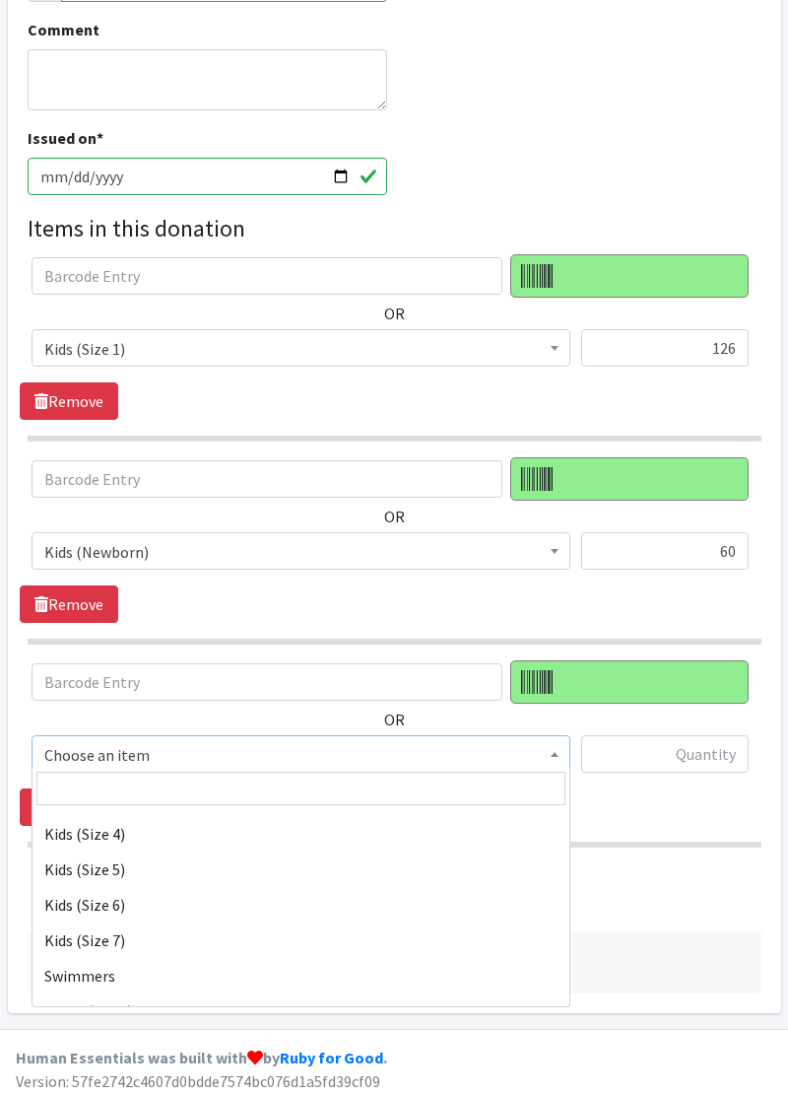
scroll to position [382, 0]
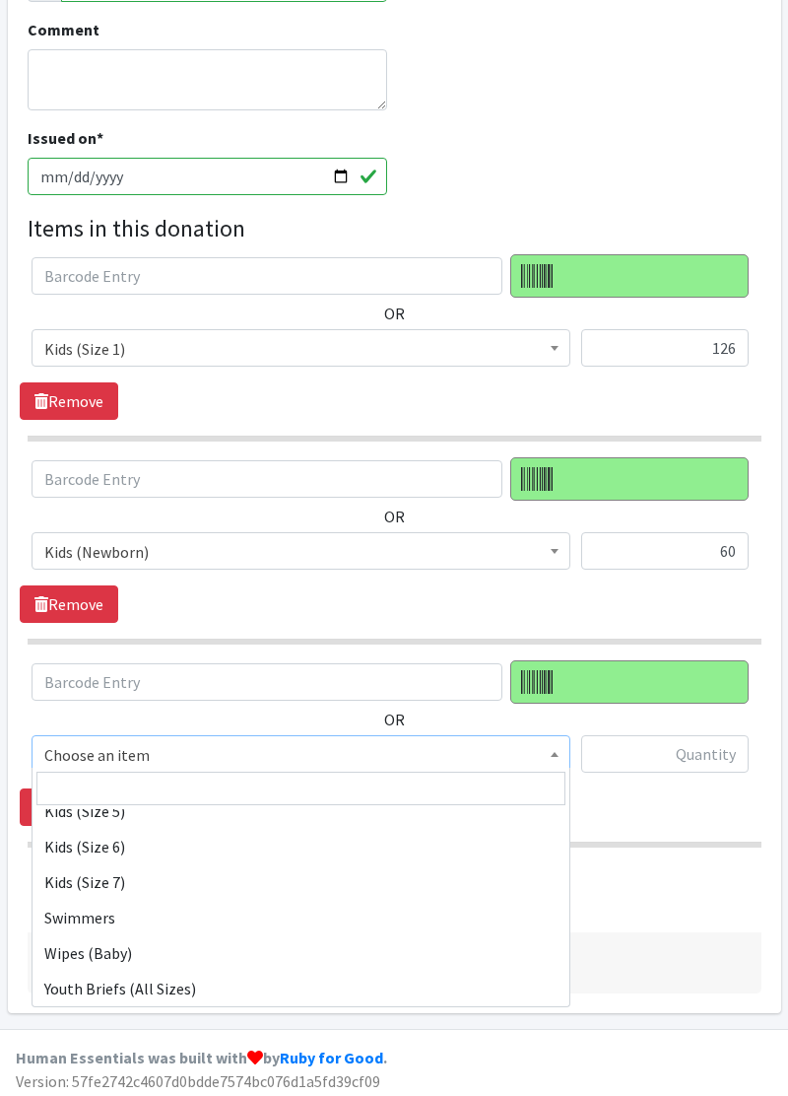
select select "11332"
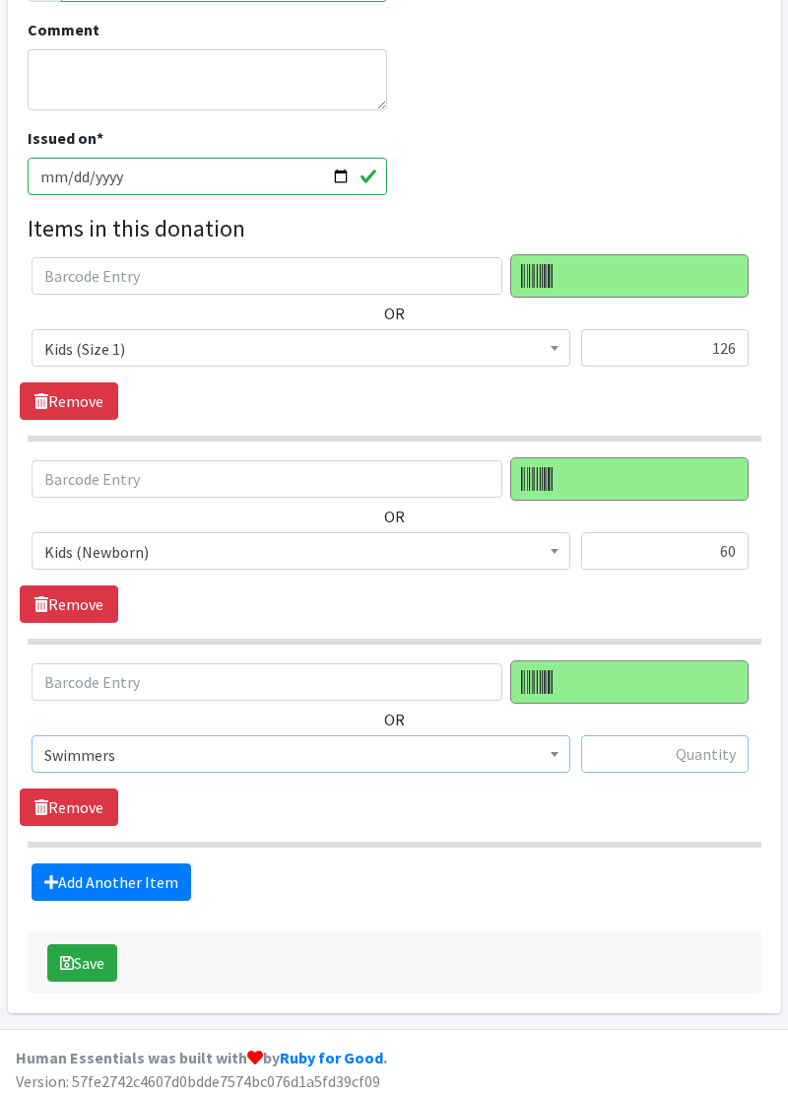
click at [699, 755] on input "text" at bounding box center [664, 753] width 167 height 37
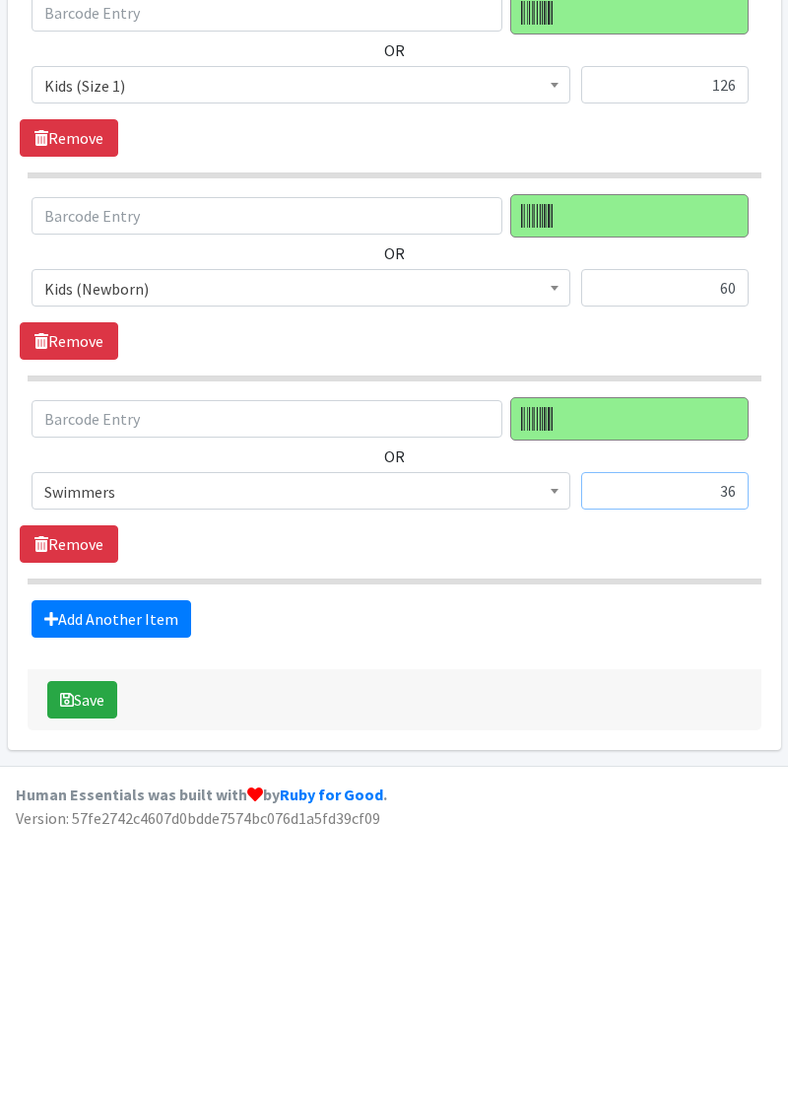
scroll to position [417, 0]
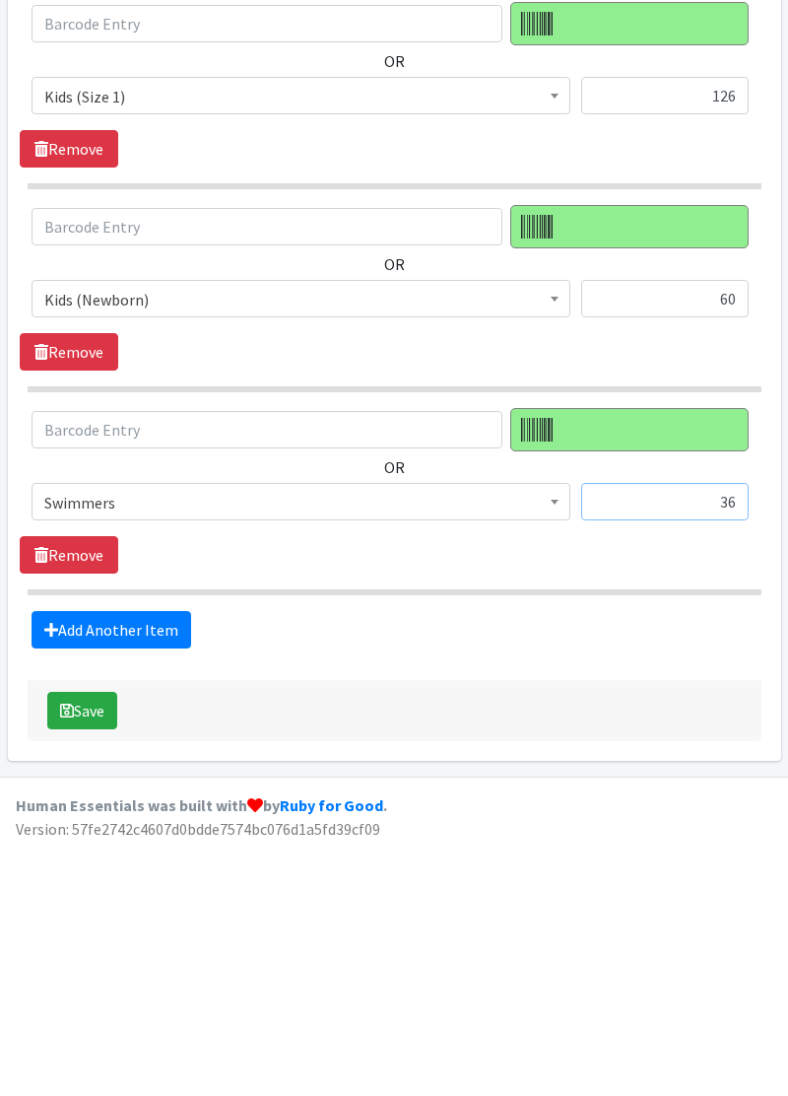
type input "36"
click at [732, 552] on input "60" at bounding box center [664, 551] width 167 height 37
type input "6"
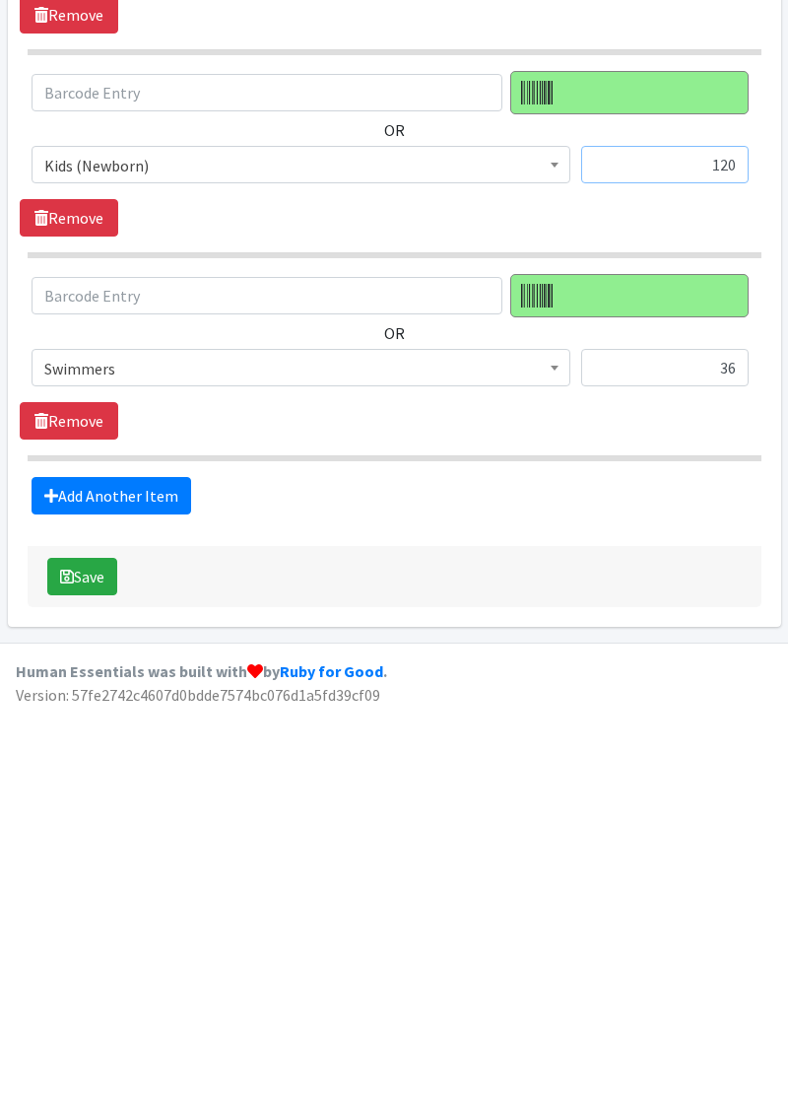
scroll to position [418, 0]
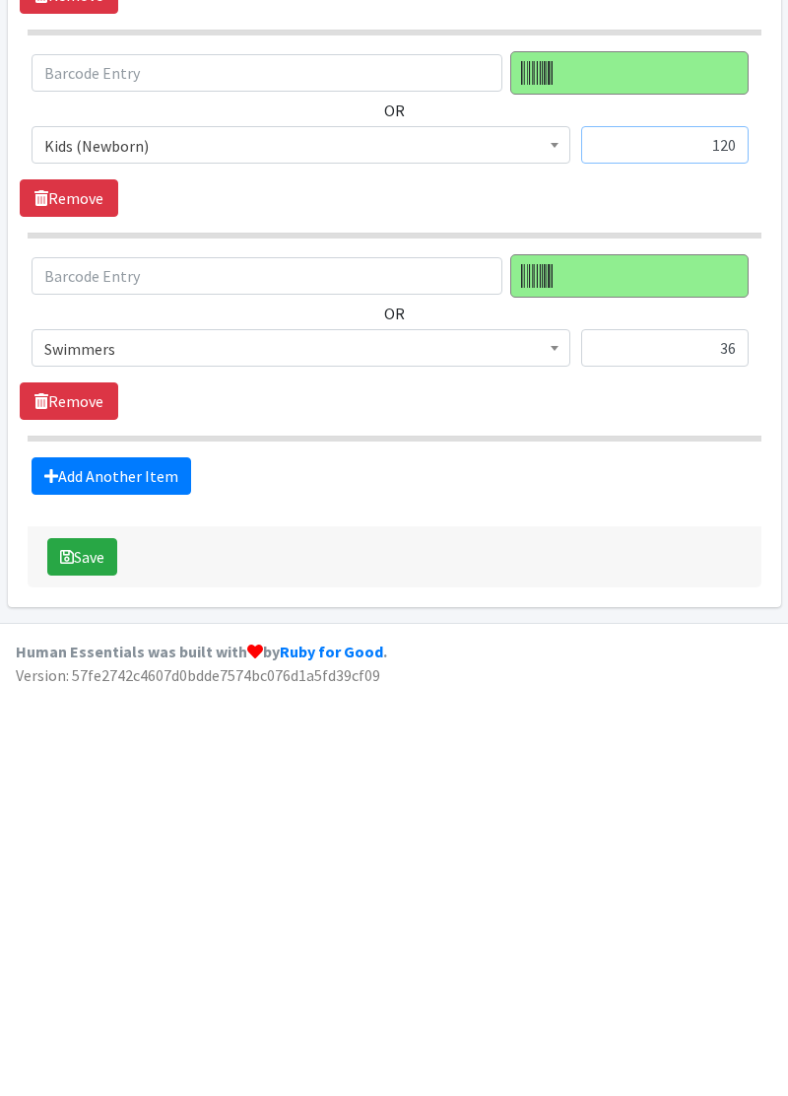
type input "120"
click at [140, 881] on link "Add Another Item" at bounding box center [112, 881] width 160 height 37
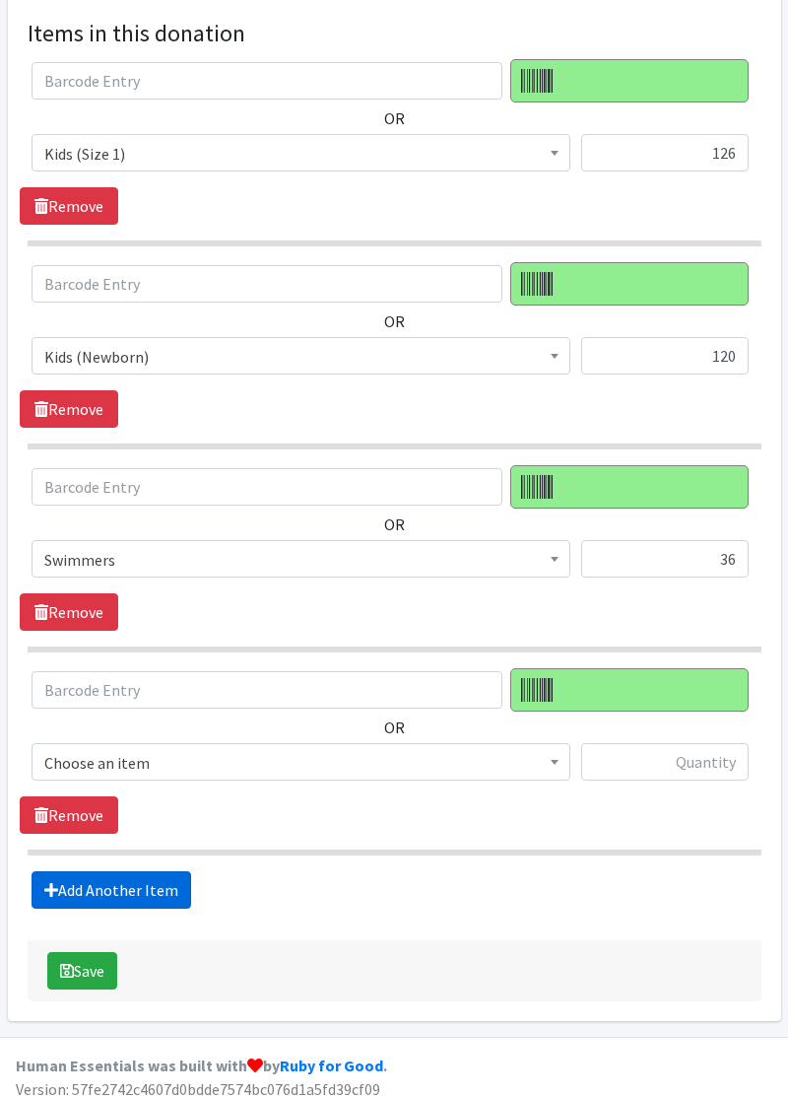
scroll to position [619, 0]
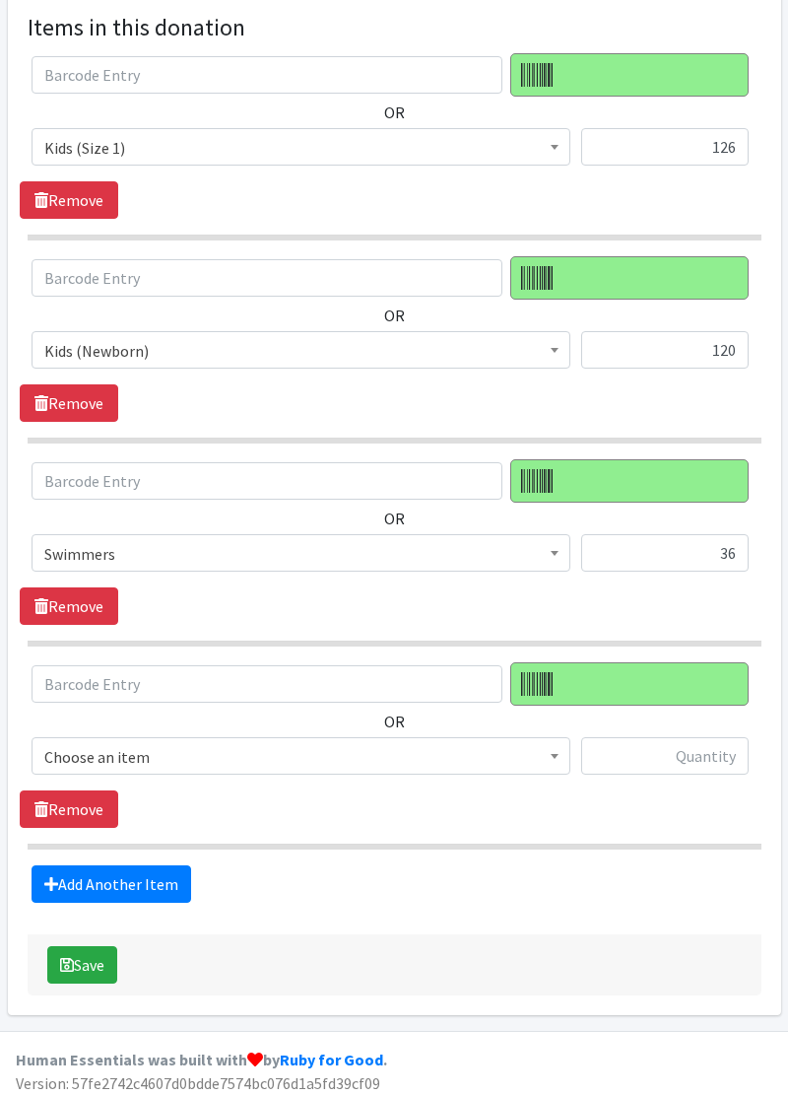
click at [456, 766] on body "User Guide 8 8 Pick-ups remaining this week View Calendar 5 5 Requests 0 Partne…" at bounding box center [394, 242] width 788 height 1723
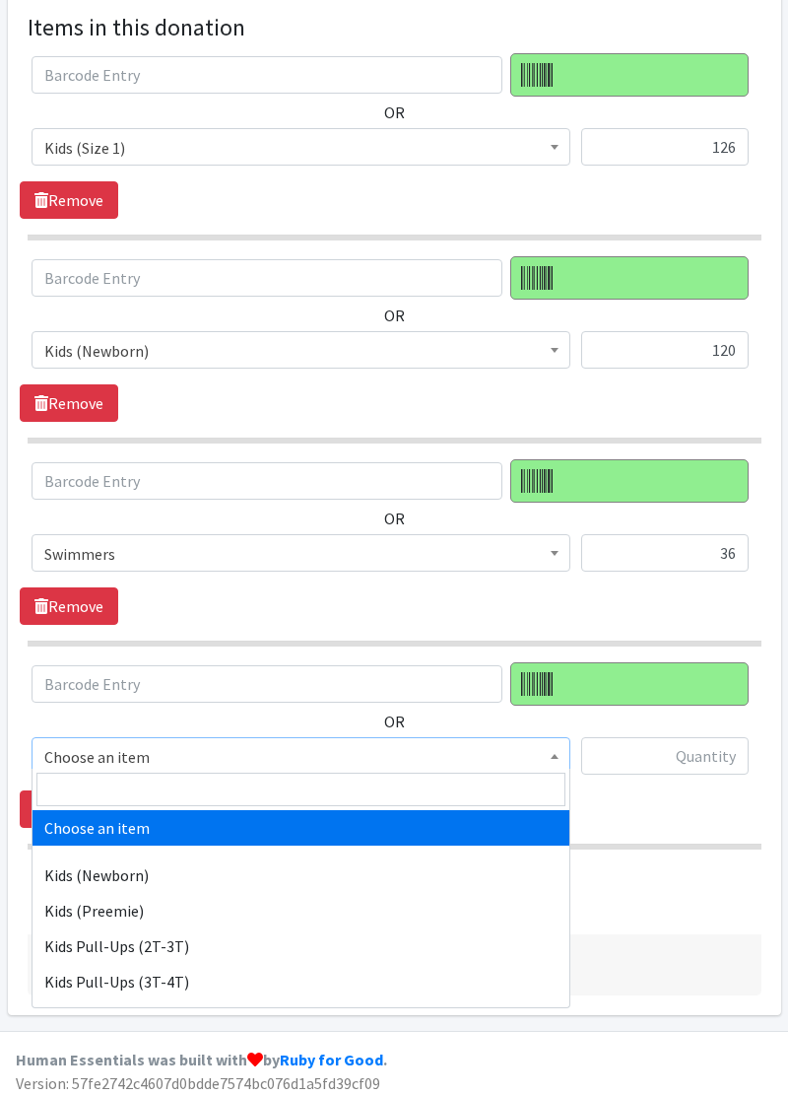
scroll to position [7, 0]
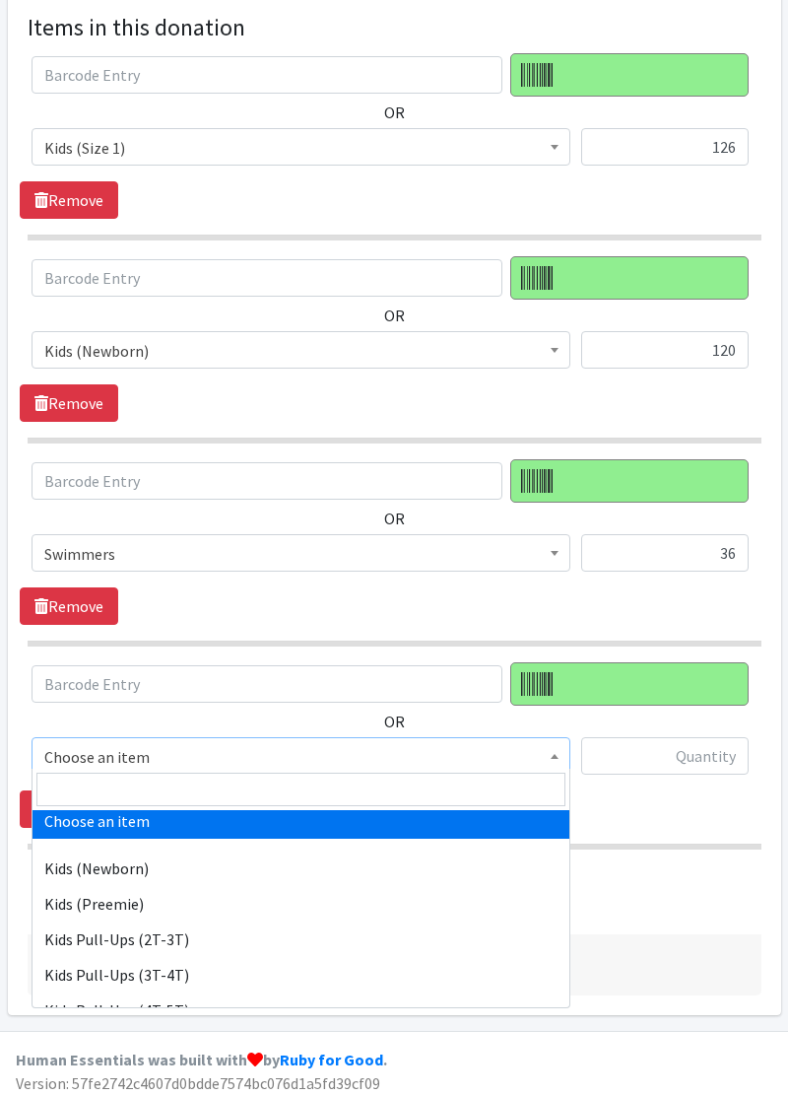
select select "11351"
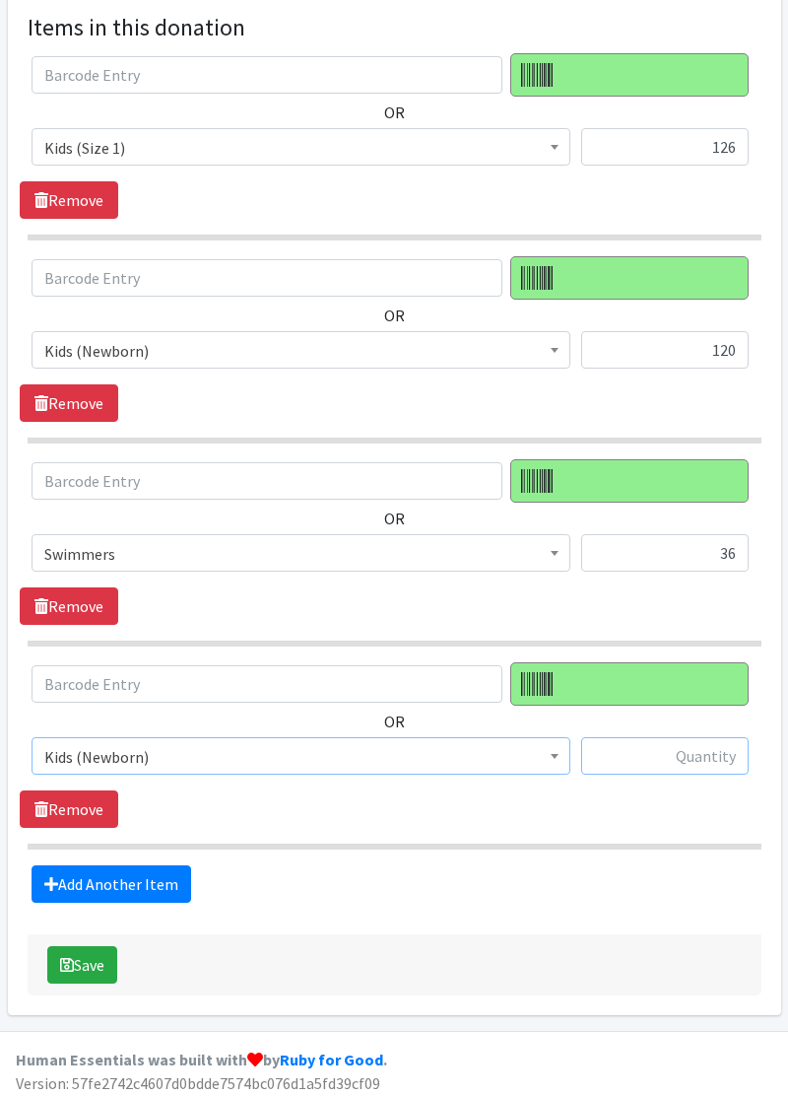
click at [688, 751] on input "text" at bounding box center [664, 755] width 167 height 37
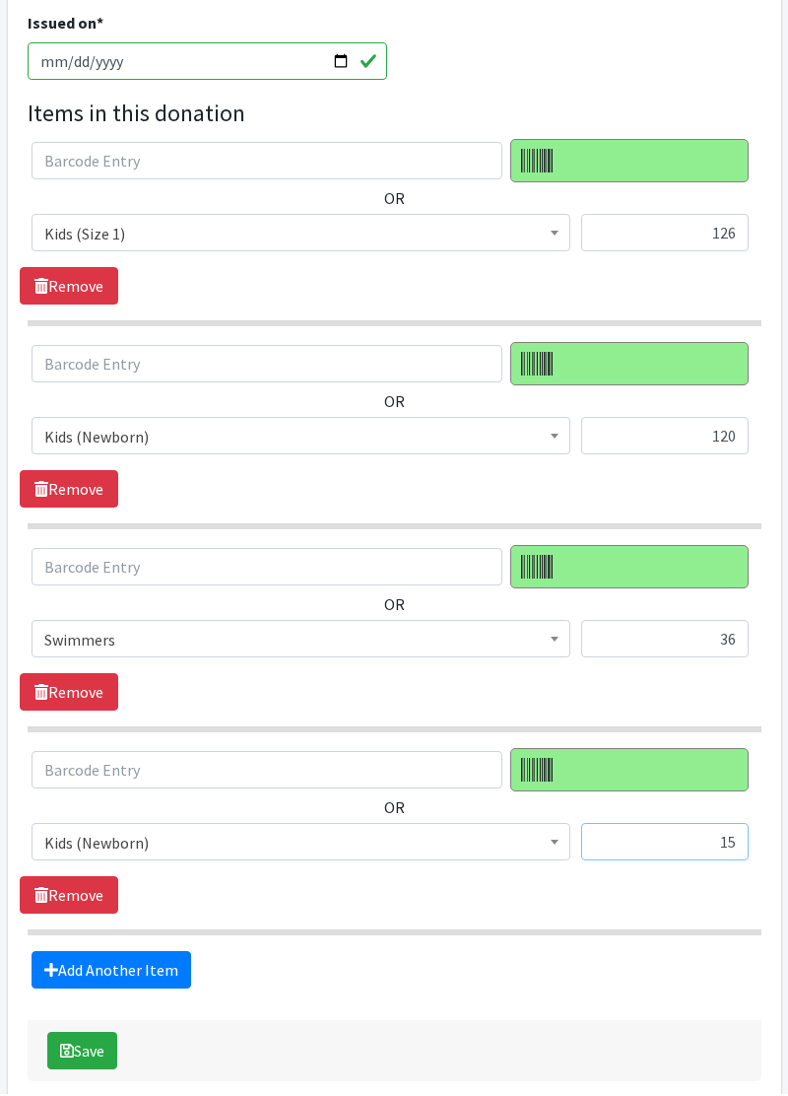
scroll to position [531, 0]
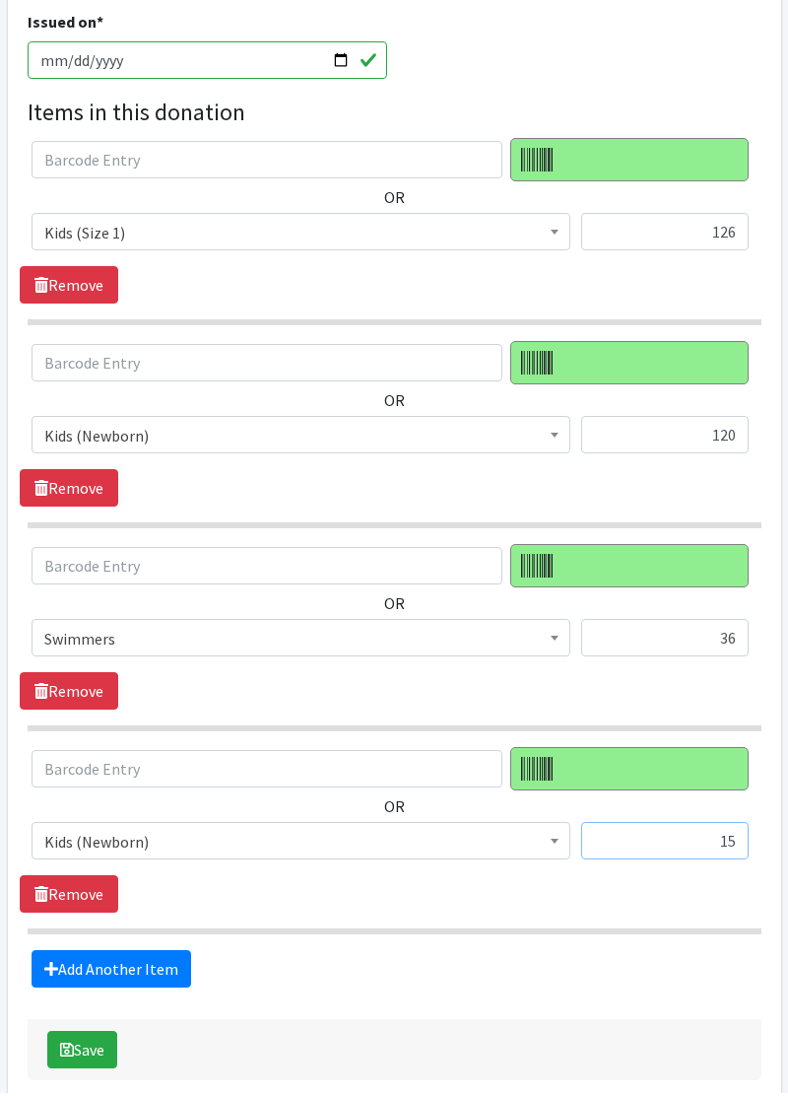
type input "15"
click at [724, 233] on input "126" at bounding box center [664, 234] width 167 height 37
type input "6"
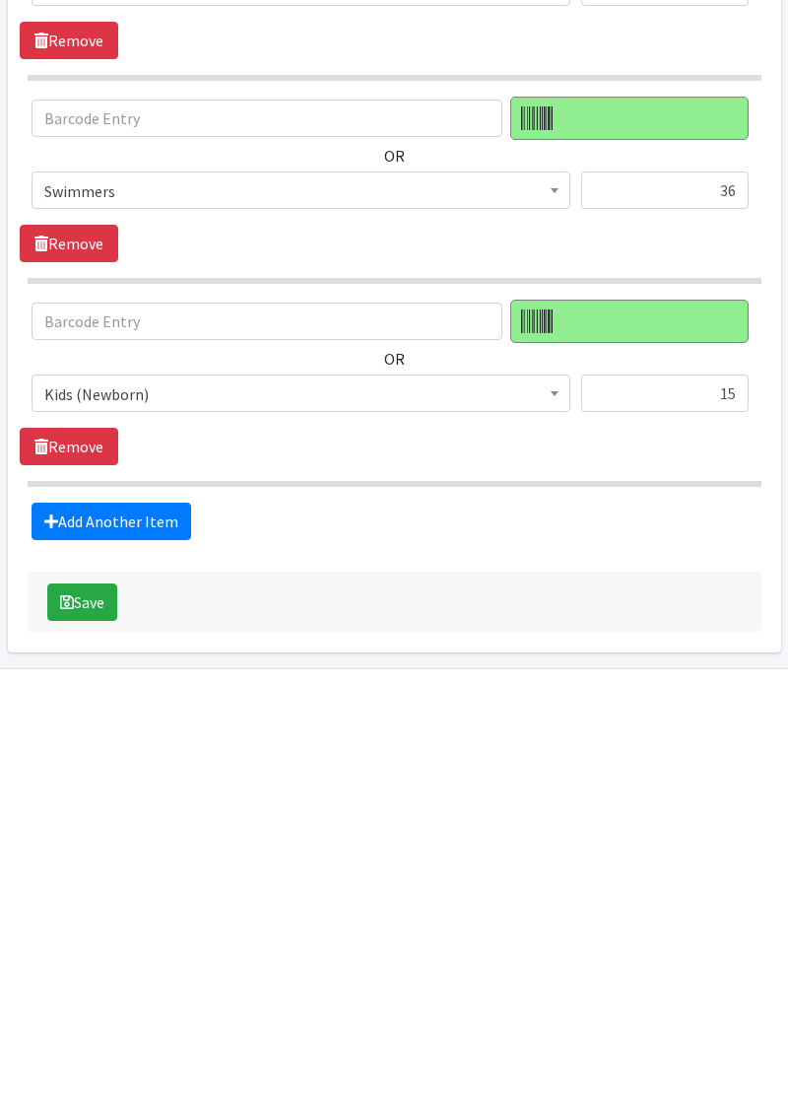
scroll to position [581, 0]
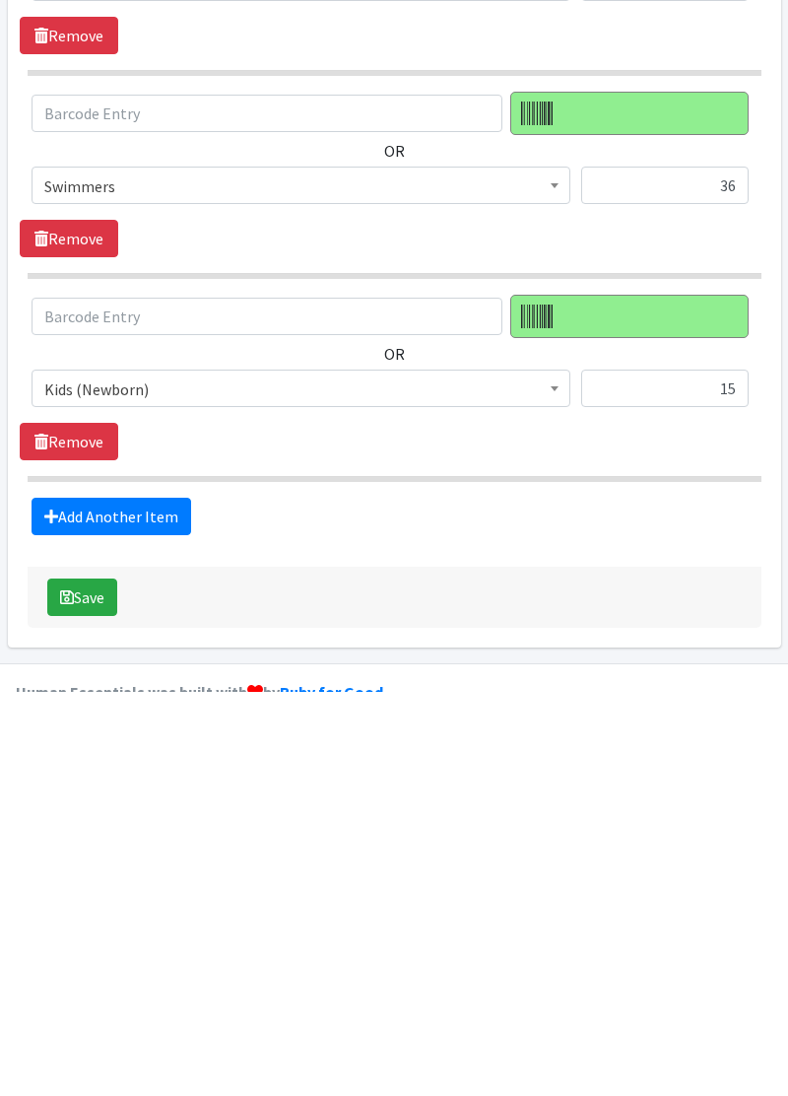
type input "192"
click at [98, 1004] on button "Save" at bounding box center [82, 1001] width 70 height 37
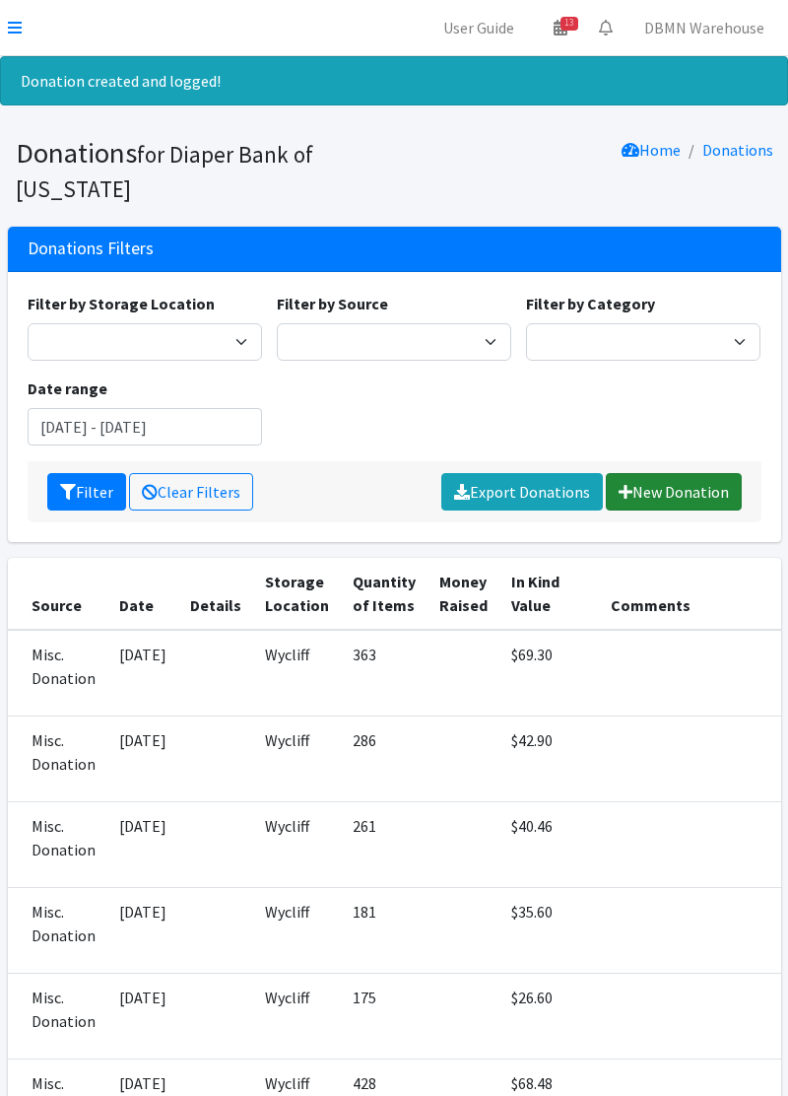
click at [677, 493] on link "New Donation" at bounding box center [674, 491] width 136 height 37
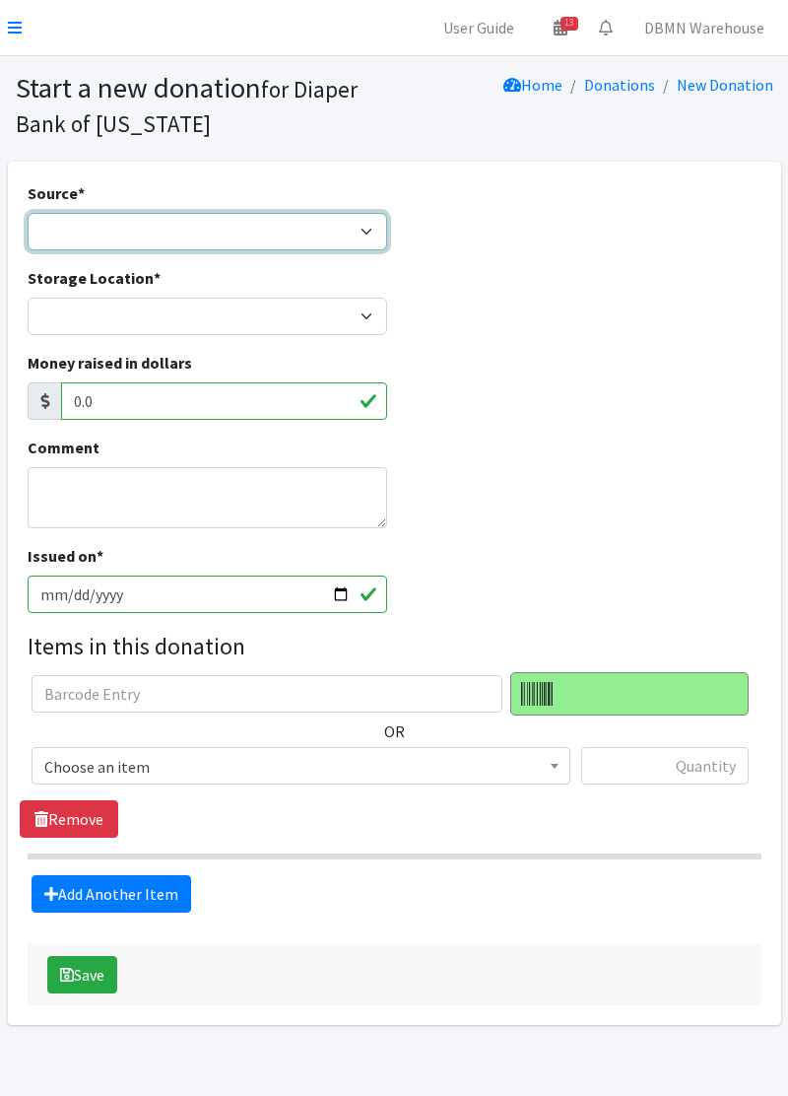
click at [368, 232] on select "Product Drive Manufacturer Donation Site Misc. Donation" at bounding box center [208, 231] width 360 height 37
select select "Misc. Donation"
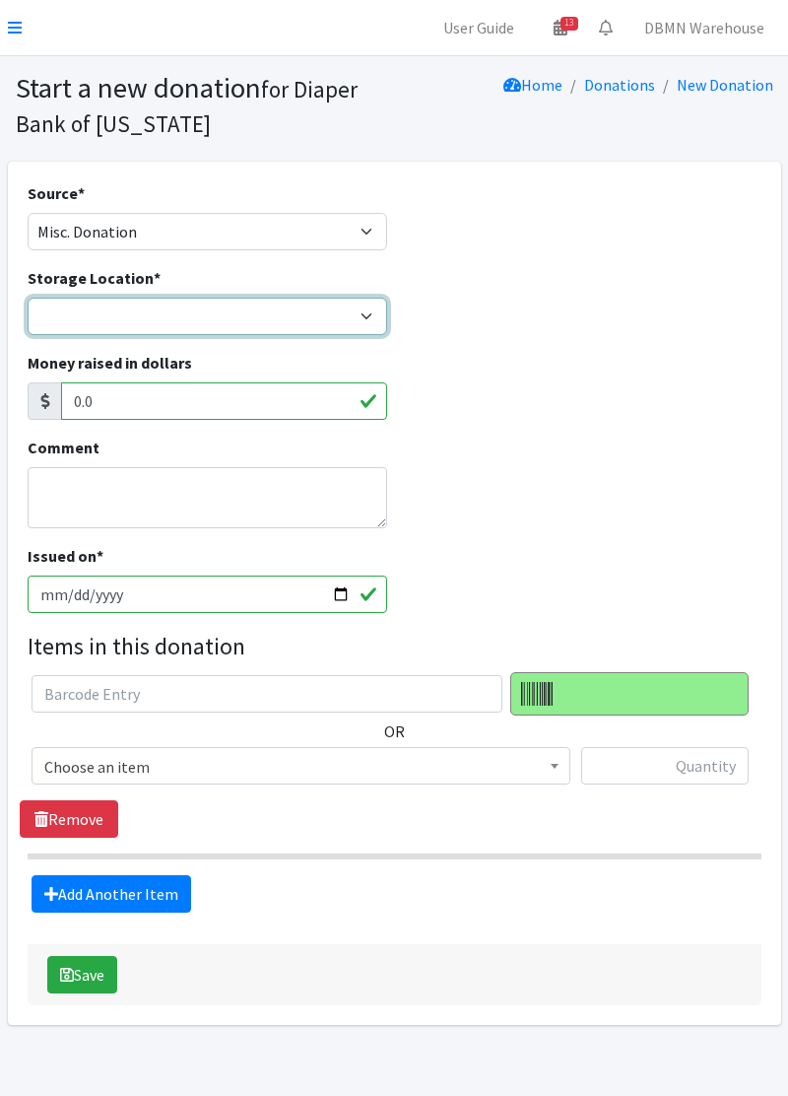
click at [367, 323] on select "Diaper Co-op Direct Shipment Wycliff" at bounding box center [208, 316] width 360 height 37
select select "434"
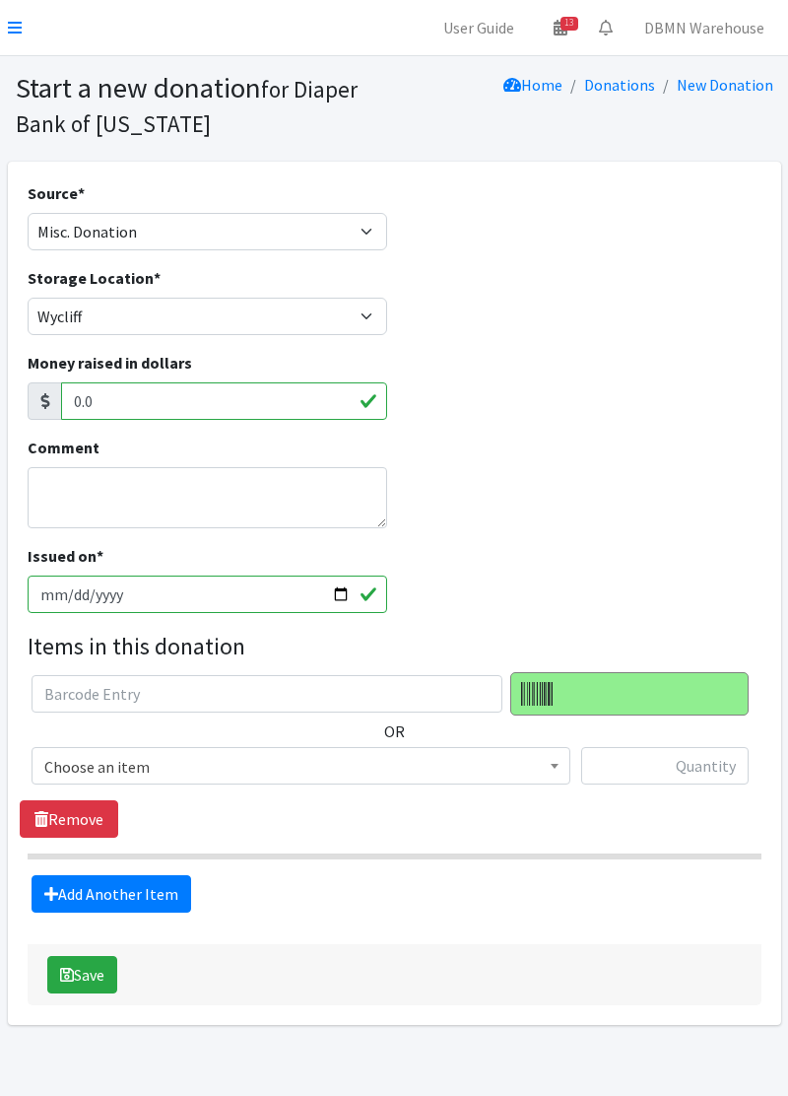
click at [394, 767] on span "Choose an item" at bounding box center [300, 767] width 513 height 28
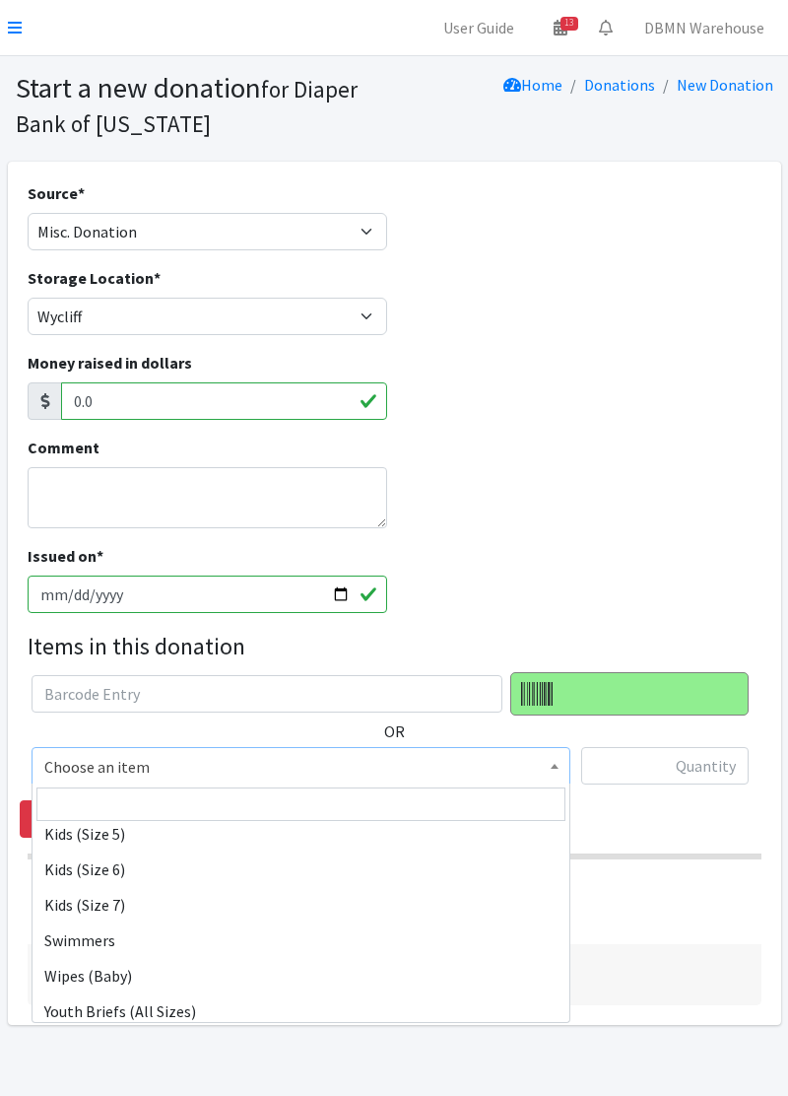
scroll to position [382, 0]
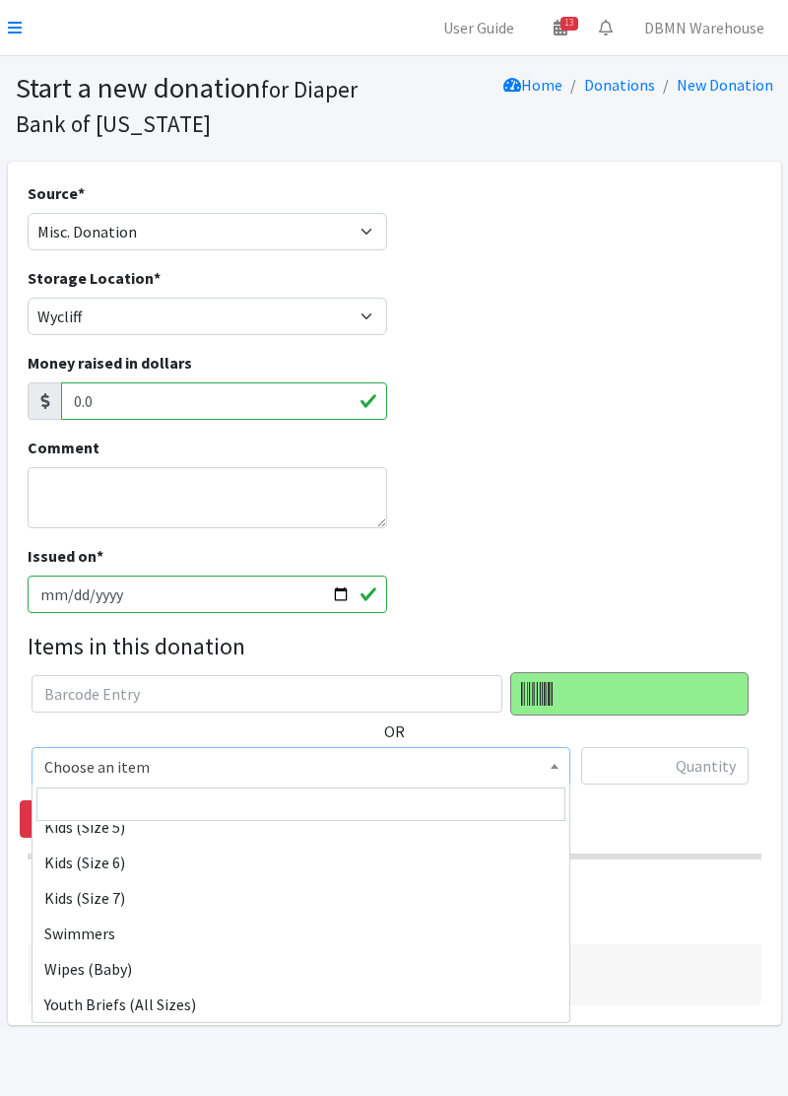
select select "11332"
